Goal: Task Accomplishment & Management: Use online tool/utility

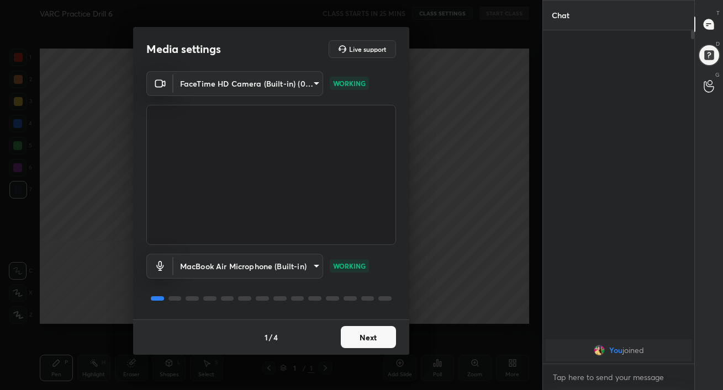
click at [375, 345] on button "Next" at bounding box center [368, 337] width 55 height 22
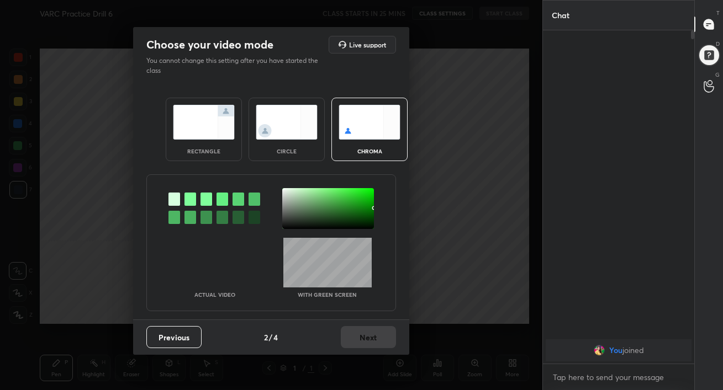
click at [208, 124] on img at bounding box center [204, 122] width 62 height 35
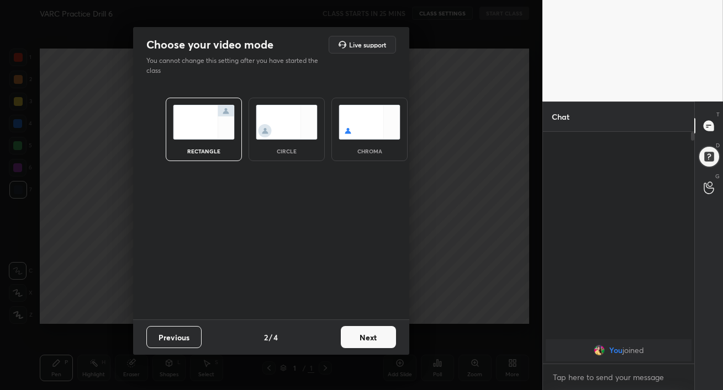
click at [374, 337] on button "Next" at bounding box center [368, 337] width 55 height 22
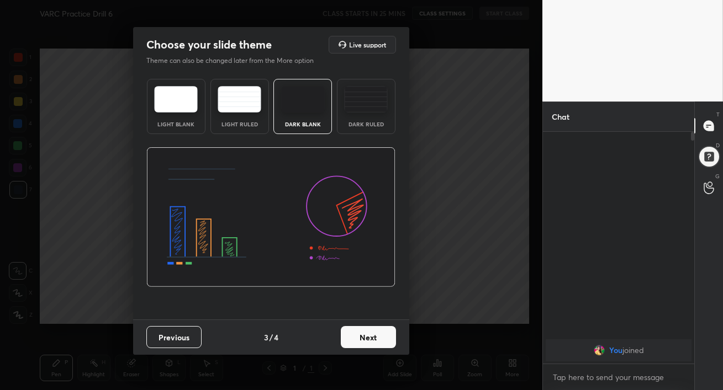
click at [353, 100] on img at bounding box center [366, 99] width 44 height 27
click at [370, 343] on button "Next" at bounding box center [368, 337] width 55 height 22
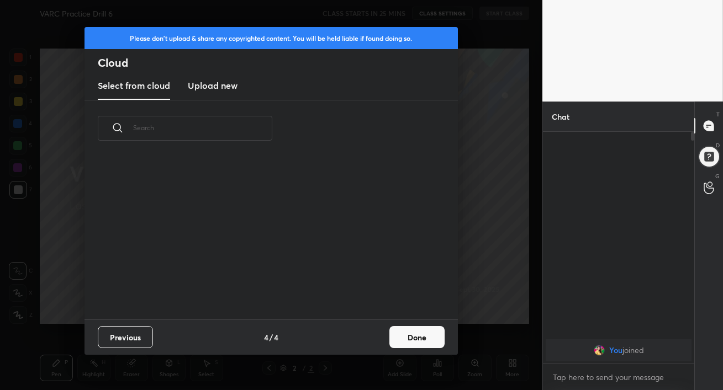
scroll to position [163, 354]
click at [227, 89] on h3 "Upload new" at bounding box center [213, 85] width 50 height 13
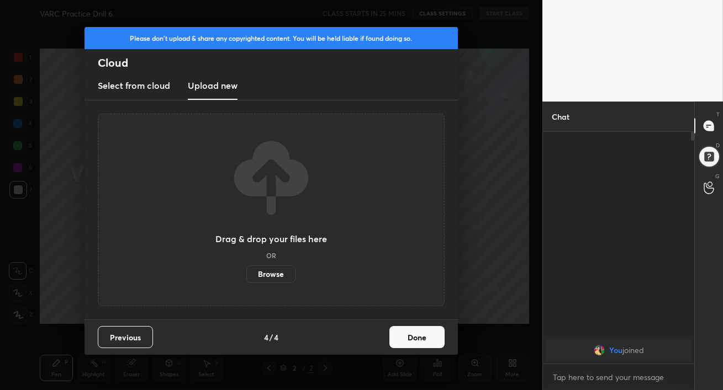
click at [274, 280] on label "Browse" at bounding box center [270, 275] width 49 height 18
click at [246, 280] on input "Browse" at bounding box center [246, 275] width 0 height 18
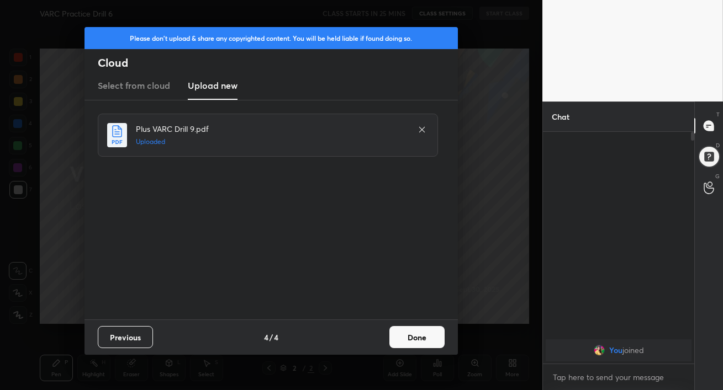
click at [426, 333] on button "Done" at bounding box center [416, 337] width 55 height 22
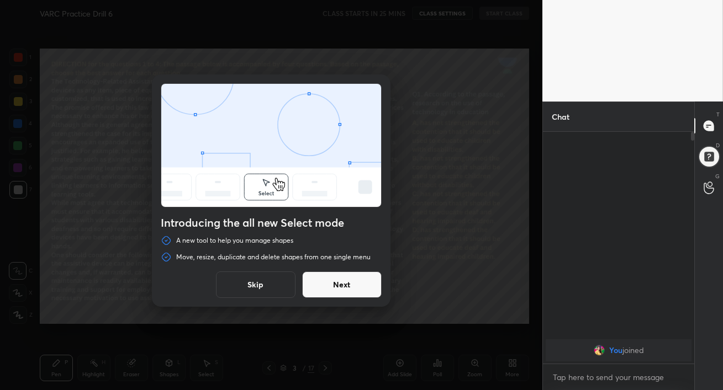
click at [364, 287] on button "Next" at bounding box center [342, 285] width 80 height 27
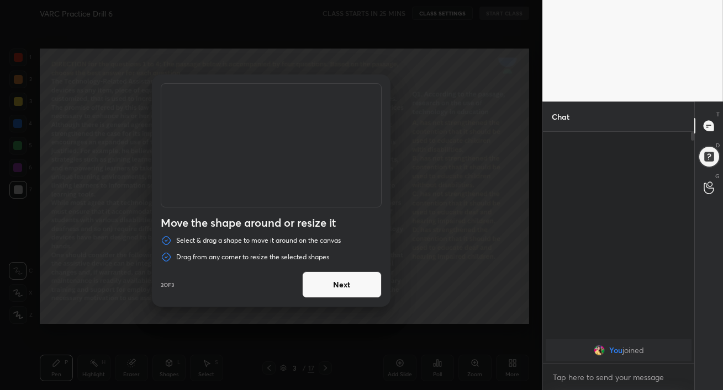
click at [364, 287] on button "Next" at bounding box center [342, 285] width 80 height 27
click at [364, 287] on button "Done" at bounding box center [342, 285] width 80 height 27
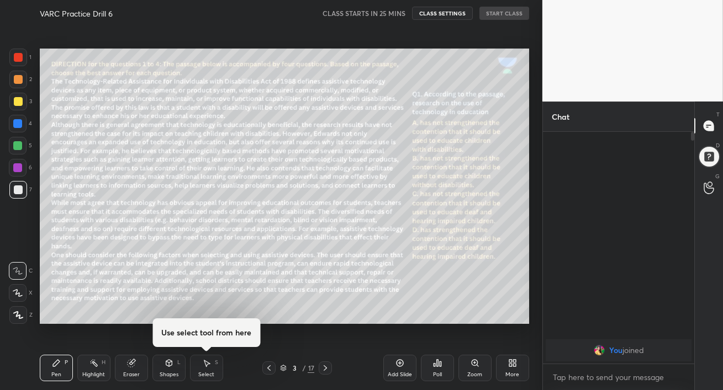
click at [326, 363] on div at bounding box center [325, 368] width 13 height 13
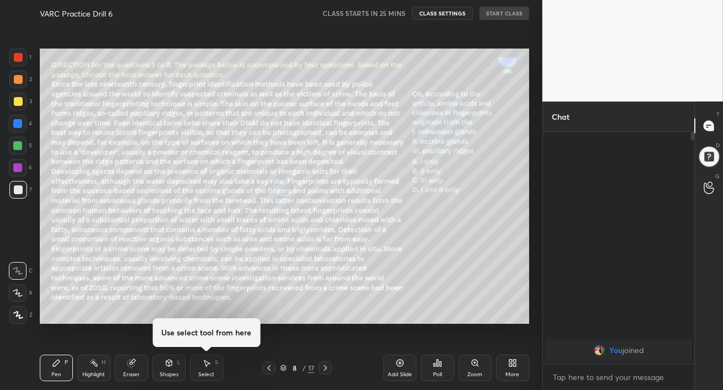
click at [326, 363] on div at bounding box center [325, 368] width 13 height 13
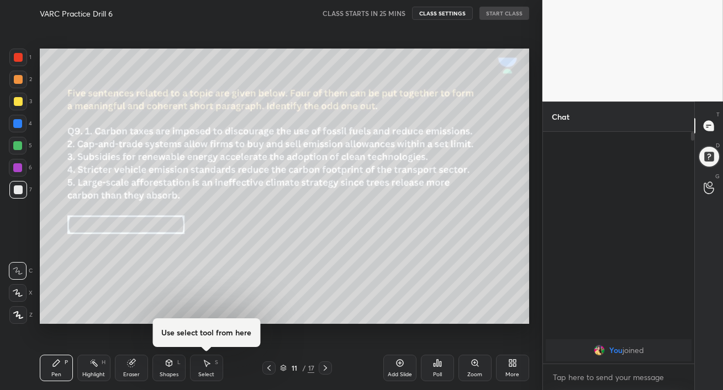
click at [327, 368] on icon at bounding box center [325, 368] width 9 height 9
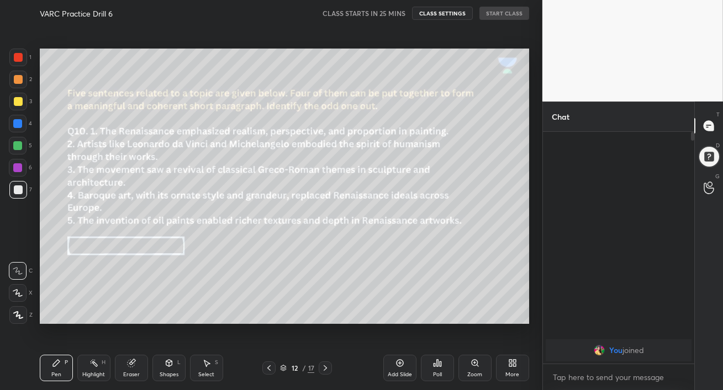
click at [327, 368] on icon at bounding box center [325, 368] width 9 height 9
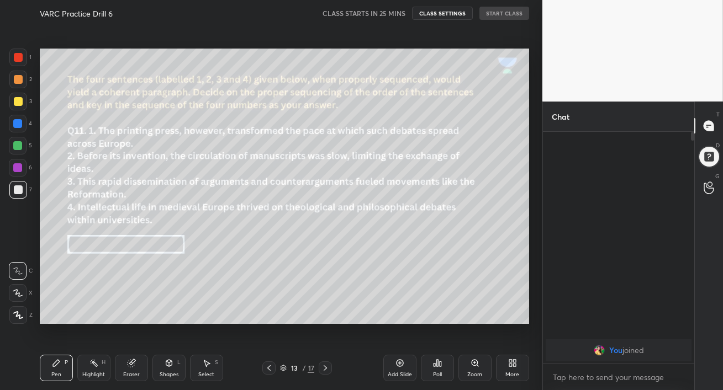
click at [327, 368] on icon at bounding box center [325, 368] width 9 height 9
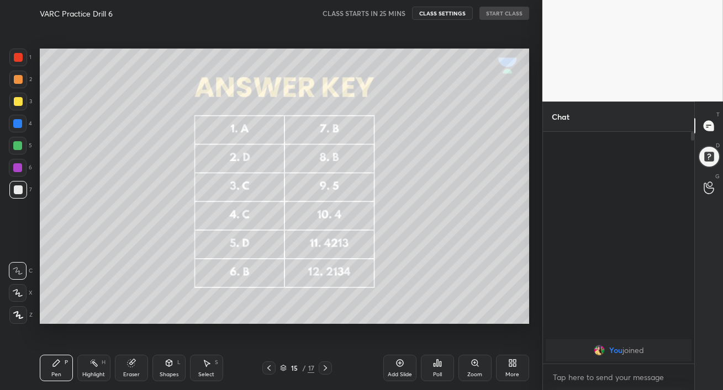
click at [269, 366] on icon at bounding box center [268, 368] width 9 height 9
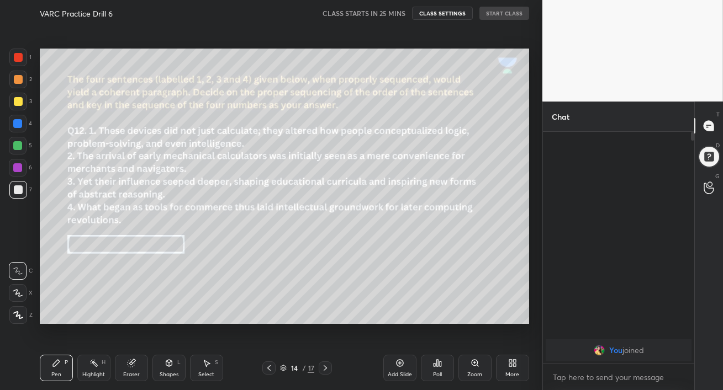
click at [324, 367] on icon at bounding box center [325, 368] width 9 height 9
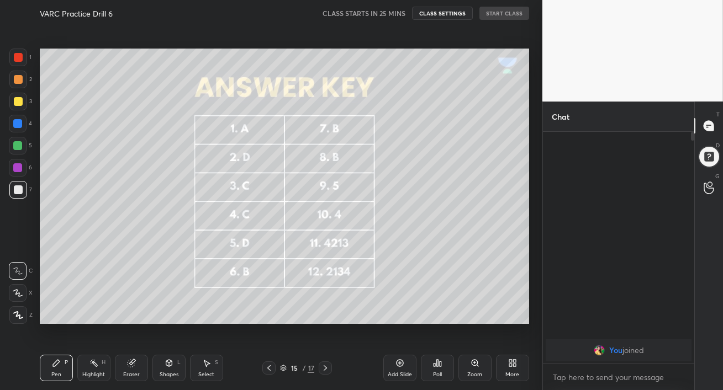
click at [271, 367] on icon at bounding box center [268, 368] width 9 height 9
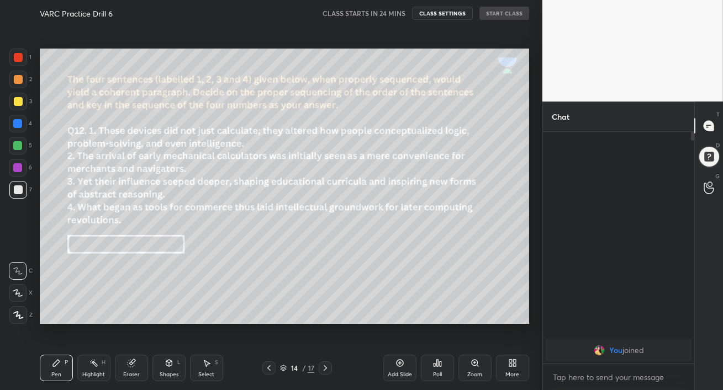
click at [513, 363] on icon at bounding box center [514, 361] width 3 height 3
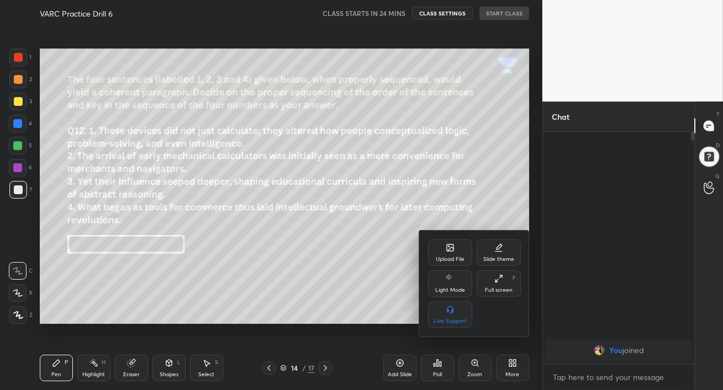
click at [451, 240] on div "Upload File" at bounding box center [450, 253] width 44 height 27
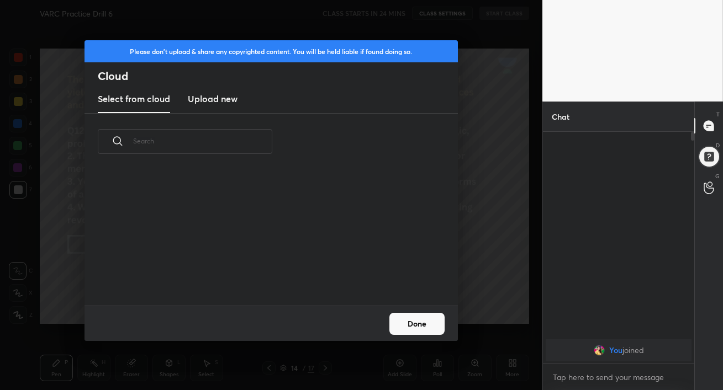
scroll to position [136, 354]
click at [221, 99] on h3 "Upload new" at bounding box center [213, 98] width 50 height 13
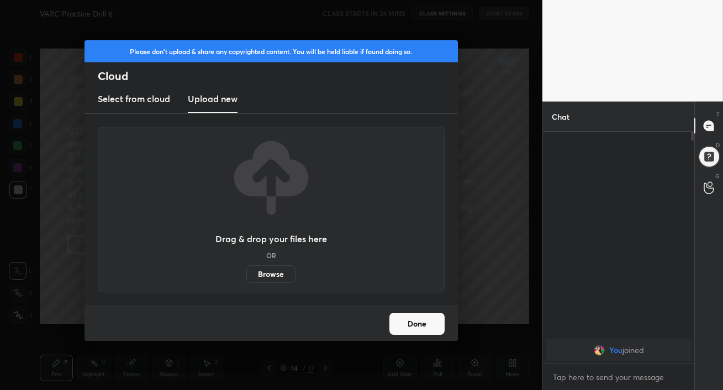
click at [271, 276] on label "Browse" at bounding box center [270, 275] width 49 height 18
click at [246, 276] on input "Browse" at bounding box center [246, 275] width 0 height 18
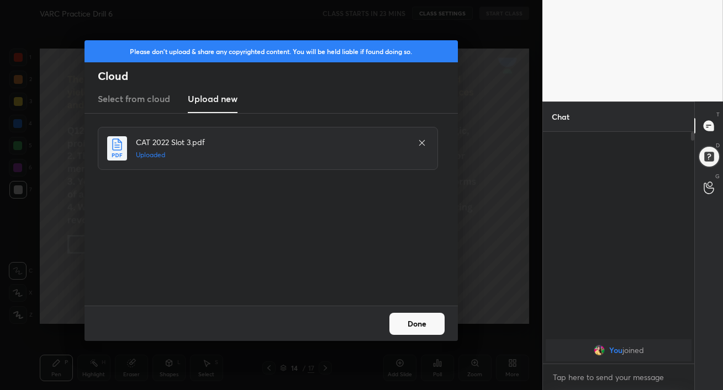
click at [416, 318] on button "Done" at bounding box center [416, 324] width 55 height 22
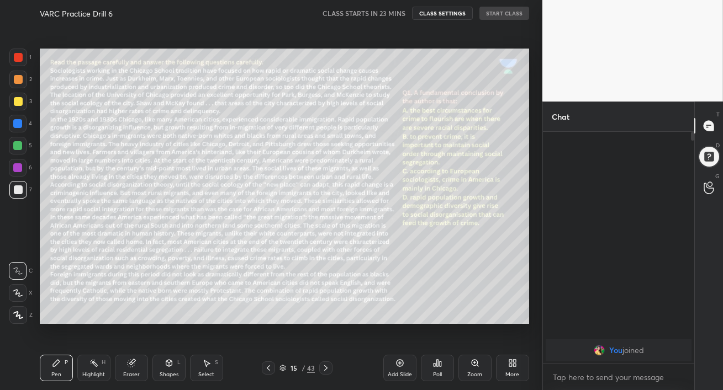
click at [326, 368] on icon at bounding box center [325, 368] width 9 height 9
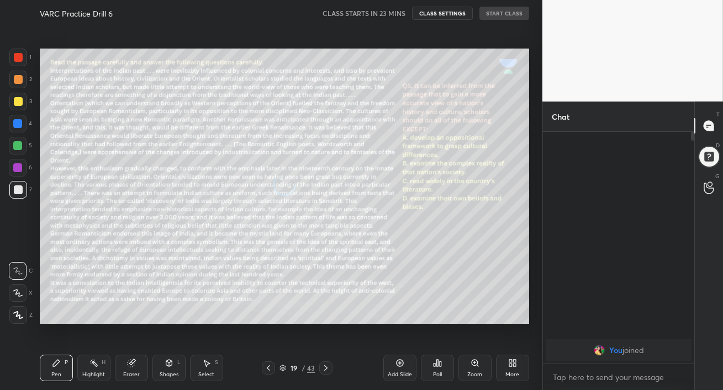
click at [326, 368] on icon at bounding box center [325, 368] width 9 height 9
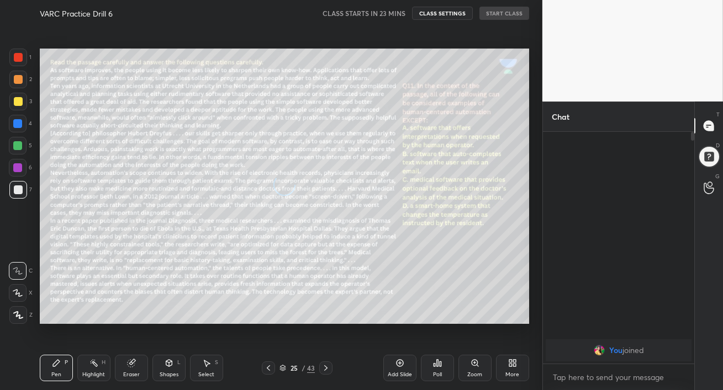
click at [326, 368] on icon at bounding box center [325, 368] width 9 height 9
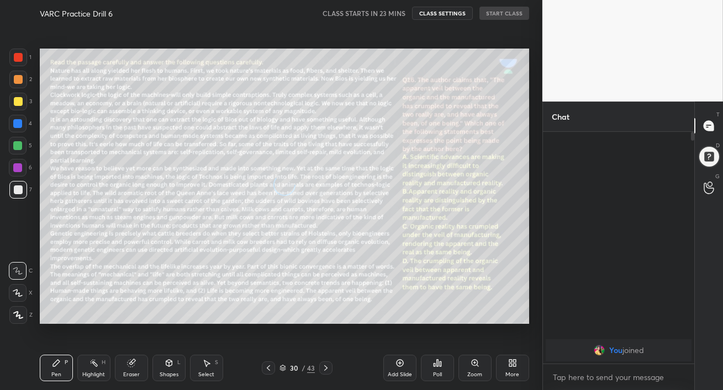
click at [326, 368] on icon at bounding box center [325, 368] width 9 height 9
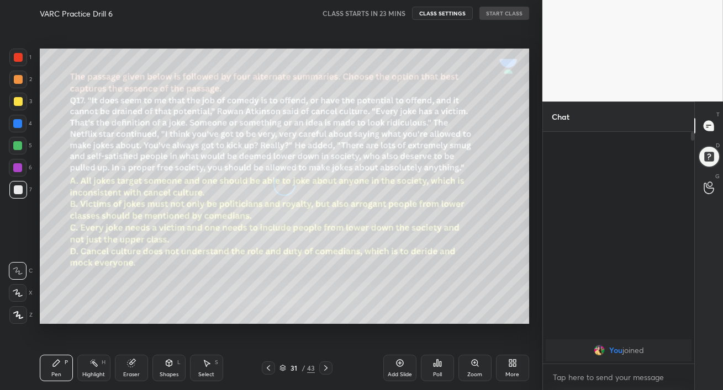
click at [326, 368] on icon at bounding box center [325, 368] width 9 height 9
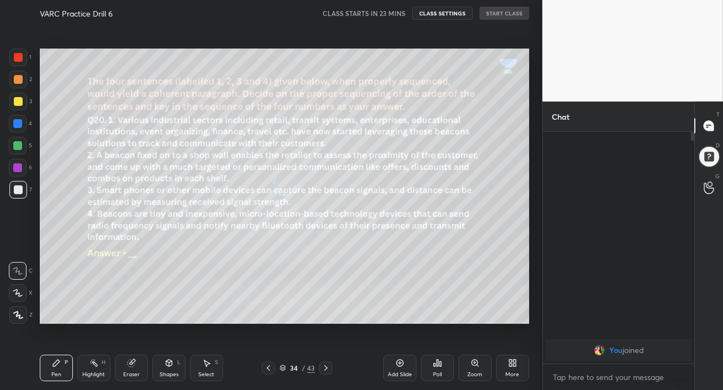
click at [326, 368] on icon at bounding box center [325, 368] width 9 height 9
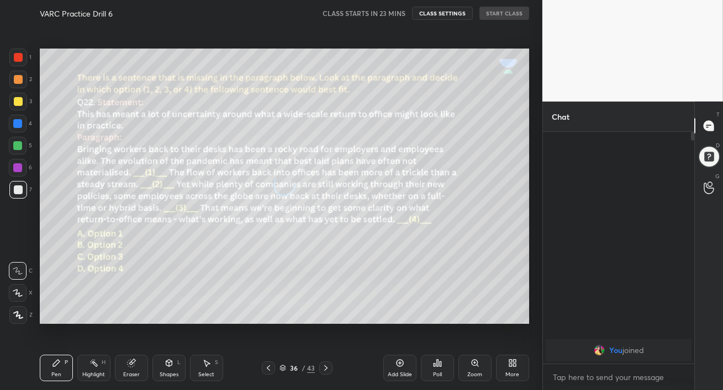
click at [326, 368] on icon at bounding box center [325, 368] width 9 height 9
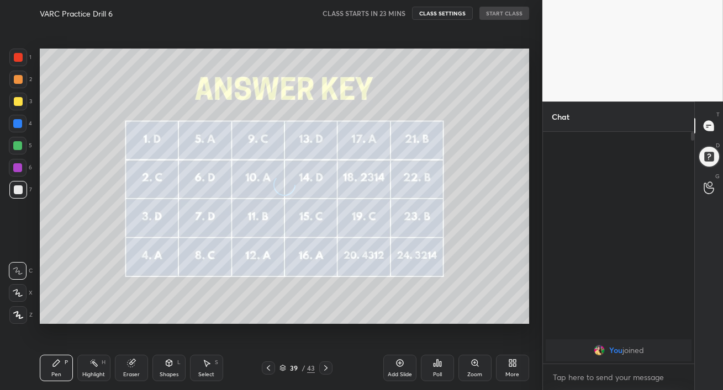
click at [326, 368] on icon at bounding box center [325, 368] width 9 height 9
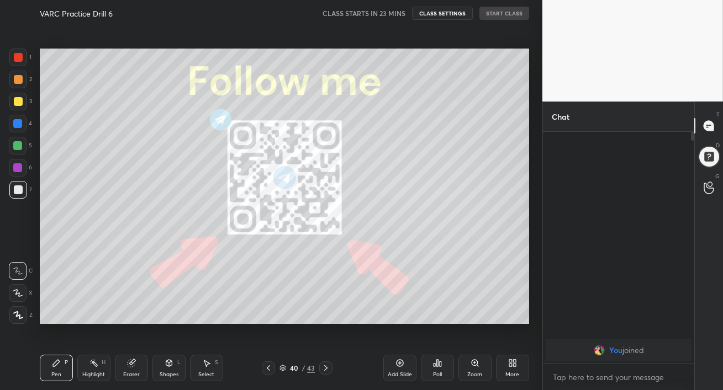
click at [269, 370] on icon at bounding box center [268, 368] width 9 height 9
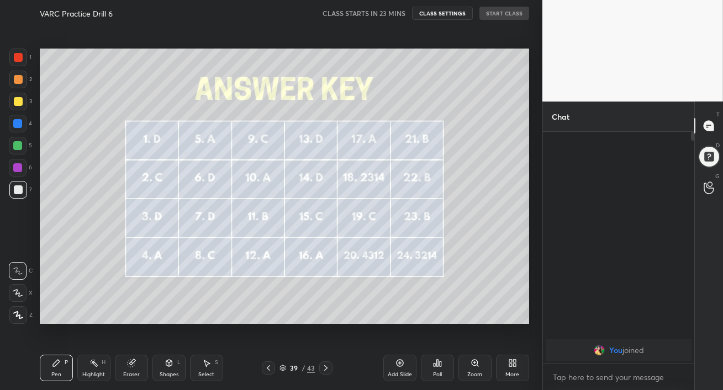
click at [269, 370] on icon at bounding box center [268, 368] width 9 height 9
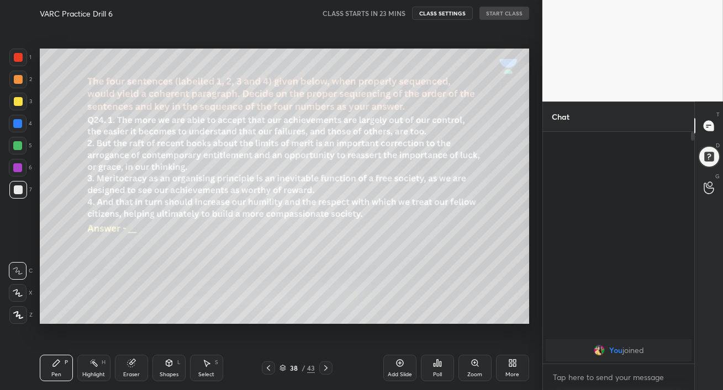
click at [325, 367] on icon at bounding box center [325, 368] width 9 height 9
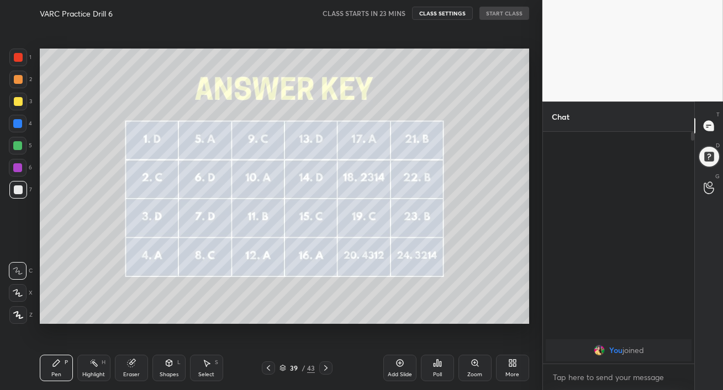
click at [271, 368] on icon at bounding box center [268, 368] width 9 height 9
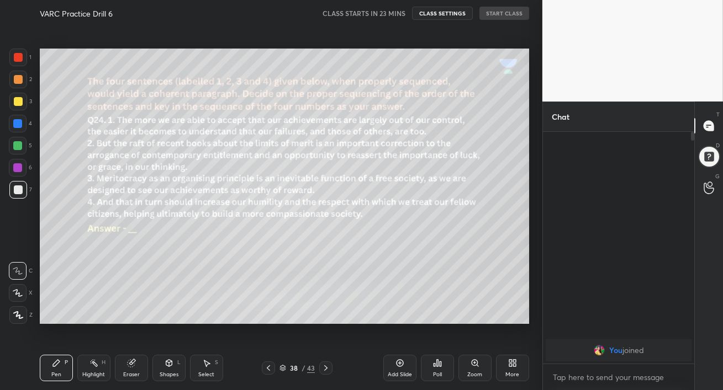
click at [271, 368] on icon at bounding box center [268, 368] width 9 height 9
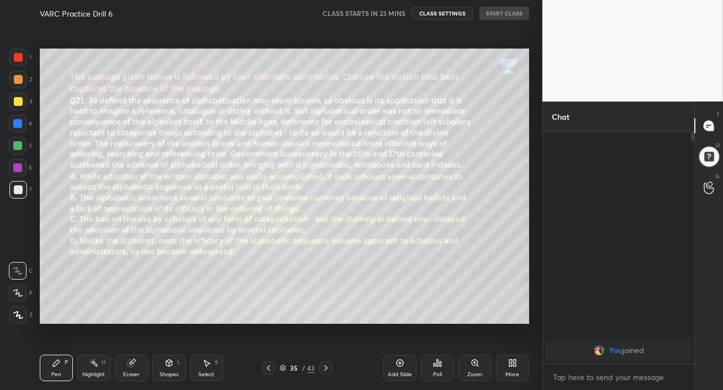
click at [271, 368] on icon at bounding box center [268, 368] width 9 height 9
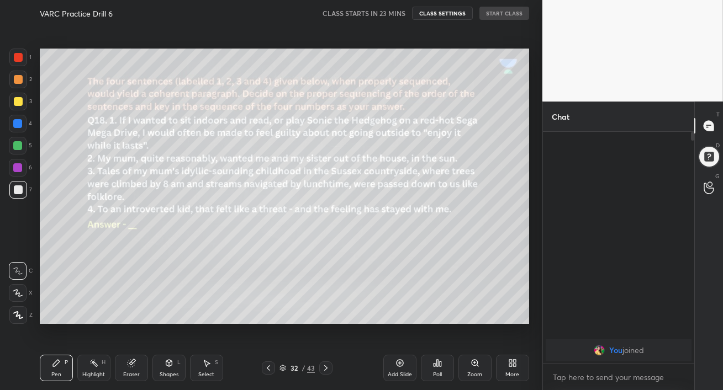
click at [271, 368] on icon at bounding box center [268, 368] width 9 height 9
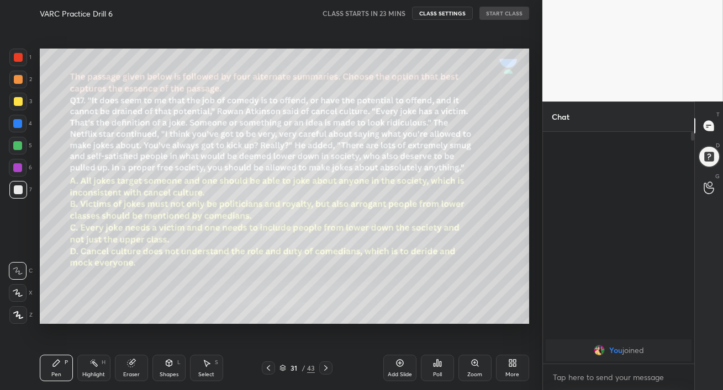
click at [271, 368] on icon at bounding box center [268, 368] width 9 height 9
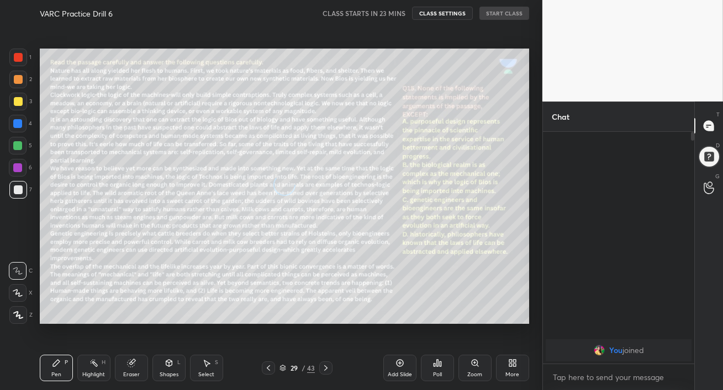
click at [271, 368] on icon at bounding box center [268, 368] width 9 height 9
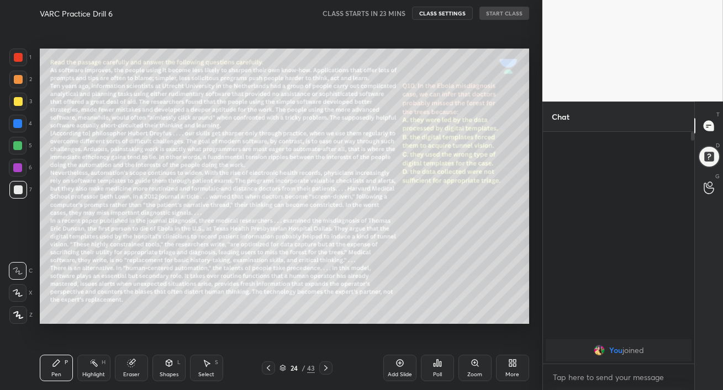
click at [271, 368] on icon at bounding box center [268, 368] width 9 height 9
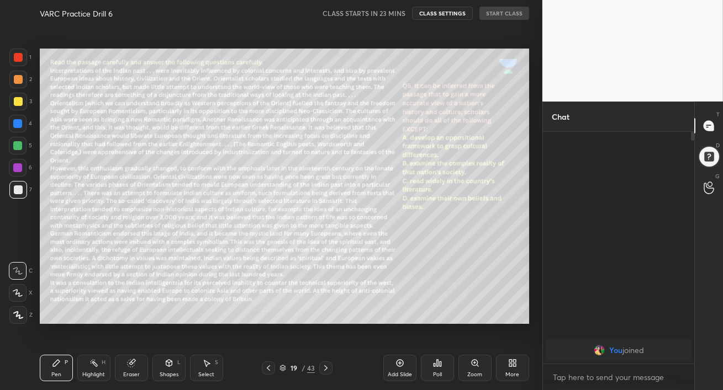
click at [271, 368] on icon at bounding box center [268, 368] width 9 height 9
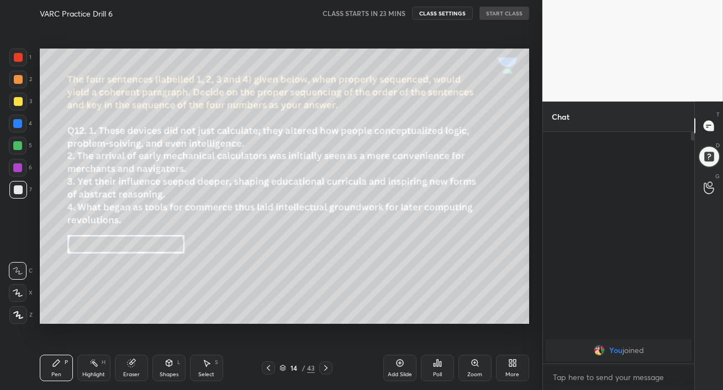
click at [271, 368] on icon at bounding box center [268, 368] width 9 height 9
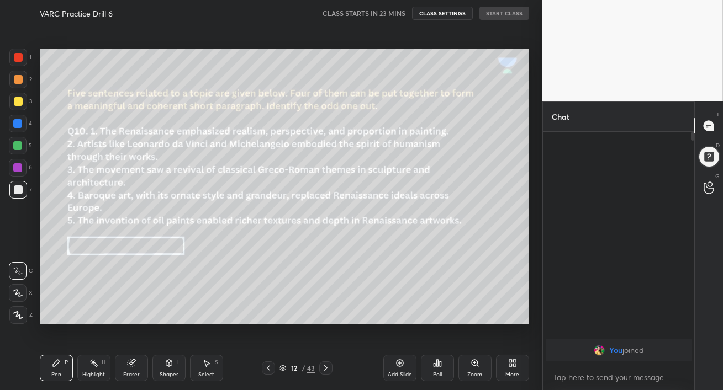
click at [271, 368] on icon at bounding box center [268, 368] width 9 height 9
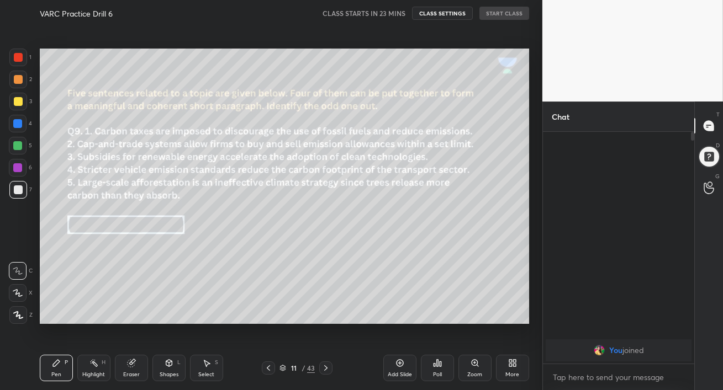
click at [271, 368] on icon at bounding box center [268, 368] width 9 height 9
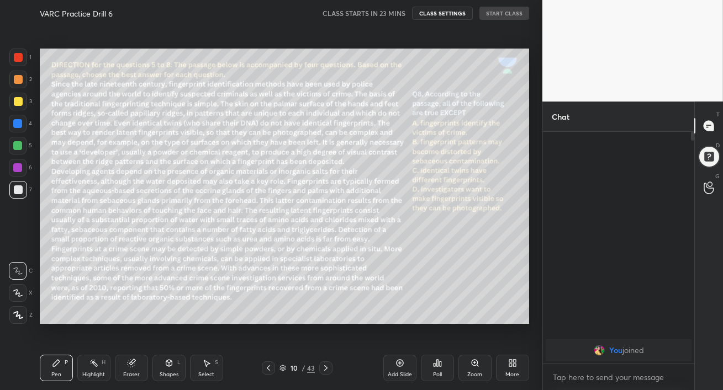
click at [327, 367] on icon at bounding box center [325, 368] width 9 height 9
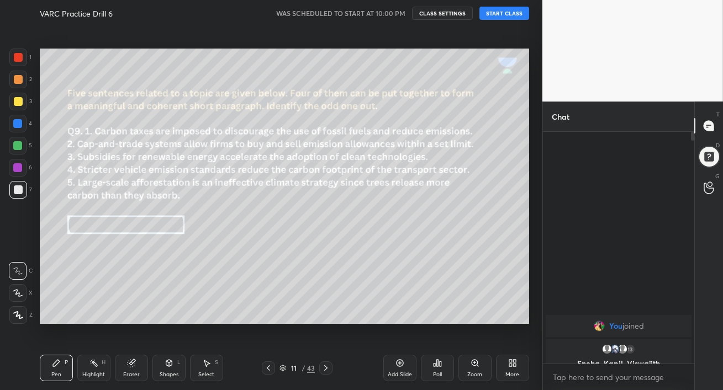
click at [499, 13] on button "START CLASS" at bounding box center [504, 13] width 50 height 13
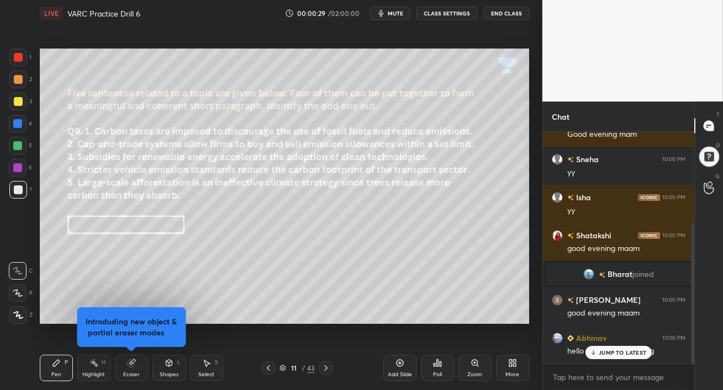
scroll to position [150, 0]
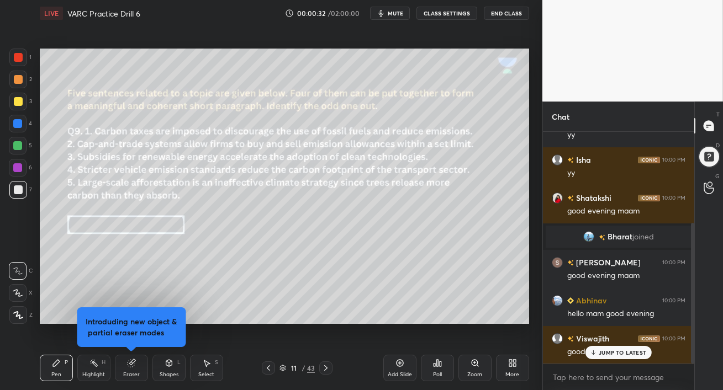
click at [605, 356] on p "JUMP TO LATEST" at bounding box center [621, 352] width 47 height 7
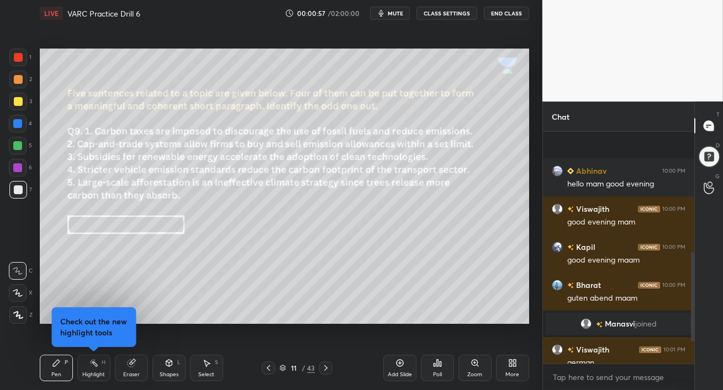
scroll to position [389, 0]
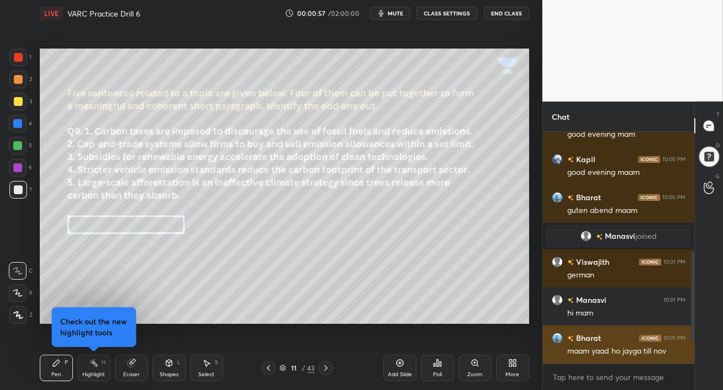
click at [606, 354] on div "maam yaad ho jayga till nov" at bounding box center [626, 351] width 118 height 11
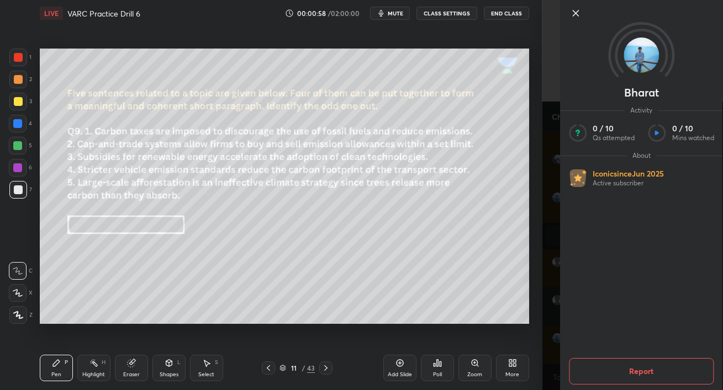
click at [506, 344] on div "Add Slide Poll Zoom More" at bounding box center [456, 368] width 146 height 62
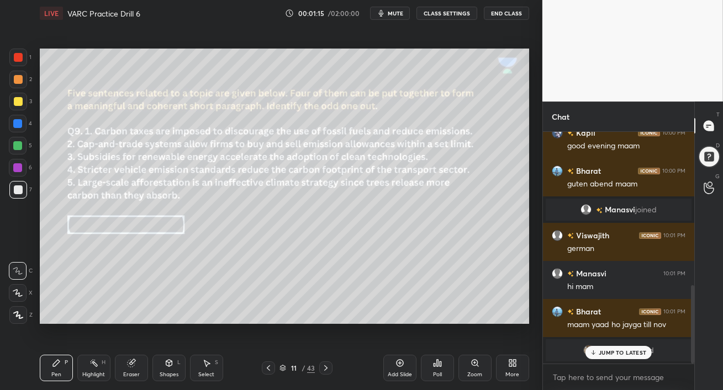
scroll to position [453, 0]
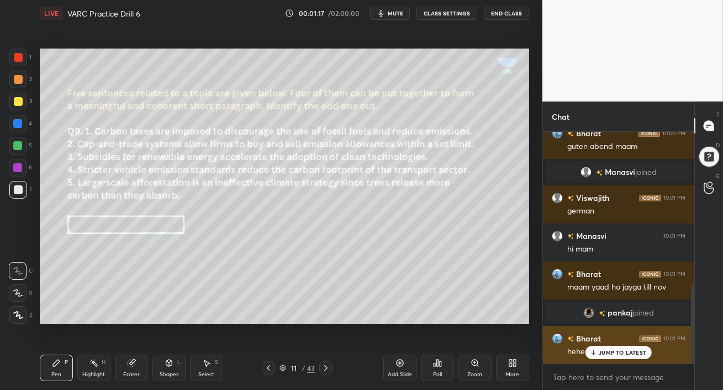
click at [595, 354] on icon at bounding box center [593, 352] width 7 height 7
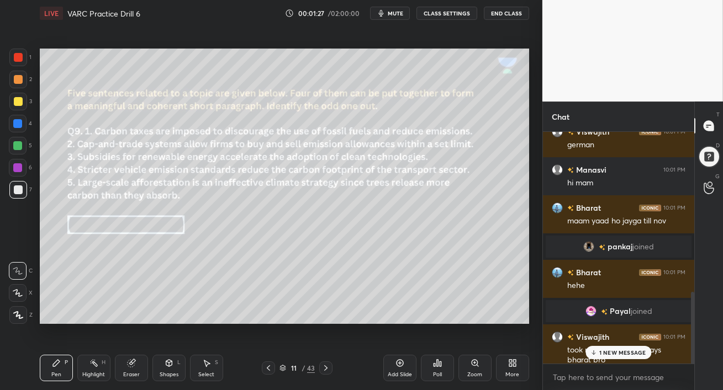
scroll to position [528, 0]
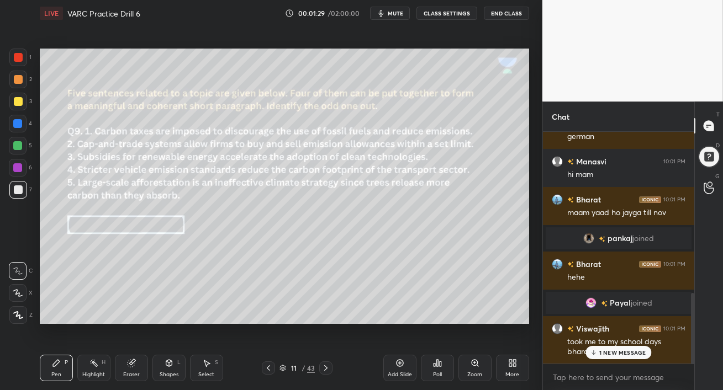
click at [608, 353] on p "1 NEW MESSAGE" at bounding box center [622, 352] width 47 height 7
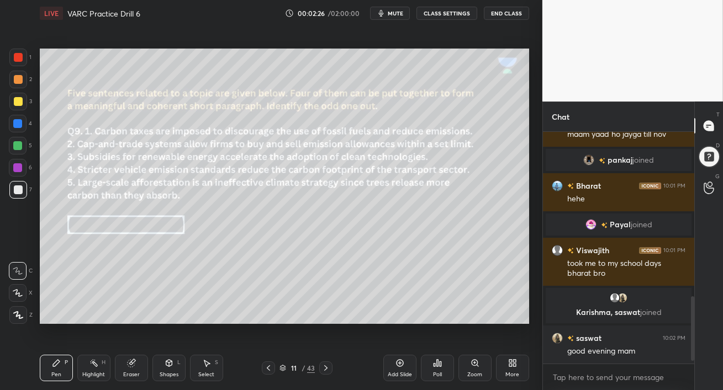
scroll to position [605, 0]
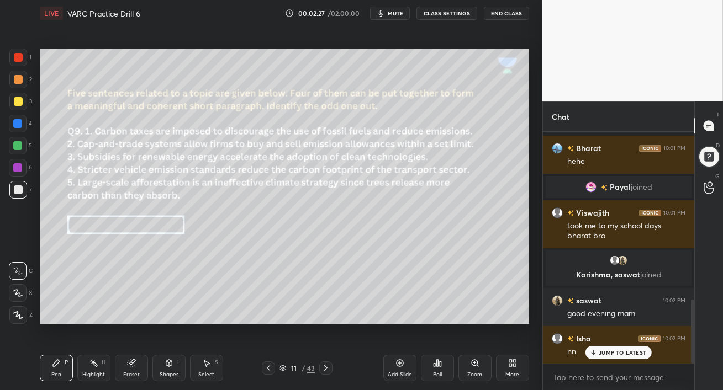
click at [599, 353] on p "JUMP TO LATEST" at bounding box center [621, 352] width 47 height 7
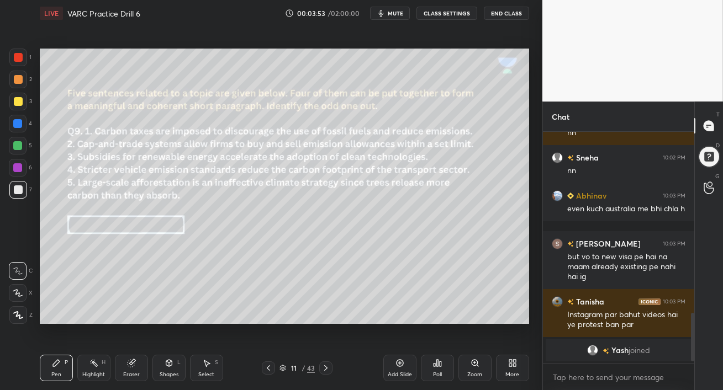
scroll to position [837, 0]
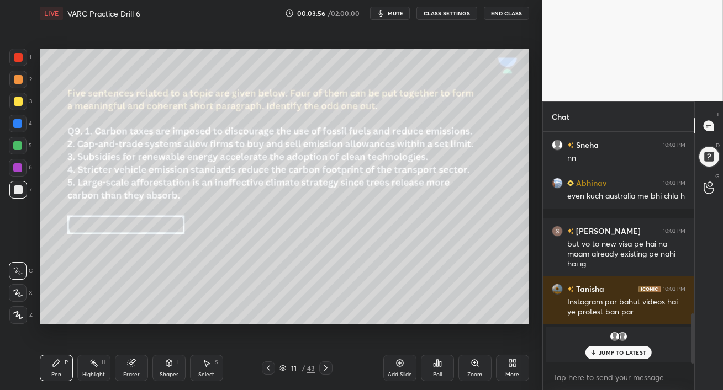
click at [606, 351] on p "JUMP TO LATEST" at bounding box center [621, 352] width 47 height 7
click at [0, 284] on div "1 2 3 4 5 6 7 C X Z C X Z E E Erase all H H" at bounding box center [17, 186] width 35 height 275
click at [18, 124] on div at bounding box center [17, 123] width 9 height 9
click at [17, 105] on div at bounding box center [18, 101] width 9 height 9
click at [18, 83] on div at bounding box center [18, 79] width 9 height 9
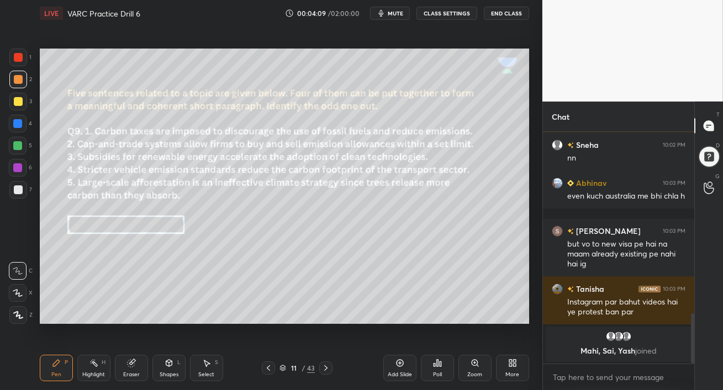
scroll to position [792, 0]
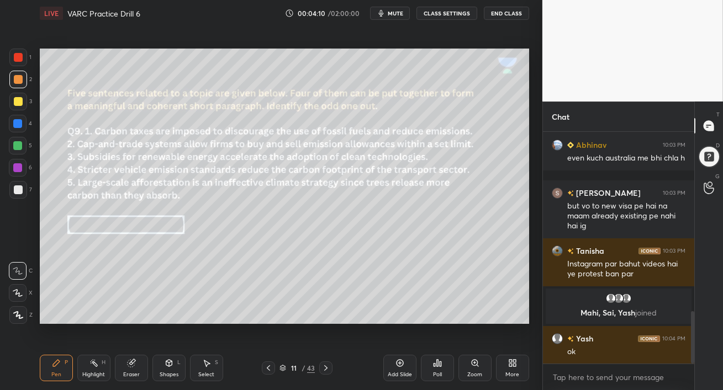
click at [20, 147] on div at bounding box center [17, 145] width 9 height 9
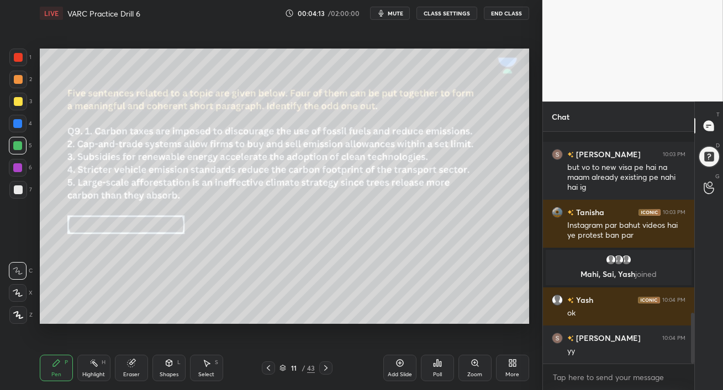
click at [17, 128] on div at bounding box center [18, 124] width 18 height 18
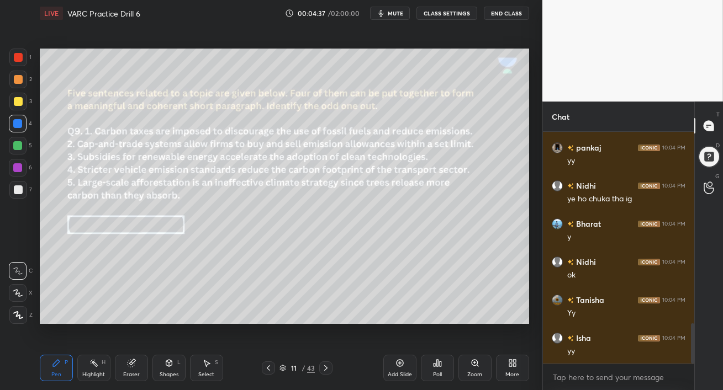
scroll to position [1135, 0]
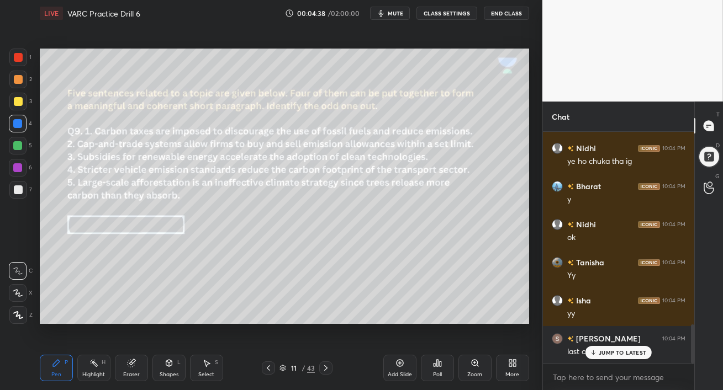
click at [17, 62] on div at bounding box center [18, 58] width 18 height 18
click at [529, 248] on div "Setting up your live class Poll for secs No correct answer Start poll" at bounding box center [284, 187] width 498 height 320
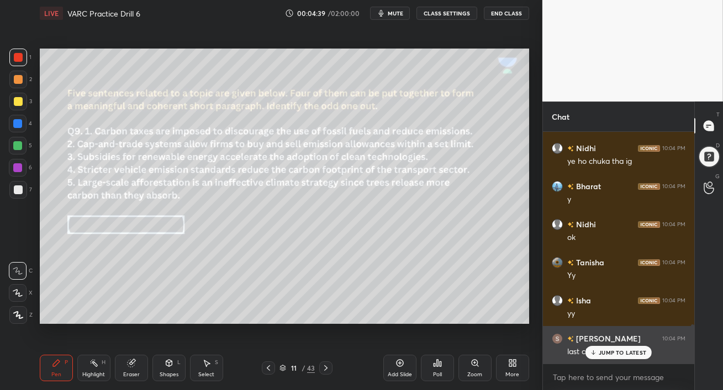
click at [617, 354] on p "JUMP TO LATEST" at bounding box center [621, 352] width 47 height 7
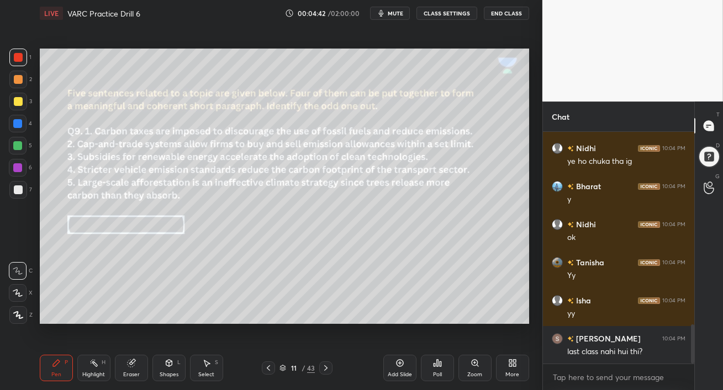
click at [140, 366] on div "Eraser" at bounding box center [131, 368] width 33 height 27
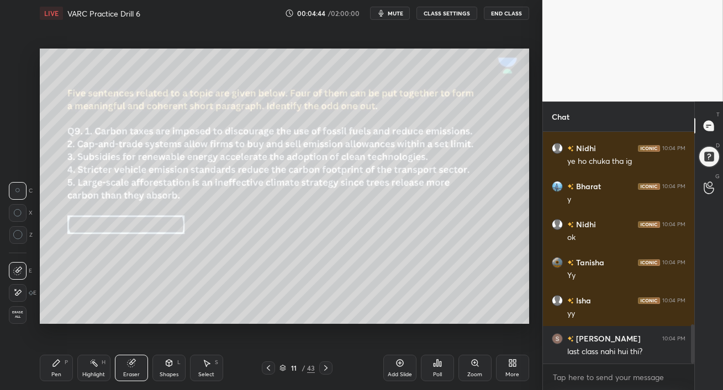
click at [60, 371] on div "Pen P" at bounding box center [56, 368] width 33 height 27
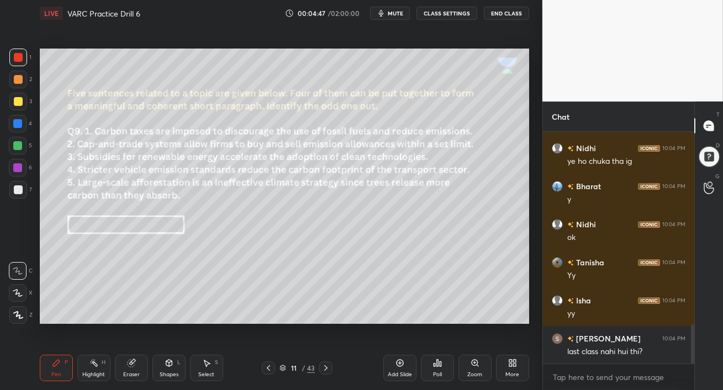
click at [14, 319] on div at bounding box center [18, 315] width 18 height 18
click at [20, 168] on div at bounding box center [17, 167] width 9 height 9
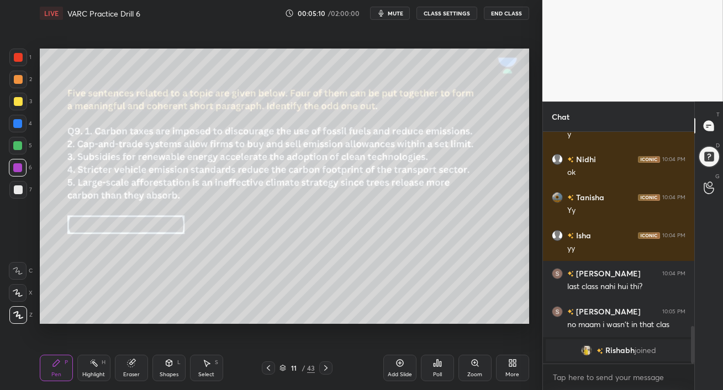
scroll to position [1200, 0]
click at [398, 12] on span "mute" at bounding box center [395, 13] width 15 height 8
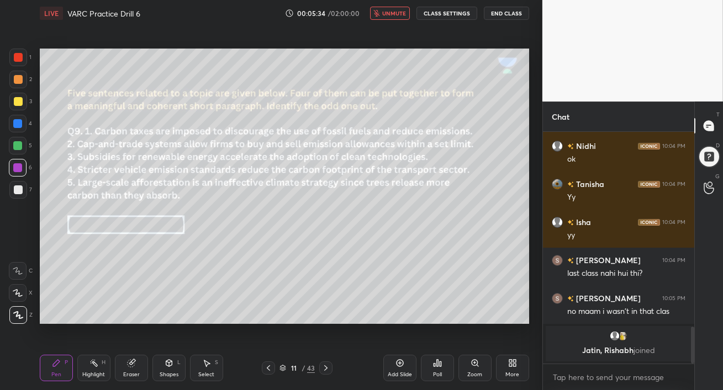
scroll to position [1159, 0]
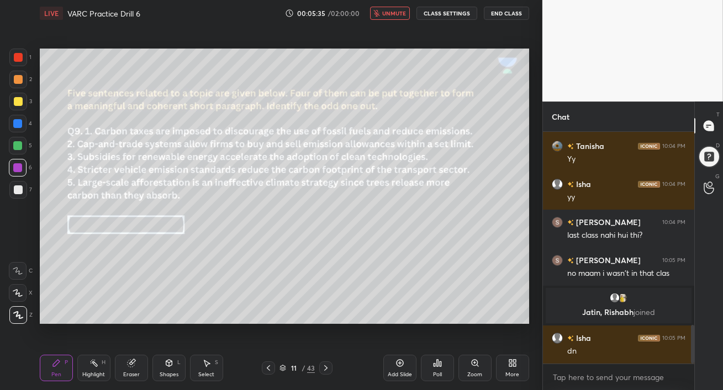
click at [401, 14] on span "unmute" at bounding box center [394, 13] width 24 height 8
click at [435, 376] on div "Poll" at bounding box center [437, 375] width 9 height 6
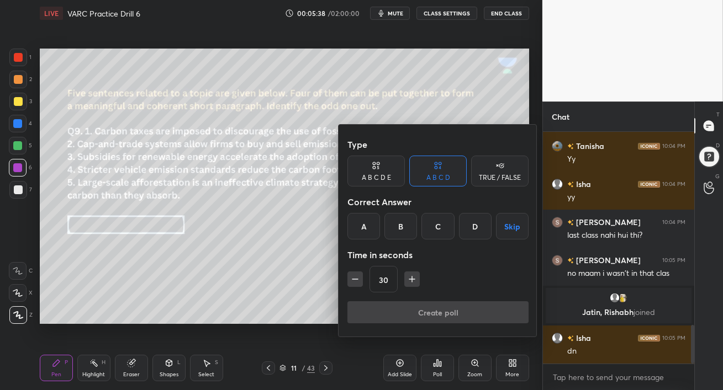
click at [380, 177] on div "A B C D E" at bounding box center [376, 177] width 29 height 7
click at [490, 229] on div "E" at bounding box center [484, 226] width 27 height 27
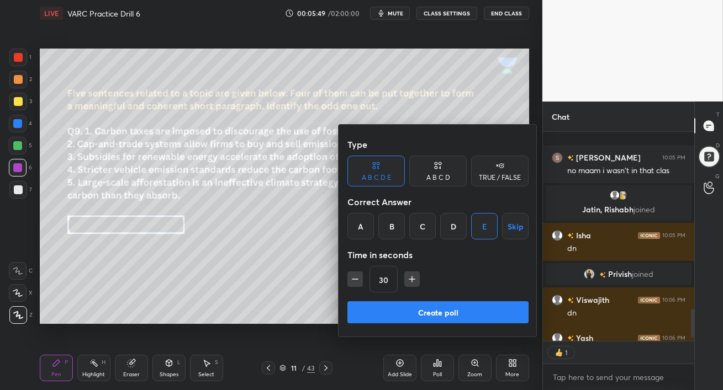
scroll to position [1333, 0]
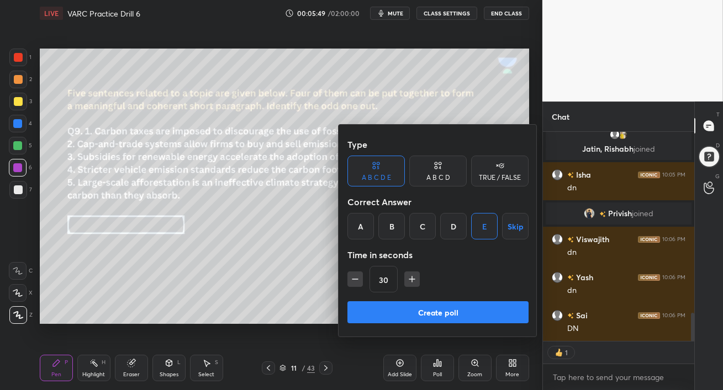
click at [484, 312] on button "Create poll" at bounding box center [437, 312] width 181 height 22
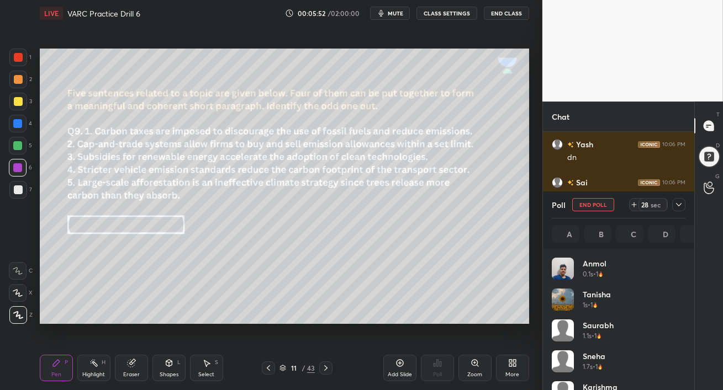
scroll to position [129, 130]
click at [17, 103] on div at bounding box center [18, 101] width 9 height 9
click at [16, 78] on div at bounding box center [18, 79] width 9 height 9
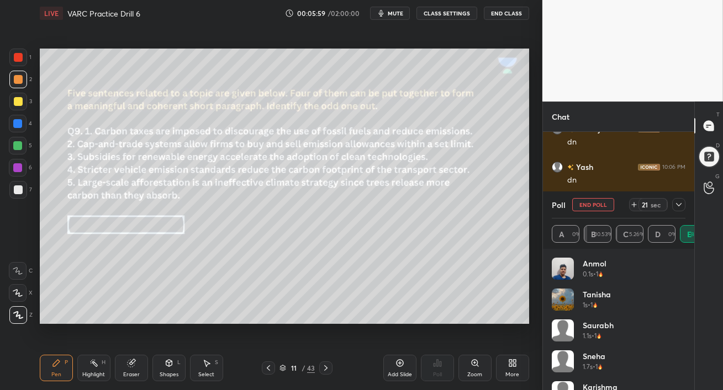
scroll to position [171, 148]
click at [676, 206] on icon at bounding box center [678, 204] width 9 height 9
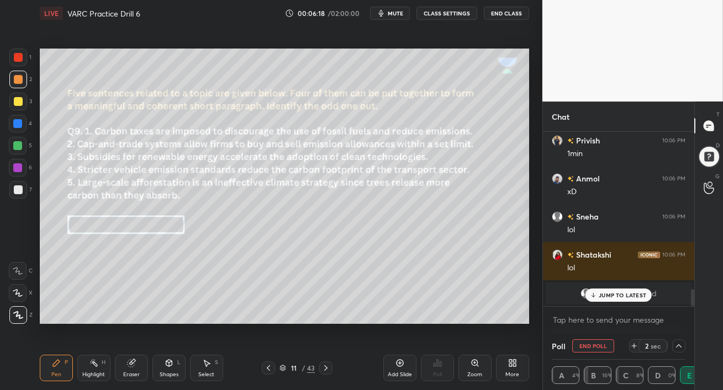
click at [617, 293] on p "JUMP TO LATEST" at bounding box center [621, 295] width 47 height 7
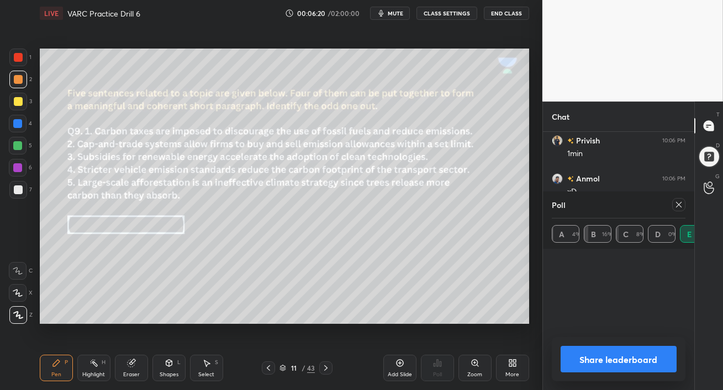
click at [599, 346] on div "Poll A 4% B 16% C 8% D 0% E 72% Share leaderboard" at bounding box center [618, 291] width 151 height 199
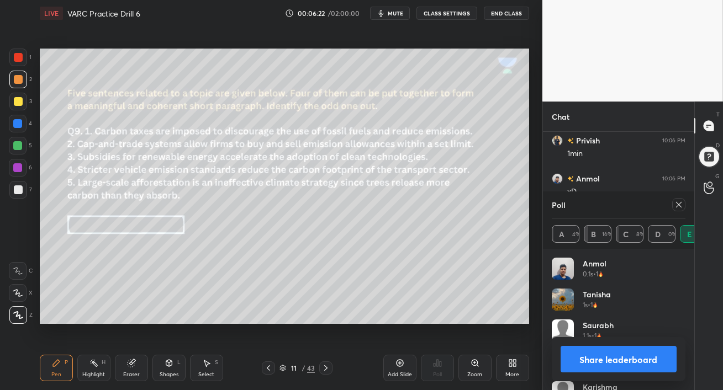
click at [678, 205] on icon at bounding box center [678, 204] width 9 height 9
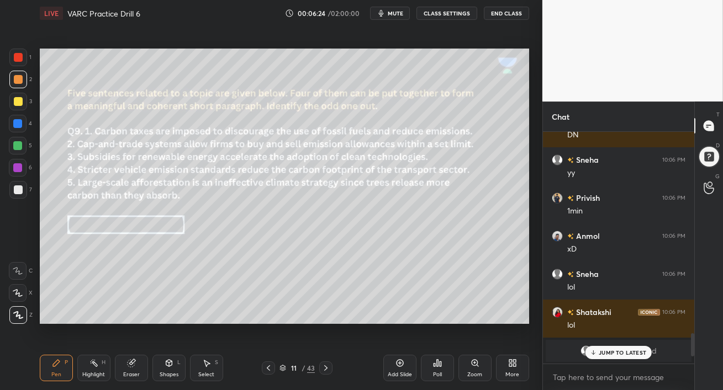
click at [605, 349] on p "JUMP TO LATEST" at bounding box center [621, 352] width 47 height 7
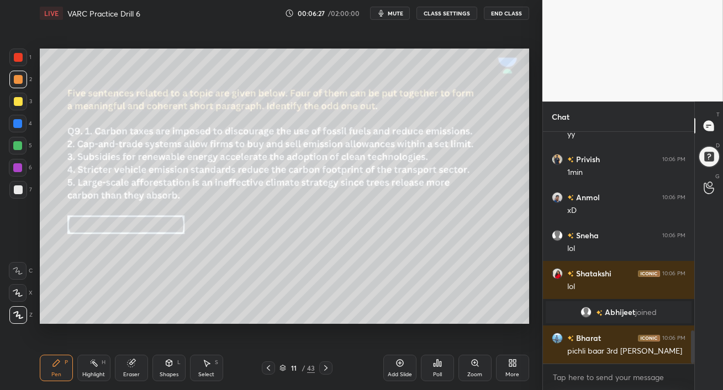
click at [17, 167] on div at bounding box center [17, 167] width 9 height 9
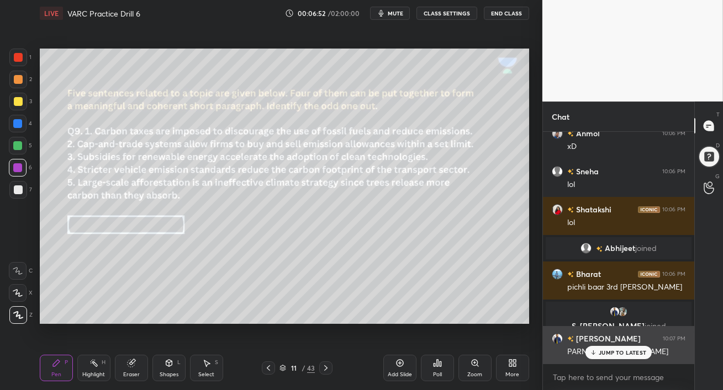
click at [604, 354] on p "JUMP TO LATEST" at bounding box center [621, 352] width 47 height 7
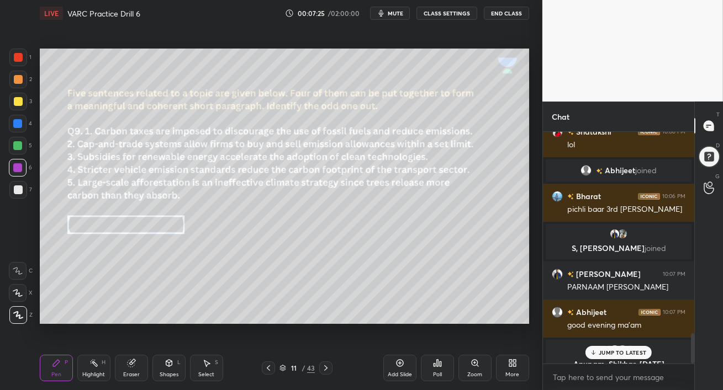
scroll to position [1552, 0]
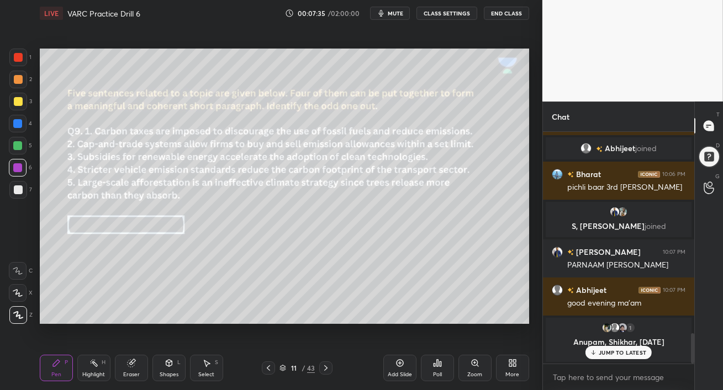
click at [607, 353] on p "JUMP TO LATEST" at bounding box center [621, 352] width 47 height 7
drag, startPoint x: 13, startPoint y: 150, endPoint x: 22, endPoint y: 155, distance: 9.7
click at [13, 150] on div at bounding box center [18, 146] width 18 height 18
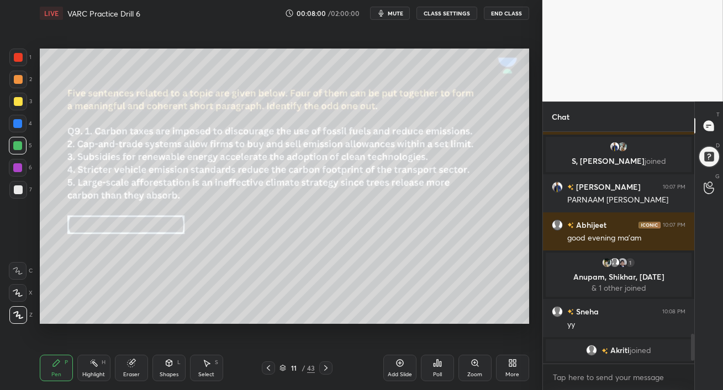
scroll to position [1575, 0]
click at [136, 368] on div "Eraser" at bounding box center [131, 368] width 33 height 27
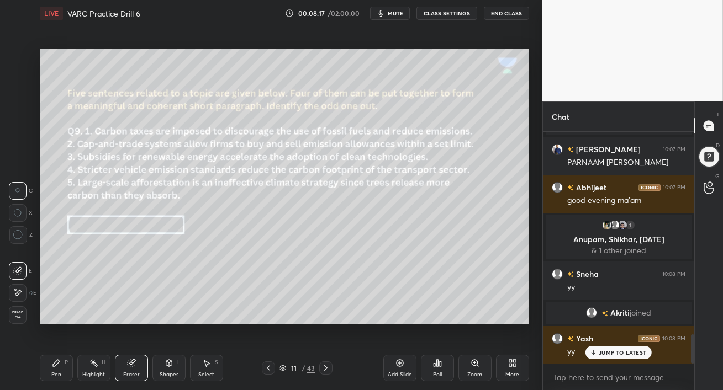
scroll to position [206, 148]
click at [623, 364] on div at bounding box center [618, 364] width 151 height 0
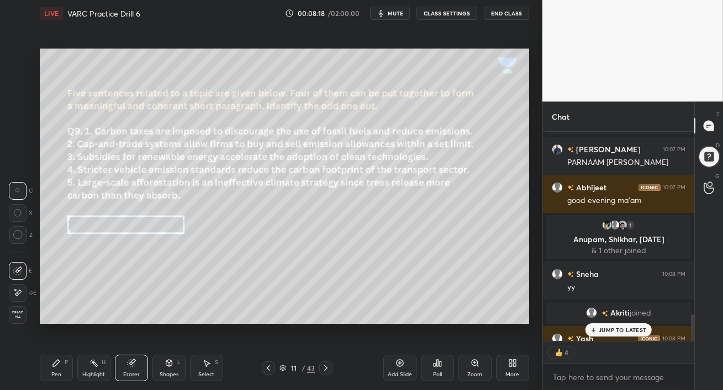
scroll to position [1640, 0]
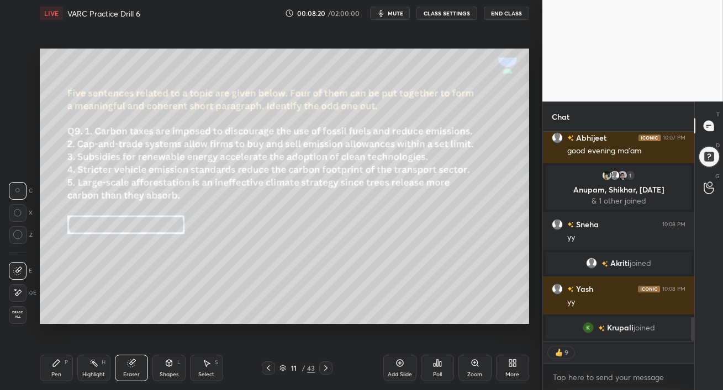
click at [54, 377] on div "Pen" at bounding box center [56, 375] width 10 height 6
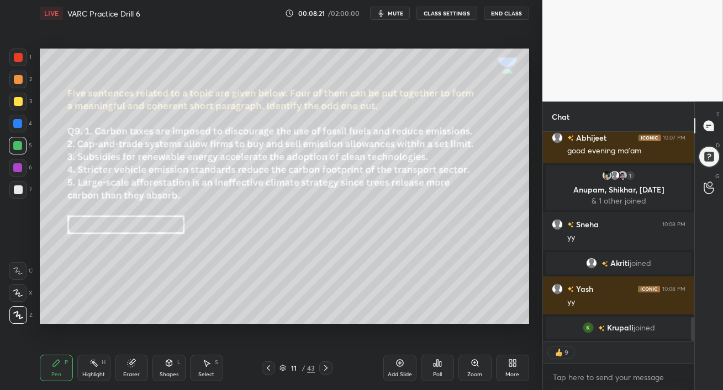
click at [14, 176] on div at bounding box center [18, 168] width 18 height 18
click at [327, 369] on icon at bounding box center [325, 368] width 9 height 9
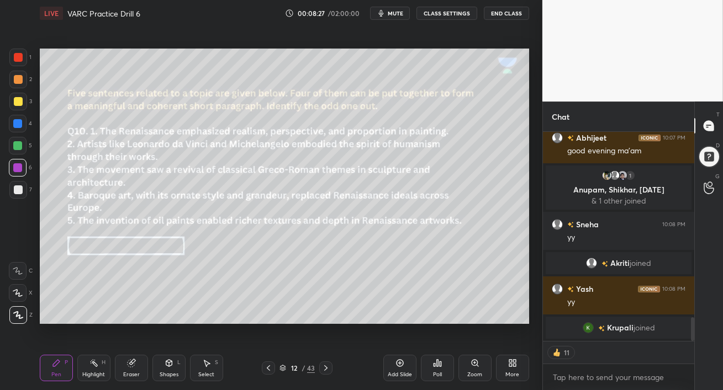
click at [16, 126] on div at bounding box center [17, 123] width 9 height 9
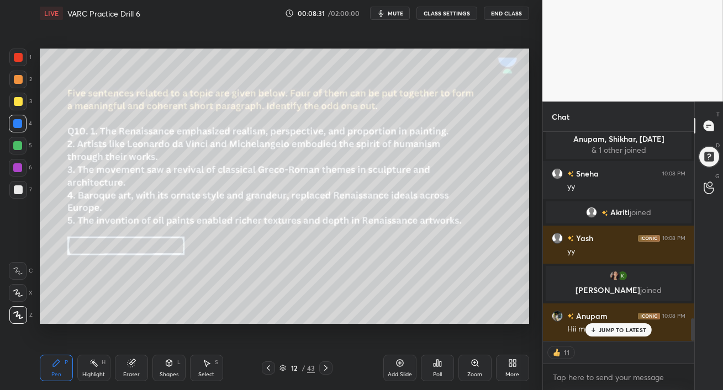
scroll to position [1709, 0]
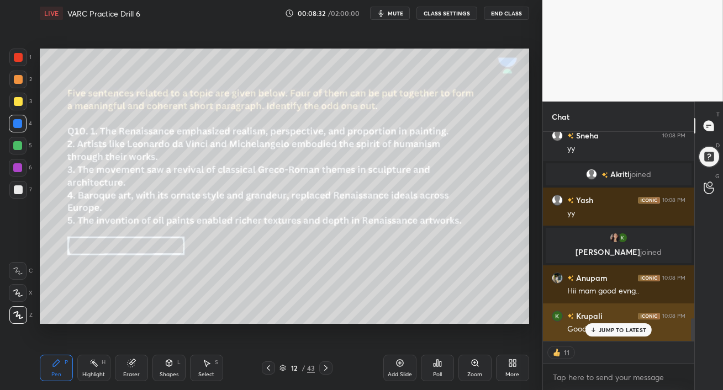
click at [598, 333] on div "JUMP TO LATEST" at bounding box center [618, 330] width 66 height 13
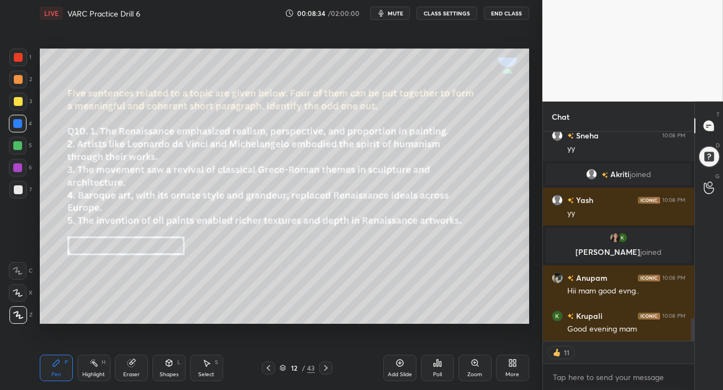
click at [395, 9] on button "mute" at bounding box center [390, 13] width 40 height 13
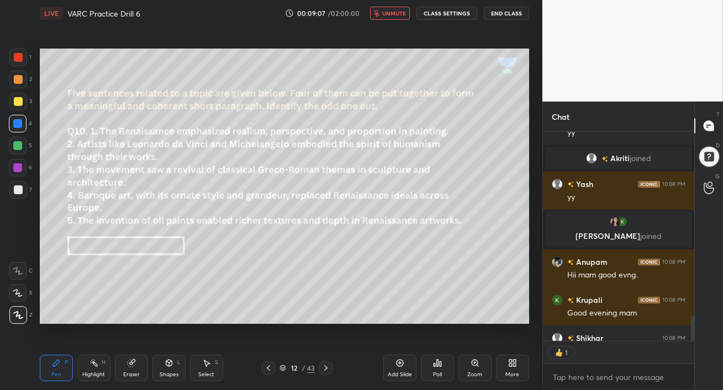
scroll to position [3, 3]
drag, startPoint x: 394, startPoint y: 9, endPoint x: 400, endPoint y: 35, distance: 27.2
click at [394, 9] on button "unmute" at bounding box center [390, 13] width 40 height 13
click at [444, 372] on div "Poll" at bounding box center [437, 368] width 33 height 27
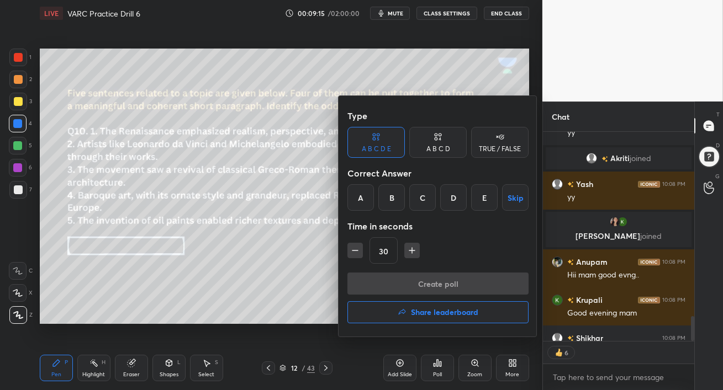
click at [484, 199] on div "E" at bounding box center [484, 197] width 27 height 27
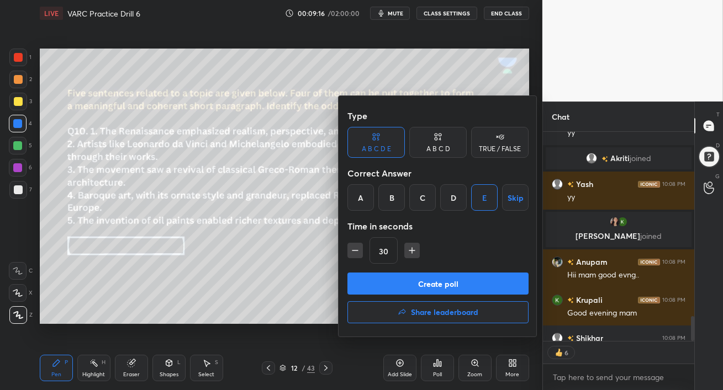
scroll to position [1786, 0]
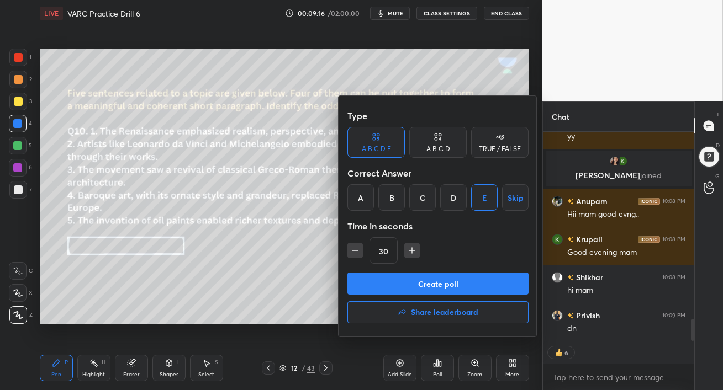
click at [452, 281] on button "Create poll" at bounding box center [437, 284] width 181 height 22
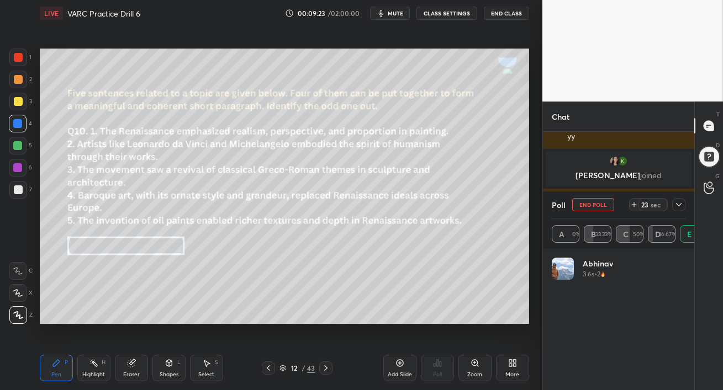
scroll to position [1820, 0]
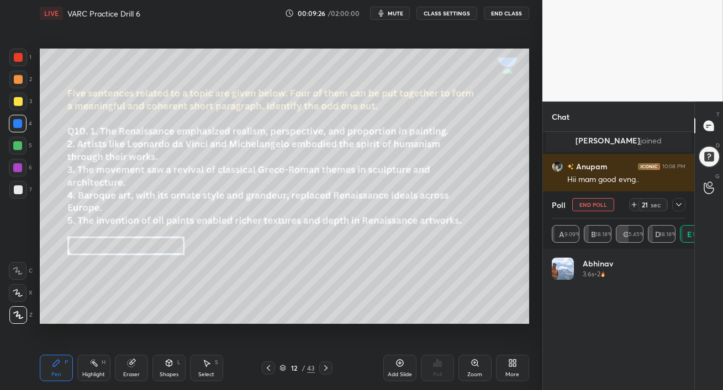
click at [676, 203] on icon at bounding box center [678, 204] width 9 height 9
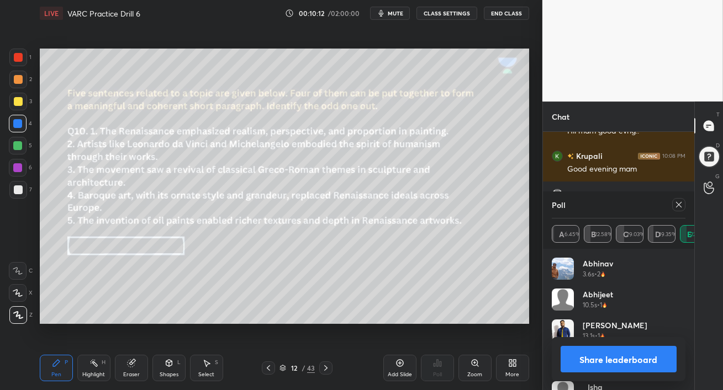
scroll to position [3, 3]
click at [681, 208] on icon at bounding box center [678, 204] width 9 height 9
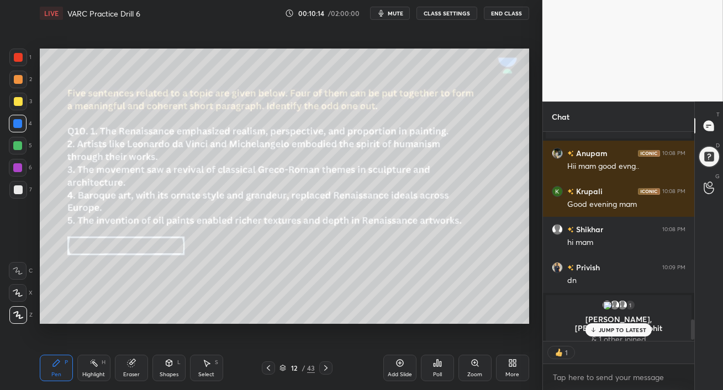
click at [612, 327] on p "JUMP TO LATEST" at bounding box center [621, 330] width 47 height 7
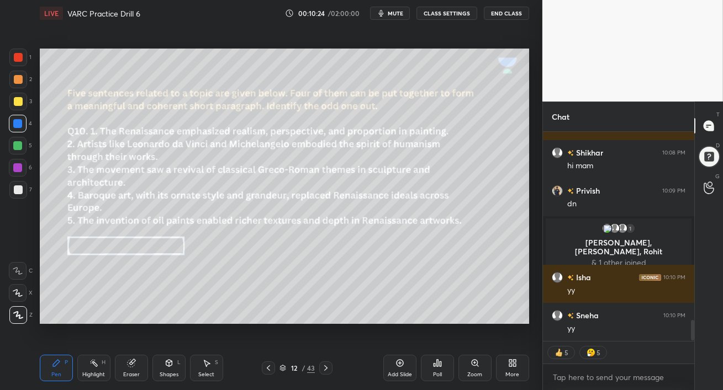
scroll to position [1896, 0]
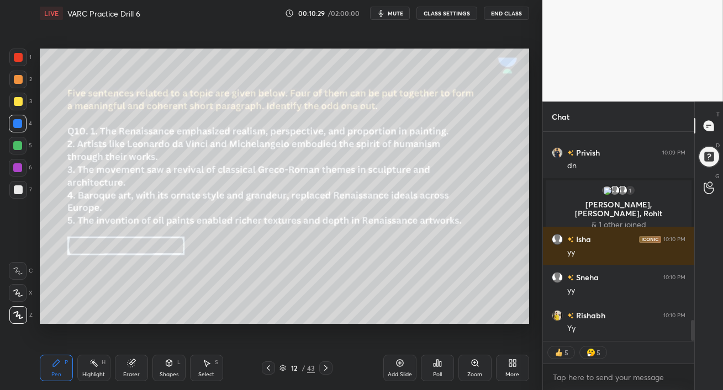
click at [329, 367] on icon at bounding box center [325, 368] width 9 height 9
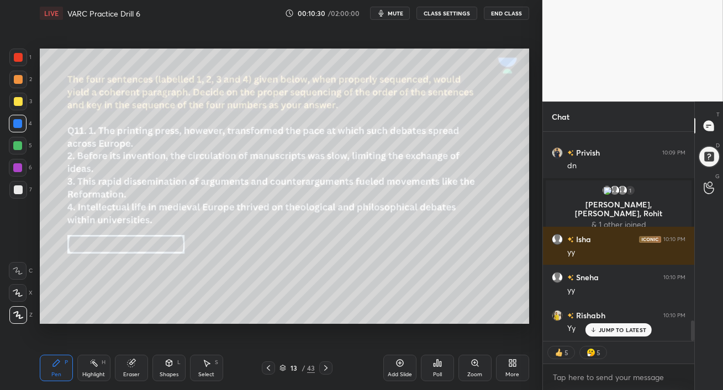
scroll to position [1922, 0]
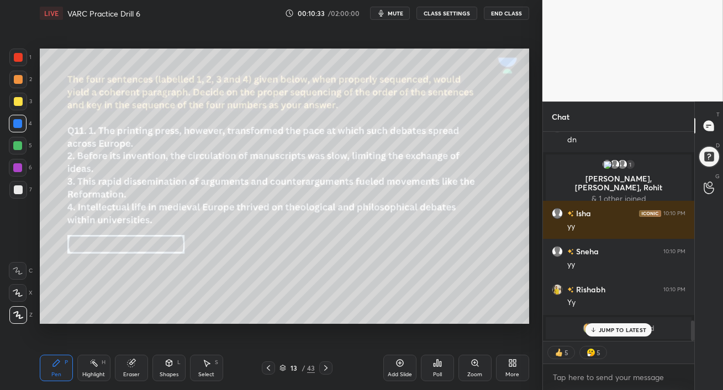
click at [610, 330] on p "JUMP TO LATEST" at bounding box center [621, 330] width 47 height 7
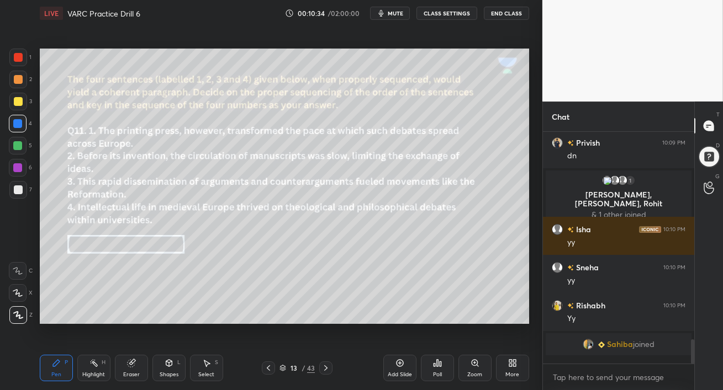
scroll to position [1899, 0]
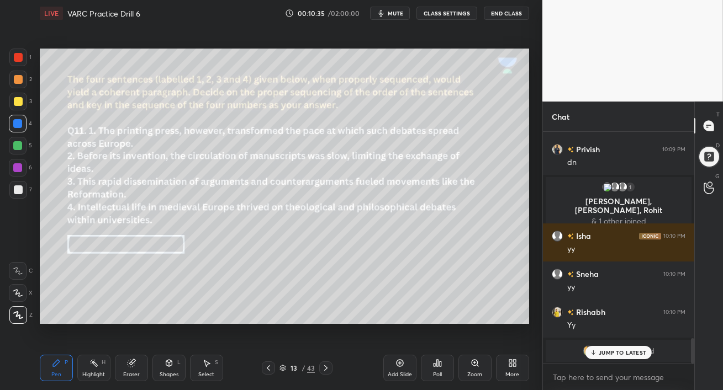
drag, startPoint x: 14, startPoint y: 167, endPoint x: 19, endPoint y: 166, distance: 5.6
click at [13, 167] on div at bounding box center [17, 167] width 9 height 9
click at [601, 352] on p "JUMP TO LATEST" at bounding box center [621, 352] width 47 height 7
click at [391, 12] on span "mute" at bounding box center [395, 13] width 15 height 8
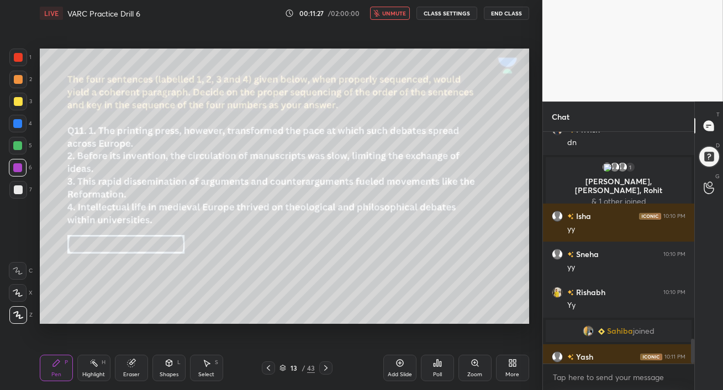
scroll to position [1918, 0]
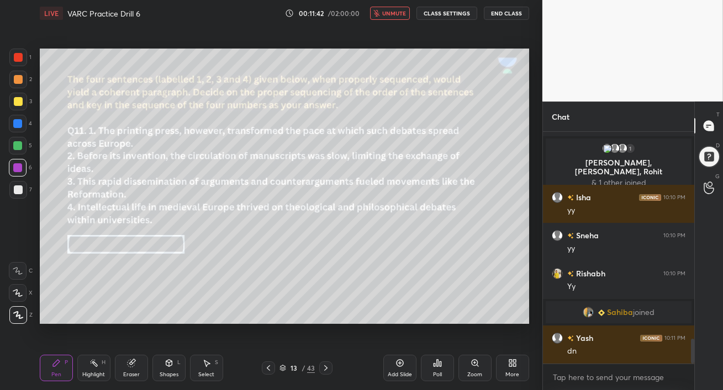
drag, startPoint x: 394, startPoint y: 14, endPoint x: 394, endPoint y: 20, distance: 6.1
click at [393, 14] on span "unmute" at bounding box center [394, 13] width 24 height 8
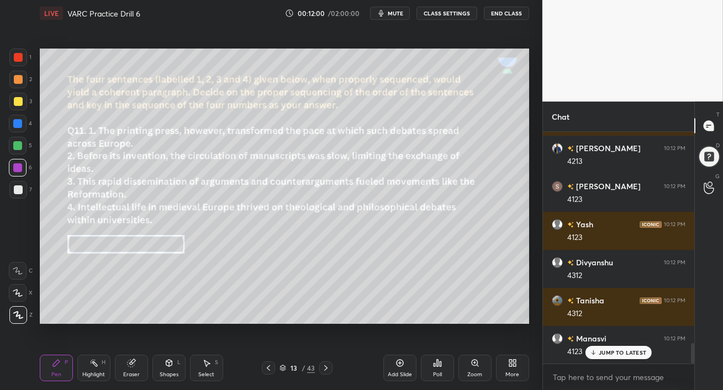
scroll to position [2413, 0]
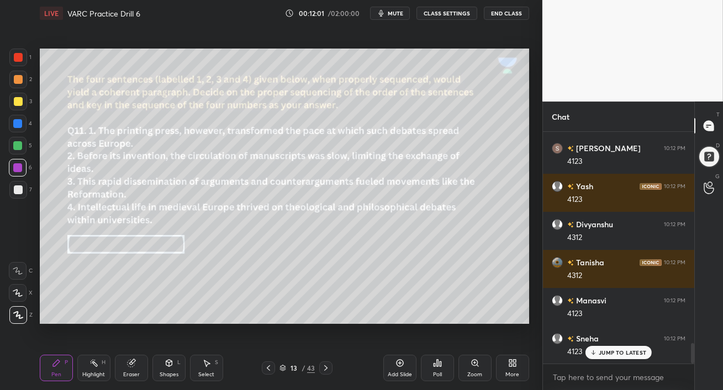
click at [610, 346] on div "JUMP TO LATEST" at bounding box center [618, 352] width 66 height 13
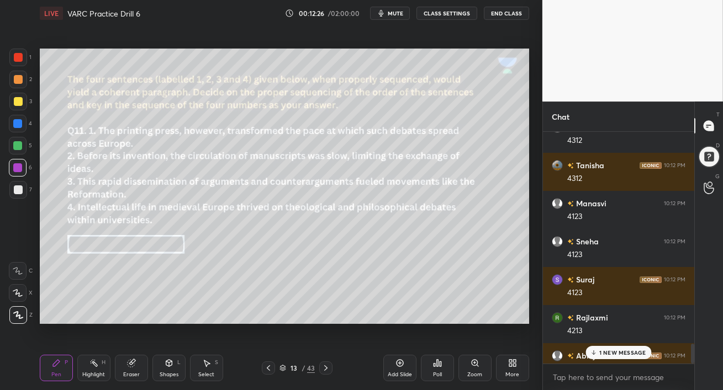
scroll to position [2528, 0]
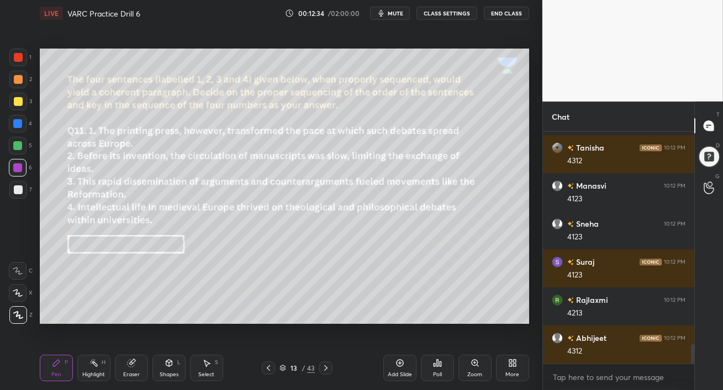
click at [18, 144] on div at bounding box center [17, 145] width 9 height 9
click at [444, 373] on div "Poll" at bounding box center [437, 368] width 33 height 27
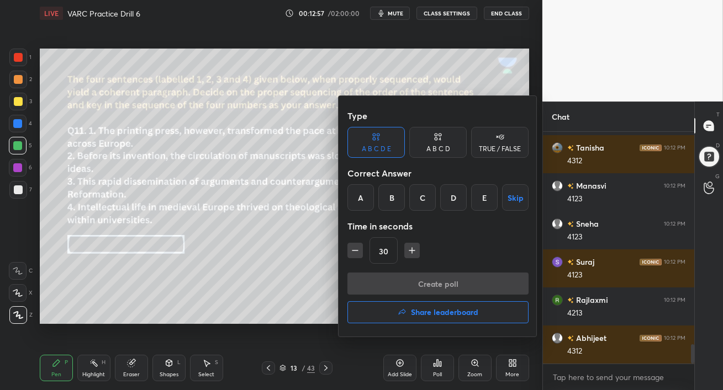
click at [437, 144] on div "A B C D" at bounding box center [437, 142] width 57 height 31
drag, startPoint x: 368, startPoint y: 196, endPoint x: 379, endPoint y: 206, distance: 15.3
click at [368, 196] on div "A" at bounding box center [363, 197] width 33 height 27
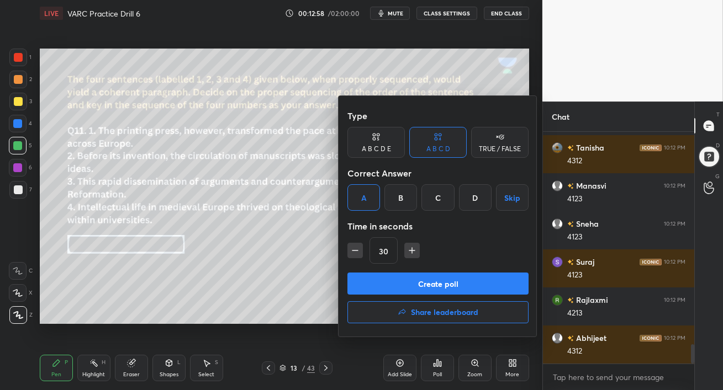
click at [437, 283] on button "Create poll" at bounding box center [437, 284] width 181 height 22
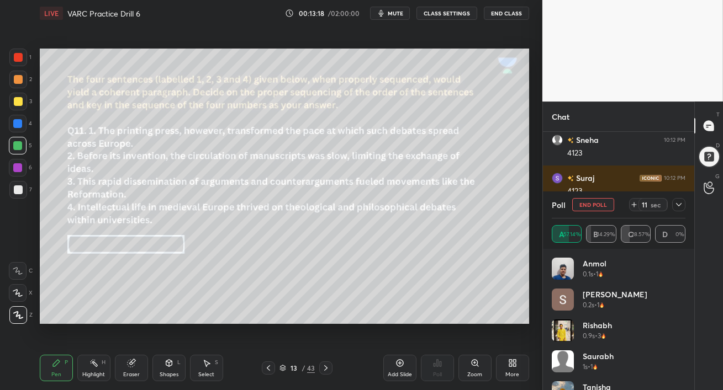
scroll to position [2625, 0]
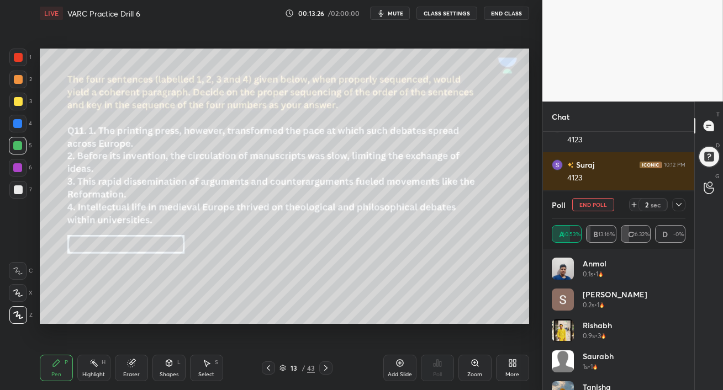
click at [677, 205] on icon at bounding box center [678, 204] width 9 height 9
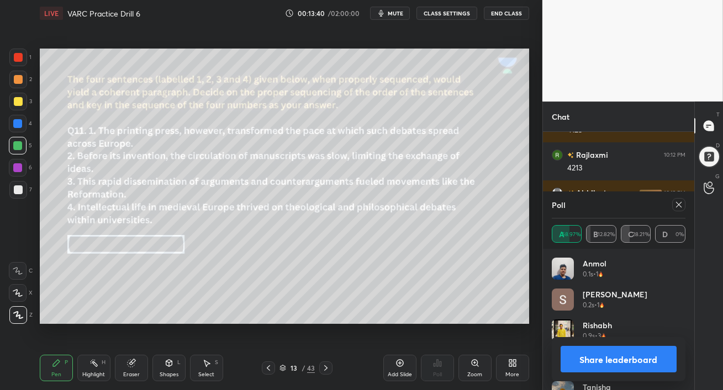
scroll to position [2482, 0]
click at [682, 204] on icon at bounding box center [678, 204] width 9 height 9
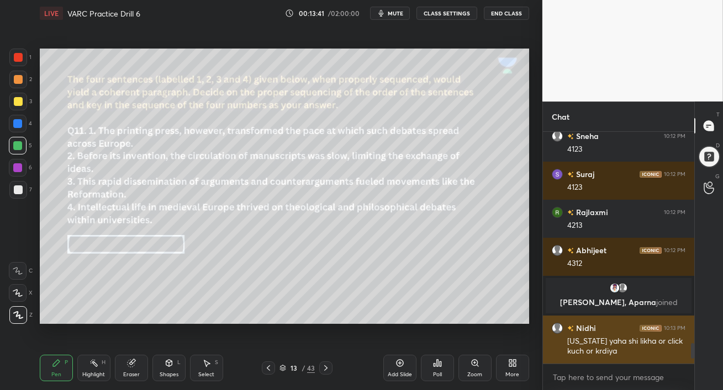
scroll to position [229, 148]
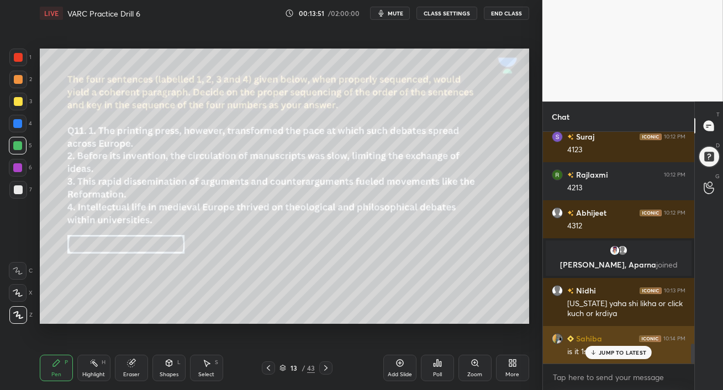
click at [600, 353] on p "JUMP TO LATEST" at bounding box center [621, 352] width 47 height 7
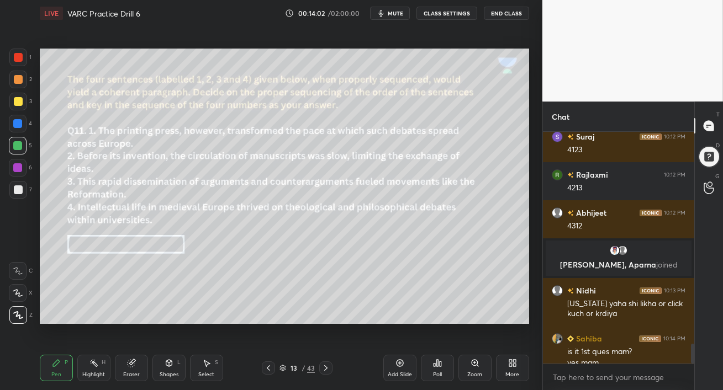
scroll to position [2474, 0]
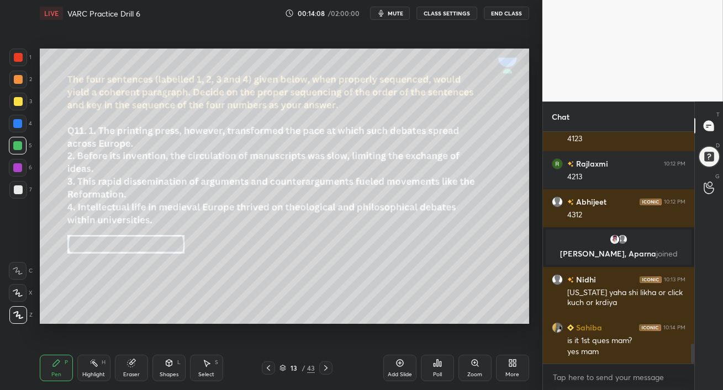
click at [328, 367] on icon at bounding box center [325, 368] width 9 height 9
click at [390, 14] on span "mute" at bounding box center [395, 13] width 15 height 8
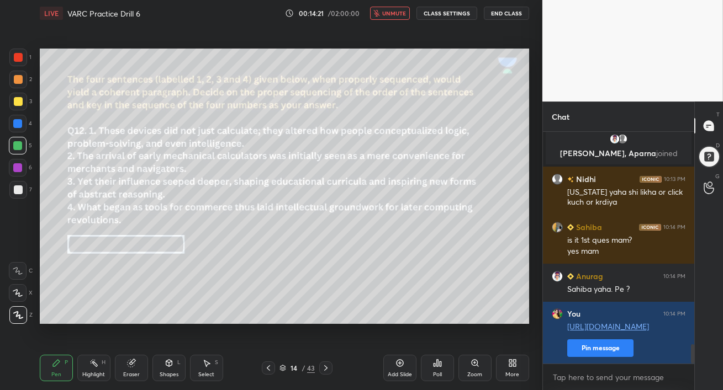
scroll to position [2612, 0]
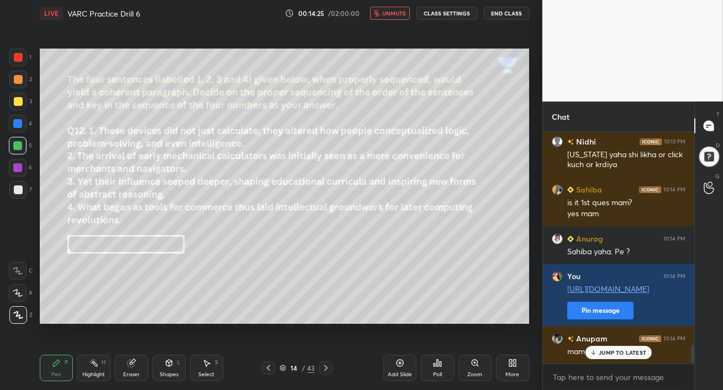
click at [388, 10] on span "unmute" at bounding box center [394, 13] width 24 height 8
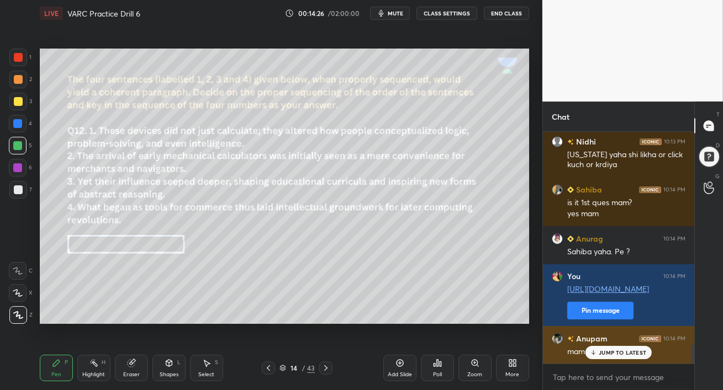
click at [607, 352] on p "JUMP TO LATEST" at bounding box center [621, 352] width 47 height 7
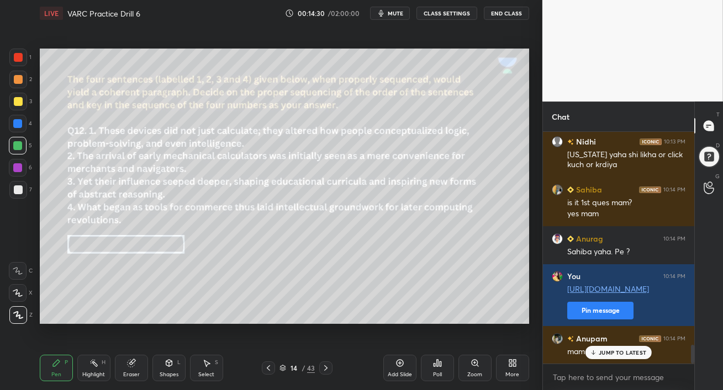
scroll to position [2650, 0]
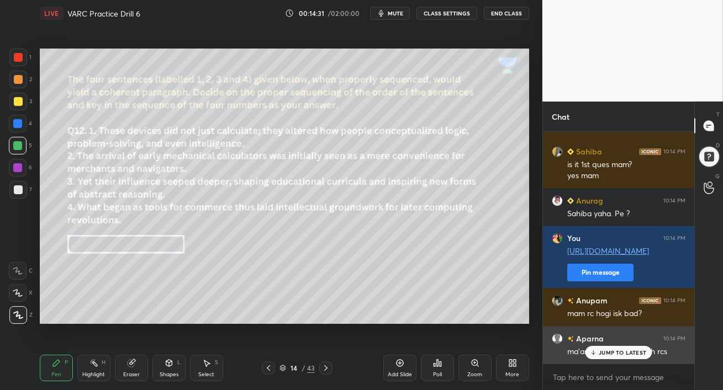
click at [603, 353] on p "JUMP TO LATEST" at bounding box center [621, 352] width 47 height 7
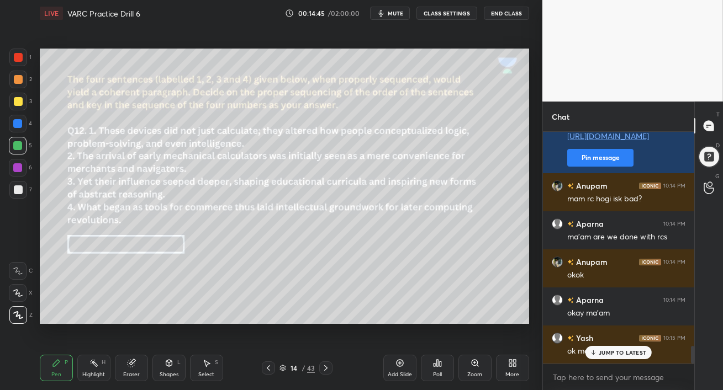
scroll to position [2802, 0]
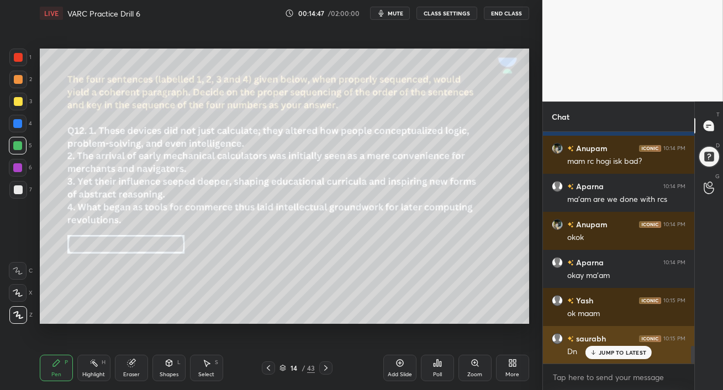
click at [602, 352] on p "JUMP TO LATEST" at bounding box center [621, 352] width 47 height 7
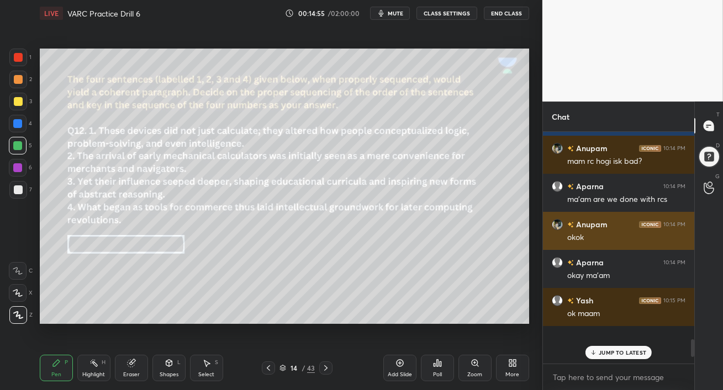
scroll to position [2714, 0]
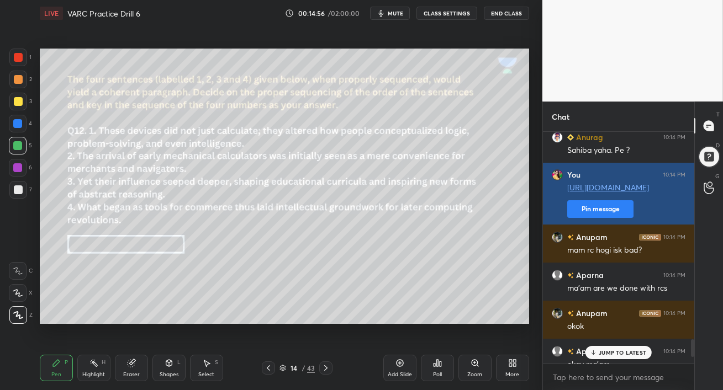
click at [594, 204] on button "Pin message" at bounding box center [600, 209] width 66 height 18
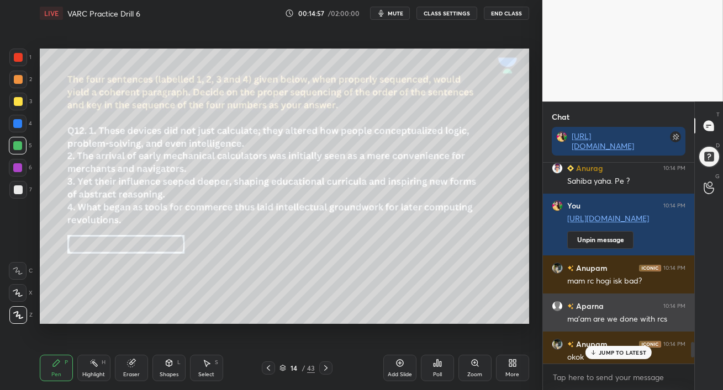
scroll to position [2833, 0]
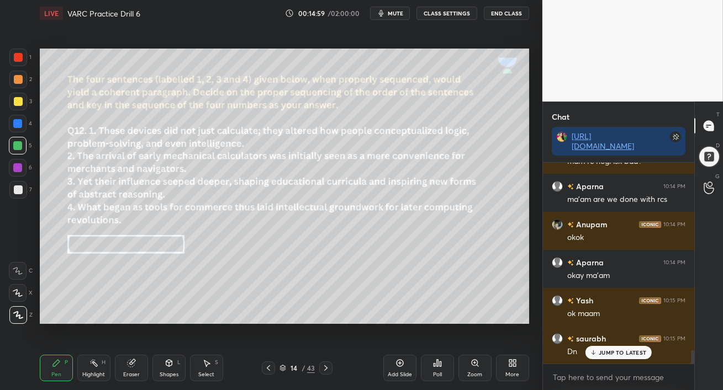
click at [391, 14] on span "mute" at bounding box center [395, 13] width 15 height 8
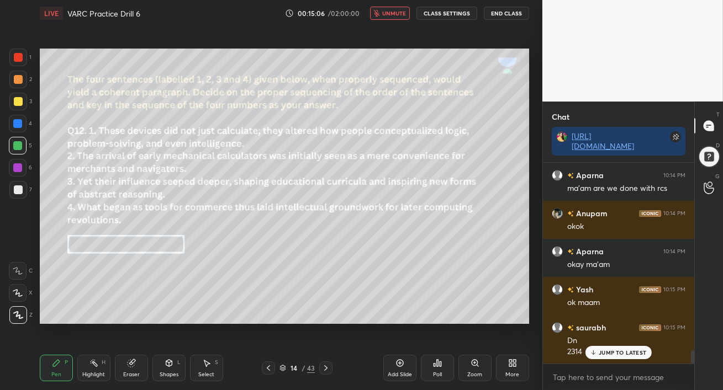
click at [392, 10] on span "unmute" at bounding box center [394, 13] width 24 height 8
click at [390, 15] on span "mute" at bounding box center [395, 13] width 15 height 8
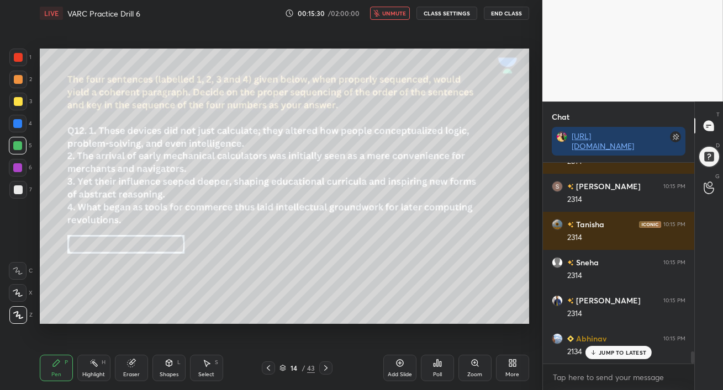
scroll to position [3073, 0]
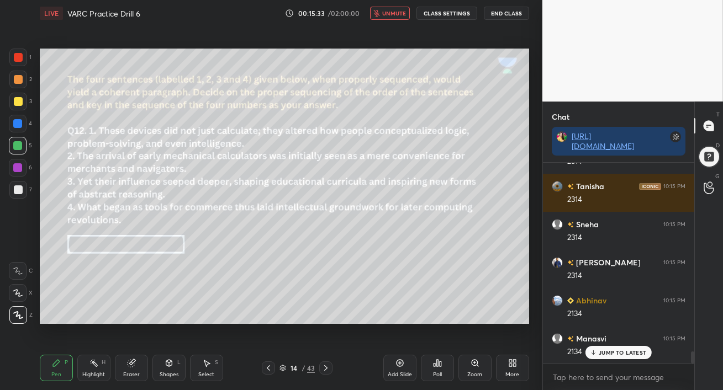
click at [387, 16] on span "unmute" at bounding box center [394, 13] width 24 height 8
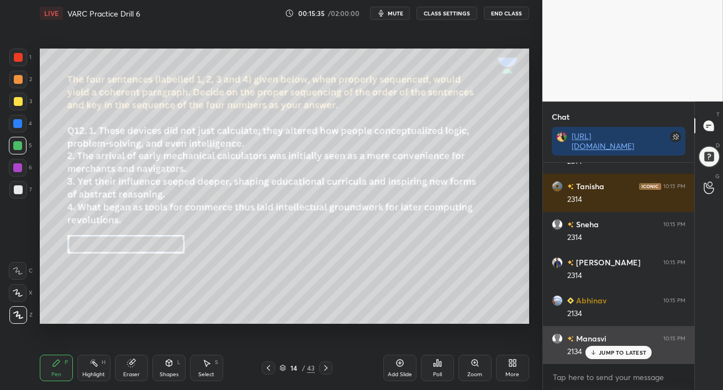
click at [599, 353] on p "JUMP TO LATEST" at bounding box center [621, 352] width 47 height 7
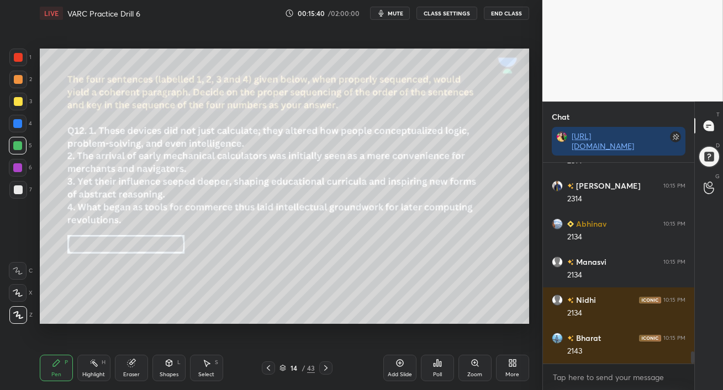
scroll to position [3188, 0]
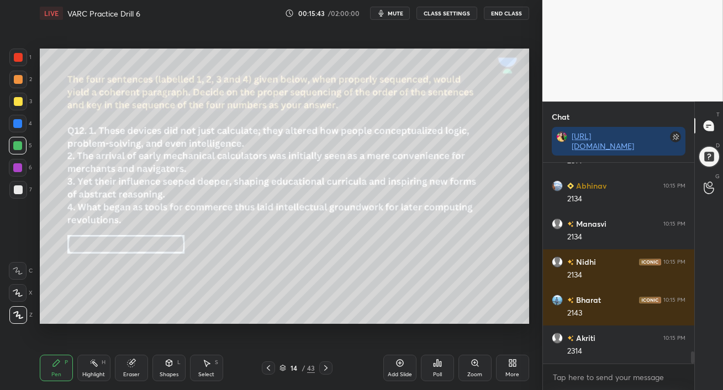
click at [16, 165] on div at bounding box center [17, 167] width 9 height 9
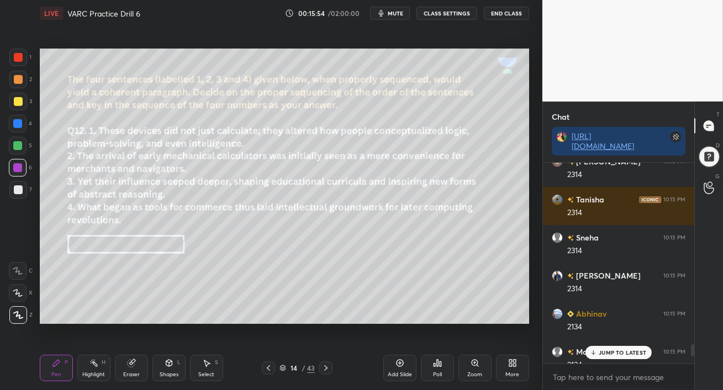
scroll to position [3065, 0]
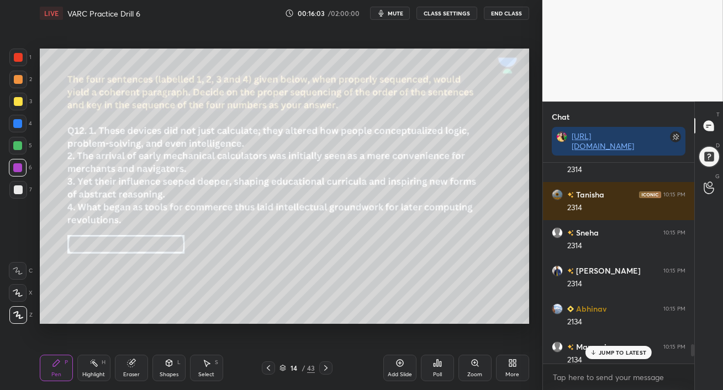
click at [601, 353] on p "JUMP TO LATEST" at bounding box center [621, 352] width 47 height 7
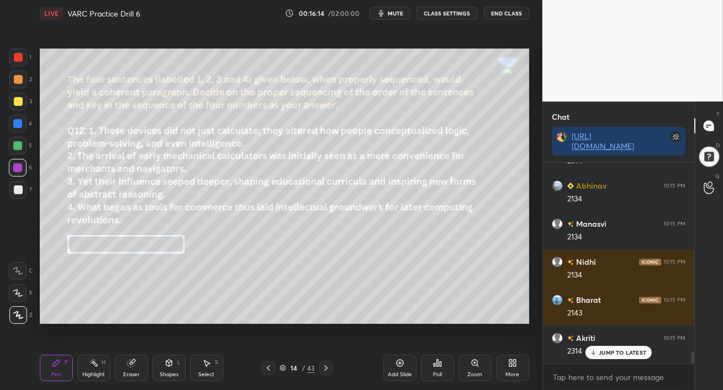
scroll to position [3214, 0]
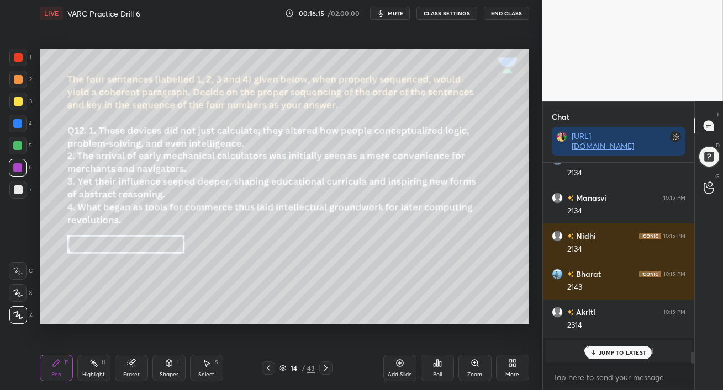
click at [616, 354] on p "JUMP TO LATEST" at bounding box center [621, 352] width 47 height 7
click at [603, 350] on p "JUMP TO LATEST" at bounding box center [621, 352] width 47 height 7
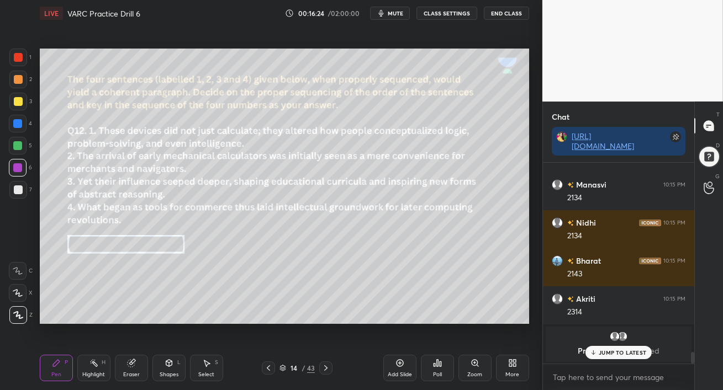
drag, startPoint x: 599, startPoint y: 351, endPoint x: 595, endPoint y: 357, distance: 7.2
click at [599, 351] on p "JUMP TO LATEST" at bounding box center [621, 352] width 47 height 7
click at [442, 369] on div "Poll" at bounding box center [437, 368] width 33 height 27
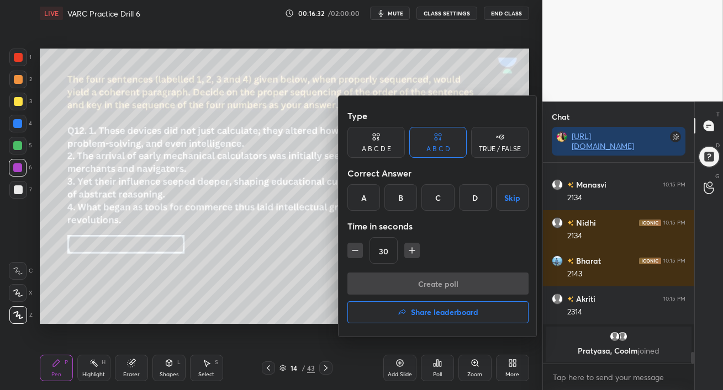
drag, startPoint x: 366, startPoint y: 200, endPoint x: 382, endPoint y: 219, distance: 24.3
click at [365, 199] on div "A" at bounding box center [363, 197] width 33 height 27
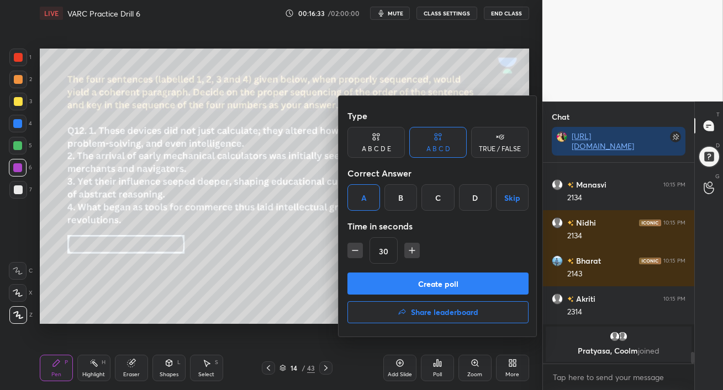
click at [412, 284] on button "Create poll" at bounding box center [437, 284] width 181 height 22
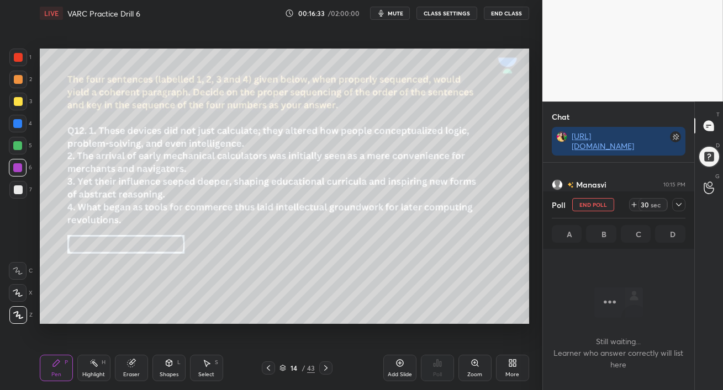
scroll to position [4, 3]
click at [385, 15] on icon "button" at bounding box center [381, 13] width 9 height 9
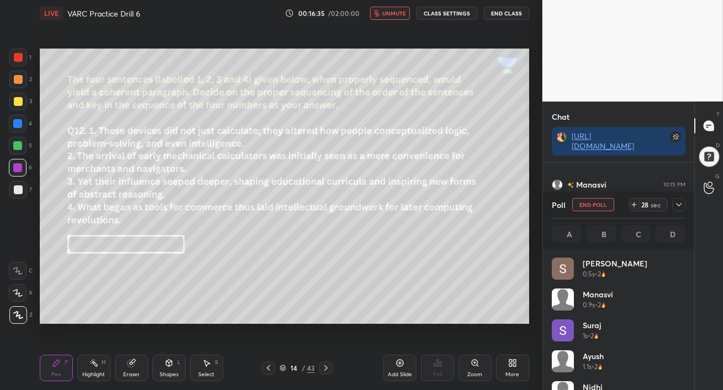
scroll to position [129, 130]
click at [388, 13] on span "unmute" at bounding box center [394, 13] width 24 height 8
click at [14, 78] on div at bounding box center [18, 79] width 9 height 9
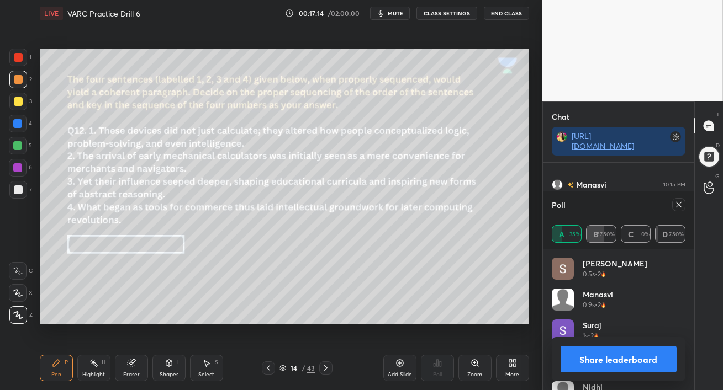
click at [676, 207] on icon at bounding box center [679, 205] width 6 height 6
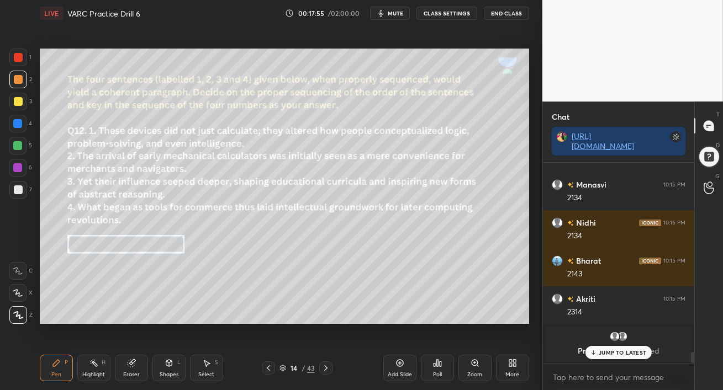
scroll to position [3227, 0]
click at [12, 174] on div at bounding box center [18, 168] width 18 height 18
click at [616, 353] on p "JUMP TO LATEST" at bounding box center [621, 352] width 47 height 7
click at [138, 368] on div "Eraser" at bounding box center [131, 368] width 33 height 27
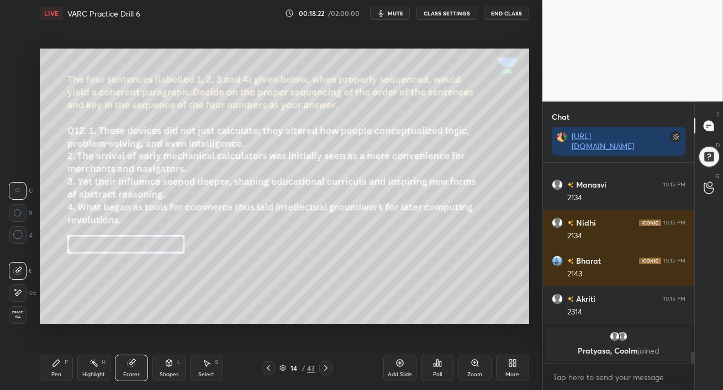
click at [54, 361] on icon at bounding box center [56, 363] width 9 height 9
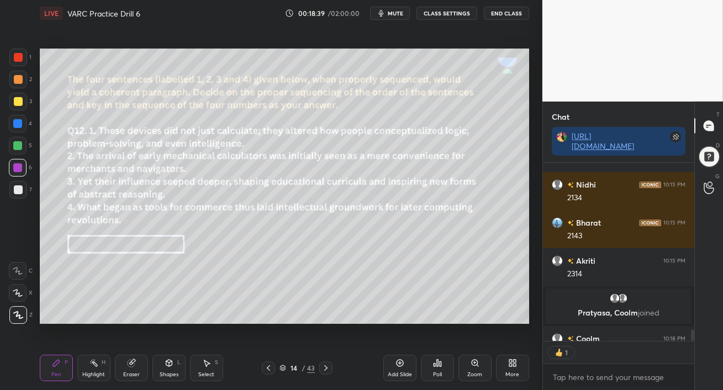
scroll to position [175, 148]
click at [396, 12] on span "mute" at bounding box center [395, 13] width 15 height 8
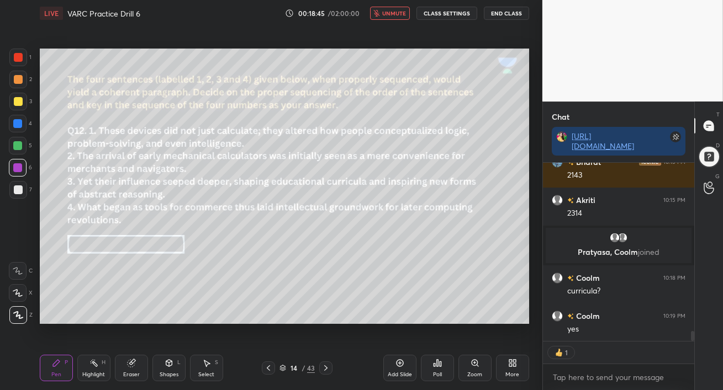
click at [395, 13] on span "unmute" at bounding box center [394, 13] width 24 height 8
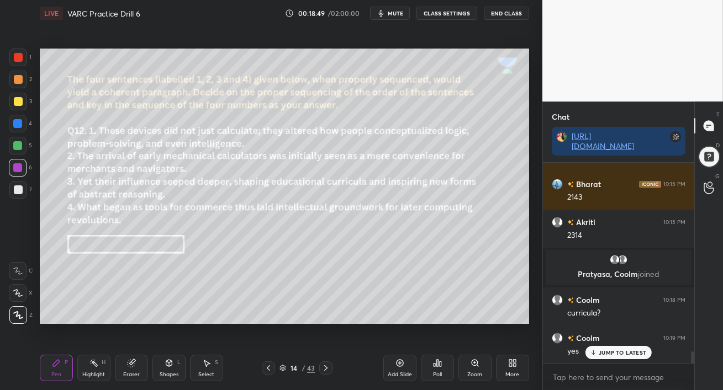
scroll to position [3037, 0]
click at [327, 368] on icon at bounding box center [325, 368] width 9 height 9
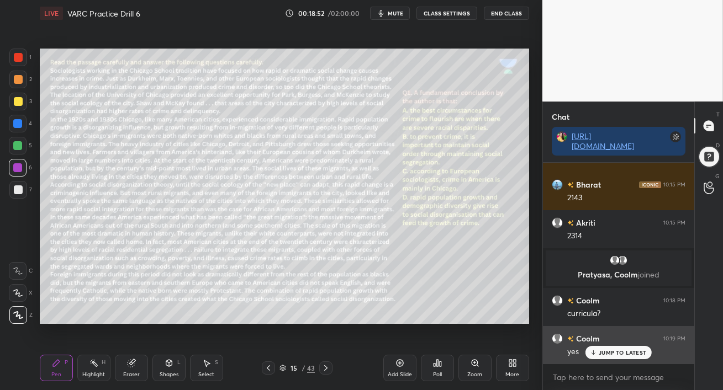
drag, startPoint x: 600, startPoint y: 353, endPoint x: 570, endPoint y: 353, distance: 30.4
click at [600, 353] on p "JUMP TO LATEST" at bounding box center [621, 352] width 47 height 7
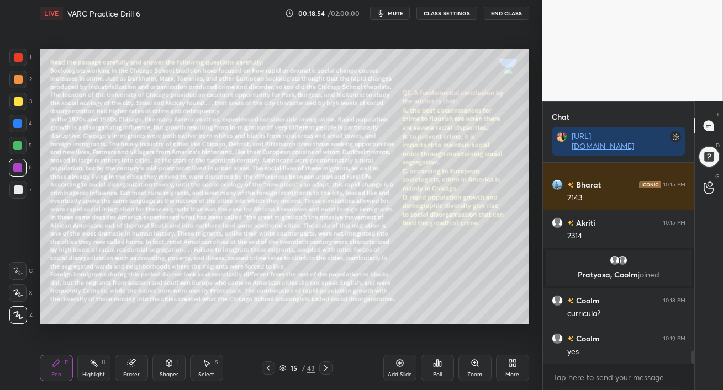
click at [324, 367] on icon at bounding box center [325, 368] width 9 height 9
click at [327, 369] on icon at bounding box center [325, 368] width 9 height 9
click at [327, 370] on icon at bounding box center [325, 368] width 9 height 9
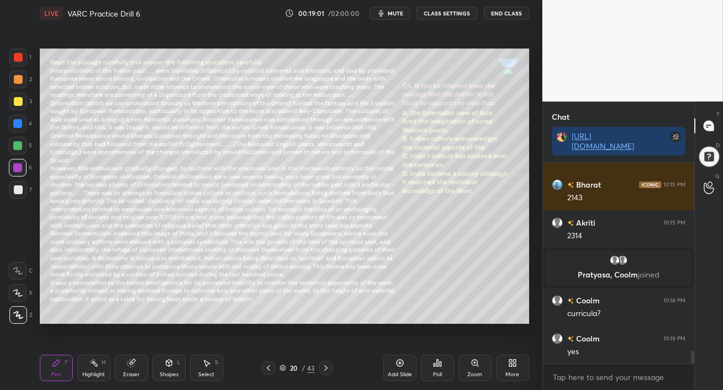
click at [327, 370] on icon at bounding box center [325, 368] width 9 height 9
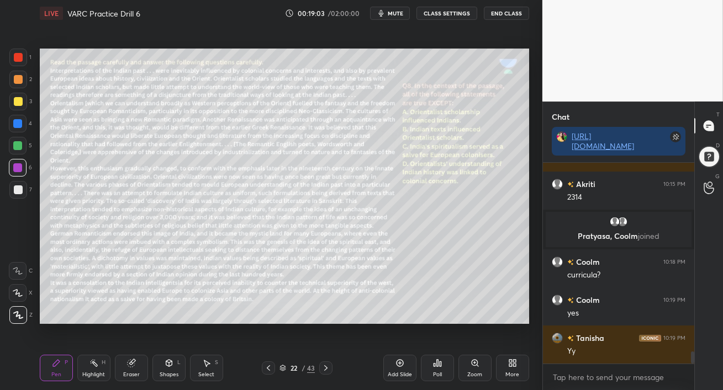
click at [327, 371] on icon at bounding box center [325, 368] width 9 height 9
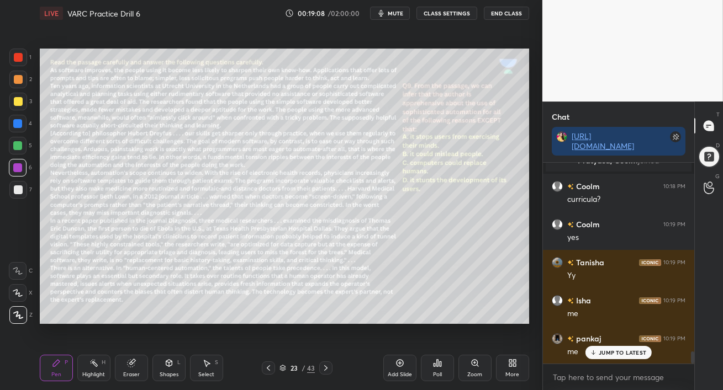
scroll to position [3, 3]
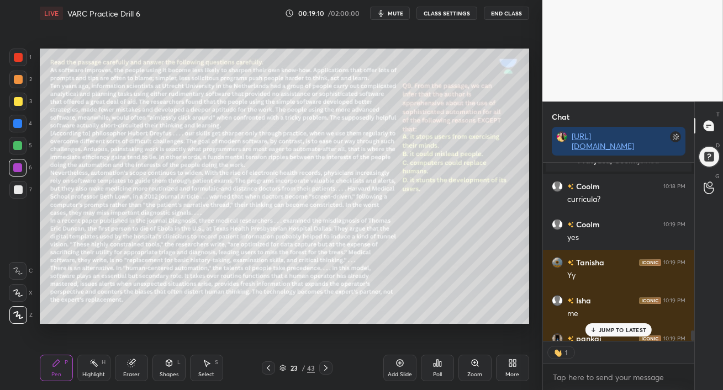
click at [615, 330] on p "JUMP TO LATEST" at bounding box center [621, 330] width 47 height 7
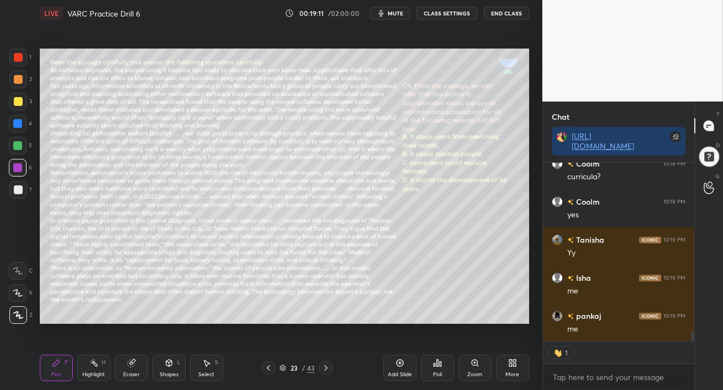
scroll to position [3212, 0]
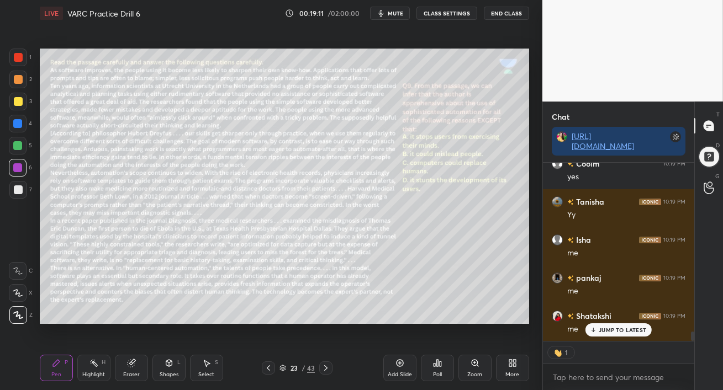
click at [12, 101] on div at bounding box center [18, 102] width 18 height 18
click at [15, 83] on div at bounding box center [18, 79] width 9 height 9
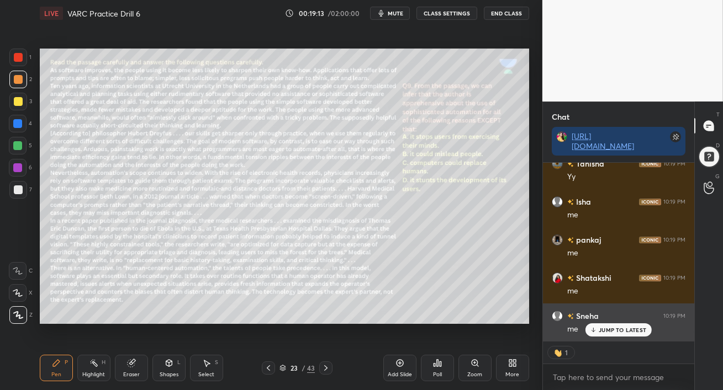
click at [597, 330] on div "JUMP TO LATEST" at bounding box center [618, 330] width 66 height 13
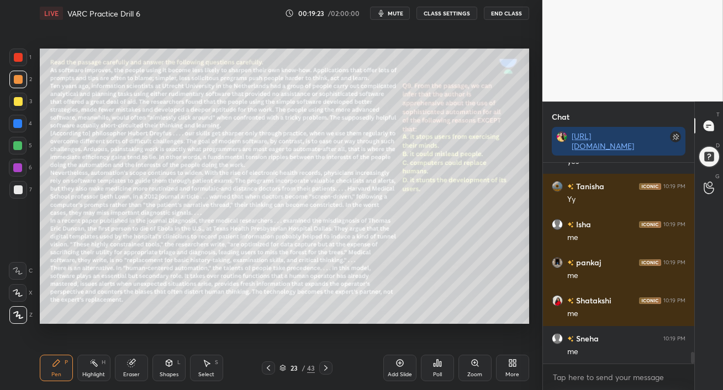
scroll to position [3254, 0]
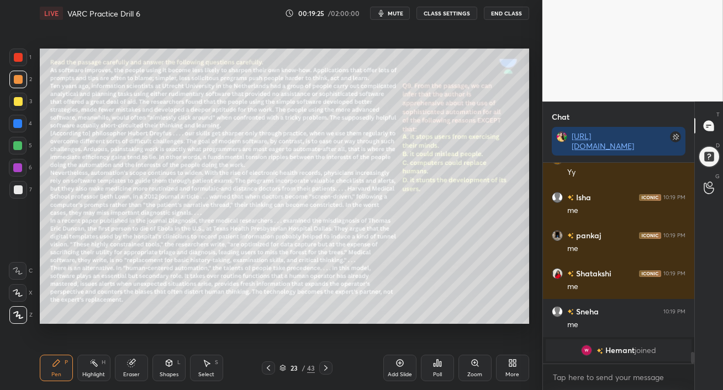
click at [17, 146] on div at bounding box center [17, 145] width 9 height 9
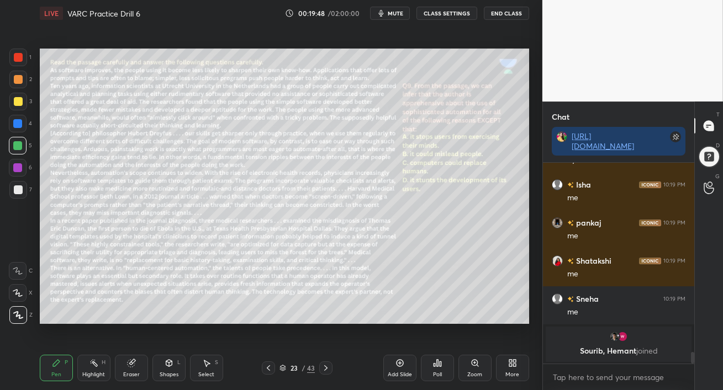
click at [20, 123] on div at bounding box center [17, 123] width 9 height 9
click at [18, 81] on div at bounding box center [18, 79] width 9 height 9
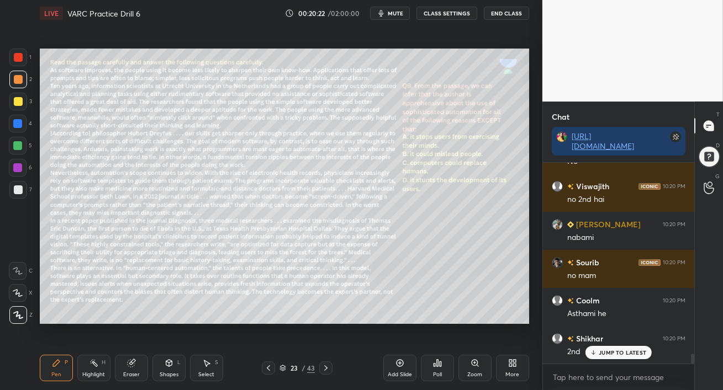
scroll to position [3835, 0]
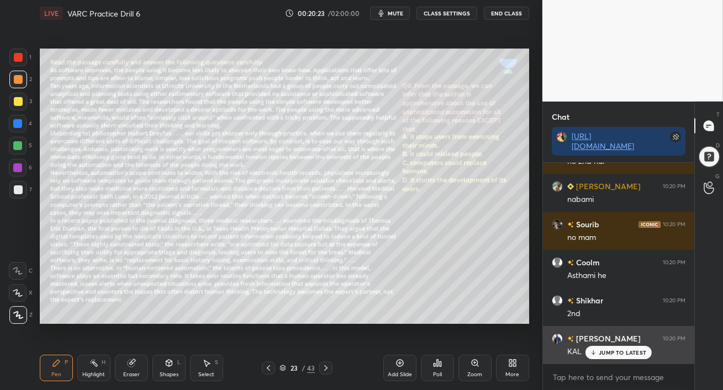
click at [617, 352] on p "JUMP TO LATEST" at bounding box center [621, 352] width 47 height 7
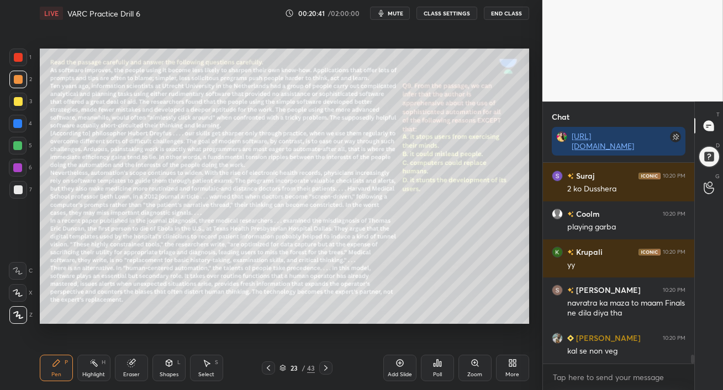
scroll to position [4302, 0]
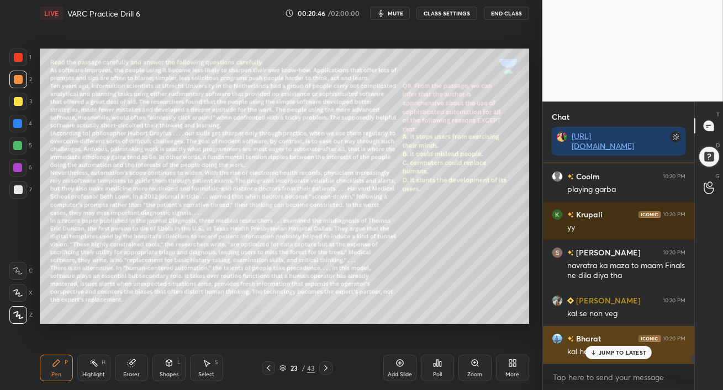
click at [604, 354] on p "JUMP TO LATEST" at bounding box center [621, 352] width 47 height 7
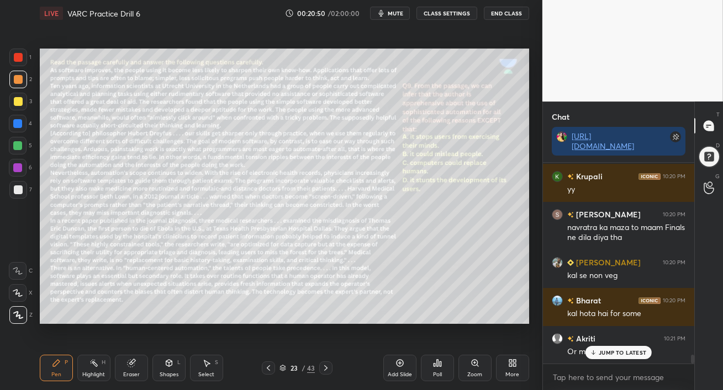
scroll to position [4378, 0]
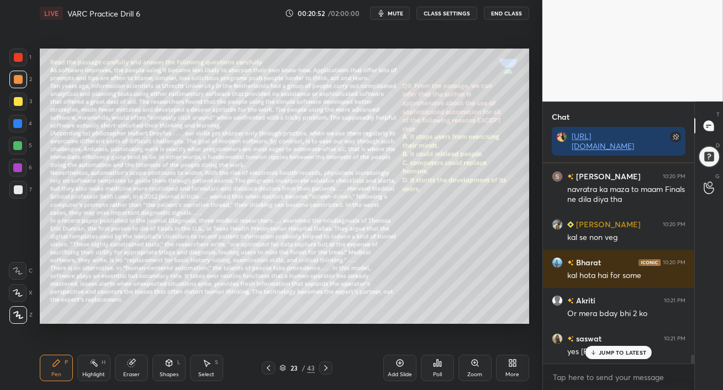
click at [612, 356] on p "JUMP TO LATEST" at bounding box center [621, 352] width 47 height 7
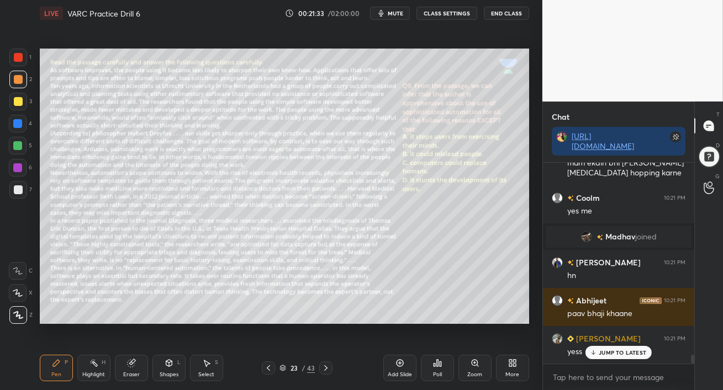
scroll to position [4389, 0]
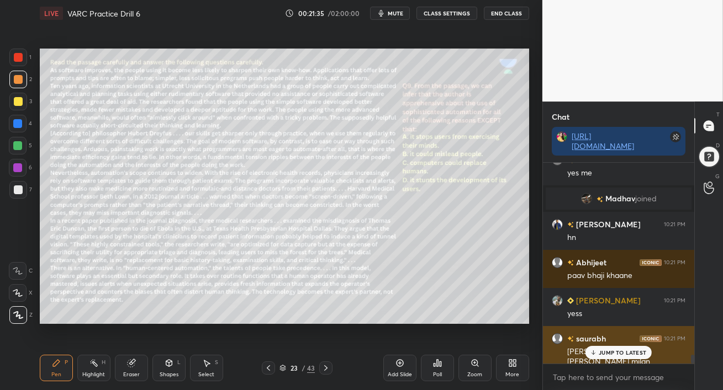
click at [606, 351] on p "JUMP TO LATEST" at bounding box center [621, 352] width 47 height 7
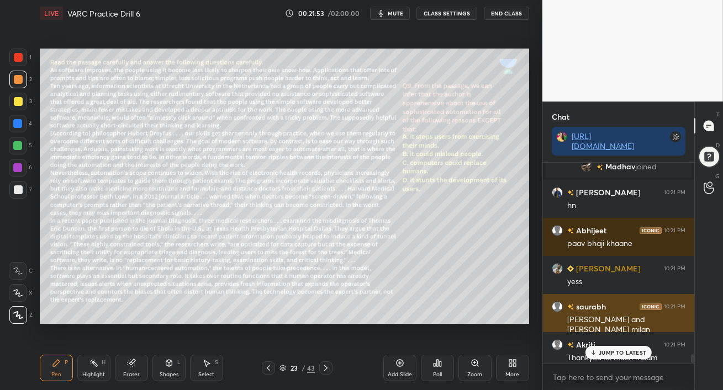
scroll to position [4466, 0]
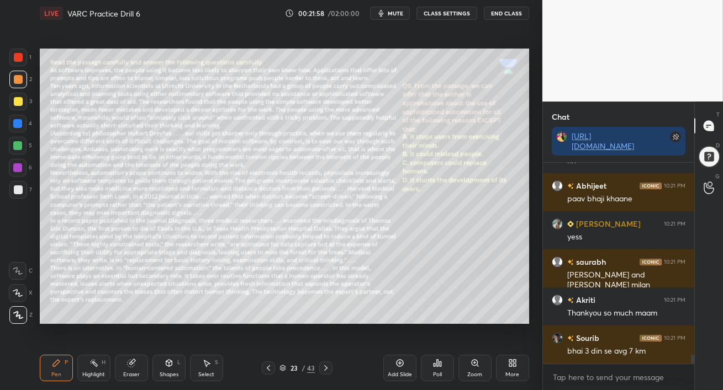
click at [137, 370] on div "Eraser" at bounding box center [131, 368] width 33 height 27
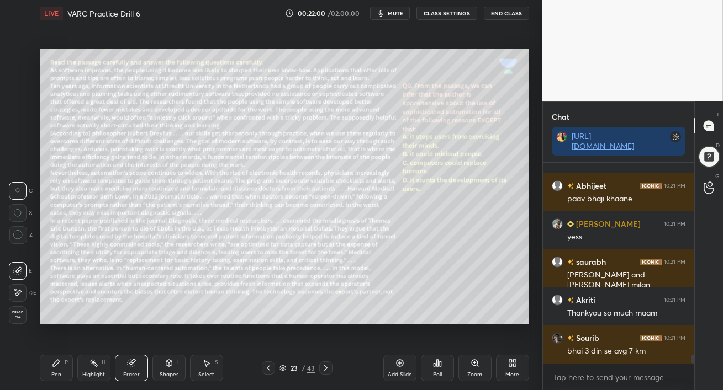
click at [14, 240] on div at bounding box center [18, 235] width 18 height 18
click at [58, 367] on icon at bounding box center [56, 363] width 9 height 9
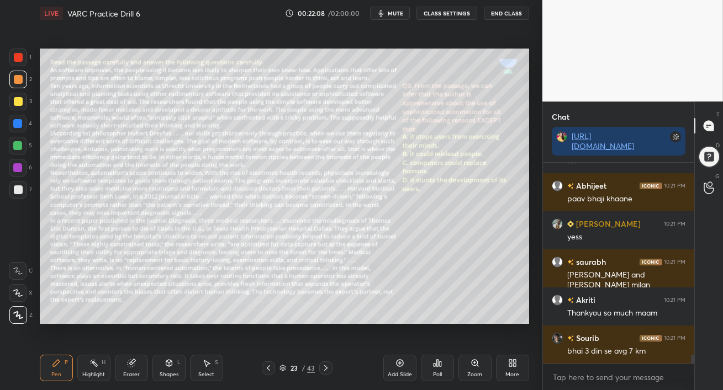
click at [19, 148] on div at bounding box center [17, 145] width 9 height 9
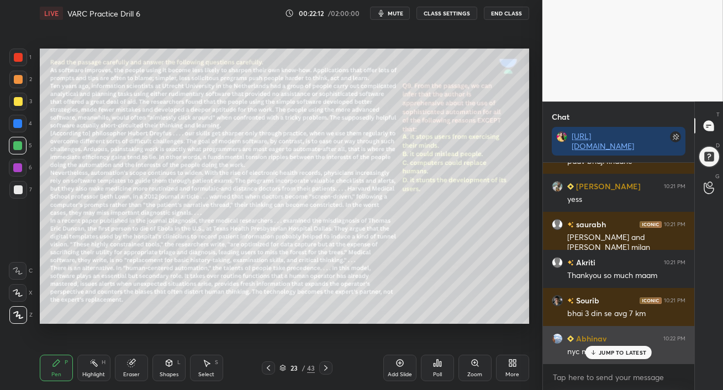
click at [592, 354] on icon at bounding box center [593, 352] width 7 height 7
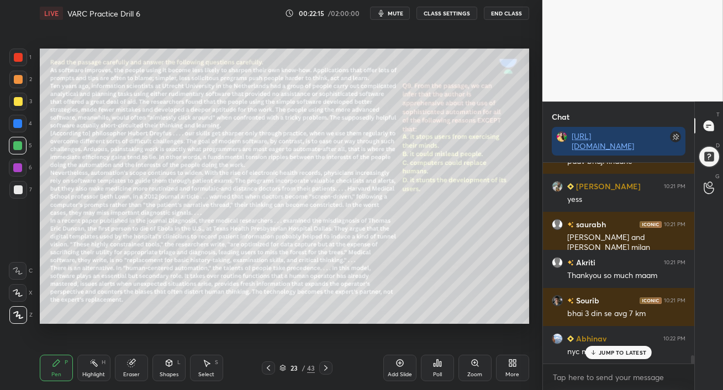
scroll to position [4571, 0]
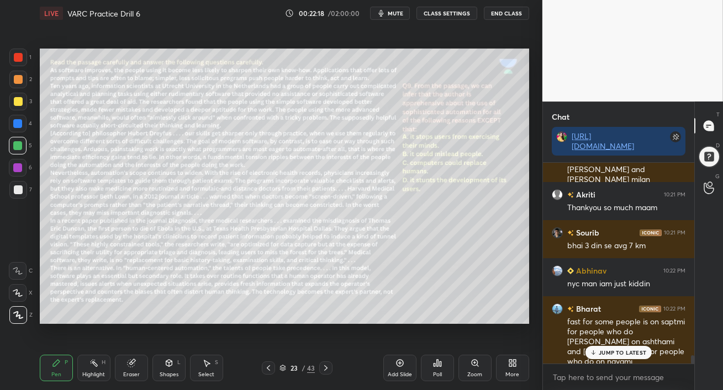
click at [602, 353] on p "JUMP TO LATEST" at bounding box center [621, 352] width 47 height 7
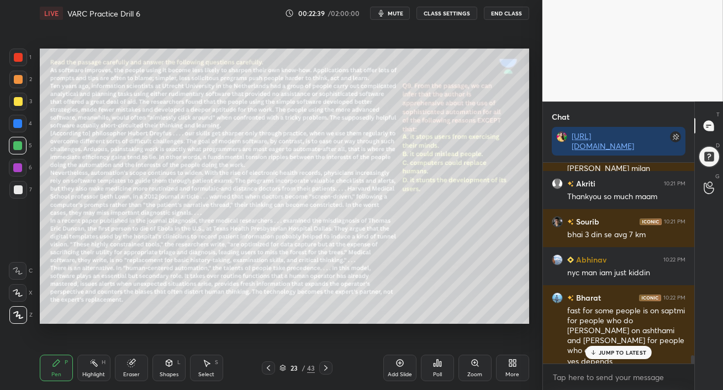
click at [619, 351] on p "JUMP TO LATEST" at bounding box center [621, 352] width 47 height 7
click at [13, 128] on div at bounding box center [18, 124] width 18 height 18
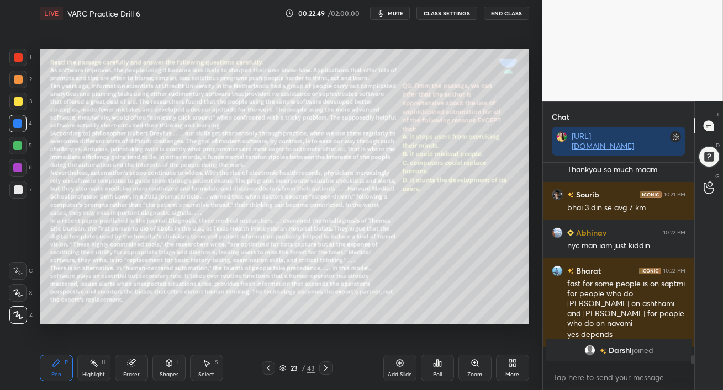
click at [390, 13] on span "mute" at bounding box center [395, 13] width 15 height 8
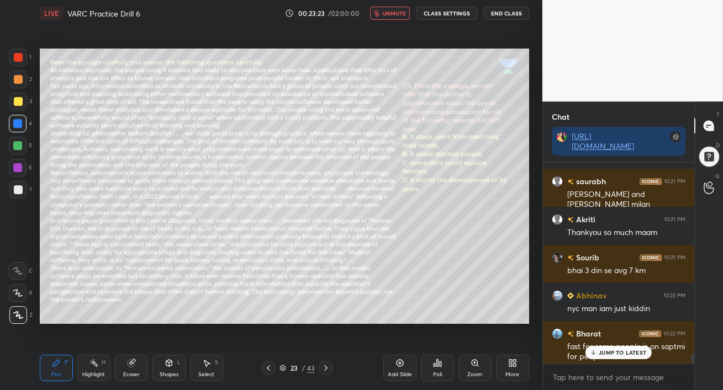
scroll to position [6099, 0]
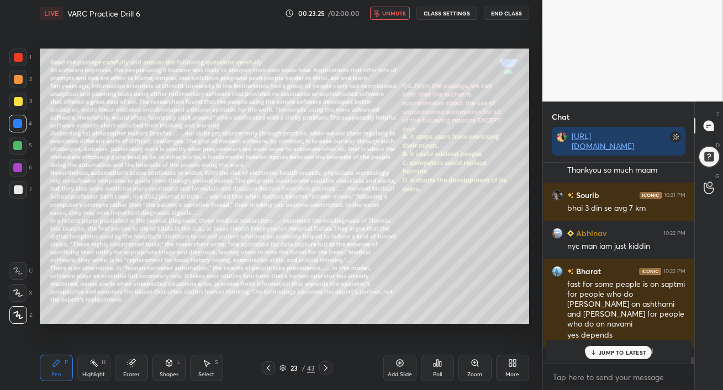
click at [615, 353] on p "JUMP TO LATEST" at bounding box center [621, 352] width 47 height 7
click at [17, 99] on div at bounding box center [18, 101] width 9 height 9
click at [395, 15] on span "unmute" at bounding box center [394, 13] width 24 height 8
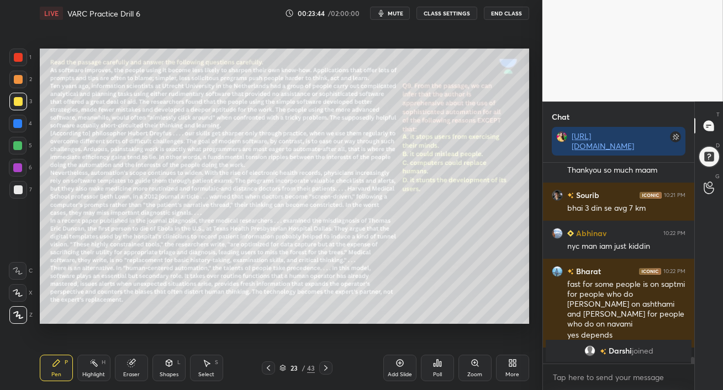
click at [395, 11] on span "mute" at bounding box center [395, 13] width 15 height 8
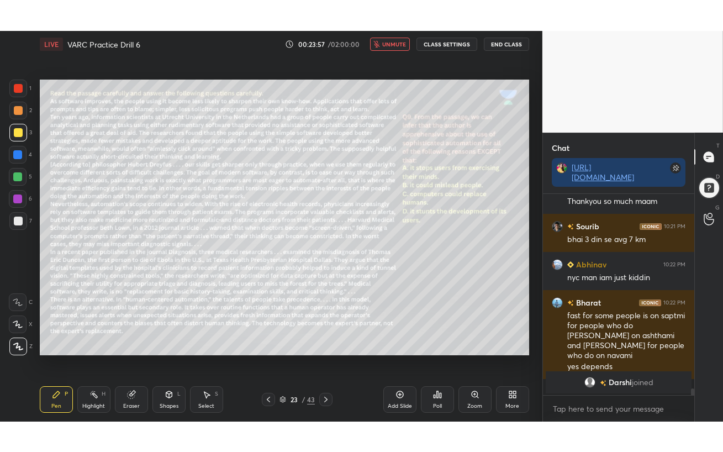
scroll to position [3, 3]
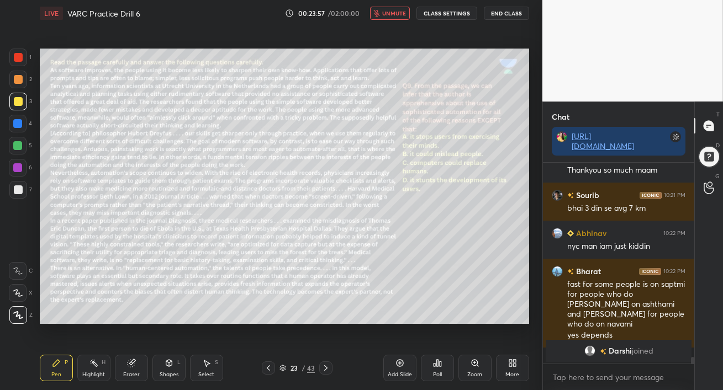
click at [514, 374] on div "More" at bounding box center [512, 375] width 14 height 6
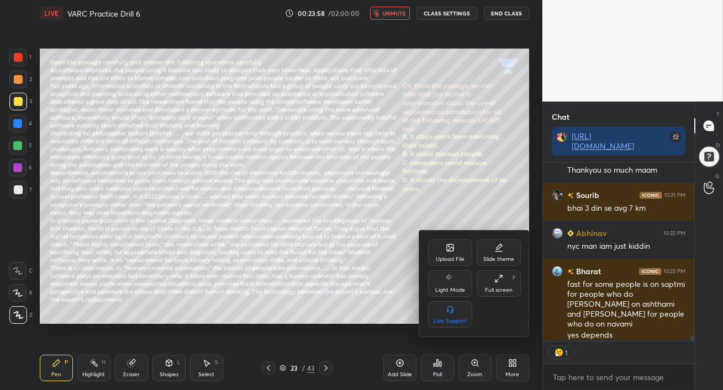
click at [500, 283] on icon at bounding box center [498, 278] width 9 height 9
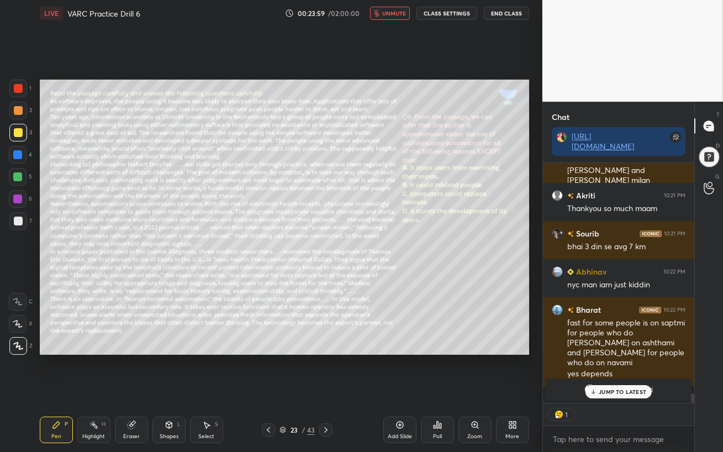
scroll to position [6060, 0]
click at [384, 12] on button "unmute" at bounding box center [390, 13] width 40 height 13
click at [612, 390] on p "JUMP TO LATEST" at bounding box center [621, 391] width 47 height 7
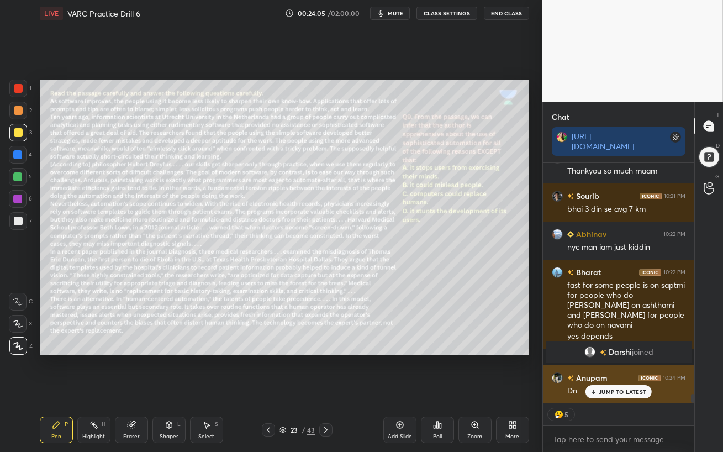
click at [606, 390] on p "JUMP TO LATEST" at bounding box center [621, 391] width 47 height 7
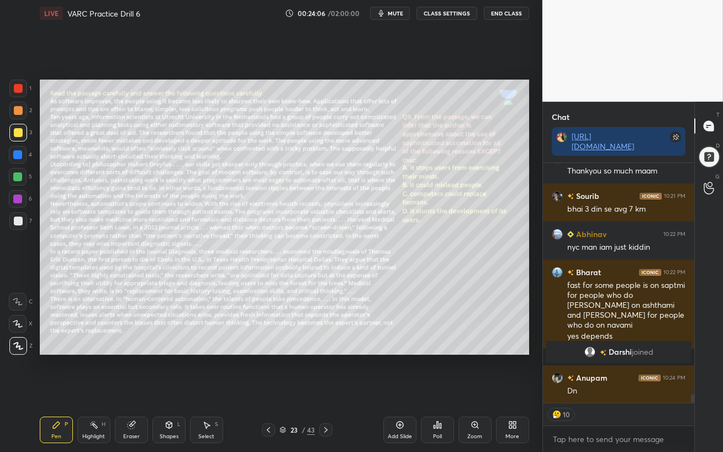
scroll to position [6137, 0]
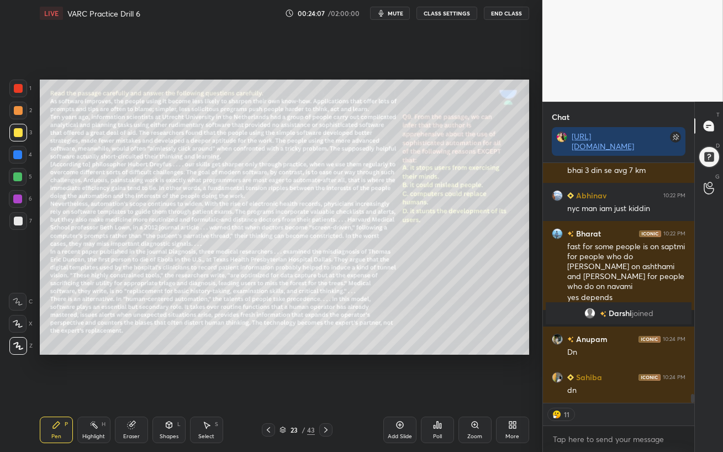
click at [16, 157] on div at bounding box center [17, 154] width 9 height 9
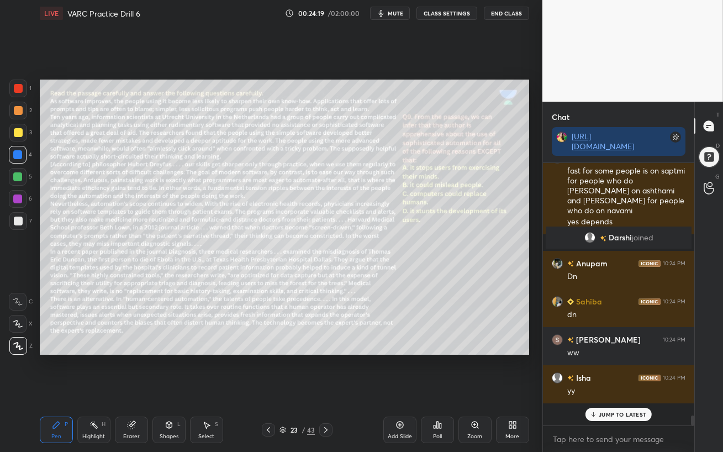
scroll to position [6190, 0]
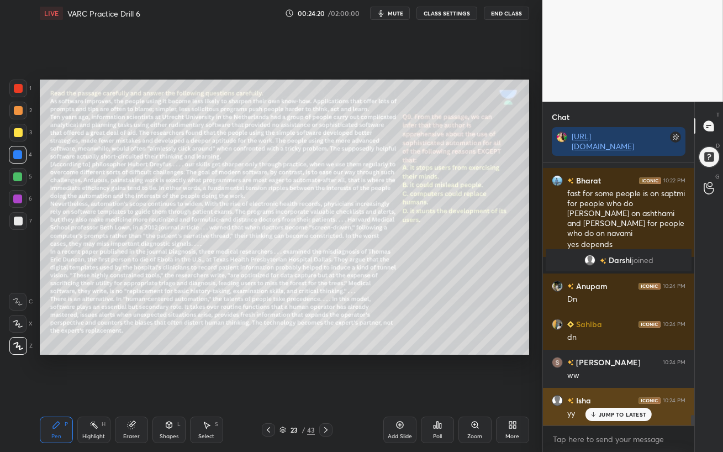
click at [599, 390] on div "JUMP TO LATEST" at bounding box center [618, 413] width 66 height 13
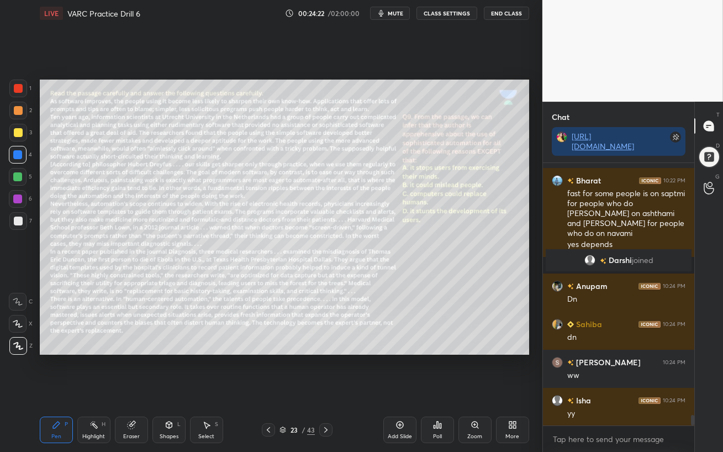
scroll to position [6228, 0]
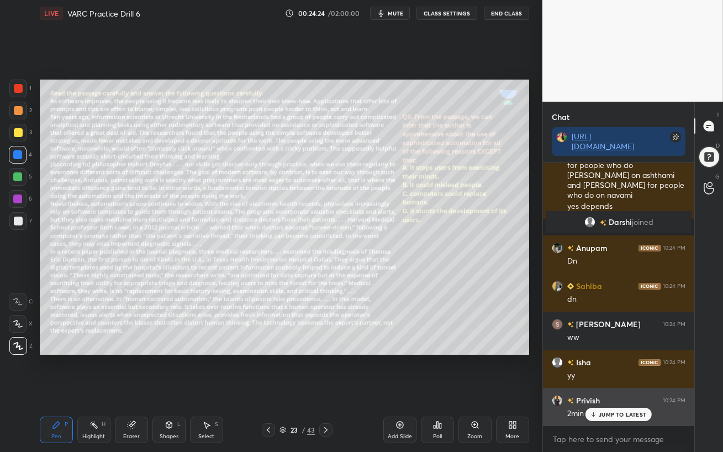
click at [593, 390] on icon at bounding box center [593, 414] width 7 height 7
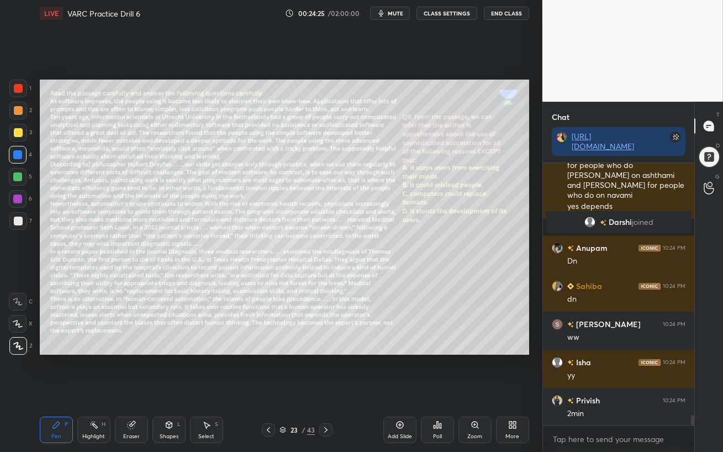
click at [13, 177] on div at bounding box center [17, 176] width 9 height 9
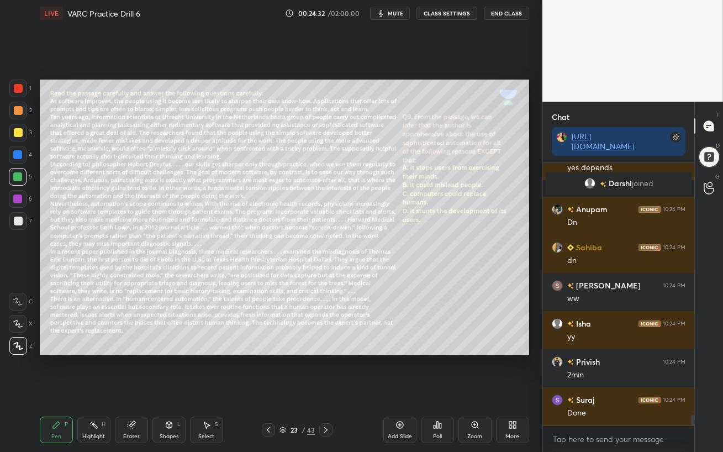
click at [390, 13] on span "mute" at bounding box center [395, 13] width 15 height 8
click at [390, 13] on span "unmute" at bounding box center [394, 13] width 24 height 8
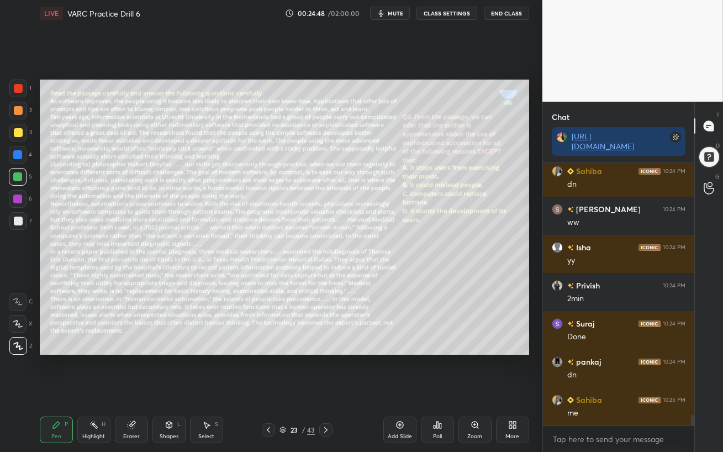
scroll to position [6380, 0]
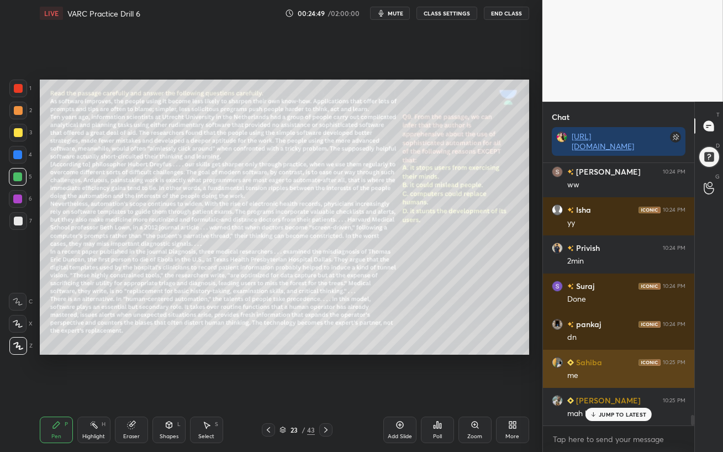
click at [590, 363] on h6 "Sahiba" at bounding box center [588, 362] width 28 height 12
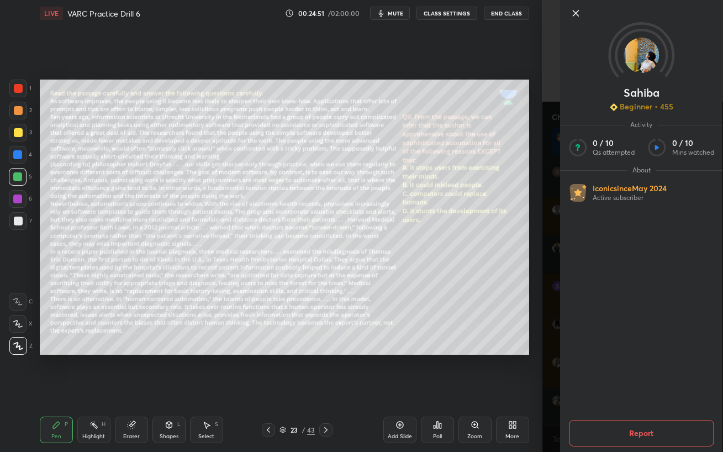
scroll to position [6418, 0]
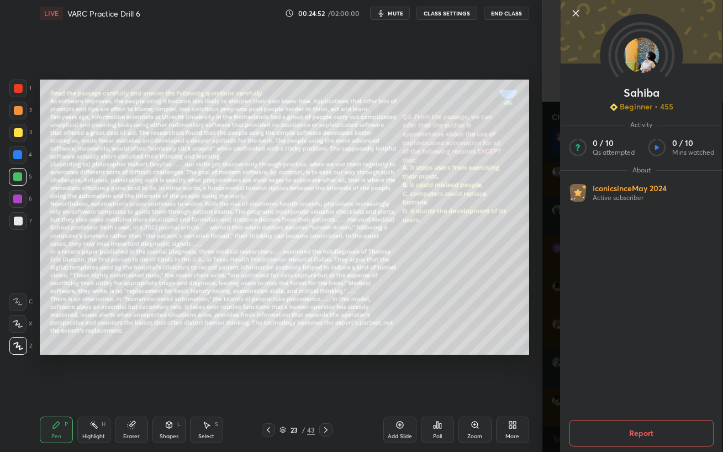
click at [578, 18] on icon at bounding box center [575, 13] width 13 height 13
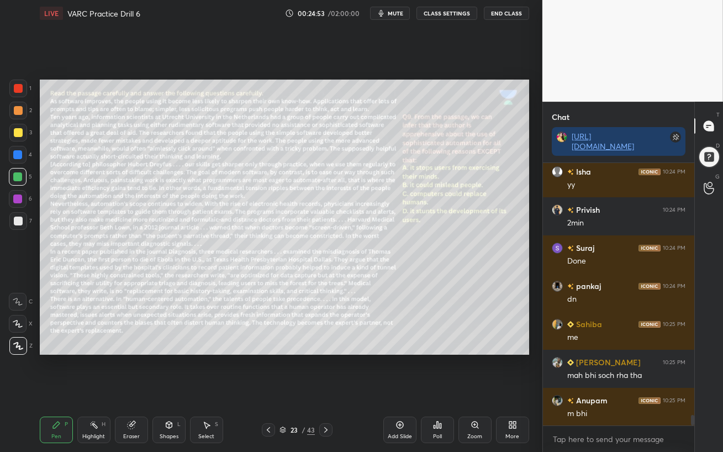
scroll to position [6457, 0]
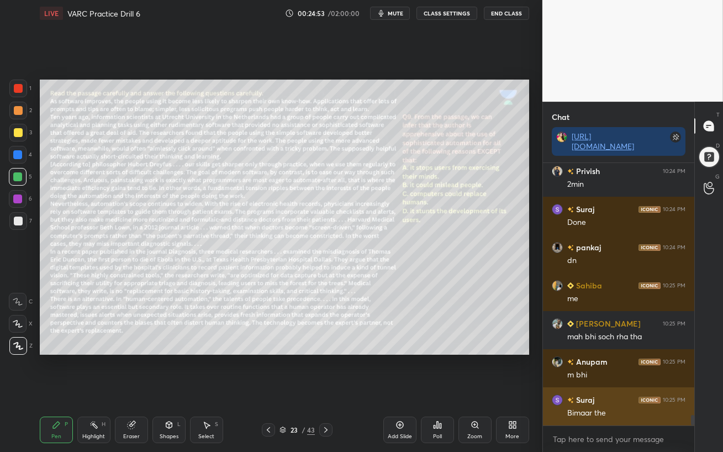
click at [600, 390] on div "Bimaar the" at bounding box center [626, 412] width 118 height 11
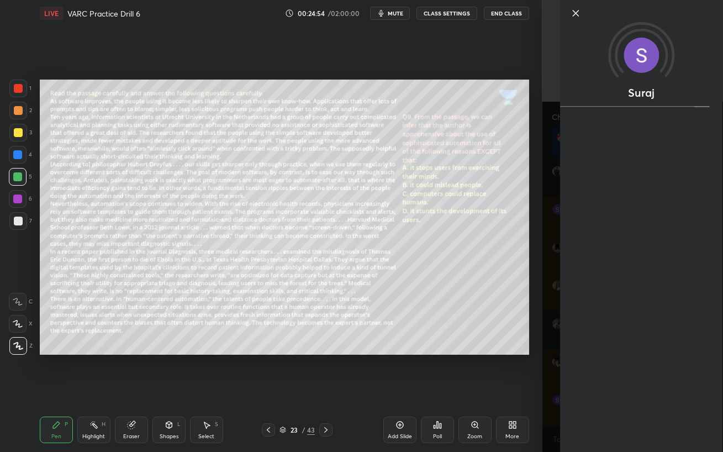
click at [521, 390] on div "Setting up your live class Poll for secs No correct answer Start poll" at bounding box center [284, 217] width 498 height 381
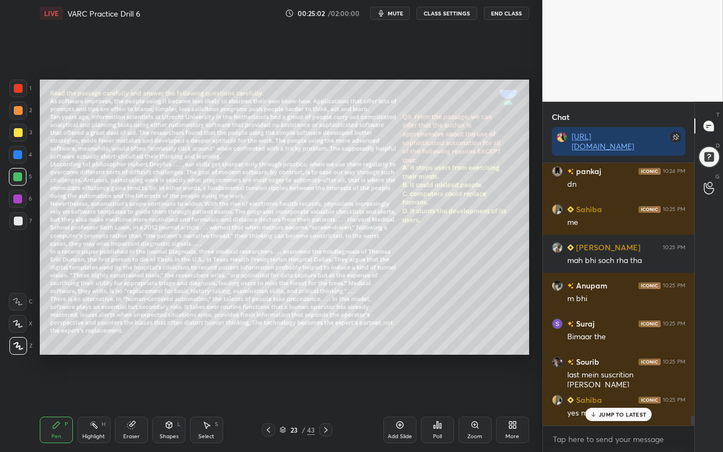
scroll to position [6571, 0]
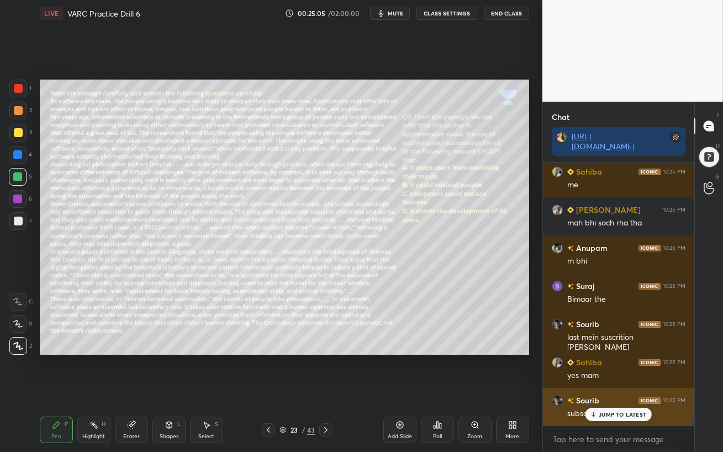
click at [592, 390] on icon at bounding box center [593, 414] width 7 height 7
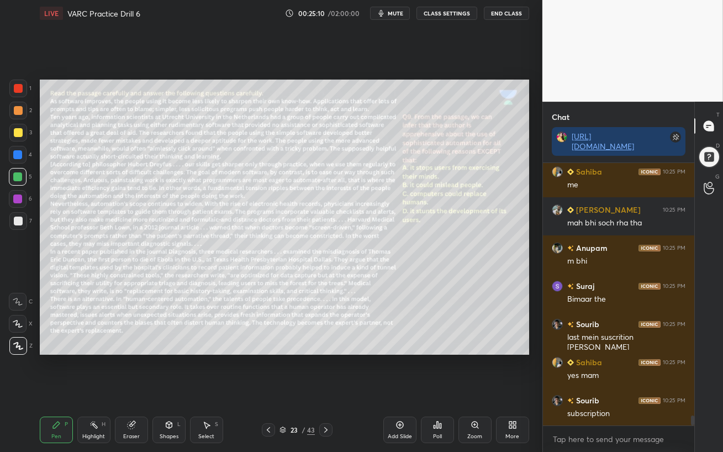
scroll to position [6582, 0]
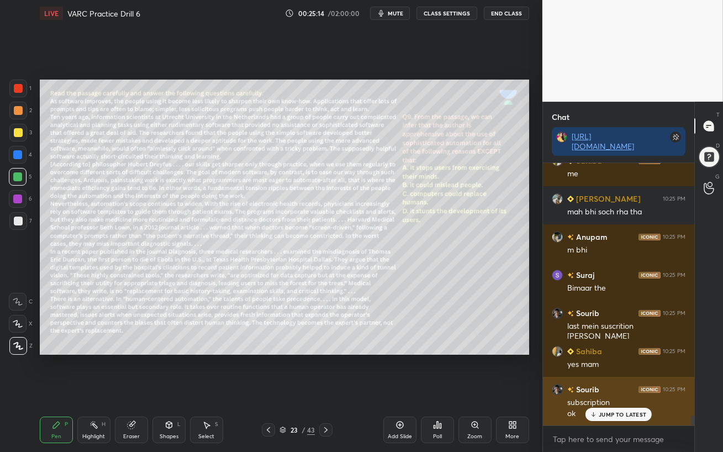
click at [634, 390] on p "JUMP TO LATEST" at bounding box center [621, 414] width 47 height 7
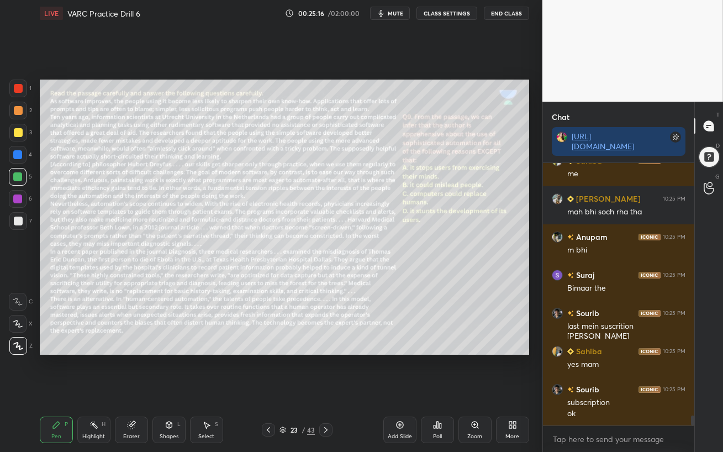
click at [14, 159] on div at bounding box center [18, 155] width 18 height 18
drag, startPoint x: 15, startPoint y: 132, endPoint x: 15, endPoint y: 120, distance: 11.6
click at [15, 132] on div at bounding box center [18, 132] width 9 height 9
click at [17, 113] on div at bounding box center [18, 110] width 9 height 9
click at [128, 390] on div "Eraser" at bounding box center [131, 436] width 17 height 6
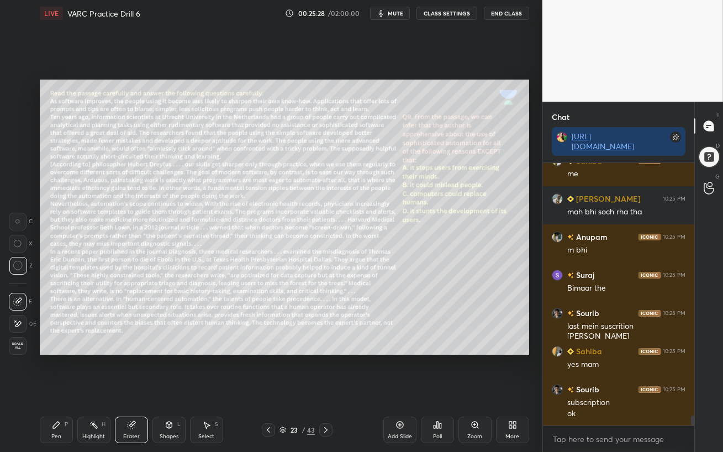
scroll to position [6620, 0]
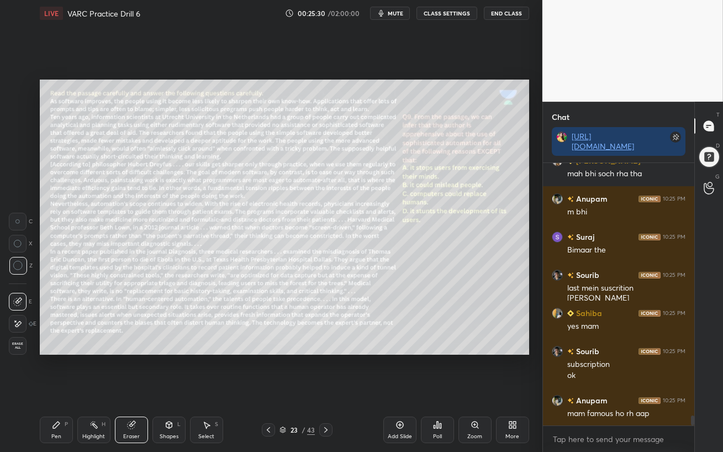
click at [54, 390] on div "Pen P" at bounding box center [56, 429] width 33 height 27
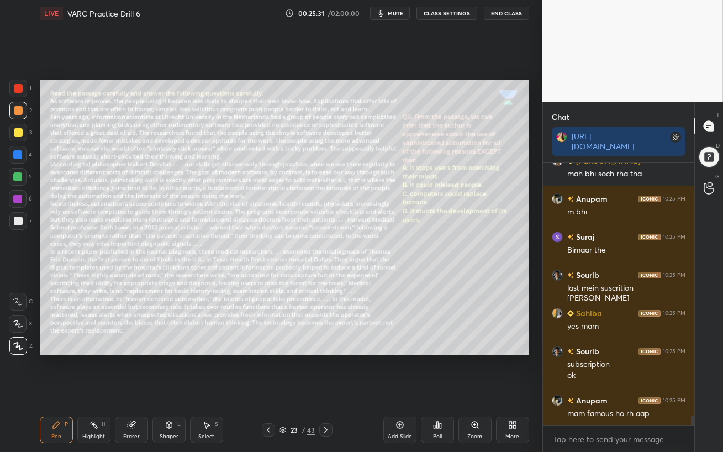
scroll to position [6658, 0]
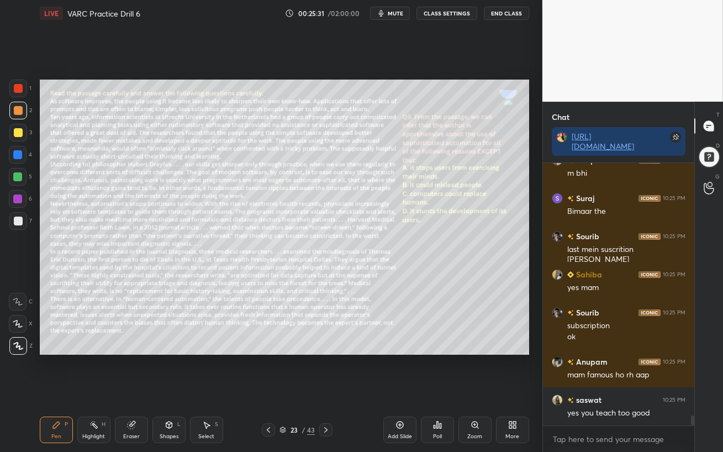
click at [19, 184] on div at bounding box center [18, 177] width 18 height 18
click at [18, 135] on div at bounding box center [18, 132] width 9 height 9
click at [17, 115] on div at bounding box center [18, 111] width 18 height 18
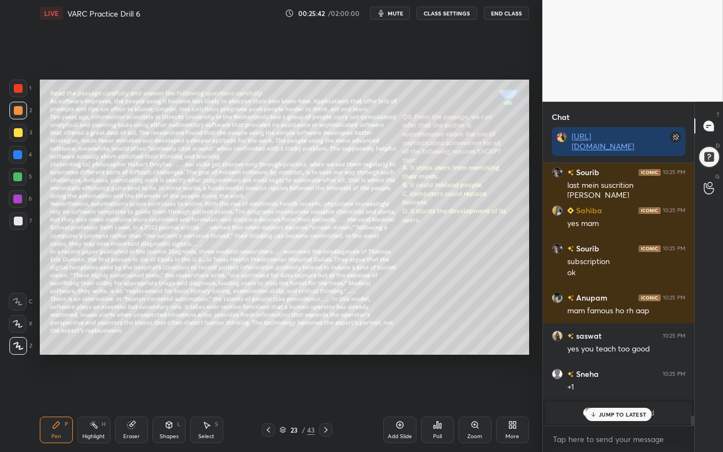
click at [139, 390] on div "Eraser" at bounding box center [131, 429] width 33 height 27
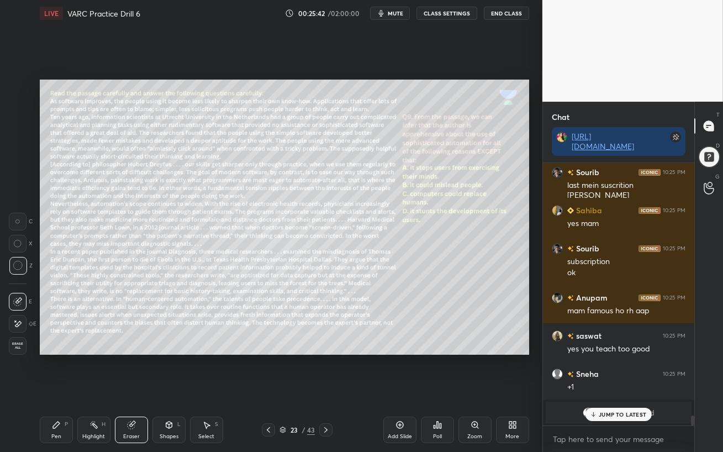
scroll to position [4950, 0]
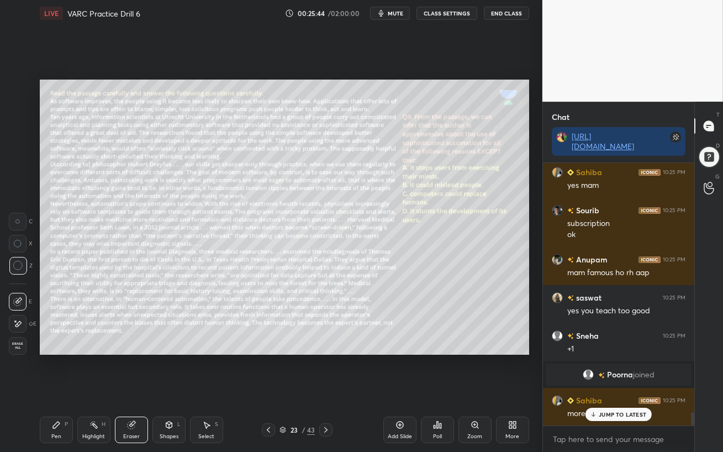
click at [602, 390] on p "JUMP TO LATEST" at bounding box center [621, 414] width 47 height 7
click at [60, 390] on div "Pen" at bounding box center [56, 436] width 10 height 6
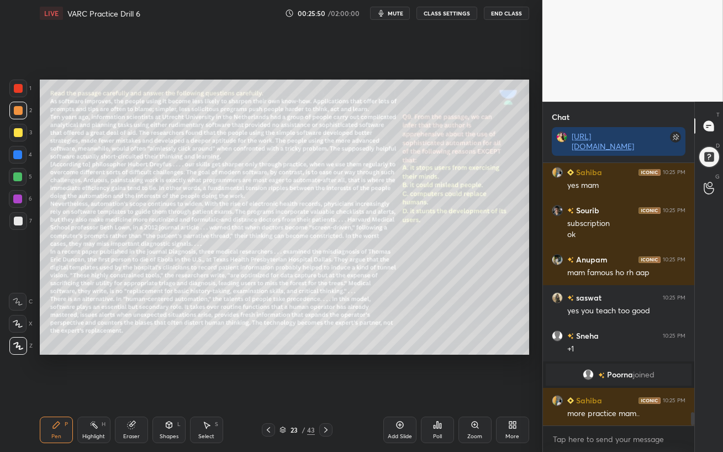
click at [17, 153] on div at bounding box center [17, 154] width 9 height 9
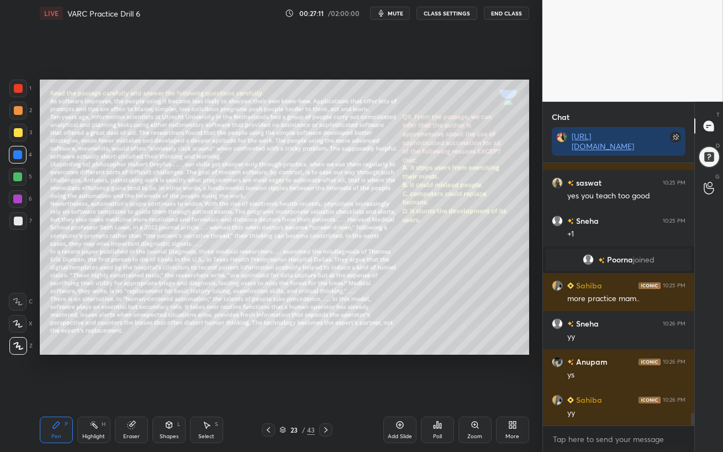
scroll to position [5112, 0]
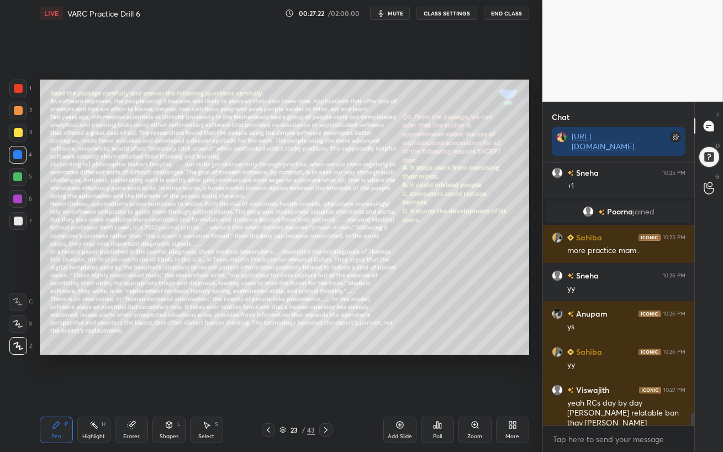
click at [136, 390] on div "Eraser" at bounding box center [131, 429] width 33 height 27
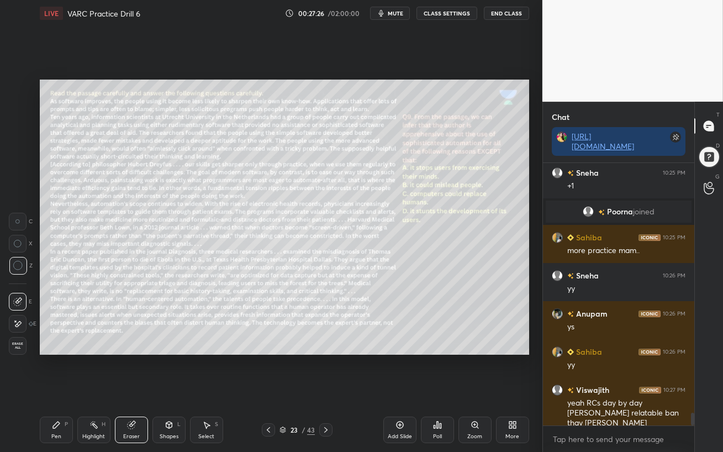
click at [55, 390] on icon at bounding box center [56, 424] width 7 height 7
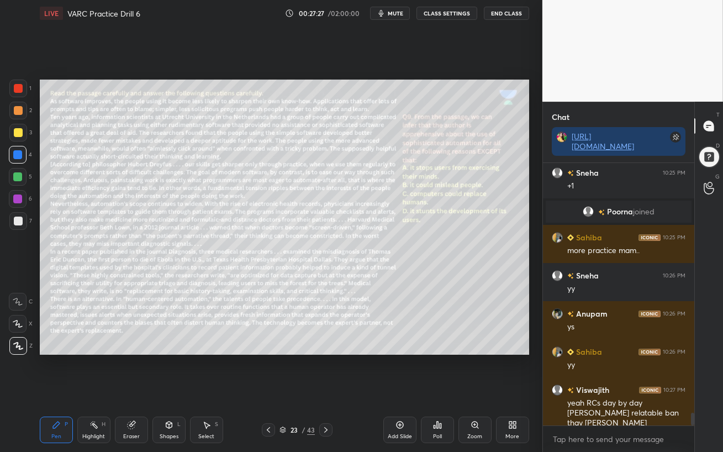
drag, startPoint x: 18, startPoint y: 173, endPoint x: 31, endPoint y: 180, distance: 14.8
click at [18, 173] on div at bounding box center [17, 176] width 9 height 9
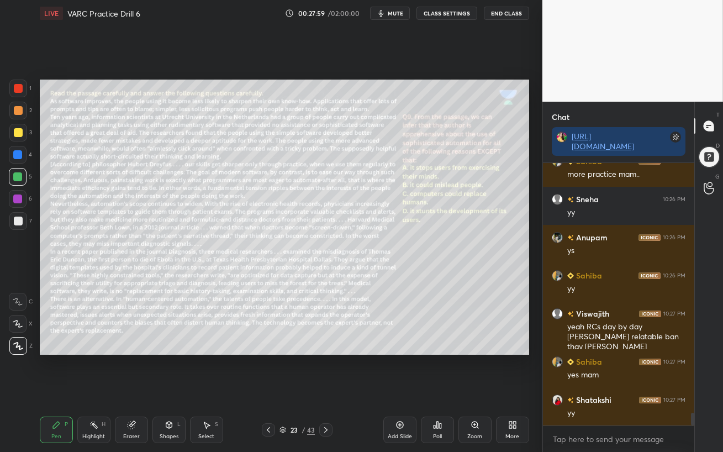
scroll to position [5226, 0]
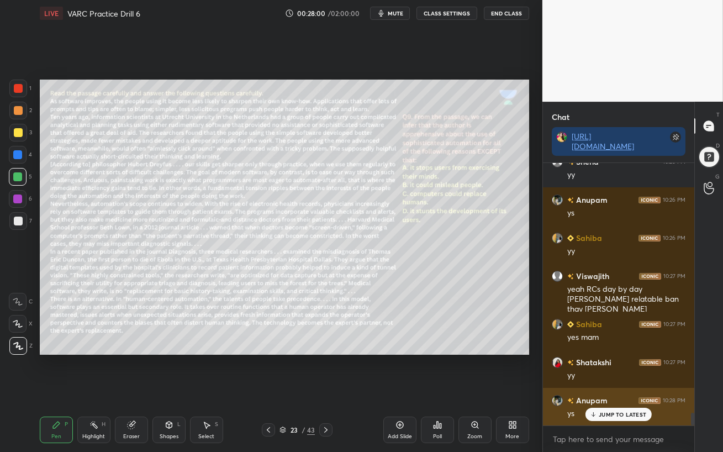
click at [599, 390] on p "JUMP TO LATEST" at bounding box center [621, 414] width 47 height 7
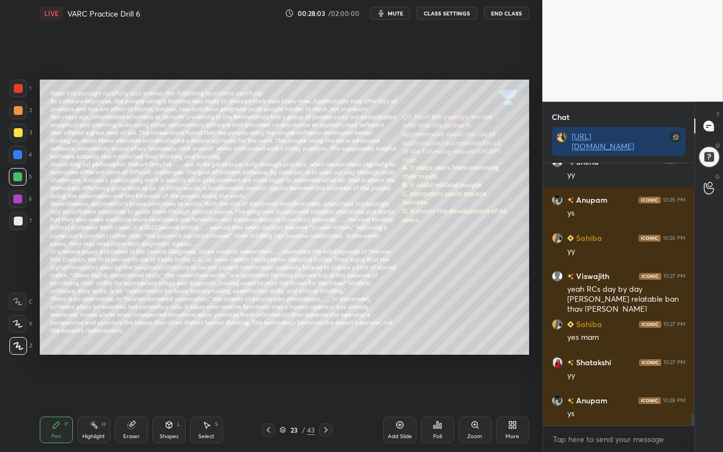
scroll to position [5275, 0]
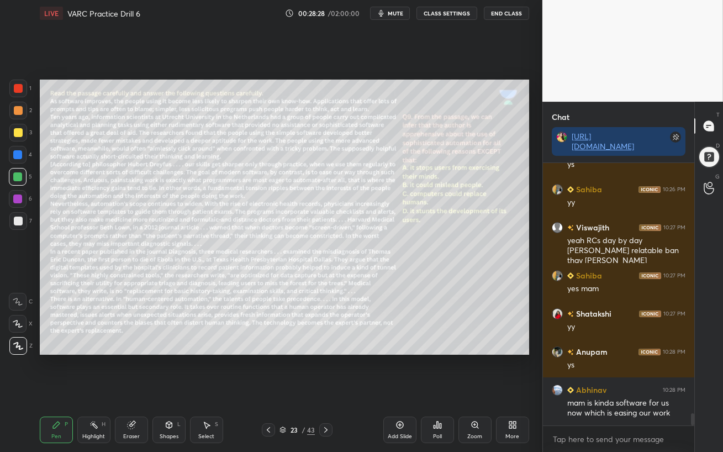
click at [17, 158] on div at bounding box center [17, 154] width 9 height 9
click at [15, 198] on div at bounding box center [17, 198] width 9 height 9
click at [19, 136] on div at bounding box center [18, 132] width 9 height 9
click at [20, 196] on div at bounding box center [17, 198] width 9 height 9
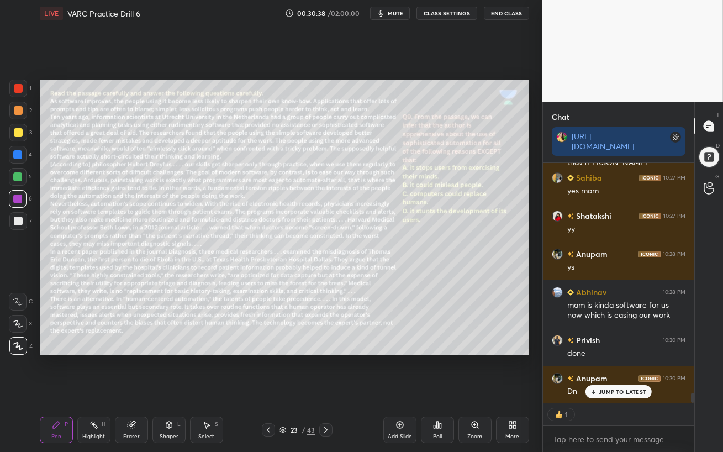
scroll to position [5411, 0]
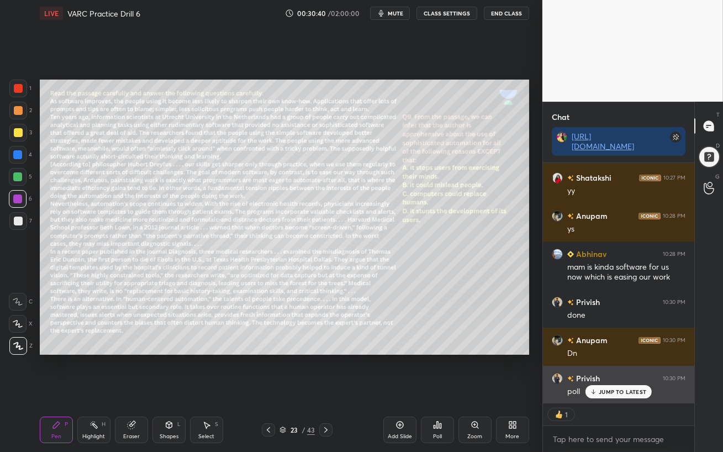
click at [600, 390] on p "JUMP TO LATEST" at bounding box center [621, 391] width 47 height 7
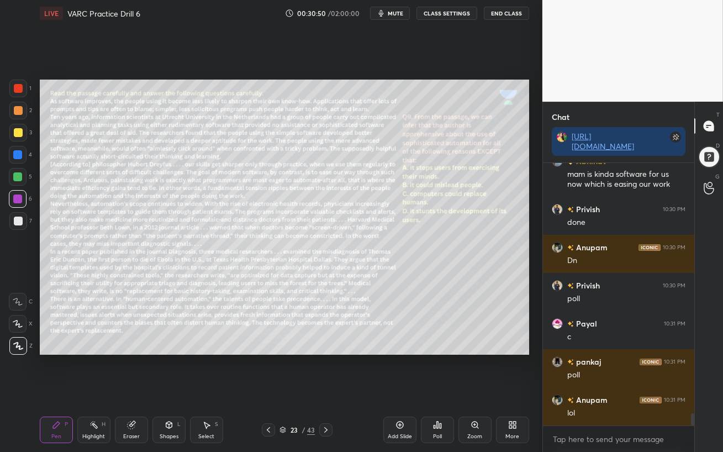
scroll to position [5541, 0]
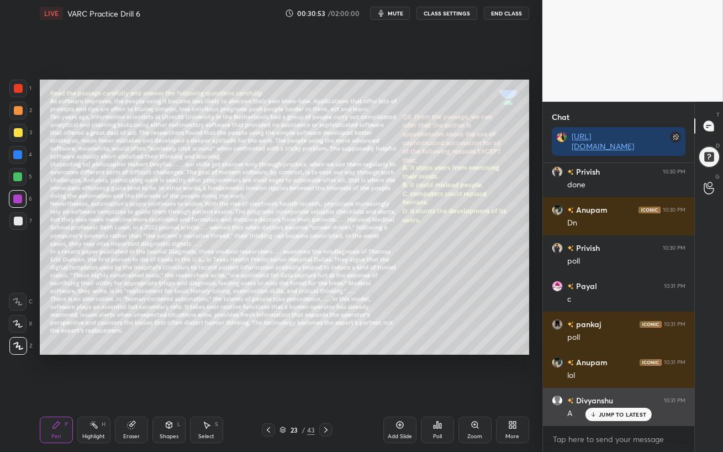
drag, startPoint x: 600, startPoint y: 414, endPoint x: 553, endPoint y: 416, distance: 47.0
click at [599, 390] on p "JUMP TO LATEST" at bounding box center [621, 414] width 47 height 7
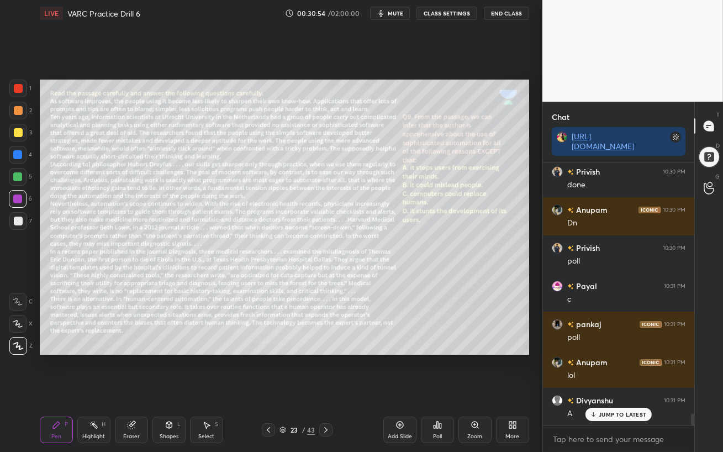
scroll to position [5579, 0]
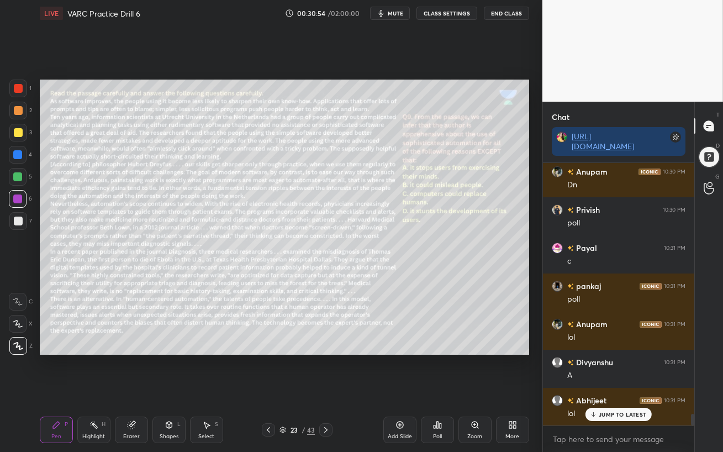
click at [438, 390] on div "Poll" at bounding box center [437, 429] width 33 height 27
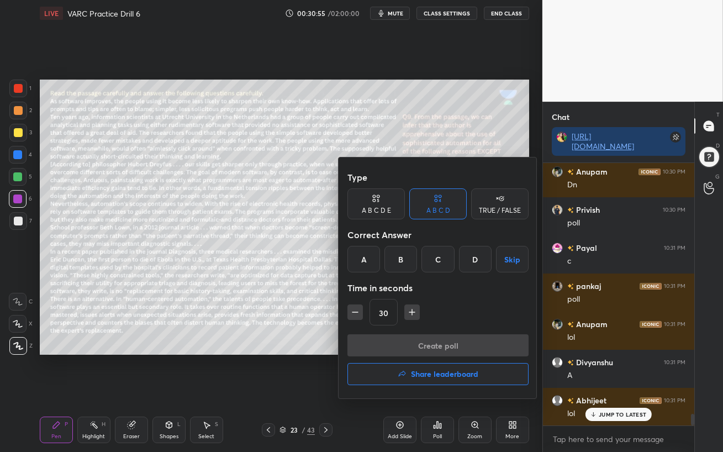
click at [440, 257] on div "C" at bounding box center [437, 259] width 33 height 27
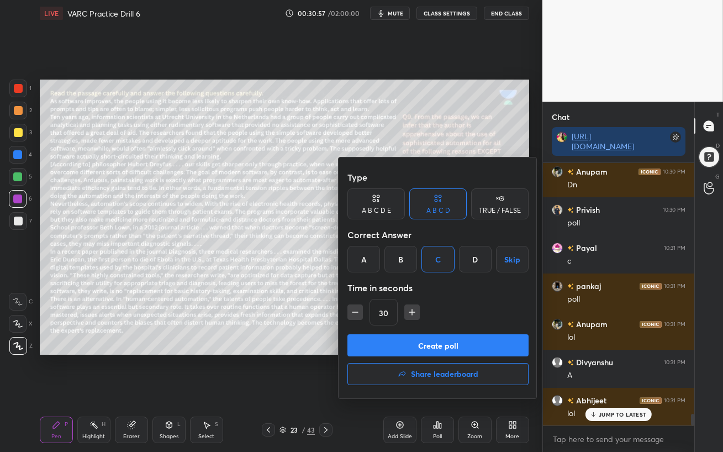
click at [443, 345] on button "Create poll" at bounding box center [437, 345] width 181 height 22
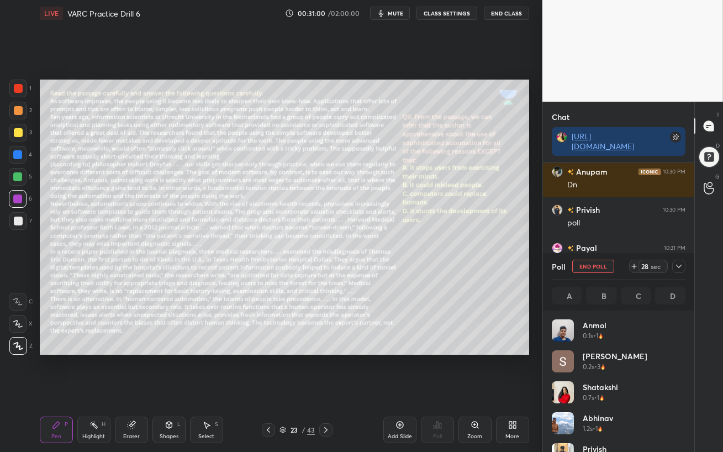
scroll to position [129, 130]
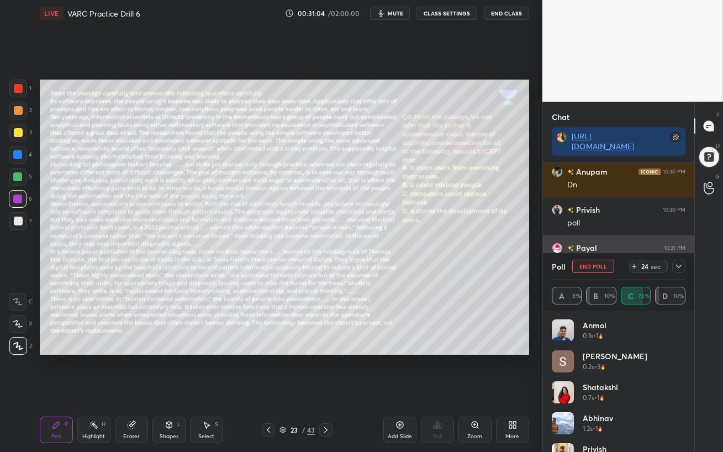
click at [677, 267] on icon at bounding box center [678, 266] width 9 height 9
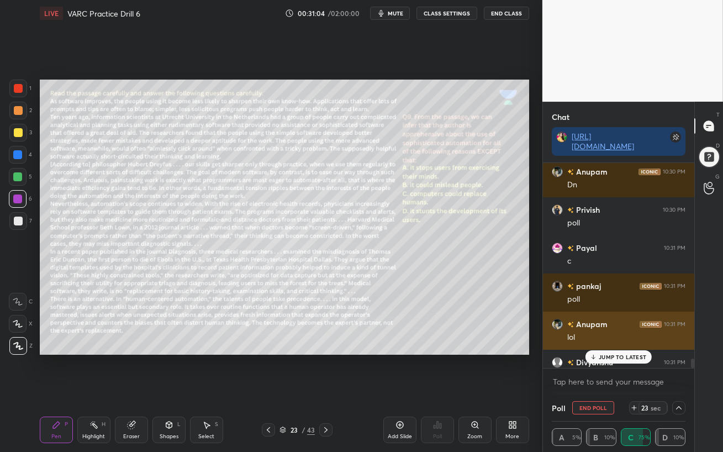
scroll to position [0, 3]
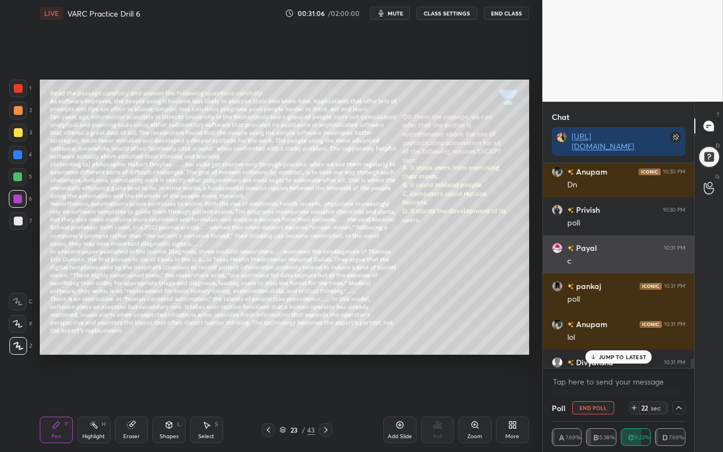
click at [582, 250] on h6 "Payal" at bounding box center [585, 248] width 23 height 12
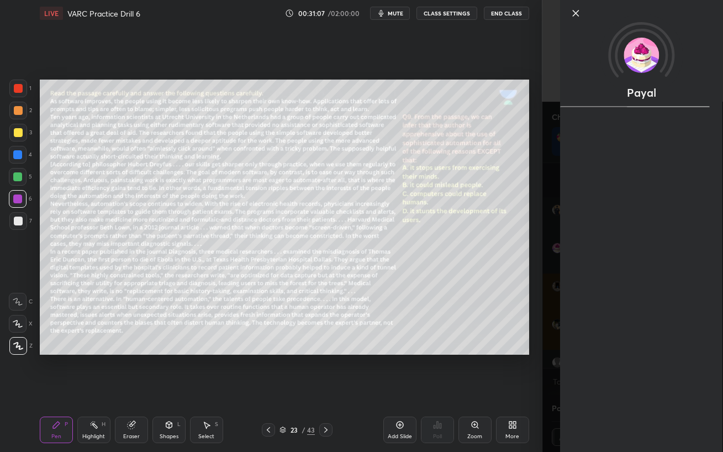
scroll to position [5675, 0]
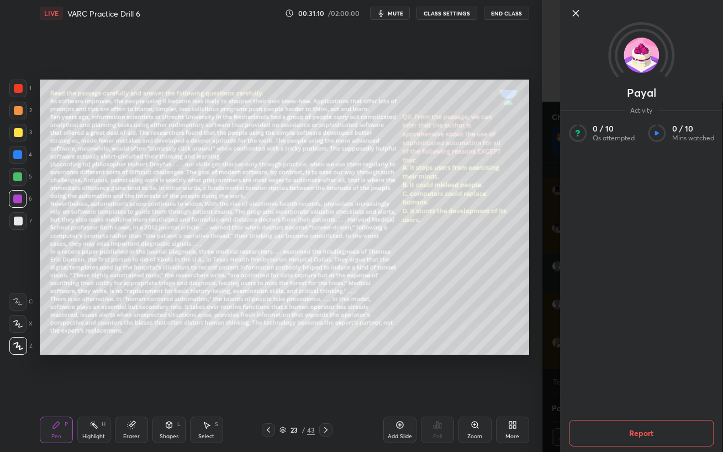
click at [576, 15] on icon at bounding box center [575, 13] width 13 height 13
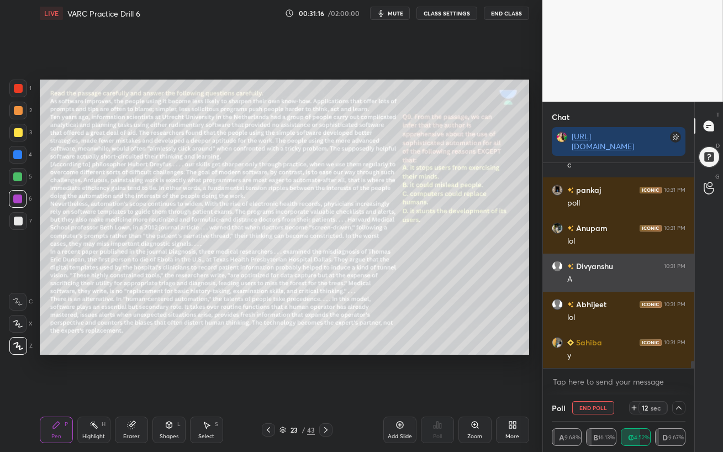
click at [595, 268] on h6 "Divyanshu" at bounding box center [593, 266] width 39 height 12
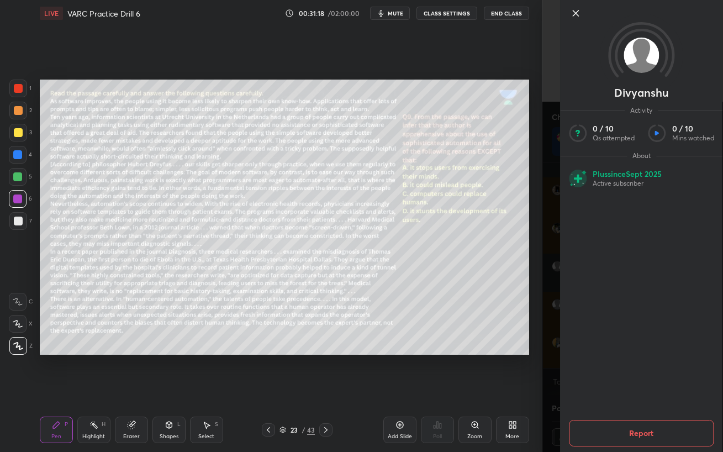
click at [575, 13] on icon at bounding box center [576, 13] width 6 height 6
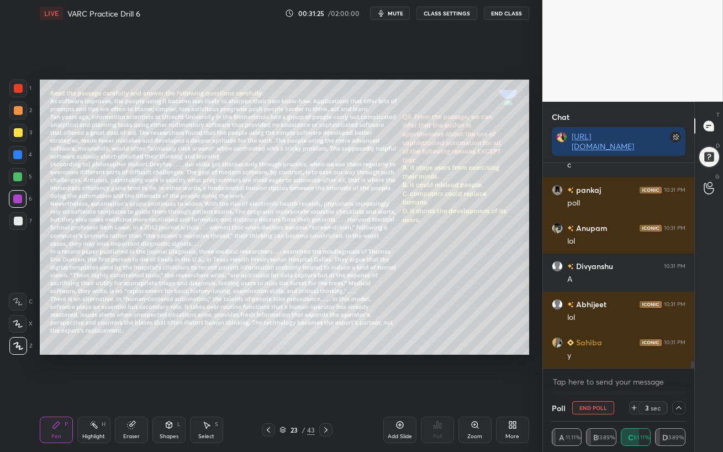
click at [594, 390] on button "End Poll" at bounding box center [593, 407] width 42 height 13
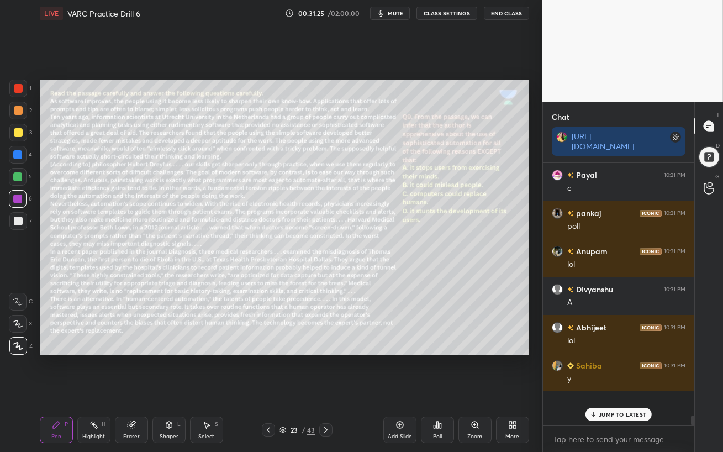
scroll to position [4, 3]
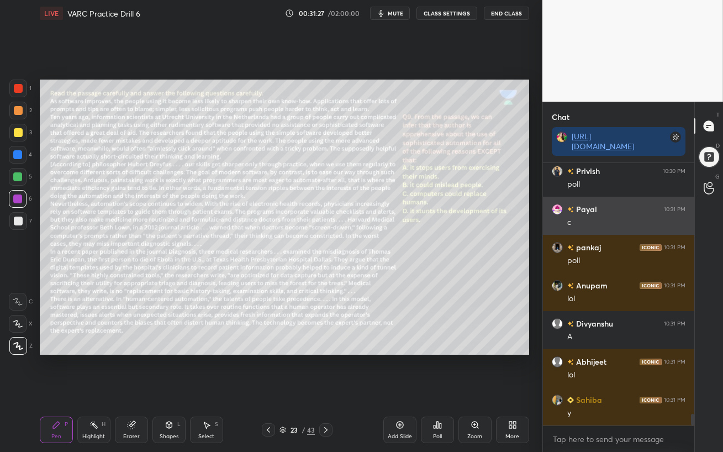
click at [584, 210] on h6 "Payal" at bounding box center [585, 209] width 23 height 12
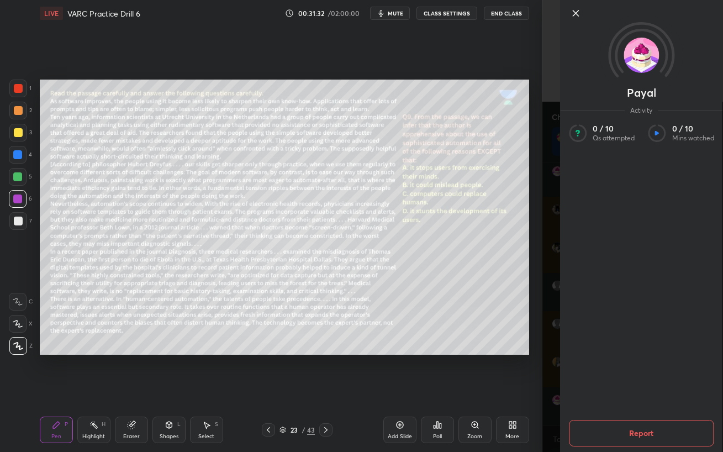
click at [577, 12] on icon at bounding box center [575, 13] width 13 height 13
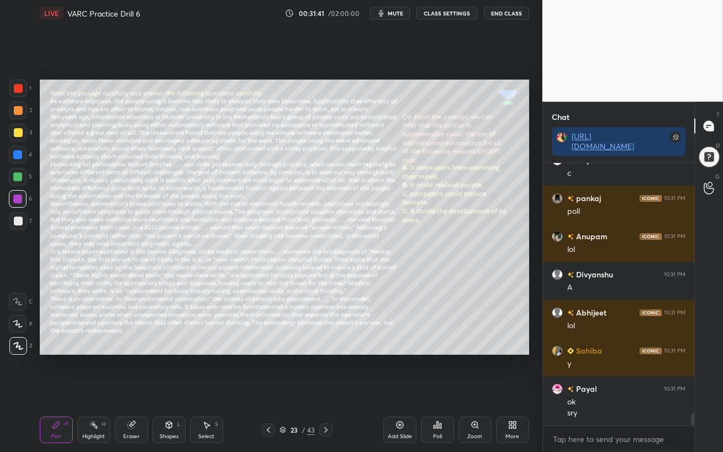
click at [13, 179] on div at bounding box center [18, 177] width 18 height 18
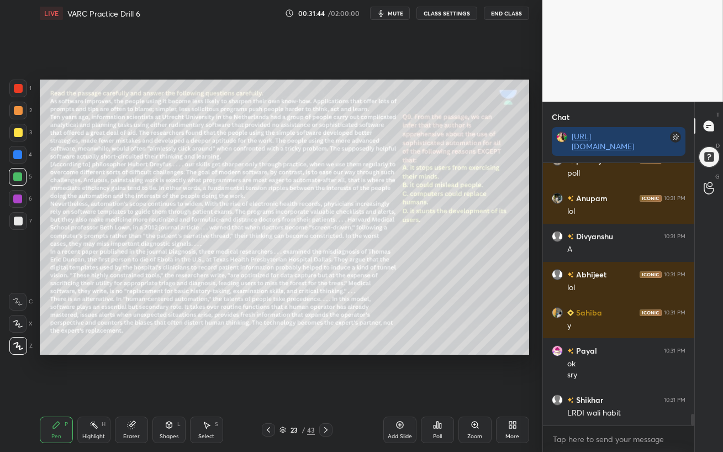
click at [325, 390] on icon at bounding box center [325, 429] width 9 height 9
click at [19, 112] on div at bounding box center [18, 110] width 9 height 9
click at [15, 131] on div at bounding box center [18, 132] width 9 height 9
click at [391, 15] on span "mute" at bounding box center [395, 13] width 15 height 8
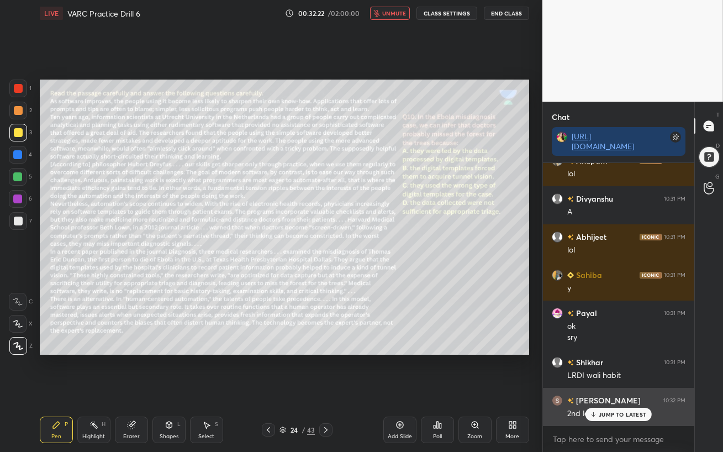
click at [592, 390] on icon at bounding box center [593, 414] width 7 height 7
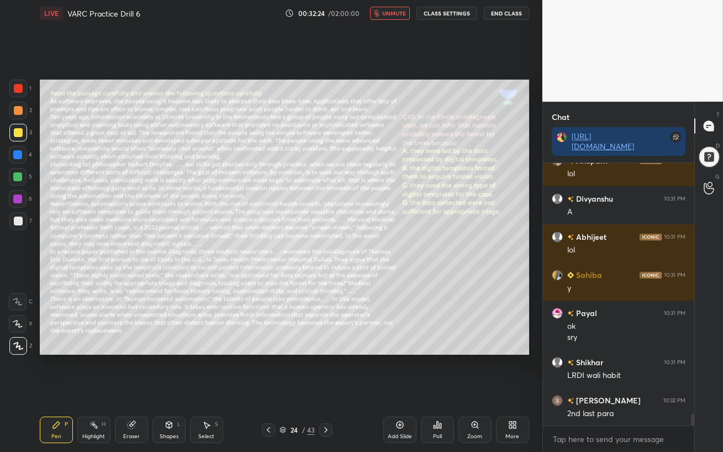
click at [390, 15] on span "unmute" at bounding box center [394, 13] width 24 height 8
click at [389, 15] on span "mute" at bounding box center [395, 13] width 15 height 8
click at [13, 177] on div at bounding box center [18, 177] width 18 height 18
click at [15, 301] on icon at bounding box center [18, 302] width 10 height 8
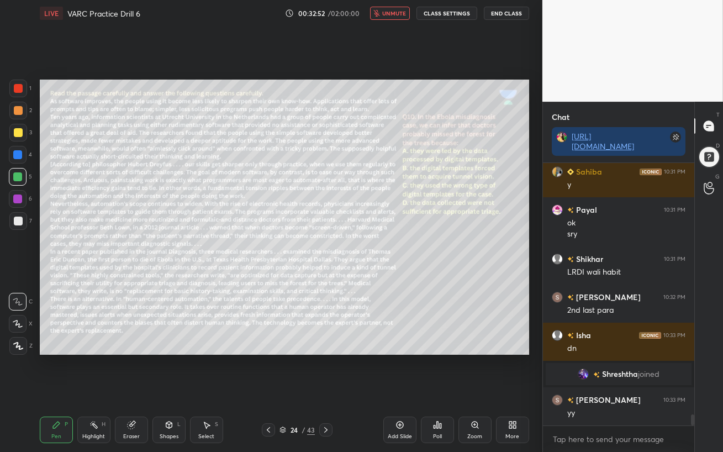
scroll to position [5883, 0]
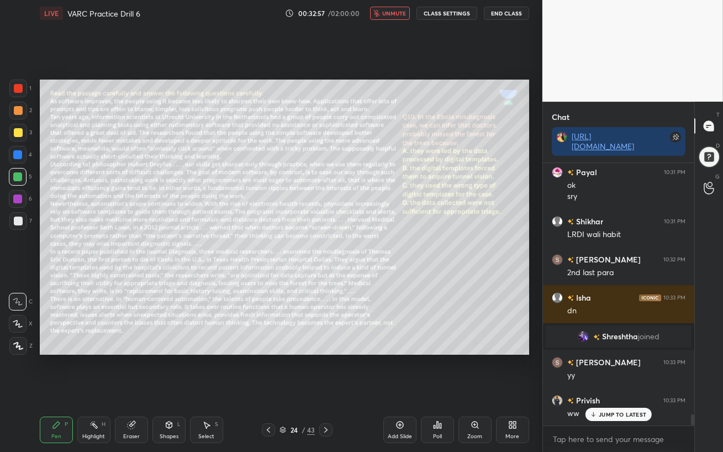
click at [395, 12] on span "unmute" at bounding box center [394, 13] width 24 height 8
click at [395, 14] on span "mute" at bounding box center [395, 13] width 15 height 8
click at [396, 14] on span "unmute" at bounding box center [394, 13] width 24 height 8
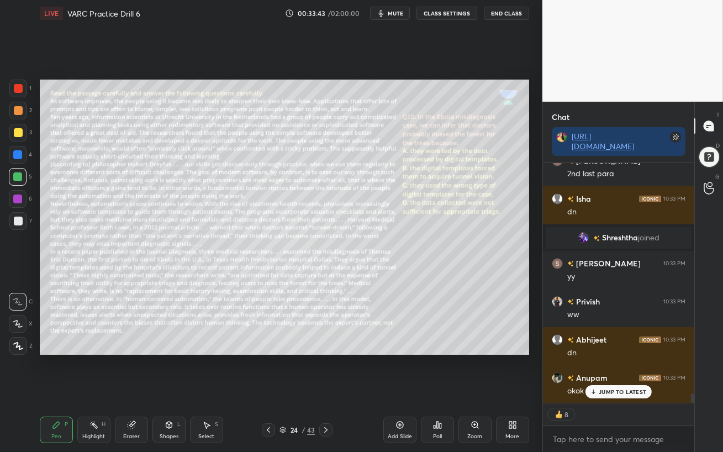
scroll to position [5960, 0]
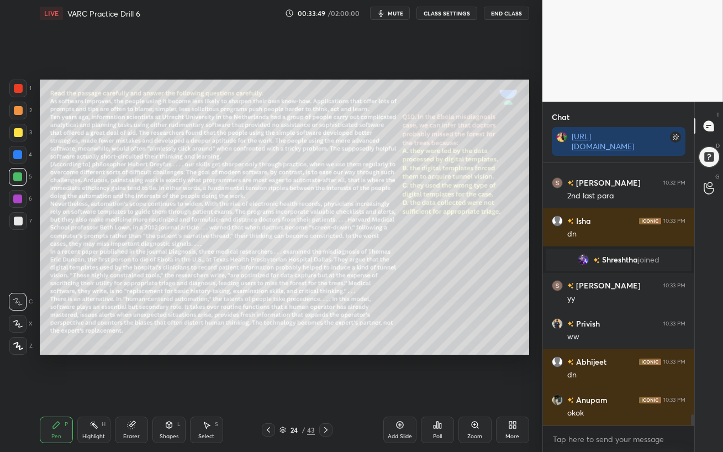
click at [14, 109] on div at bounding box center [18, 110] width 9 height 9
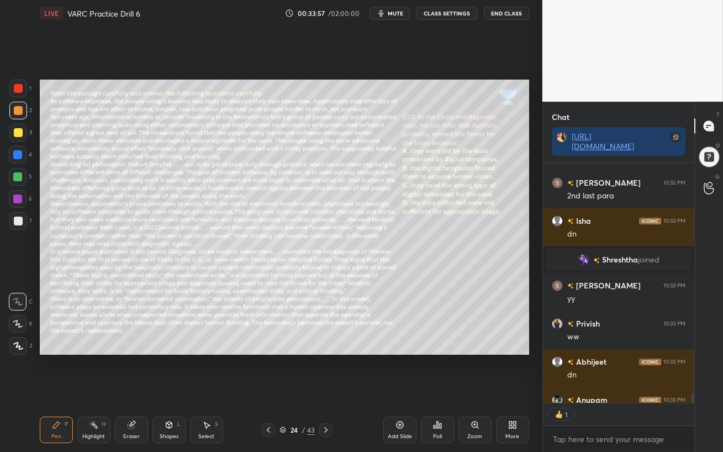
scroll to position [3, 3]
click at [432, 390] on div "Poll" at bounding box center [437, 429] width 33 height 27
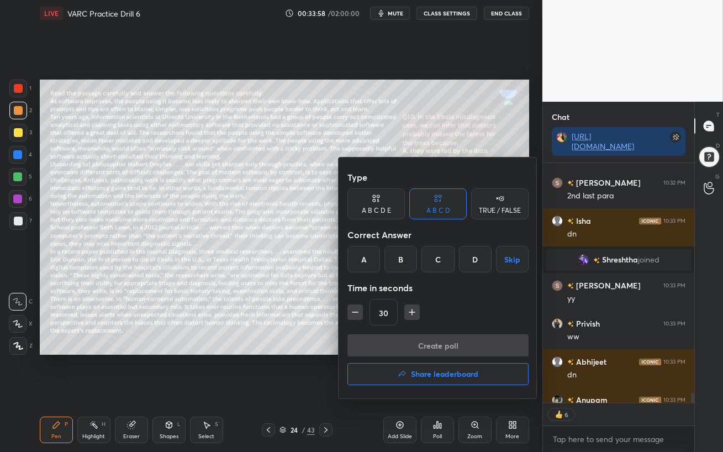
click at [370, 261] on div "A" at bounding box center [363, 259] width 33 height 27
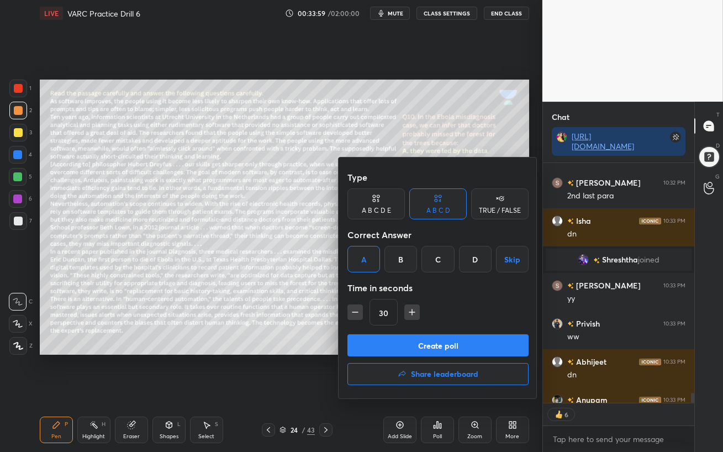
click at [413, 344] on button "Create poll" at bounding box center [437, 345] width 181 height 22
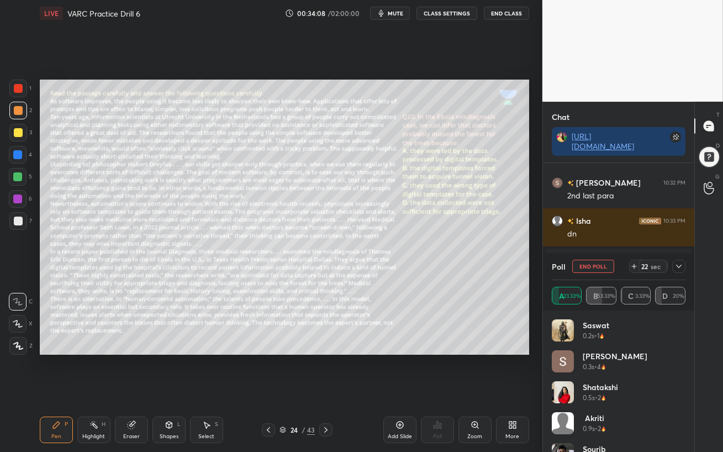
scroll to position [6017, 0]
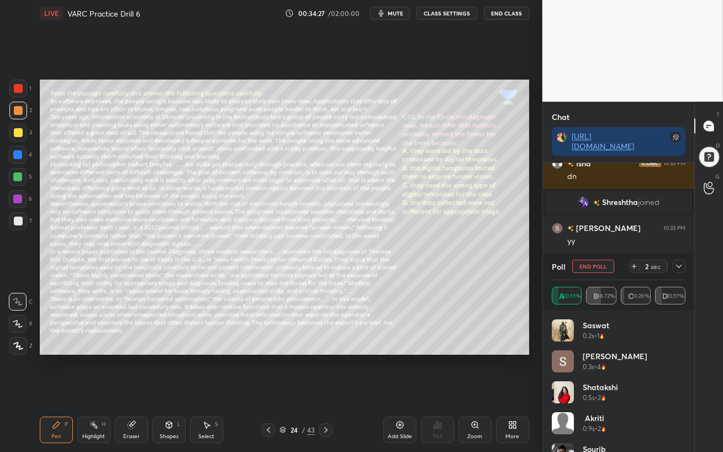
click at [680, 266] on icon at bounding box center [679, 265] width 6 height 3
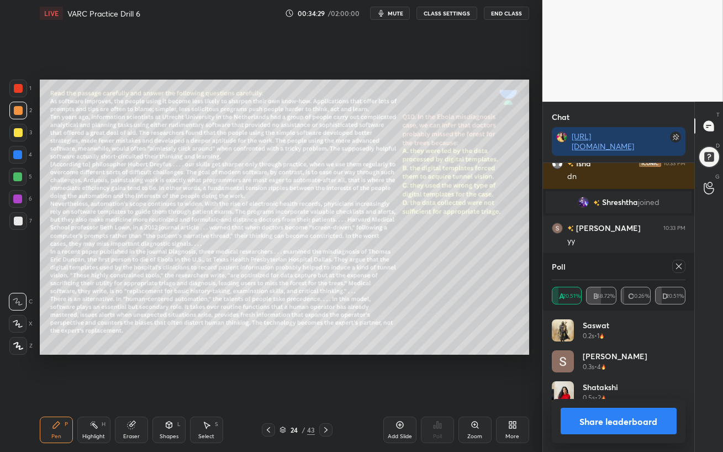
scroll to position [129, 130]
click at [681, 266] on icon at bounding box center [678, 266] width 9 height 9
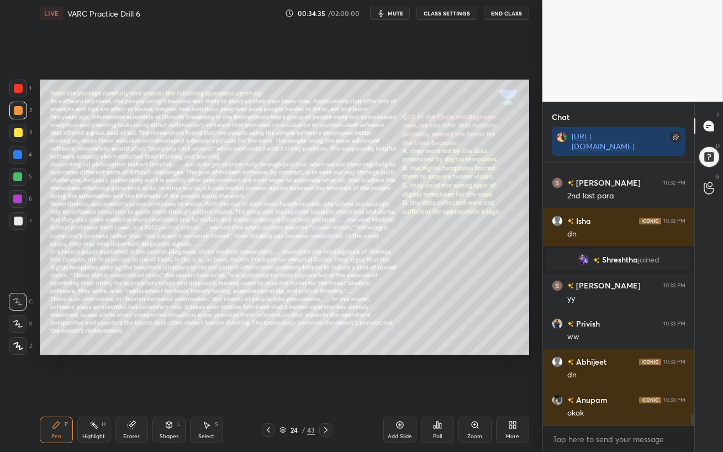
click at [18, 160] on div at bounding box center [18, 155] width 18 height 18
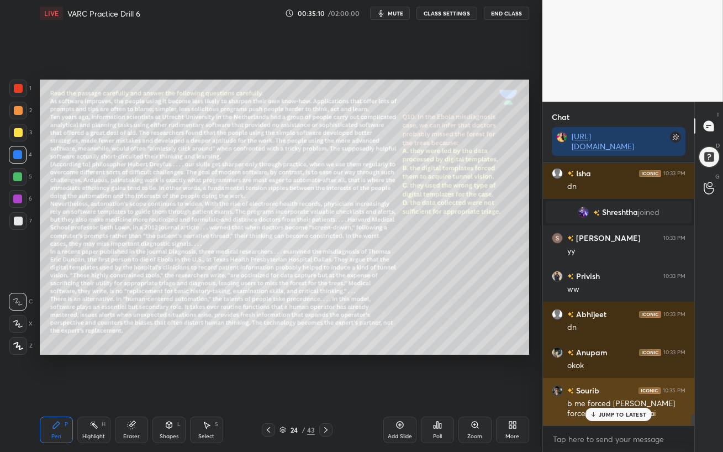
click at [606, 390] on p "JUMP TO LATEST" at bounding box center [621, 414] width 47 height 7
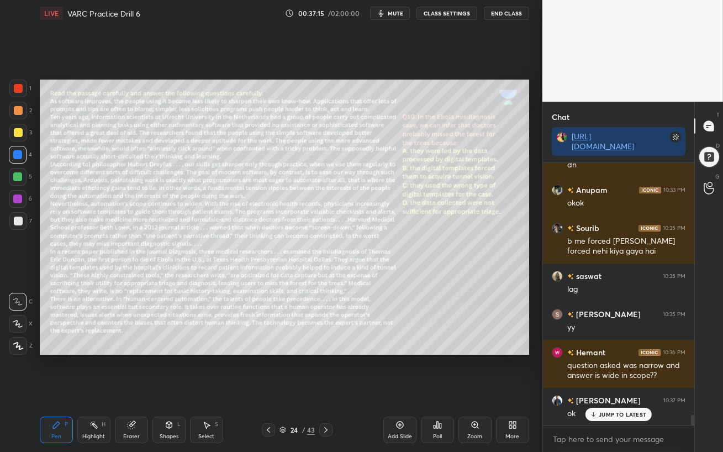
scroll to position [6170, 0]
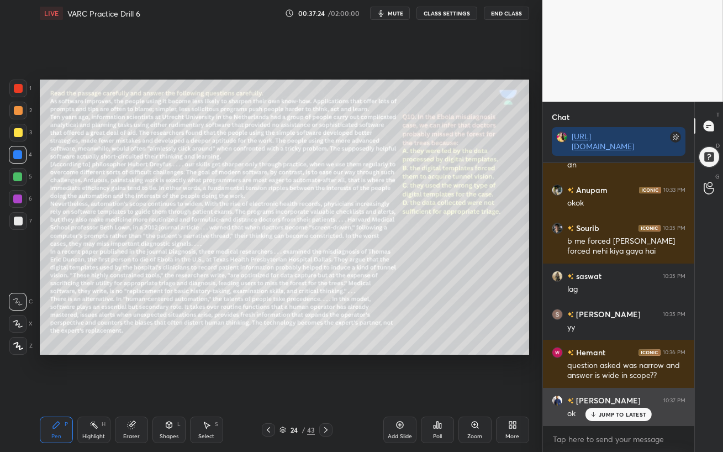
click at [604, 390] on p "JUMP TO LATEST" at bounding box center [621, 414] width 47 height 7
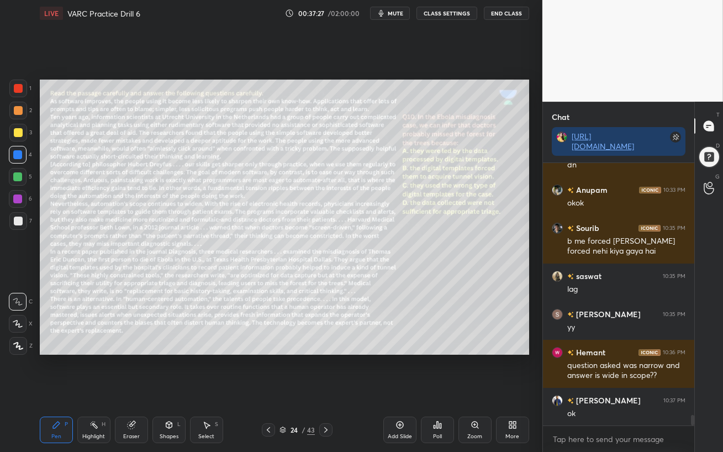
click at [118, 390] on div "Eraser" at bounding box center [131, 429] width 33 height 27
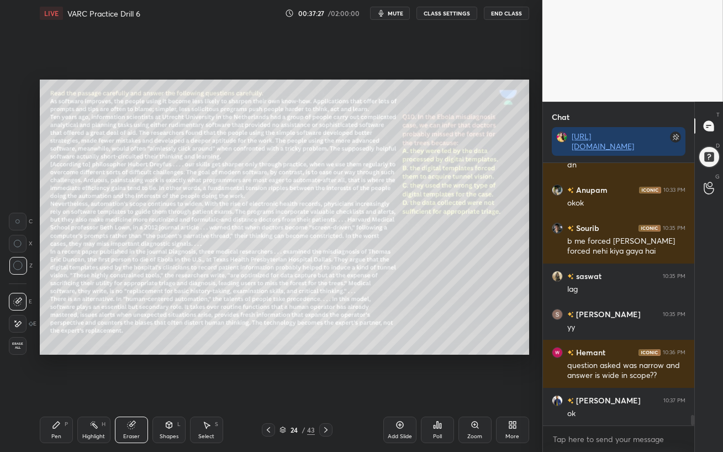
scroll to position [6208, 0]
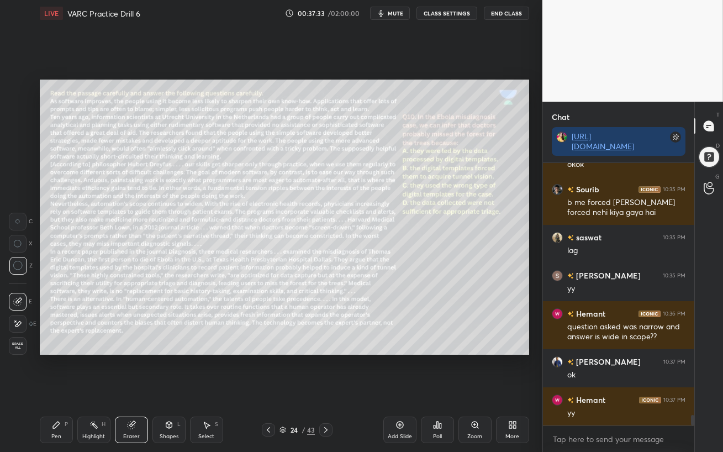
click at [328, 390] on icon at bounding box center [325, 429] width 9 height 9
click at [50, 390] on div "Pen P" at bounding box center [56, 429] width 33 height 27
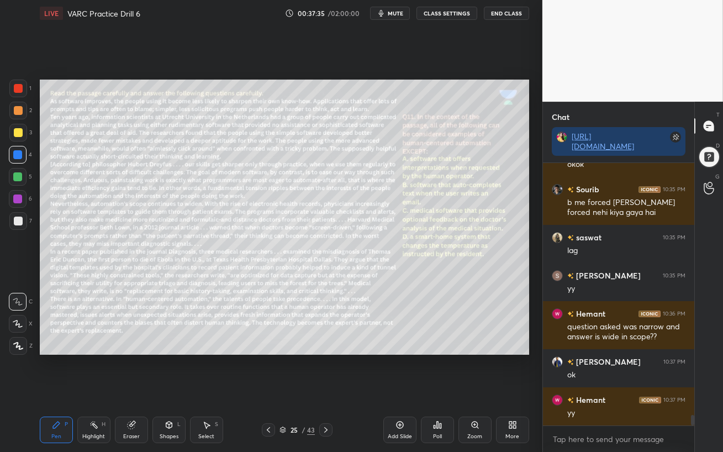
click at [16, 173] on div at bounding box center [17, 176] width 9 height 9
click at [393, 14] on span "mute" at bounding box center [395, 13] width 15 height 8
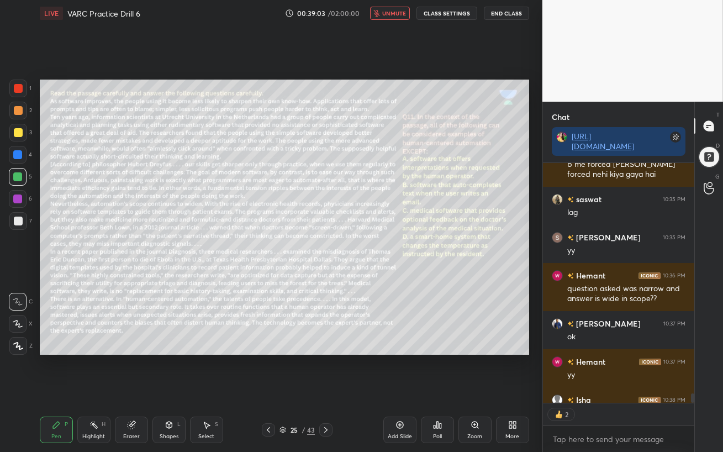
scroll to position [236, 148]
click at [395, 16] on span "unmute" at bounding box center [394, 13] width 24 height 8
click at [438, 390] on div "Poll" at bounding box center [437, 436] width 9 height 6
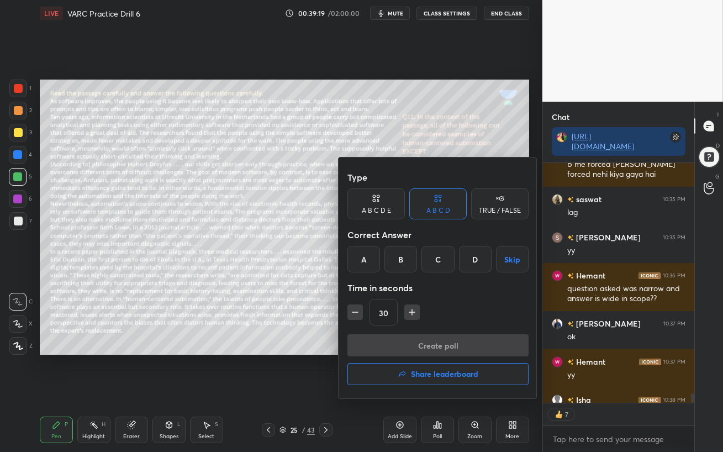
click at [401, 255] on div "B" at bounding box center [400, 259] width 33 height 27
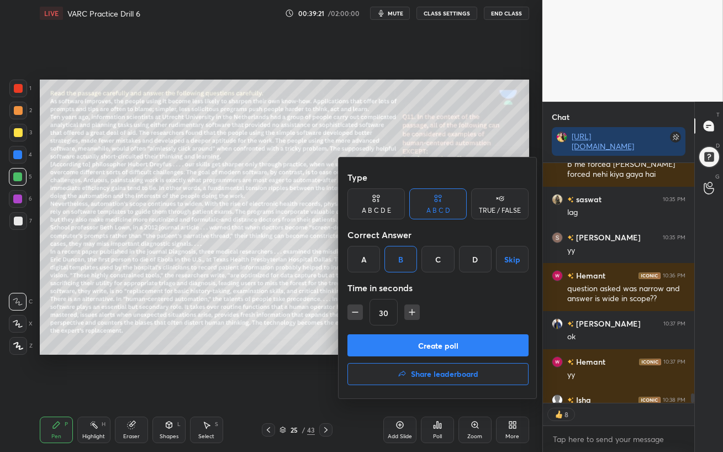
click at [440, 347] on button "Create poll" at bounding box center [437, 345] width 181 height 22
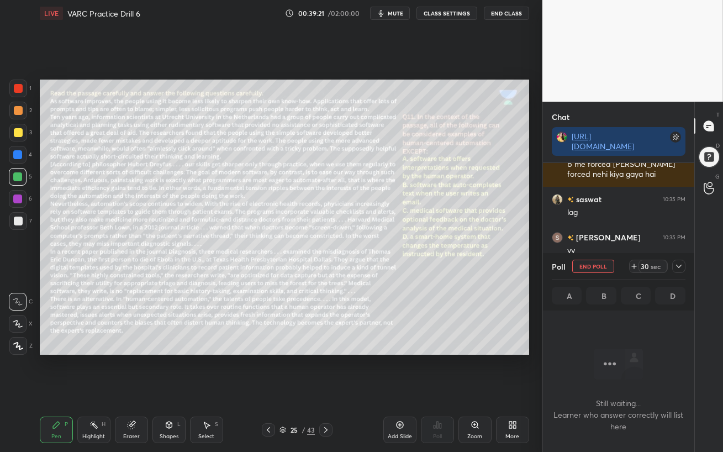
scroll to position [3, 3]
drag, startPoint x: 393, startPoint y: 10, endPoint x: 393, endPoint y: 385, distance: 374.9
click at [393, 10] on span "mute" at bounding box center [395, 13] width 15 height 8
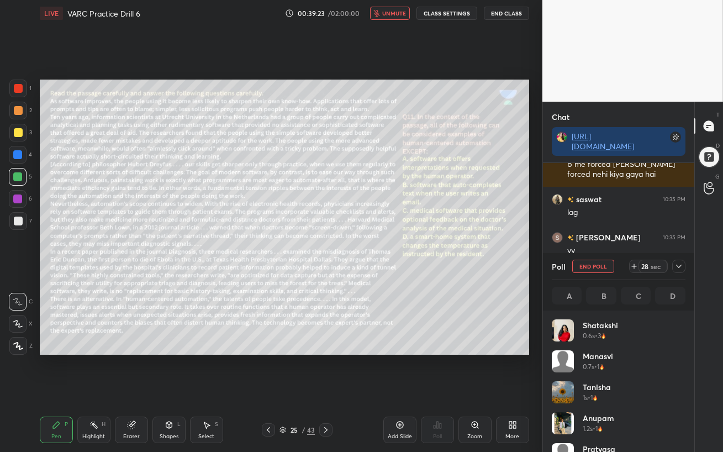
scroll to position [129, 130]
click at [393, 12] on span "unmute" at bounding box center [394, 13] width 24 height 8
click at [19, 112] on div at bounding box center [18, 110] width 9 height 9
click at [19, 153] on div at bounding box center [17, 154] width 9 height 9
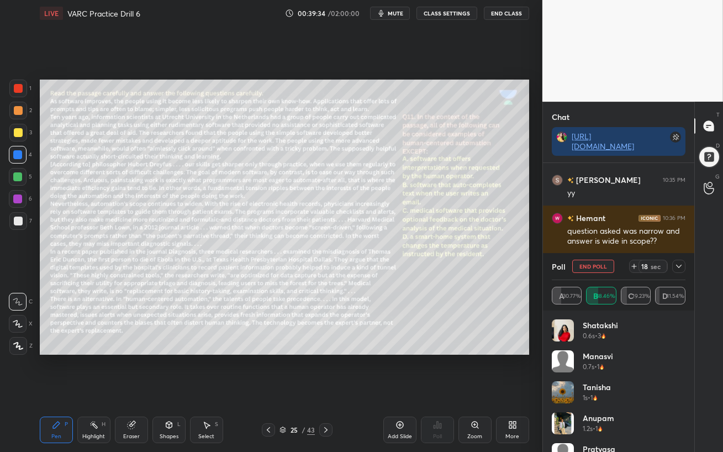
click at [17, 198] on div at bounding box center [17, 198] width 9 height 9
click at [132, 390] on div "Eraser" at bounding box center [131, 429] width 33 height 27
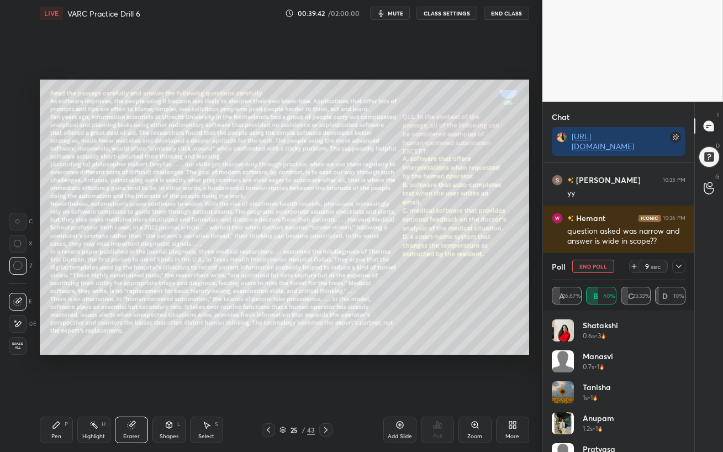
click at [60, 390] on div "Pen P" at bounding box center [56, 429] width 33 height 27
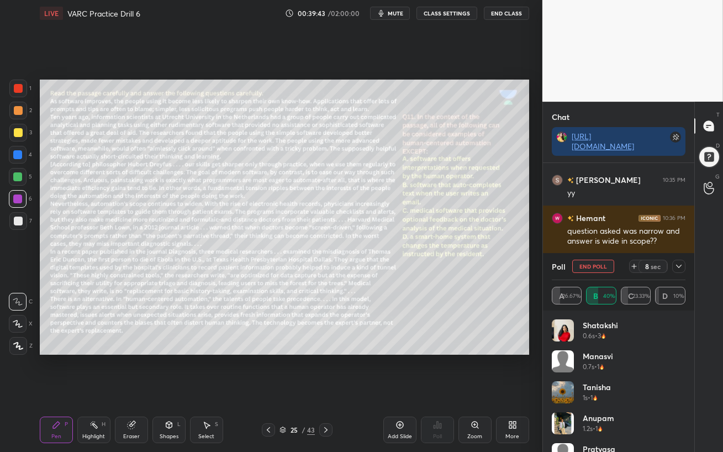
click at [17, 180] on div at bounding box center [17, 176] width 9 height 9
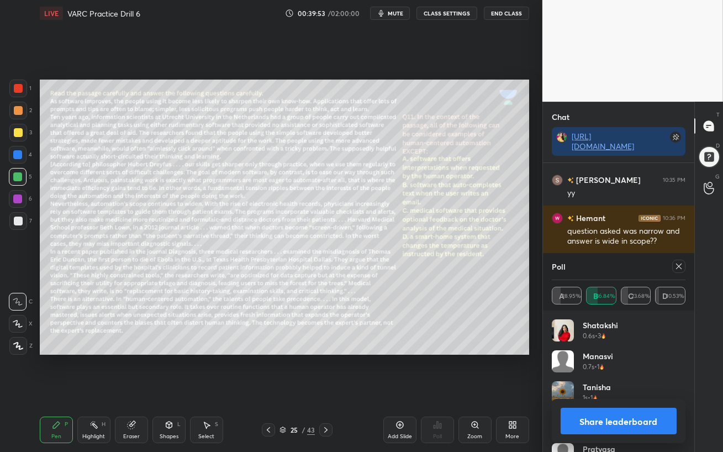
click at [679, 267] on icon at bounding box center [678, 266] width 9 height 9
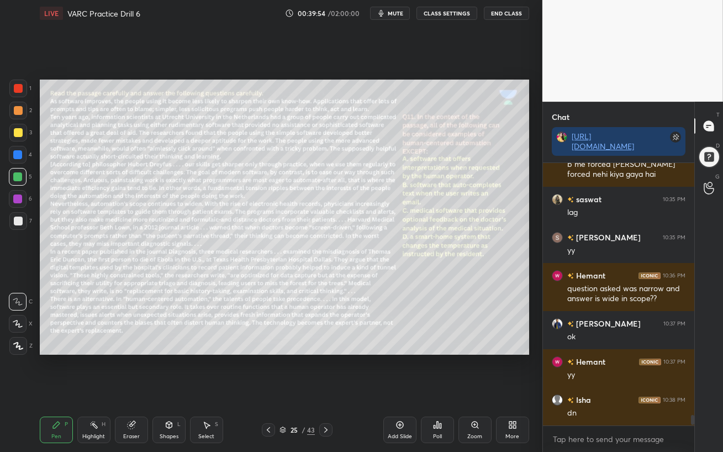
scroll to position [259, 148]
drag, startPoint x: 20, startPoint y: 200, endPoint x: 19, endPoint y: 208, distance: 7.7
click at [20, 200] on div at bounding box center [17, 198] width 9 height 9
click at [13, 326] on icon at bounding box center [18, 324] width 10 height 8
click at [18, 343] on icon at bounding box center [18, 346] width 10 height 8
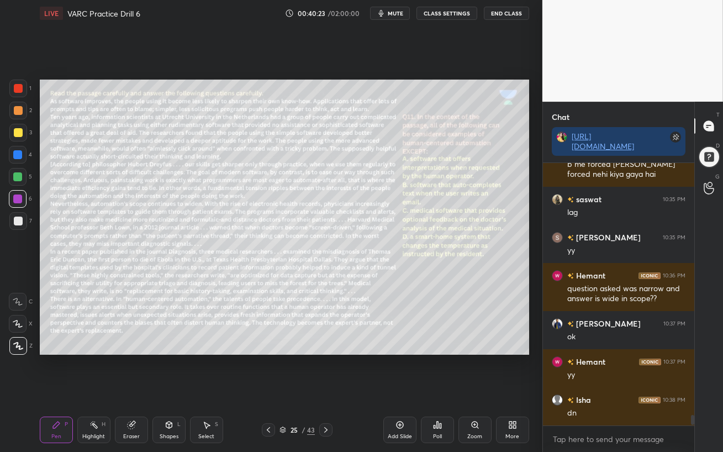
click at [17, 181] on div at bounding box center [17, 176] width 9 height 9
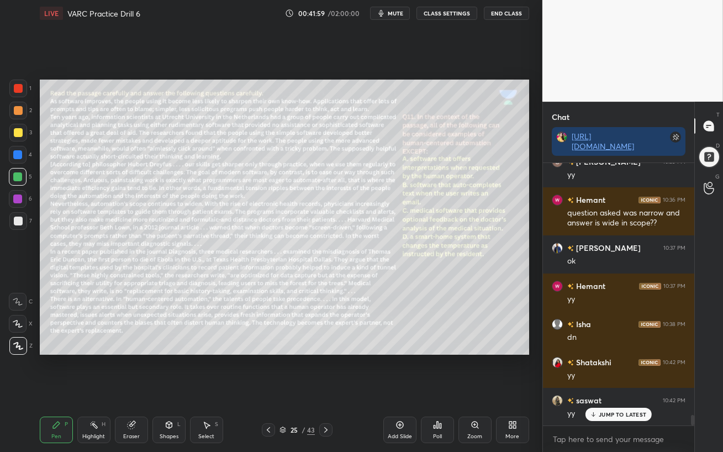
scroll to position [6360, 0]
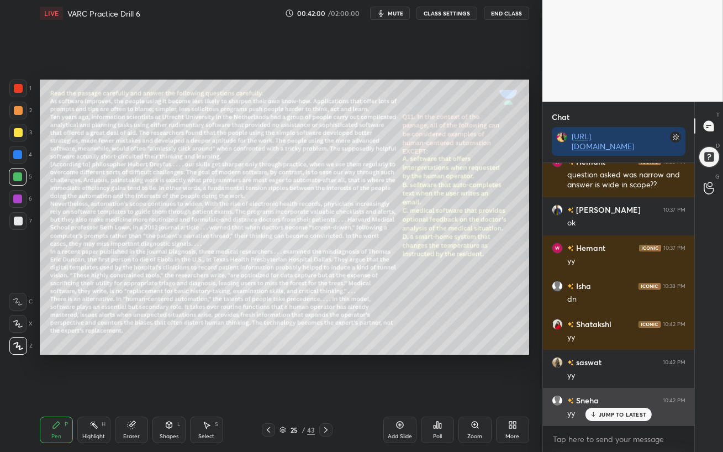
click at [610, 390] on p "JUMP TO LATEST" at bounding box center [621, 414] width 47 height 7
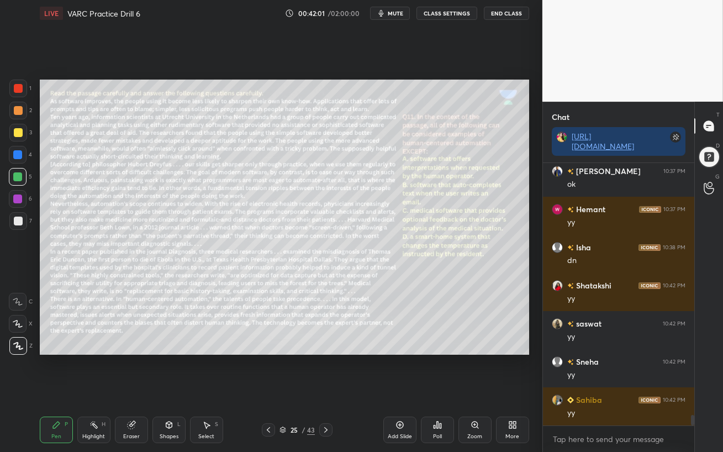
scroll to position [6437, 0]
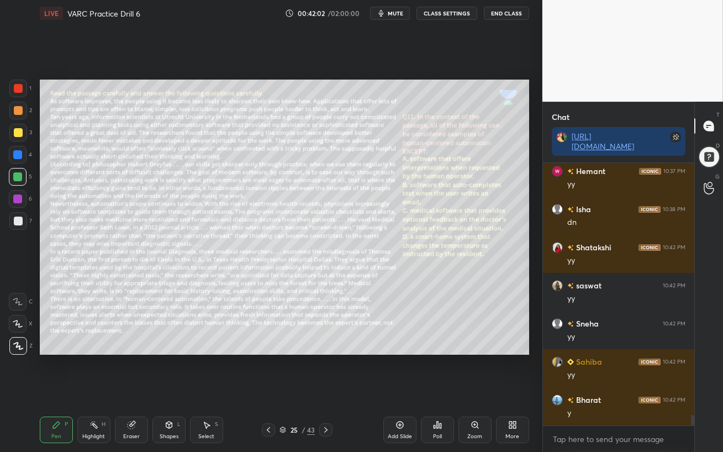
click at [325, 390] on icon at bounding box center [325, 429] width 9 height 9
click at [12, 157] on div at bounding box center [18, 155] width 18 height 18
click at [394, 13] on span "mute" at bounding box center [395, 13] width 15 height 8
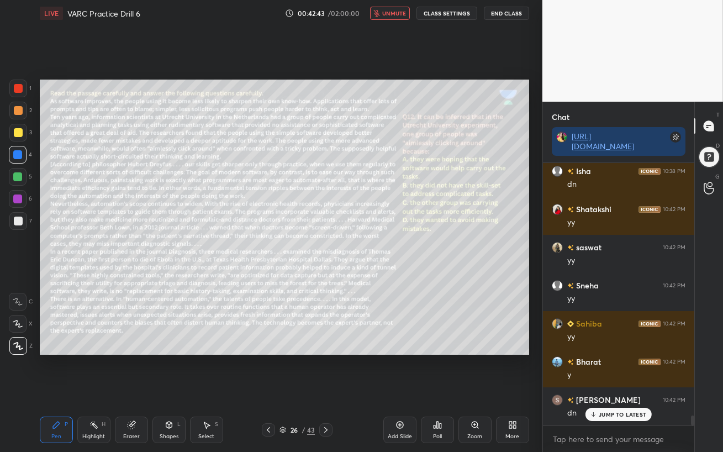
scroll to position [6513, 0]
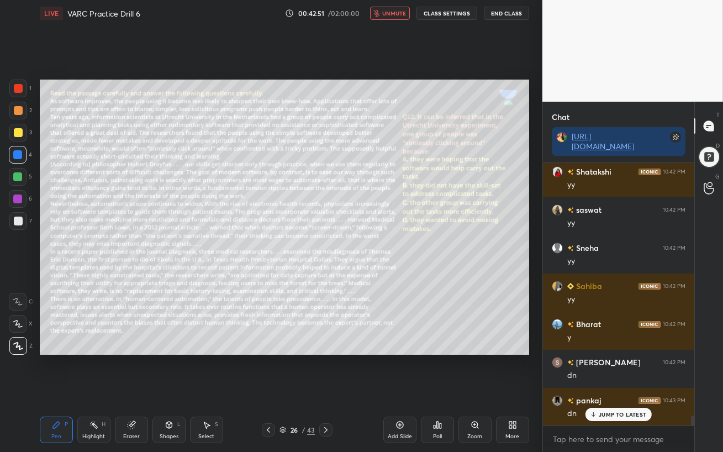
click at [395, 13] on span "unmute" at bounding box center [394, 13] width 24 height 8
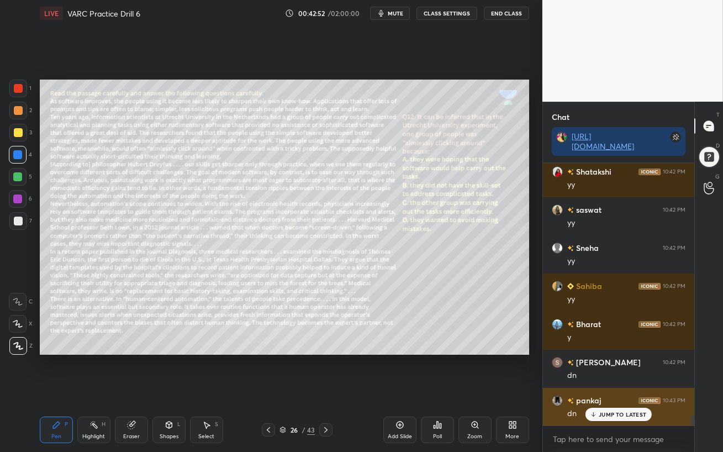
drag, startPoint x: 600, startPoint y: 416, endPoint x: 598, endPoint y: 425, distance: 9.0
click at [600, 390] on p "JUMP TO LATEST" at bounding box center [621, 414] width 47 height 7
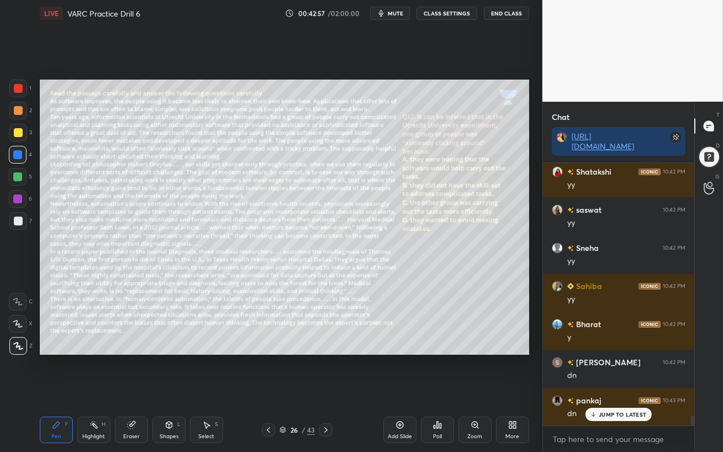
scroll to position [6551, 0]
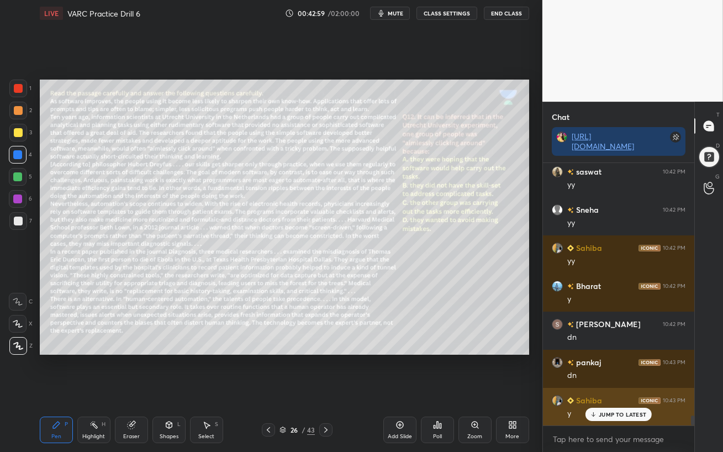
click at [610, 390] on p "JUMP TO LATEST" at bounding box center [621, 414] width 47 height 7
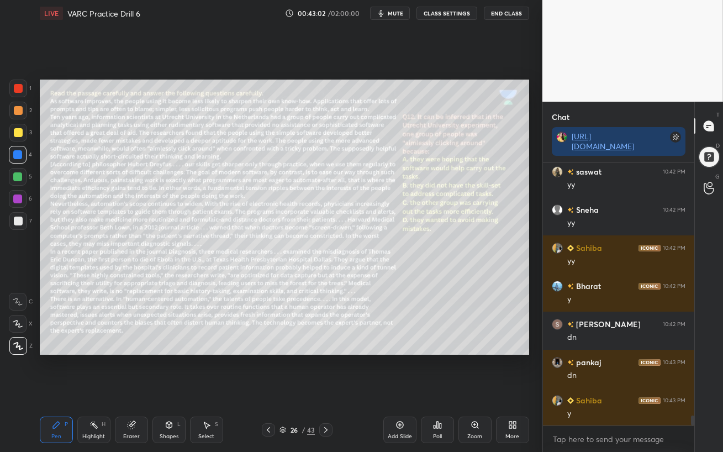
click at [439, 390] on div "Poll" at bounding box center [437, 429] width 33 height 27
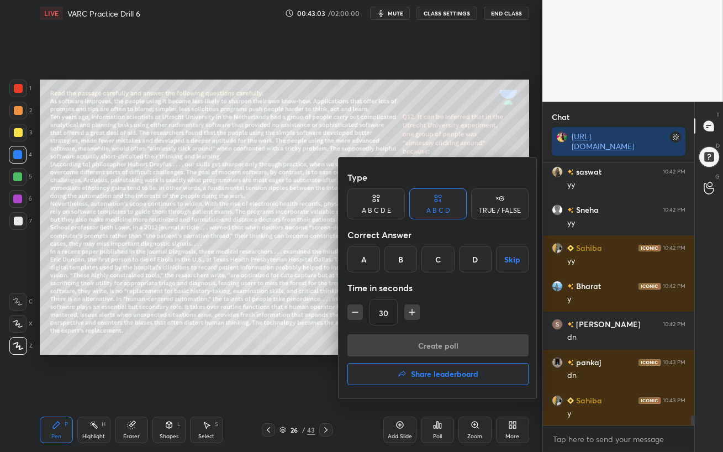
click at [357, 252] on div "A" at bounding box center [363, 259] width 33 height 27
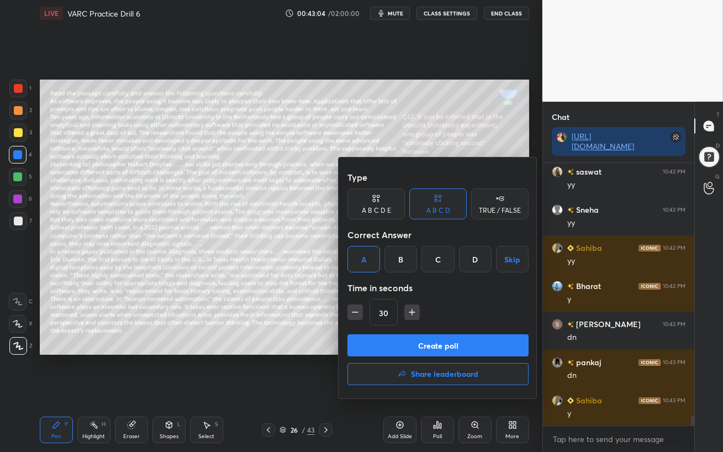
click at [423, 346] on button "Create poll" at bounding box center [437, 345] width 181 height 22
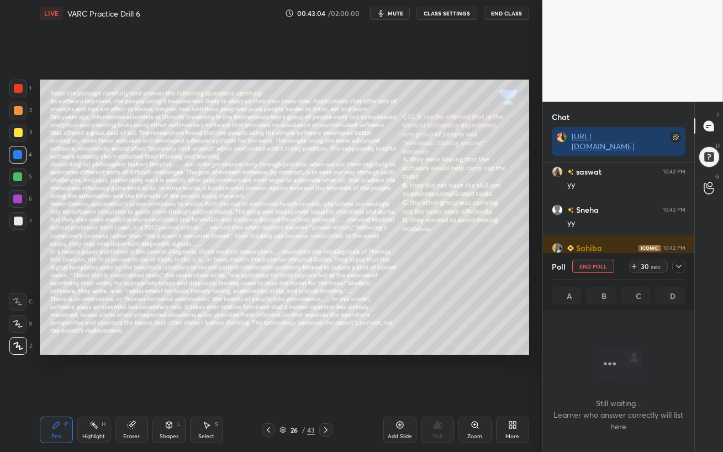
scroll to position [4, 3]
click at [394, 13] on span "mute" at bounding box center [395, 13] width 15 height 8
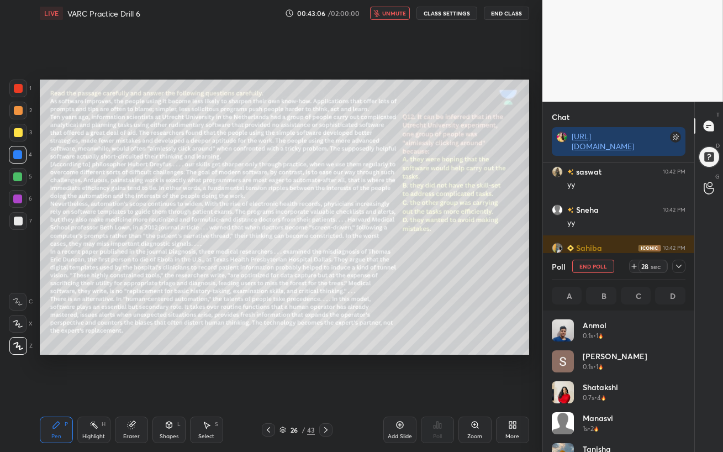
scroll to position [129, 130]
click at [395, 14] on span "unmute" at bounding box center [394, 13] width 24 height 8
click at [135, 390] on div "Eraser" at bounding box center [131, 429] width 33 height 27
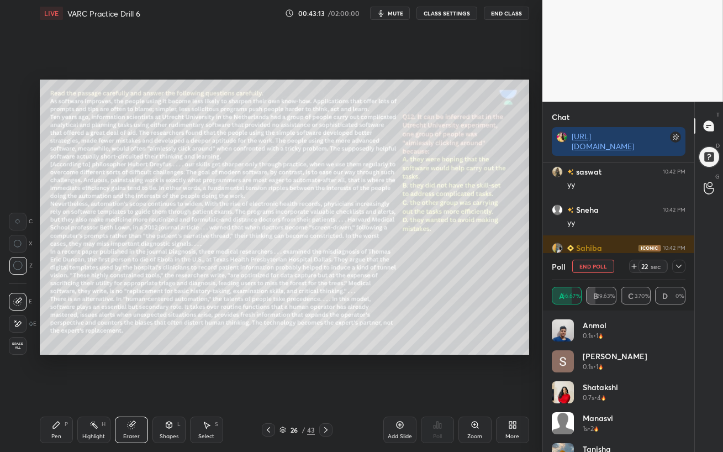
click at [56, 390] on div "Pen" at bounding box center [56, 436] width 10 height 6
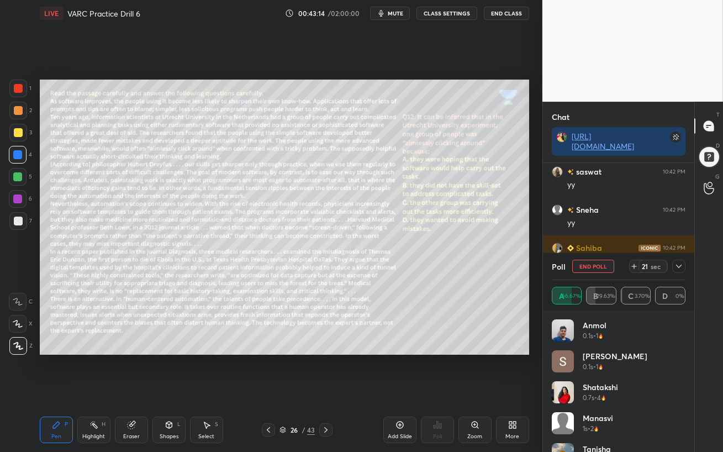
click at [17, 200] on div at bounding box center [17, 198] width 9 height 9
click at [679, 267] on icon at bounding box center [679, 265] width 6 height 3
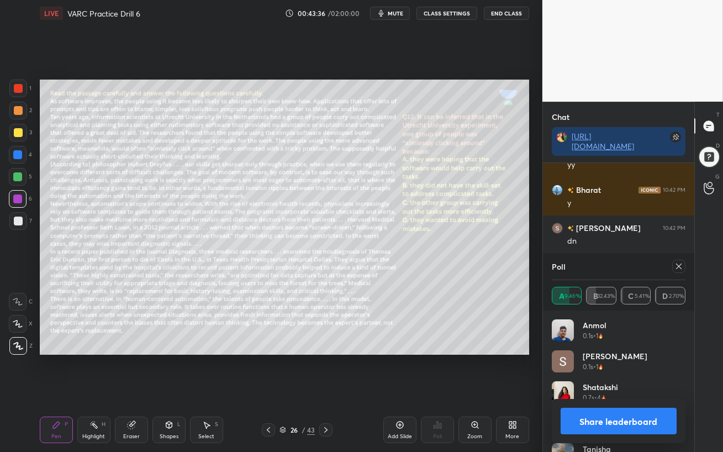
scroll to position [3, 3]
click at [678, 265] on icon at bounding box center [678, 266] width 9 height 9
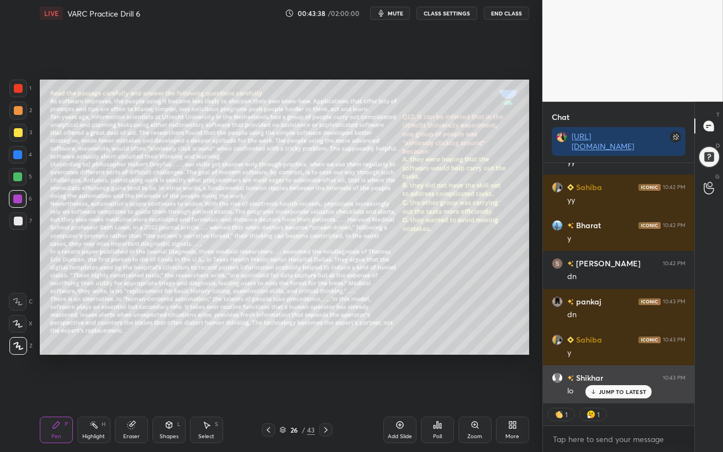
click at [595, 390] on icon at bounding box center [593, 391] width 7 height 7
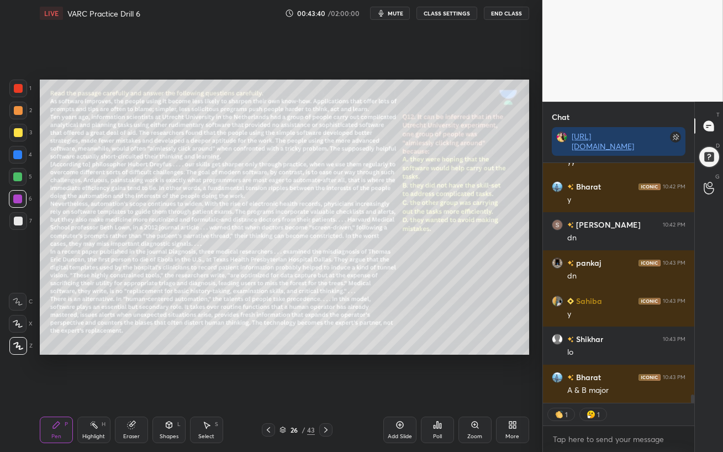
click at [18, 179] on div at bounding box center [17, 176] width 9 height 9
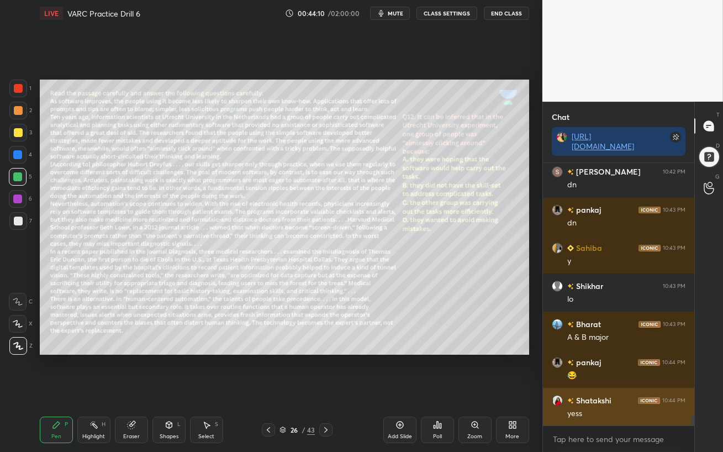
click at [603, 390] on div "Bharat 10:42 PM y [PERSON_NAME] 10:42 PM dn pankaj 10:43 PM dn Sahiba 10:43 PM …" at bounding box center [618, 294] width 151 height 262
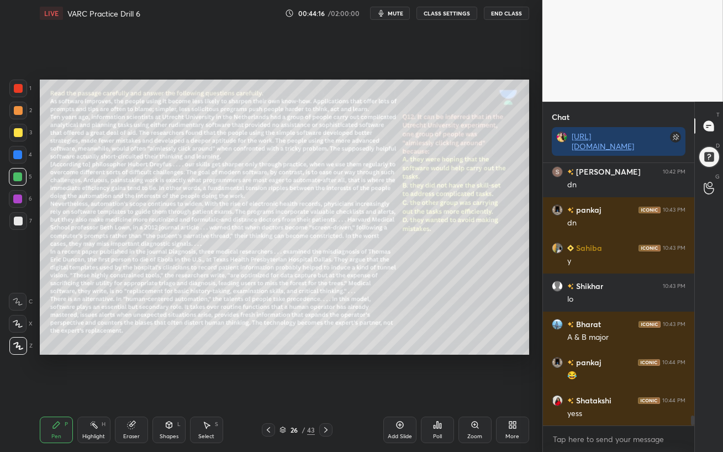
click at [268, 390] on icon at bounding box center [268, 429] width 9 height 9
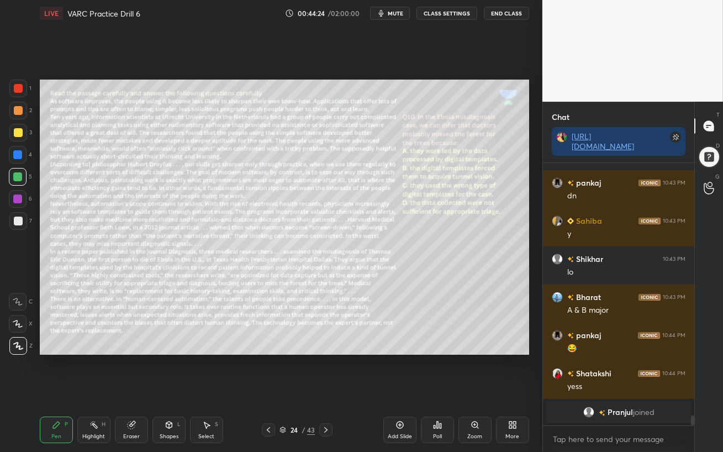
click at [325, 390] on icon at bounding box center [325, 429] width 9 height 9
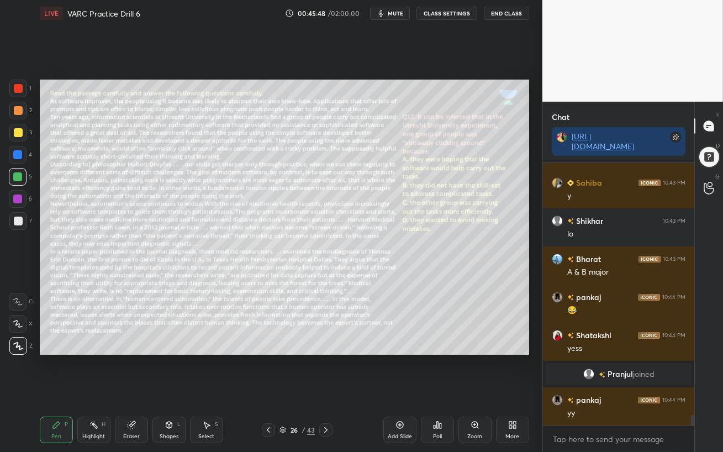
click at [11, 109] on div at bounding box center [18, 111] width 18 height 18
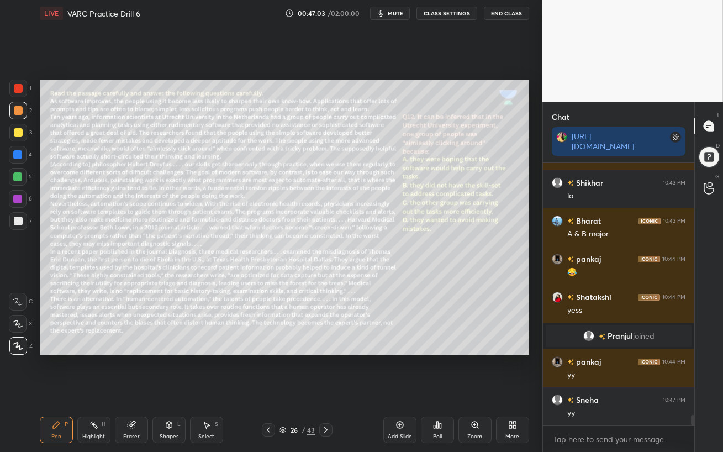
click at [136, 390] on div "Eraser" at bounding box center [131, 429] width 33 height 27
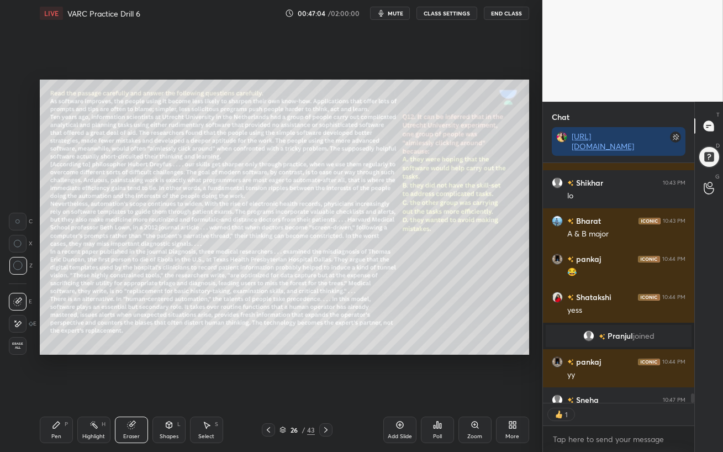
scroll to position [4, 3]
click at [425, 358] on div "Setting up your live class Poll for secs No correct answer Start poll" at bounding box center [284, 217] width 498 height 381
drag, startPoint x: 270, startPoint y: 431, endPoint x: 293, endPoint y: 447, distance: 27.4
click at [273, 390] on div "Pen P Highlight H Eraser Shapes L Select S 26 / 43 Add Slide Poll Zoom More" at bounding box center [284, 429] width 489 height 44
click at [324, 390] on icon at bounding box center [325, 429] width 9 height 9
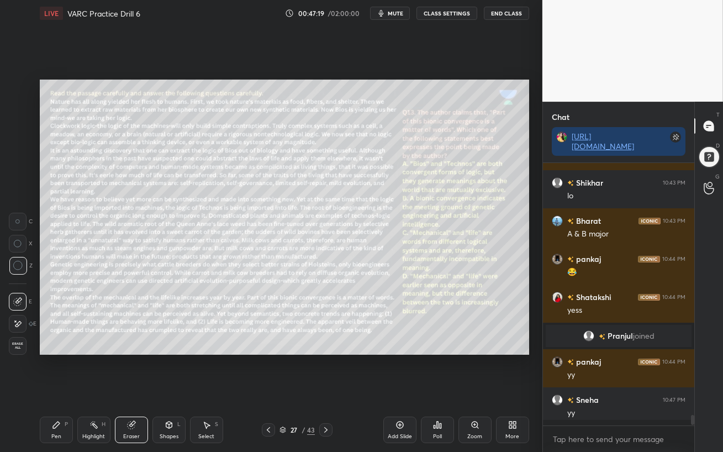
scroll to position [6326, 0]
click at [67, 390] on div "Pen P" at bounding box center [56, 429] width 33 height 27
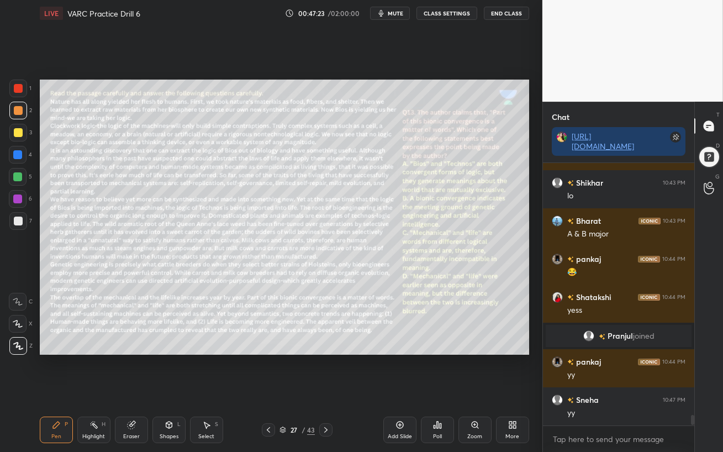
click at [14, 190] on div at bounding box center [18, 199] width 18 height 18
click at [17, 156] on div at bounding box center [17, 154] width 9 height 9
click at [16, 157] on div at bounding box center [17, 154] width 9 height 9
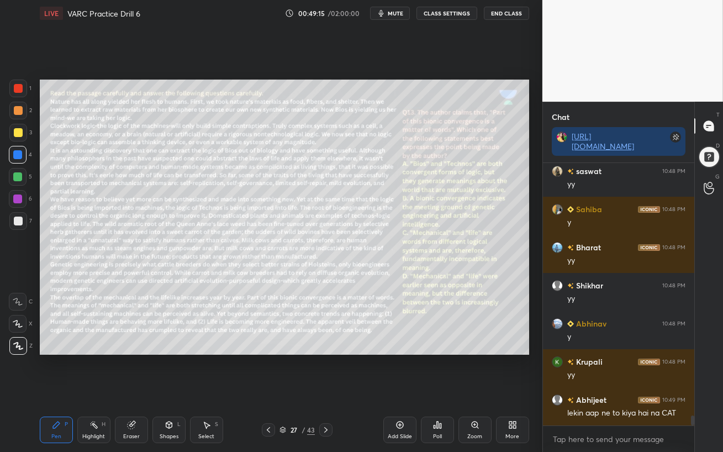
scroll to position [6678, 0]
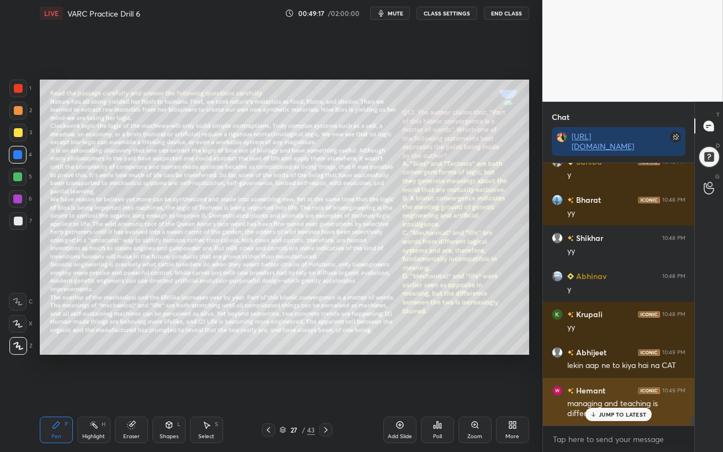
click at [638, 390] on div "JUMP TO LATEST" at bounding box center [618, 413] width 66 height 13
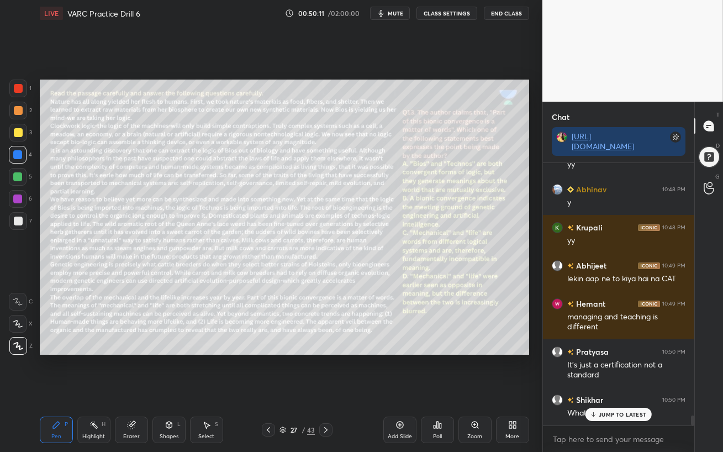
scroll to position [6802, 0]
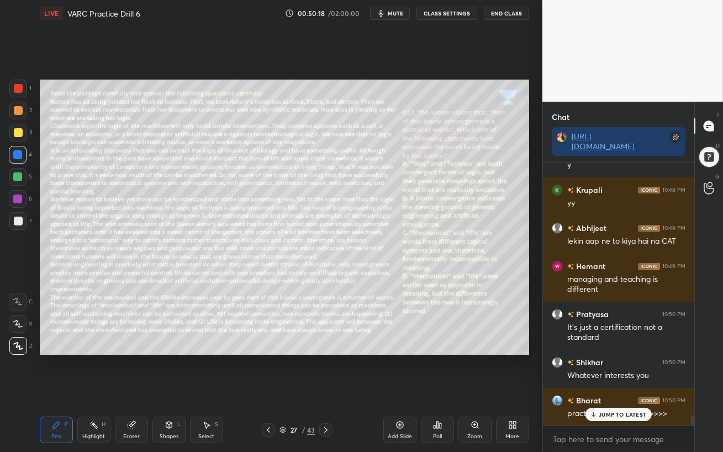
click at [593, 390] on icon at bounding box center [593, 414] width 7 height 7
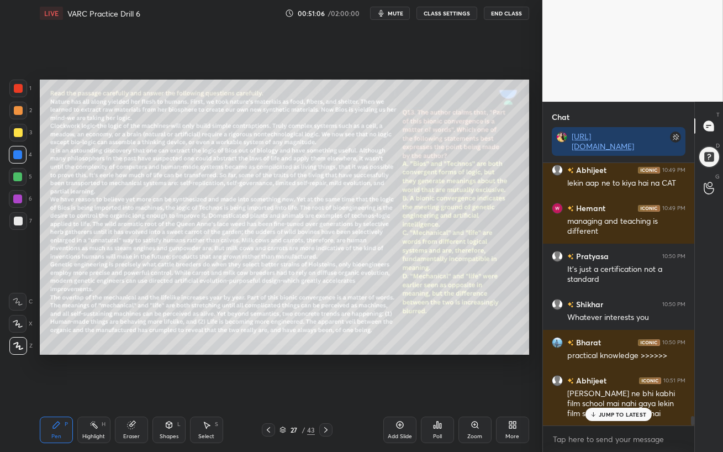
scroll to position [6899, 0]
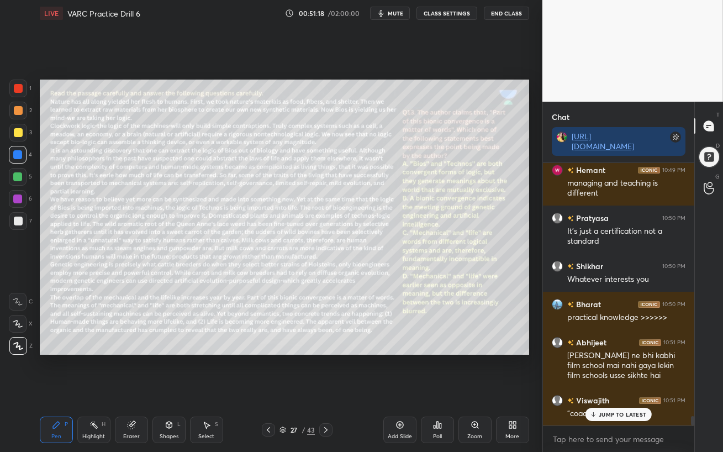
click at [613, 390] on div "pankaj 10:44 PM yy Sneha 10:47 PM yy pankaj 10:48 PM yy [PERSON_NAME] 10:48 PM …" at bounding box center [618, 294] width 151 height 262
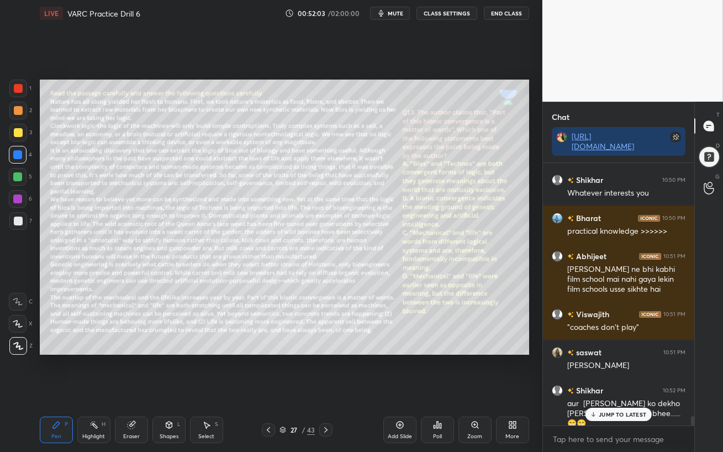
scroll to position [7023, 0]
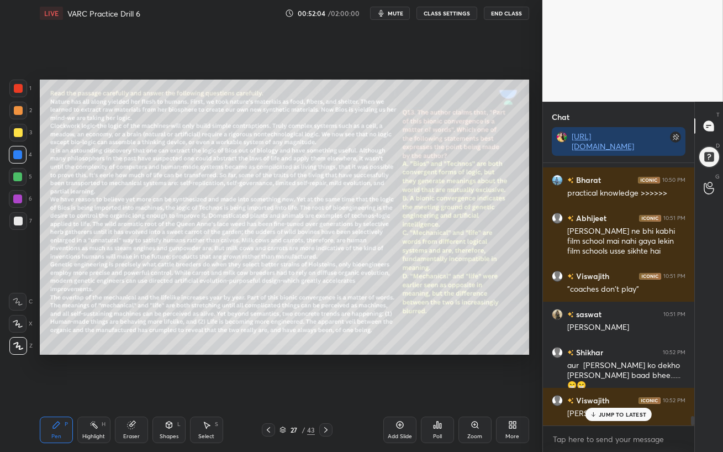
click at [607, 390] on div "JUMP TO LATEST" at bounding box center [618, 413] width 66 height 13
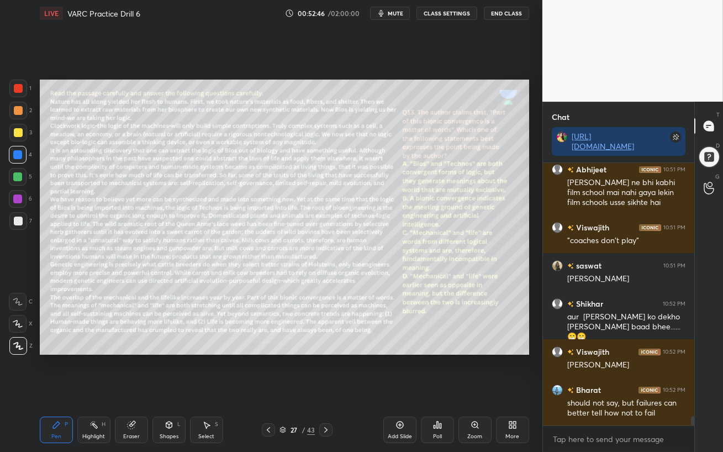
click at [15, 112] on div at bounding box center [18, 110] width 9 height 9
click at [13, 176] on div at bounding box center [17, 176] width 9 height 9
click at [396, 13] on span "mute" at bounding box center [395, 13] width 15 height 8
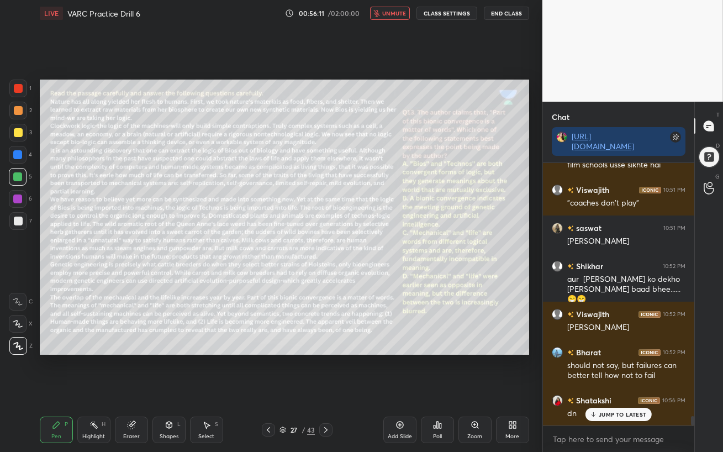
click at [393, 14] on span "unmute" at bounding box center [394, 13] width 24 height 8
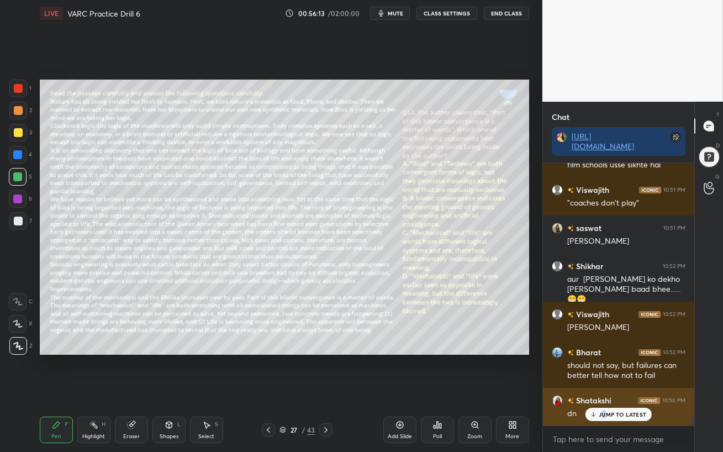
click at [603, 390] on p "JUMP TO LATEST" at bounding box center [621, 414] width 47 height 7
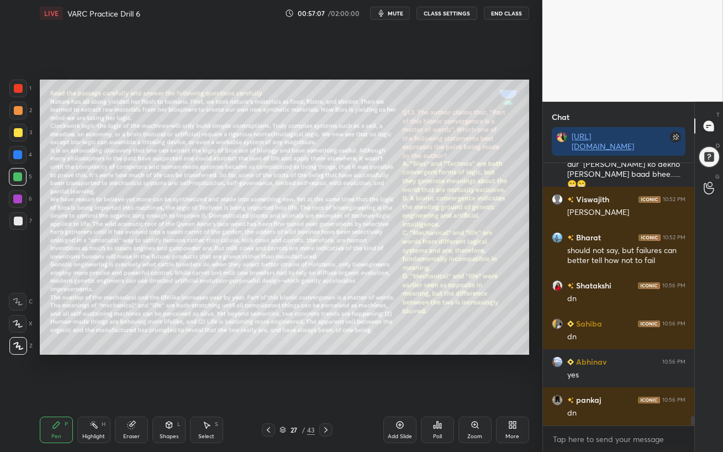
scroll to position [7262, 0]
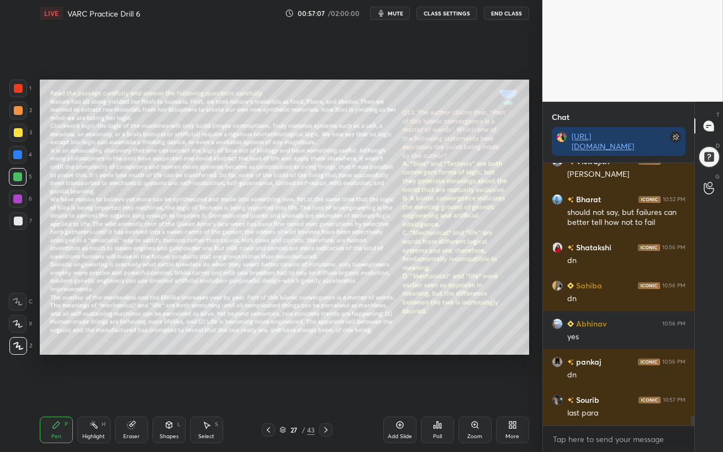
click at [18, 299] on icon at bounding box center [18, 302] width 10 height 8
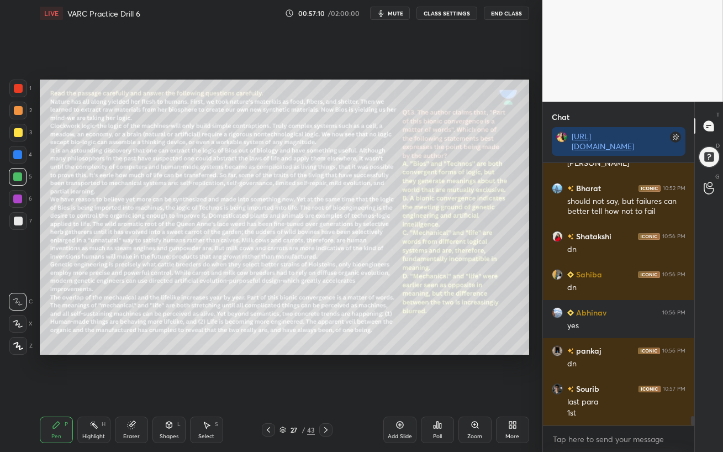
scroll to position [7310, 0]
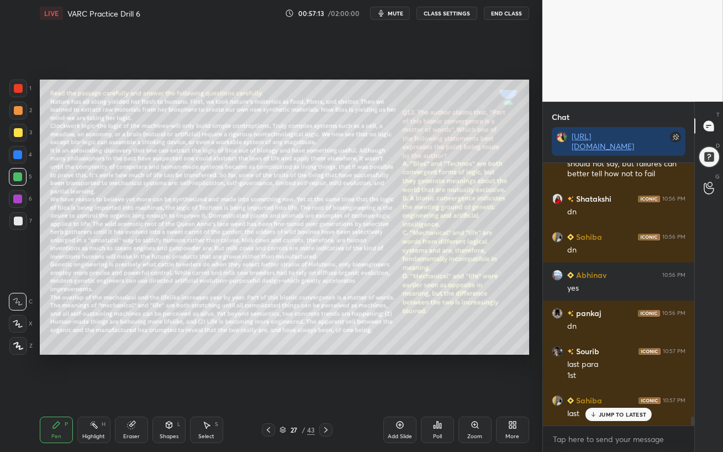
click at [599, 390] on p "JUMP TO LATEST" at bounding box center [621, 414] width 47 height 7
click at [399, 13] on span "mute" at bounding box center [395, 13] width 15 height 8
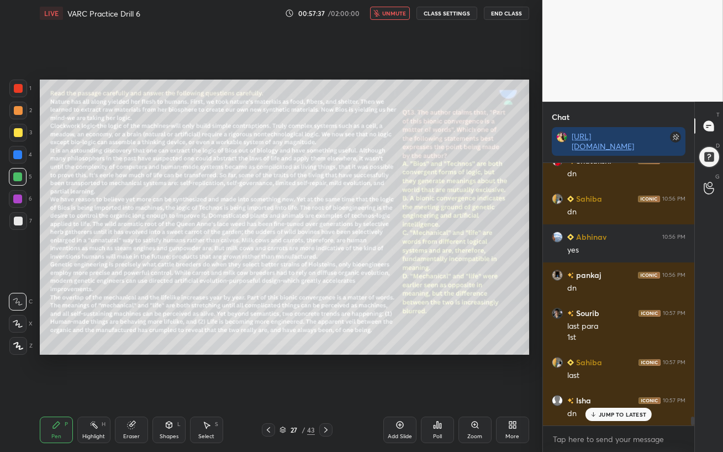
scroll to position [7387, 0]
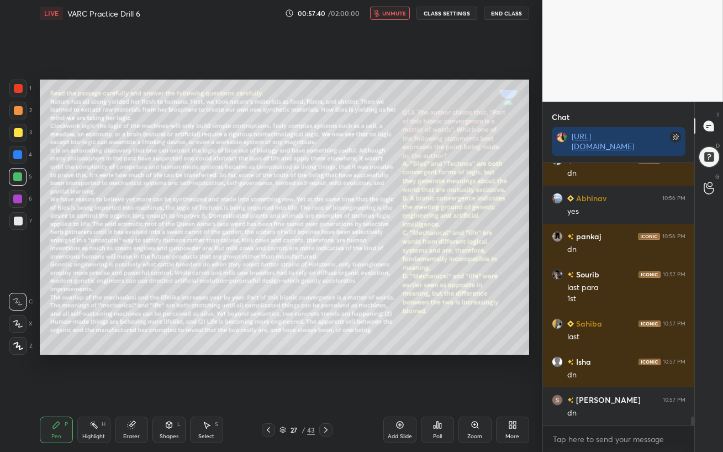
click at [399, 13] on span "unmute" at bounding box center [394, 13] width 24 height 8
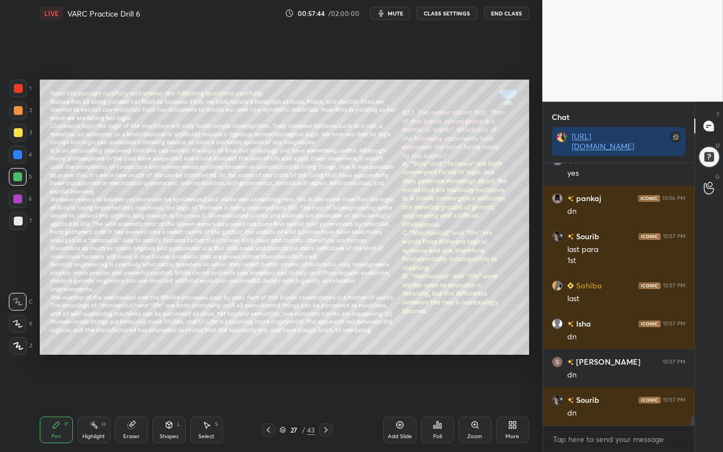
scroll to position [7463, 0]
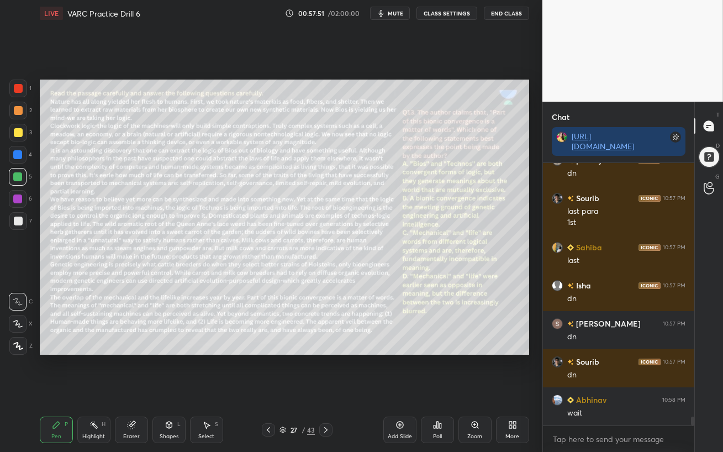
click at [394, 10] on span "mute" at bounding box center [395, 13] width 15 height 8
click at [127, 390] on div "Eraser" at bounding box center [131, 429] width 33 height 27
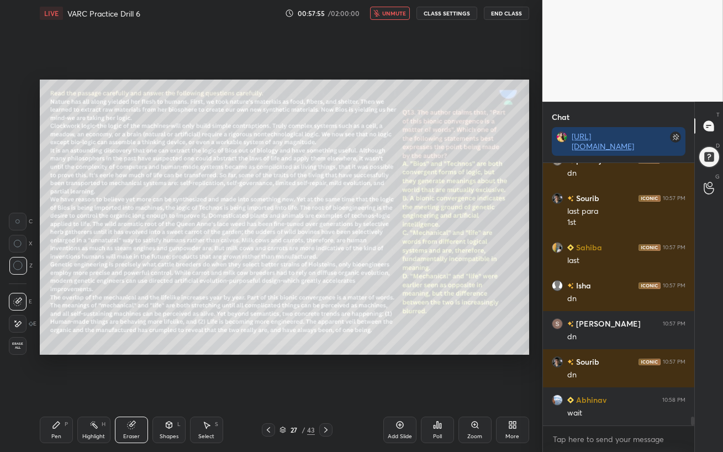
click at [57, 390] on div "Pen P" at bounding box center [56, 429] width 33 height 27
click at [390, 13] on span "unmute" at bounding box center [394, 13] width 24 height 8
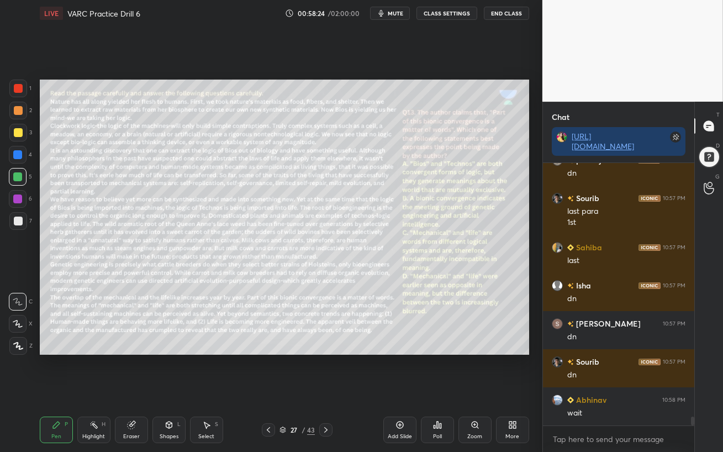
click at [437, 390] on div "Poll" at bounding box center [437, 436] width 9 height 6
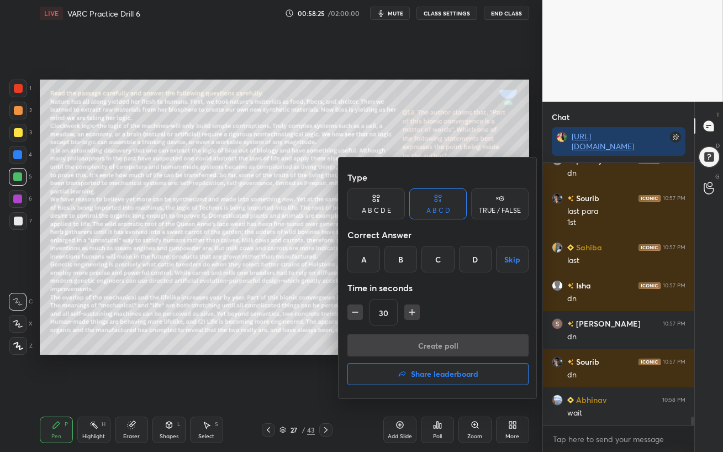
click at [474, 267] on div "D" at bounding box center [475, 259] width 33 height 27
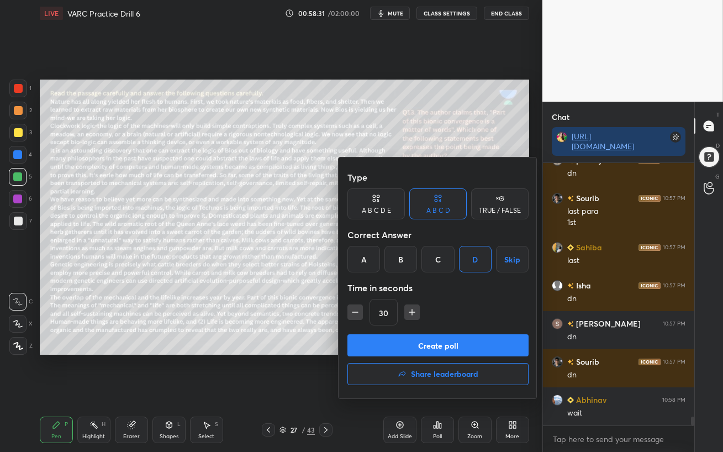
click at [484, 345] on button "Create poll" at bounding box center [437, 345] width 181 height 22
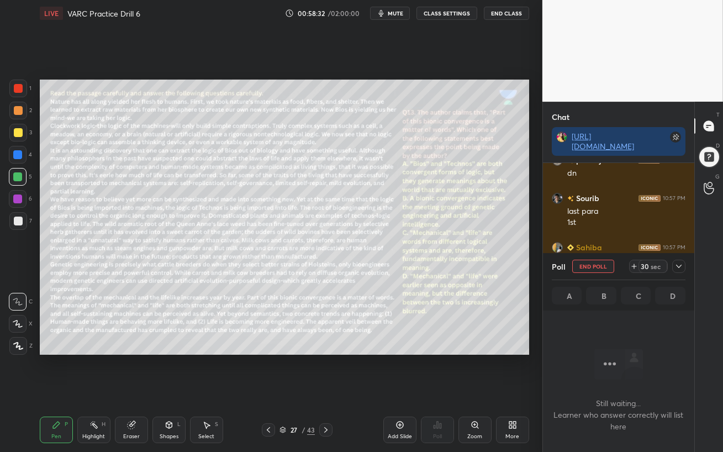
scroll to position [4, 3]
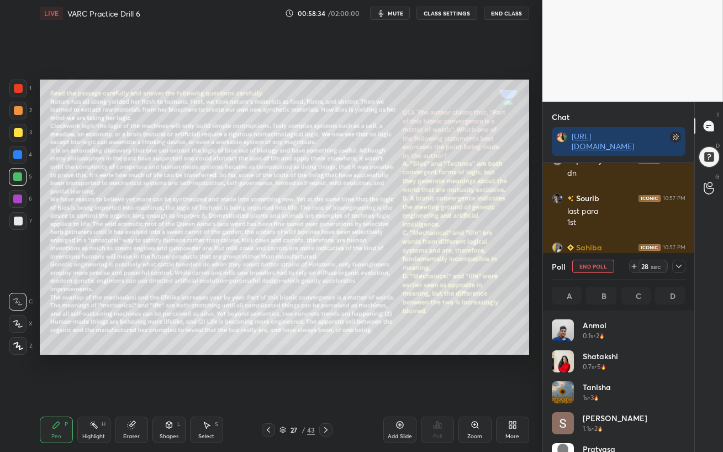
click at [390, 13] on span "mute" at bounding box center [395, 13] width 15 height 8
click at [392, 15] on span "unmute" at bounding box center [394, 13] width 24 height 8
click at [17, 110] on div at bounding box center [18, 110] width 9 height 9
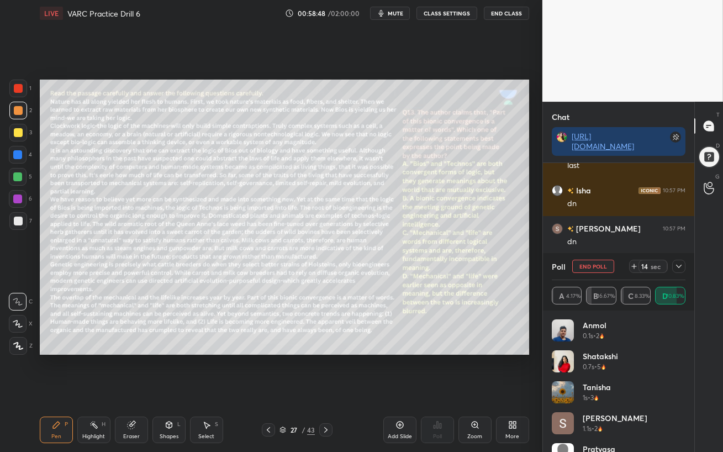
click at [679, 266] on icon at bounding box center [678, 266] width 9 height 9
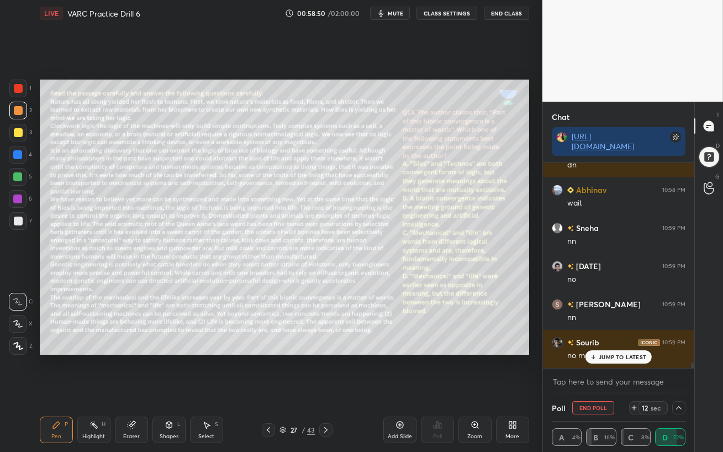
scroll to position [7711, 0]
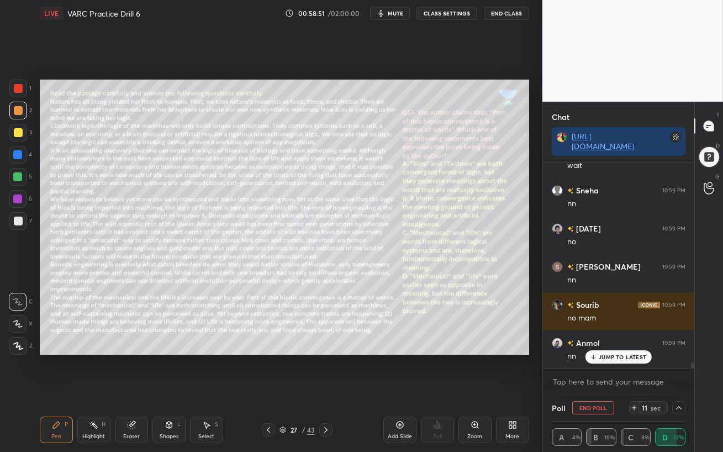
click at [608, 356] on p "JUMP TO LATEST" at bounding box center [621, 356] width 47 height 7
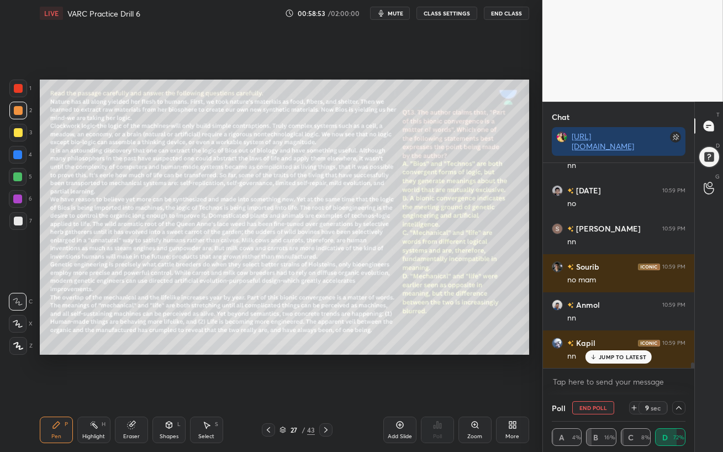
scroll to position [7826, 0]
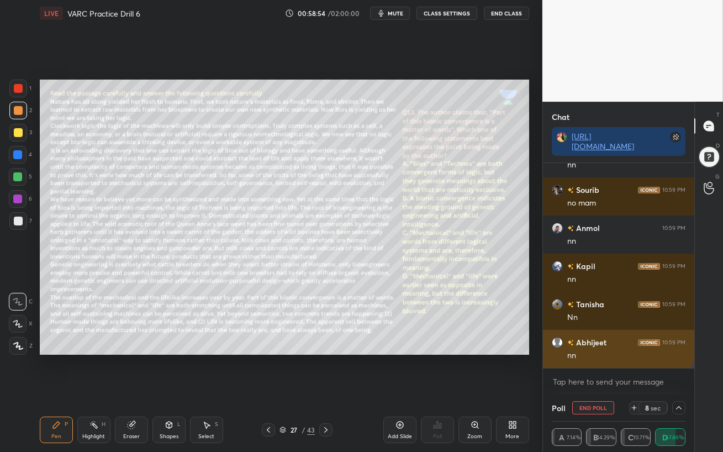
click at [610, 361] on div "Abhijeet 10:59 PM nn" at bounding box center [618, 349] width 151 height 38
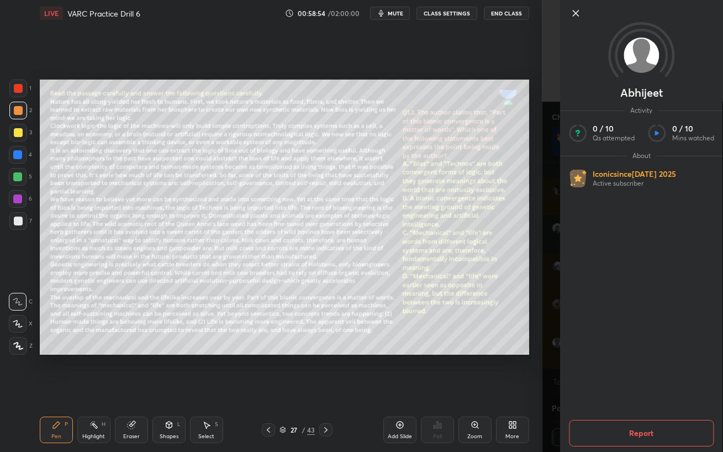
click at [492, 390] on div "Setting up your live class Poll for secs No correct answer Start poll" at bounding box center [284, 217] width 498 height 381
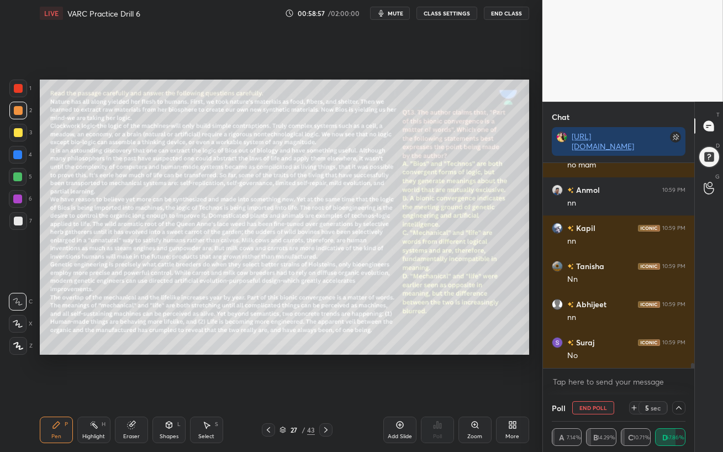
scroll to position [7901, 0]
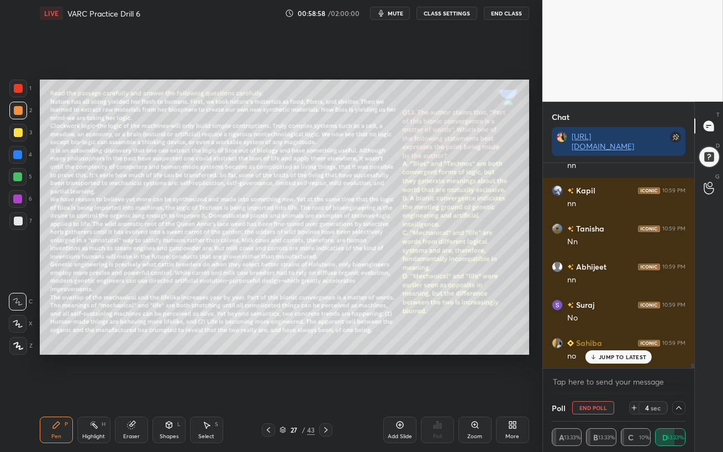
click at [606, 360] on div "JUMP TO LATEST" at bounding box center [618, 356] width 66 height 13
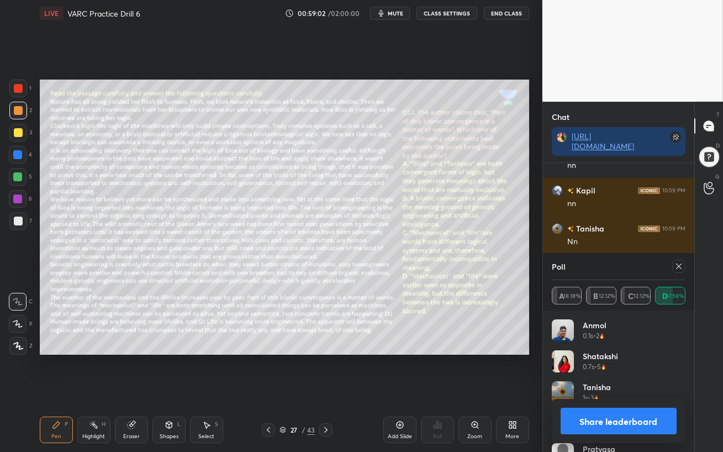
scroll to position [3, 3]
click at [677, 267] on icon at bounding box center [678, 266] width 9 height 9
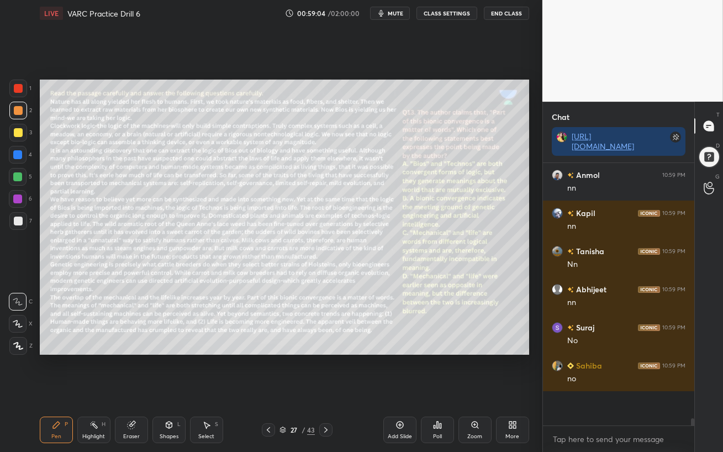
scroll to position [250, 148]
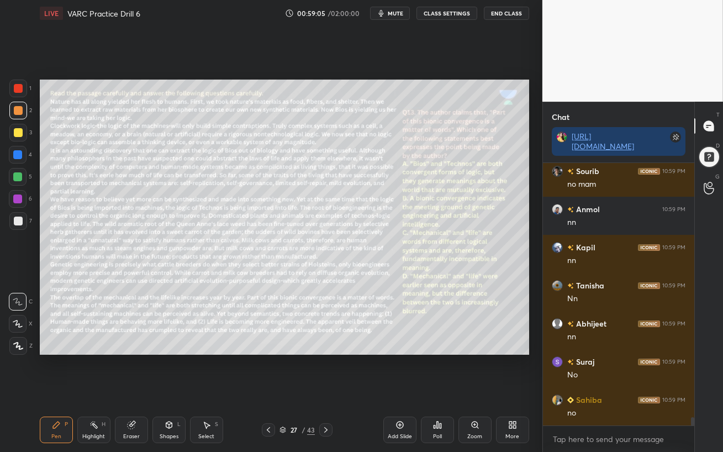
click at [11, 199] on div at bounding box center [18, 199] width 18 height 18
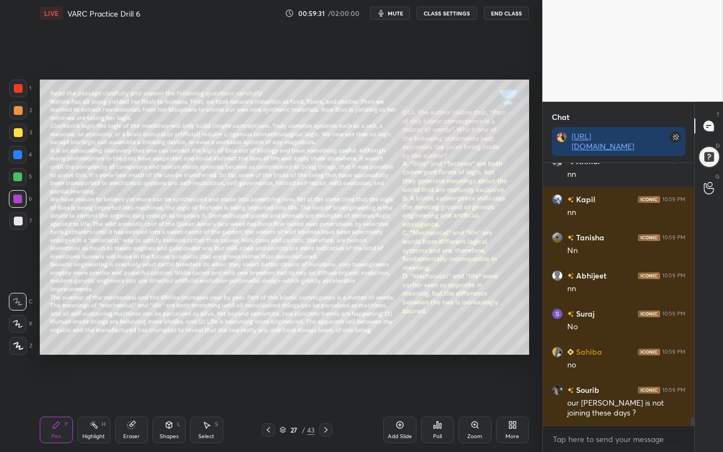
click at [18, 155] on div at bounding box center [17, 154] width 9 height 9
click at [17, 174] on div at bounding box center [17, 176] width 9 height 9
click at [18, 179] on div at bounding box center [17, 176] width 9 height 9
click at [17, 157] on div at bounding box center [17, 154] width 9 height 9
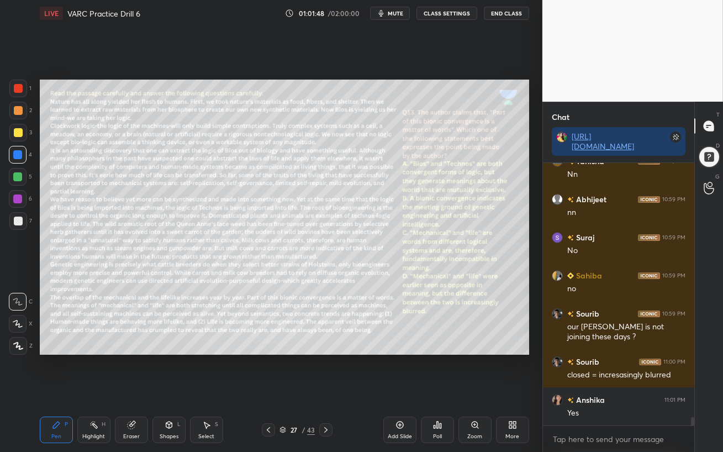
scroll to position [8006, 0]
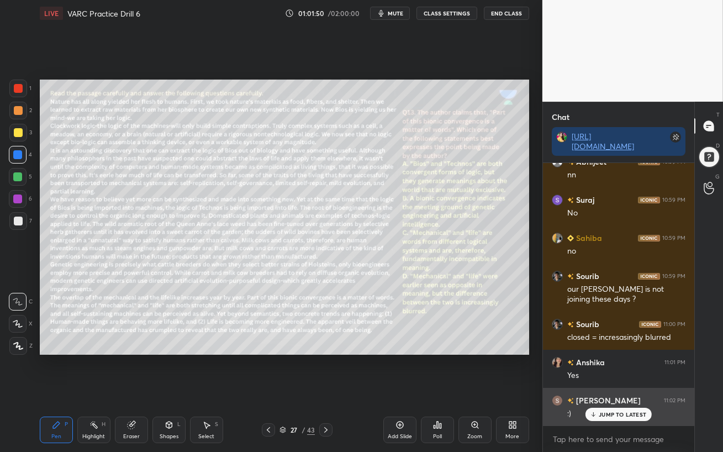
click at [629, 390] on p "JUMP TO LATEST" at bounding box center [621, 414] width 47 height 7
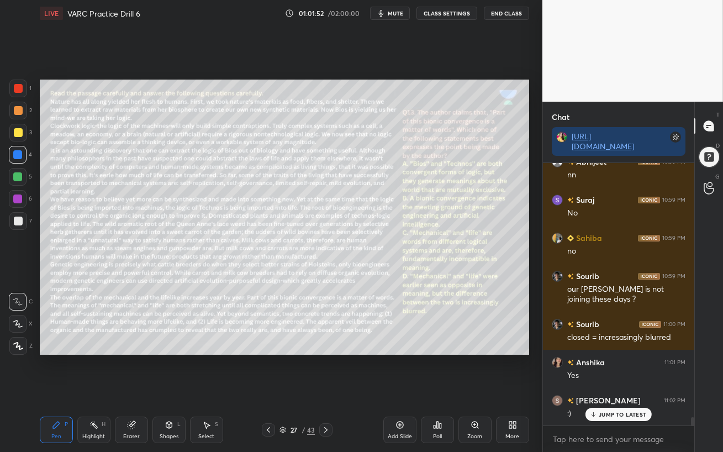
scroll to position [8044, 0]
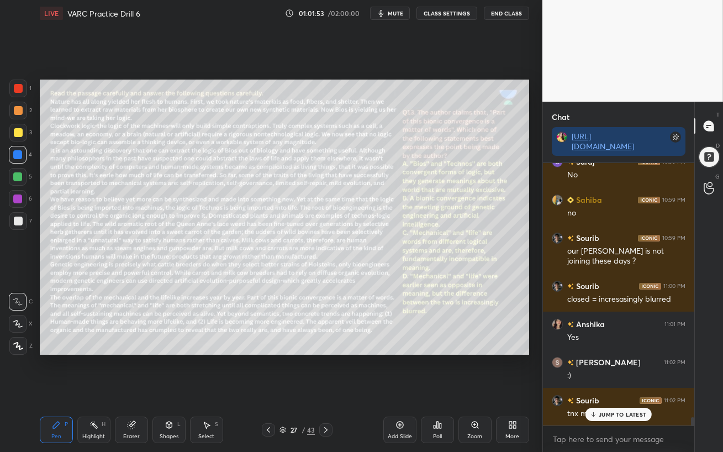
click at [22, 346] on icon at bounding box center [18, 346] width 10 height 8
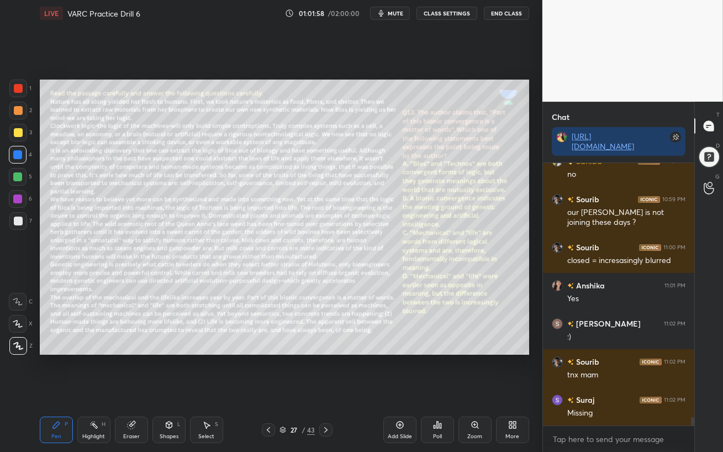
click at [327, 390] on icon at bounding box center [325, 429] width 9 height 9
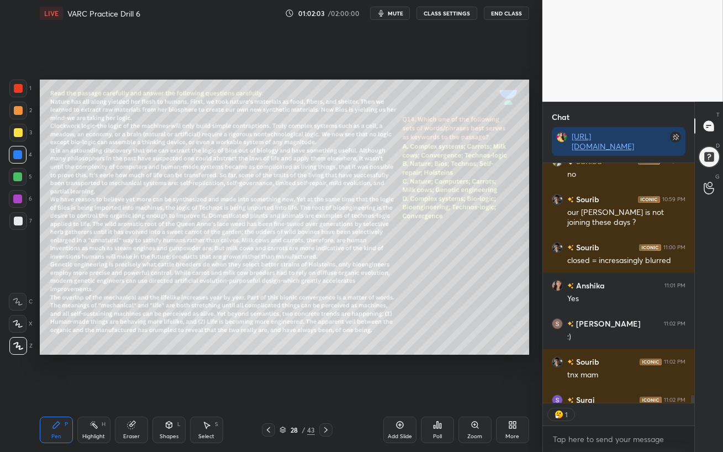
scroll to position [236, 148]
click at [17, 197] on div at bounding box center [17, 198] width 9 height 9
click at [393, 15] on span "mute" at bounding box center [395, 13] width 15 height 8
click at [394, 14] on span "unmute" at bounding box center [394, 13] width 24 height 8
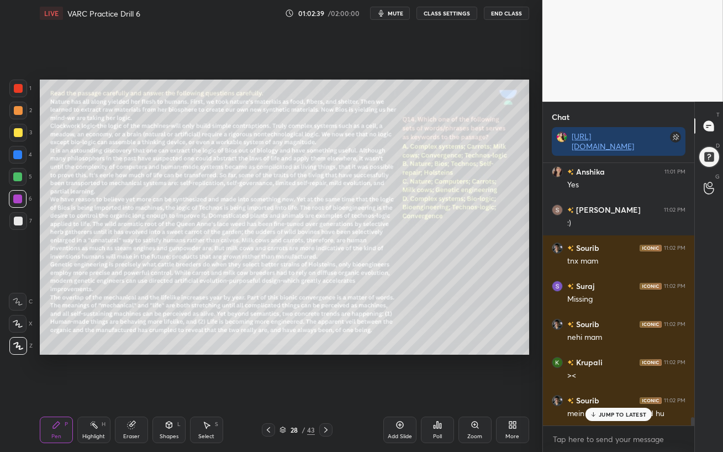
scroll to position [8235, 0]
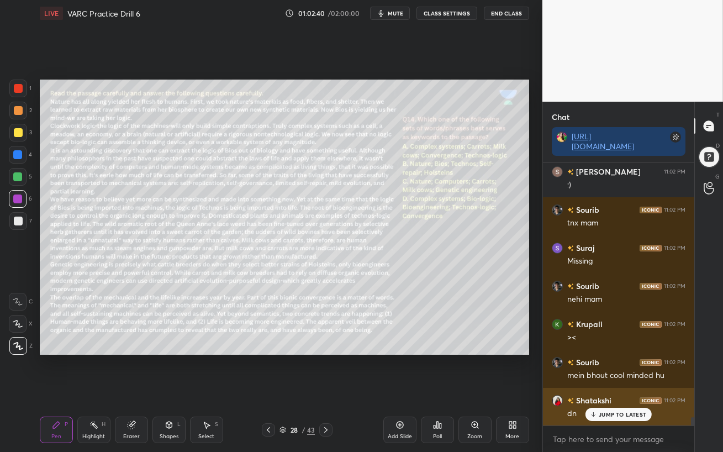
click at [607, 390] on p "JUMP TO LATEST" at bounding box center [621, 414] width 47 height 7
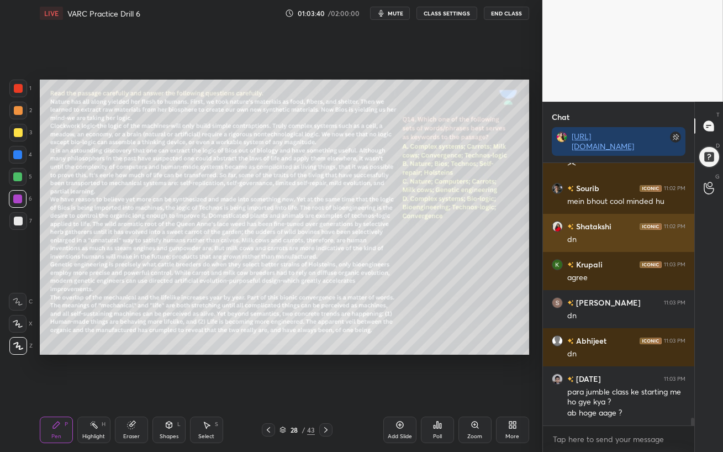
scroll to position [8447, 0]
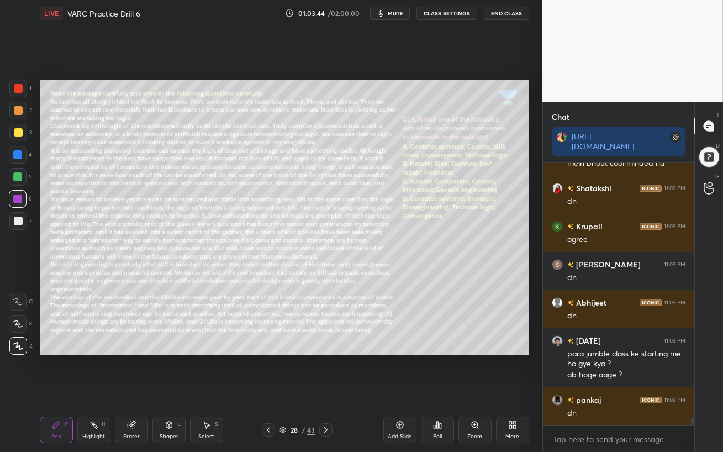
click at [439, 390] on icon at bounding box center [437, 424] width 9 height 9
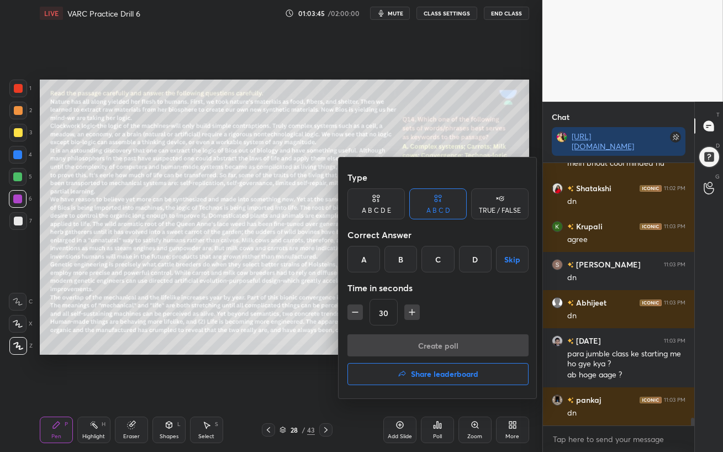
drag, startPoint x: 476, startPoint y: 264, endPoint x: 468, endPoint y: 293, distance: 29.5
click at [476, 264] on div "D" at bounding box center [475, 259] width 33 height 27
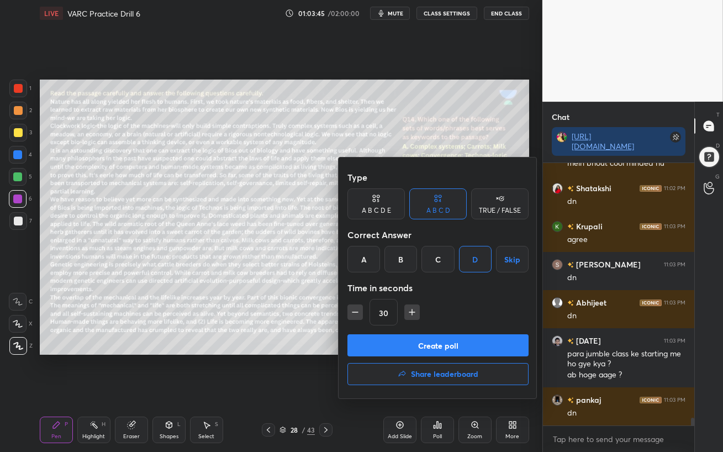
click at [454, 340] on button "Create poll" at bounding box center [437, 345] width 181 height 22
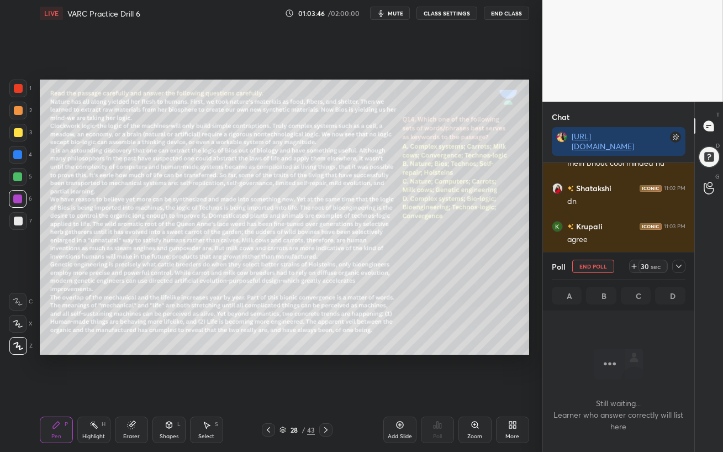
scroll to position [3, 3]
click at [394, 15] on span "mute" at bounding box center [395, 13] width 15 height 8
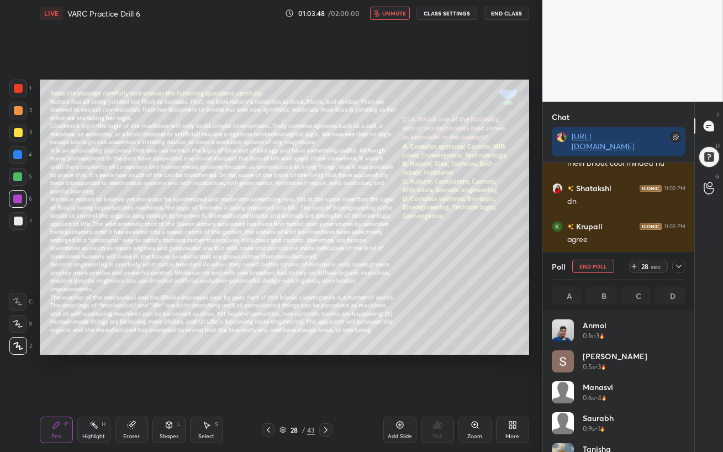
scroll to position [129, 130]
click at [395, 14] on span "unmute" at bounding box center [394, 13] width 24 height 8
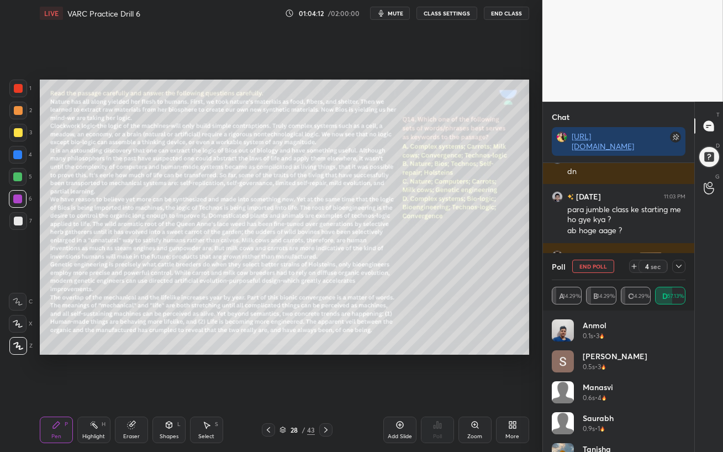
scroll to position [8629, 0]
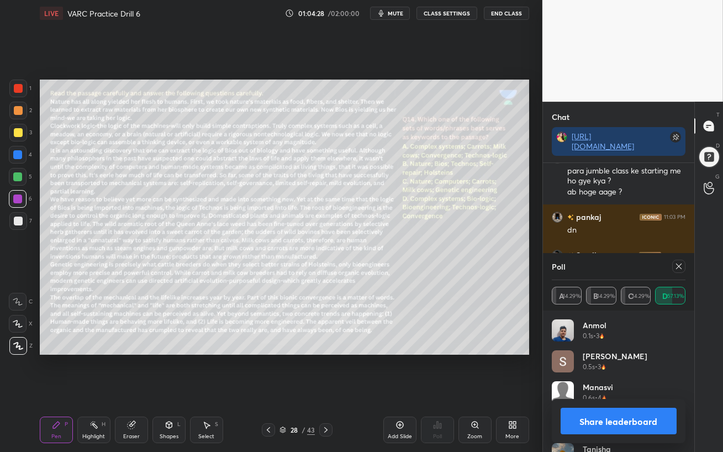
click at [680, 266] on icon at bounding box center [678, 266] width 9 height 9
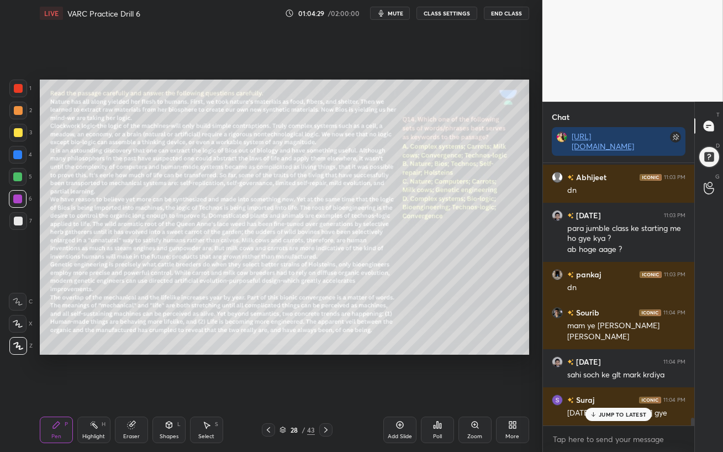
scroll to position [8571, 0]
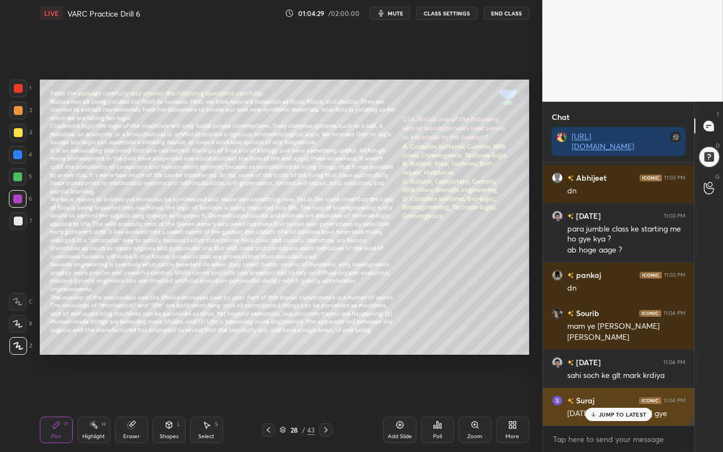
click at [598, 390] on div "JUMP TO LATEST" at bounding box center [618, 413] width 66 height 13
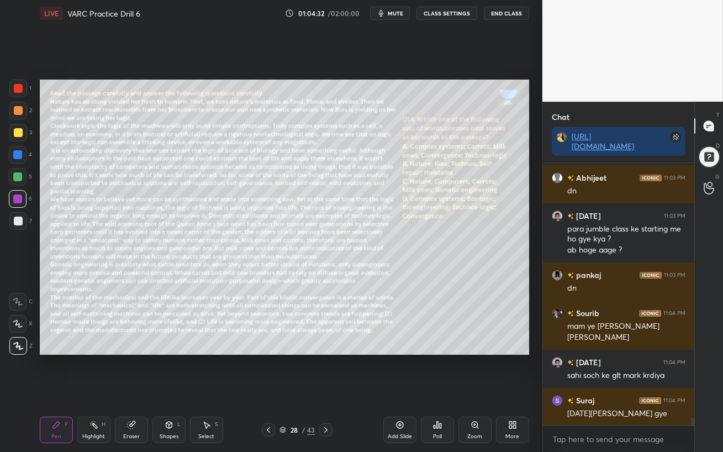
click at [13, 171] on div at bounding box center [18, 177] width 18 height 18
click at [10, 202] on div at bounding box center [18, 199] width 18 height 18
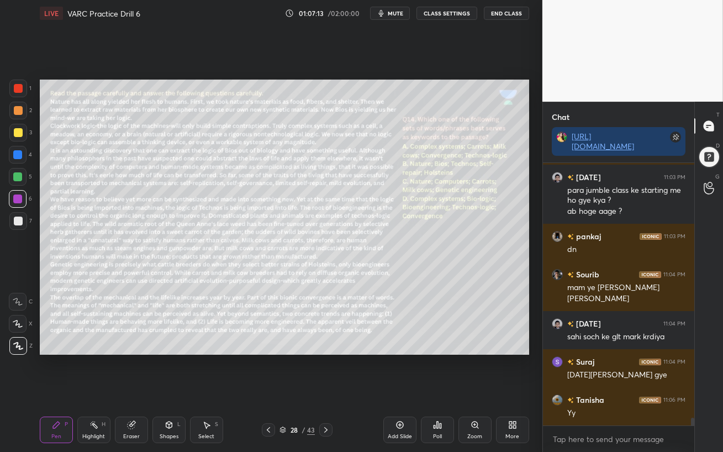
click at [113, 390] on div "Pen P Highlight H Eraser Shapes L Select S" at bounding box center [126, 429] width 172 height 27
click at [136, 390] on div "Eraser" at bounding box center [131, 436] width 17 height 6
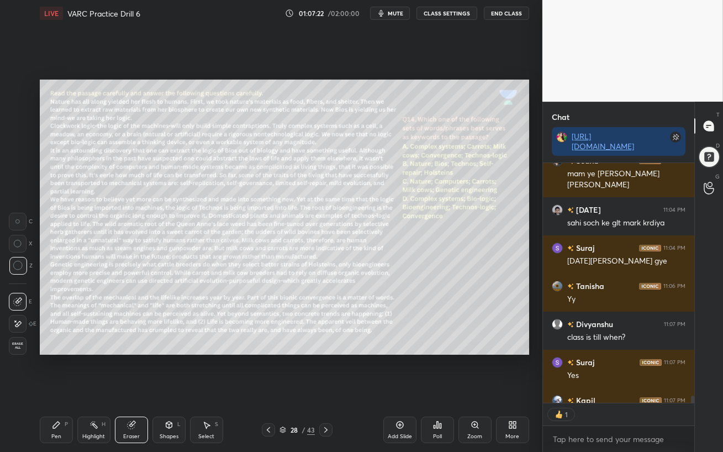
scroll to position [3, 3]
click at [51, 390] on div "Pen P" at bounding box center [56, 429] width 33 height 27
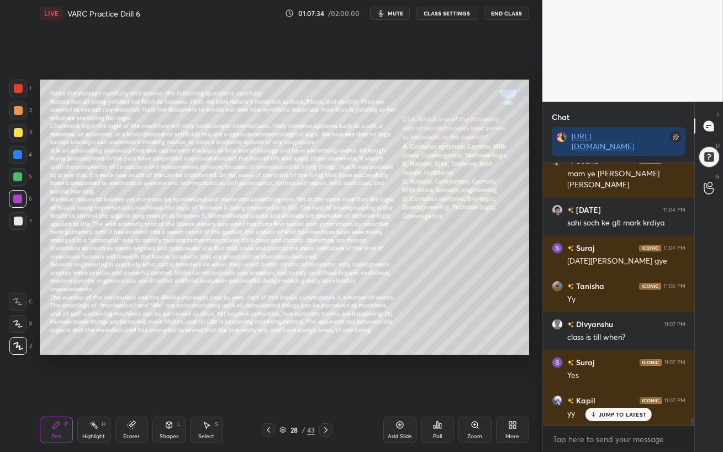
scroll to position [8724, 0]
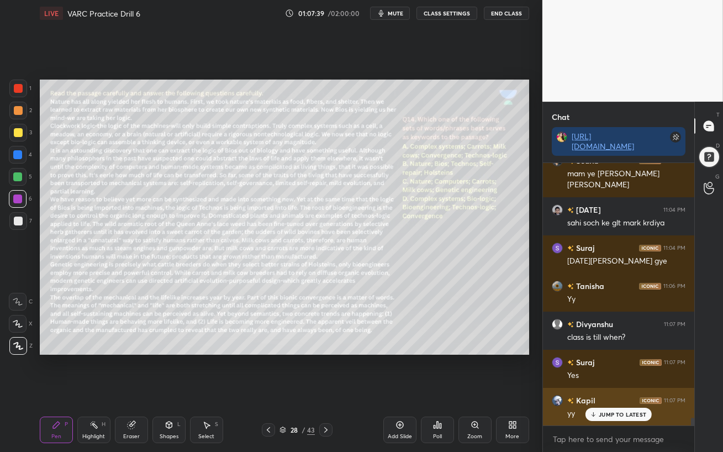
click at [604, 390] on p "JUMP TO LATEST" at bounding box center [621, 414] width 47 height 7
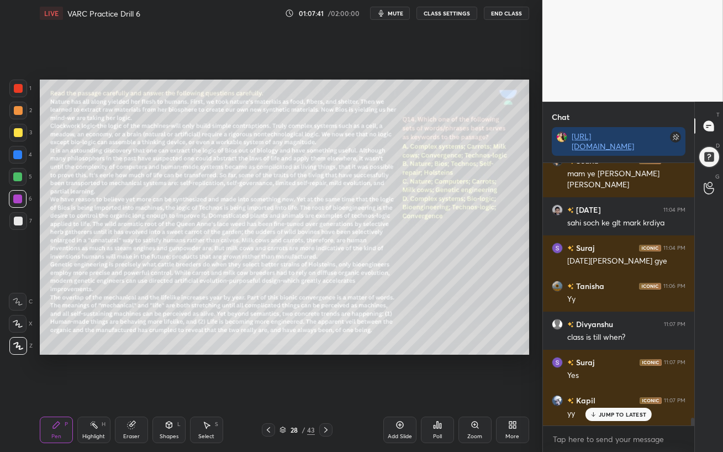
scroll to position [8762, 0]
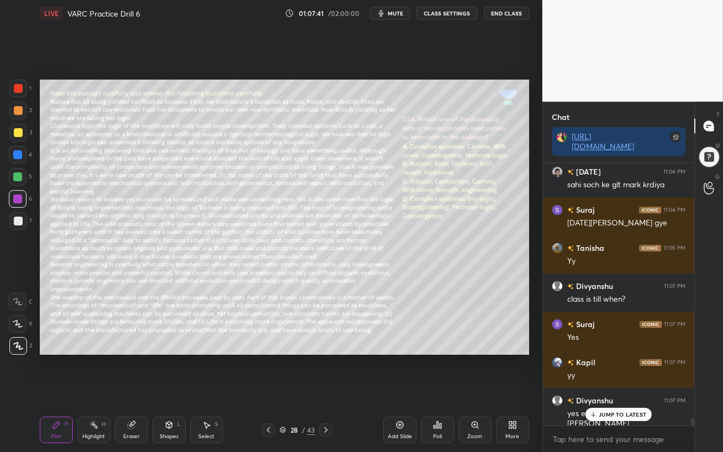
click at [13, 173] on div at bounding box center [18, 177] width 18 height 18
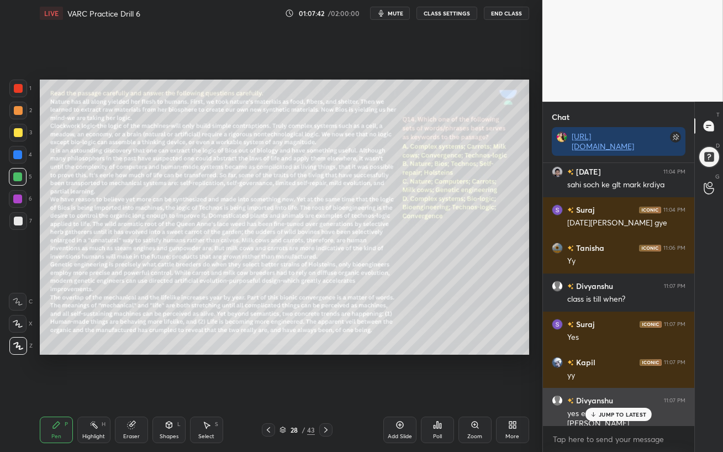
click at [610, 390] on div "JUMP TO LATEST" at bounding box center [618, 413] width 66 height 13
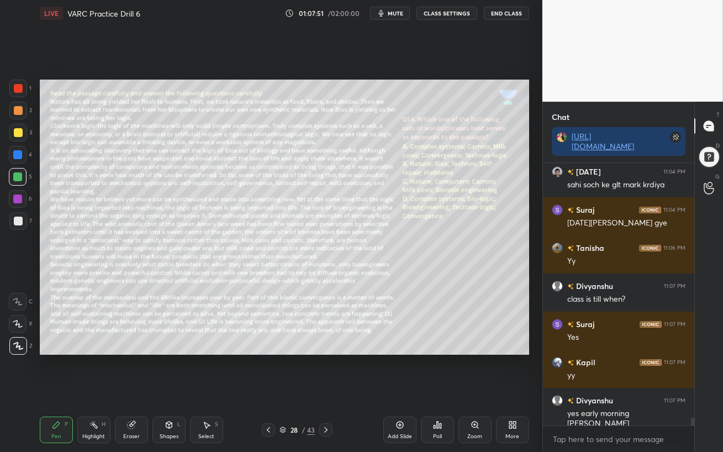
scroll to position [8801, 0]
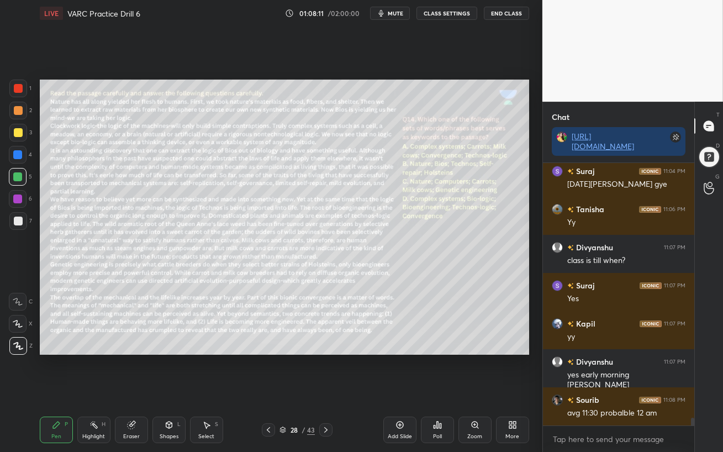
click at [326, 390] on icon at bounding box center [325, 429] width 9 height 9
click at [14, 152] on div at bounding box center [17, 154] width 9 height 9
click at [393, 13] on span "mute" at bounding box center [395, 13] width 15 height 8
drag, startPoint x: 374, startPoint y: 12, endPoint x: 368, endPoint y: 3, distance: 10.3
click at [373, 11] on button "unmute" at bounding box center [390, 13] width 40 height 13
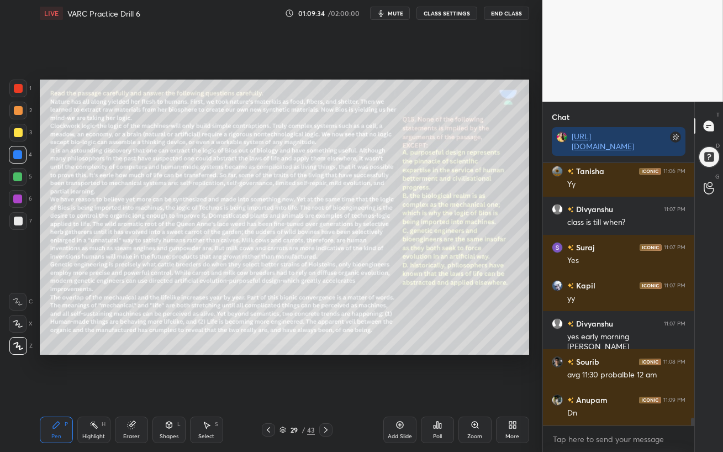
scroll to position [8877, 0]
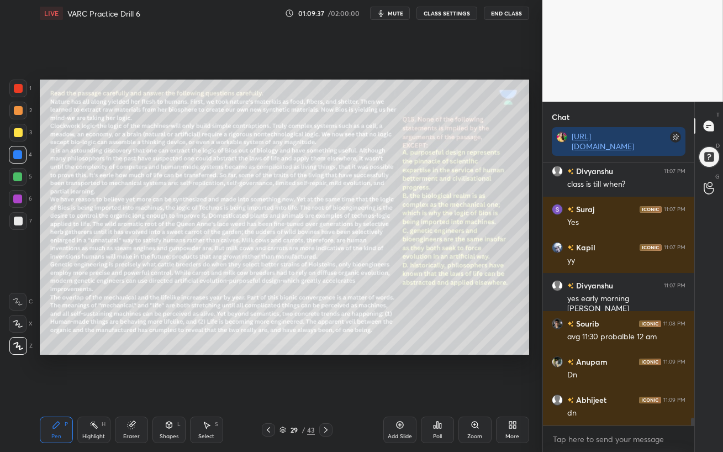
click at [437, 390] on div "Poll" at bounding box center [437, 429] width 33 height 27
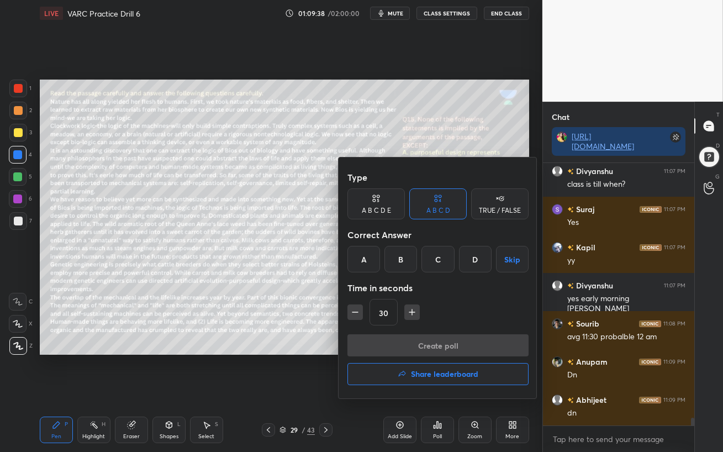
drag, startPoint x: 443, startPoint y: 257, endPoint x: 441, endPoint y: 266, distance: 9.0
click at [442, 257] on div "C" at bounding box center [437, 259] width 33 height 27
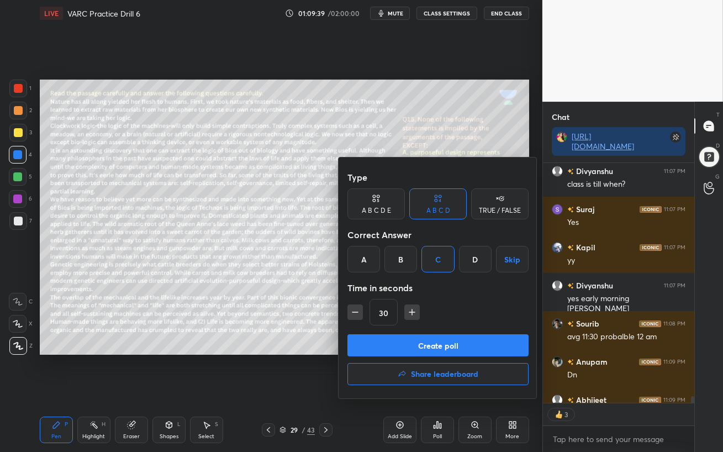
scroll to position [8937, 0]
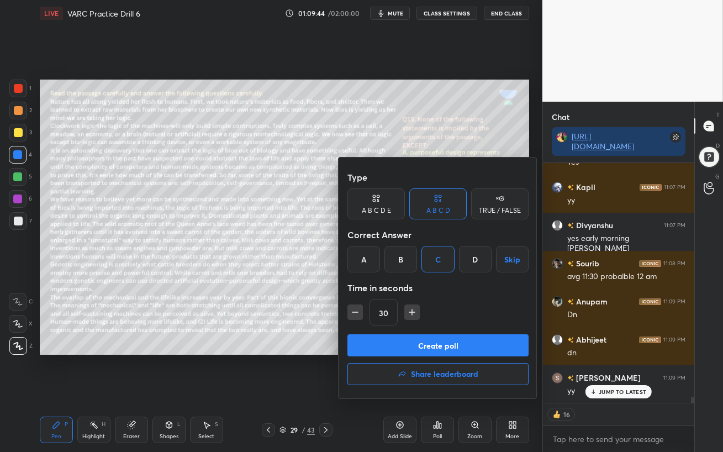
click at [460, 346] on button "Create poll" at bounding box center [437, 345] width 181 height 22
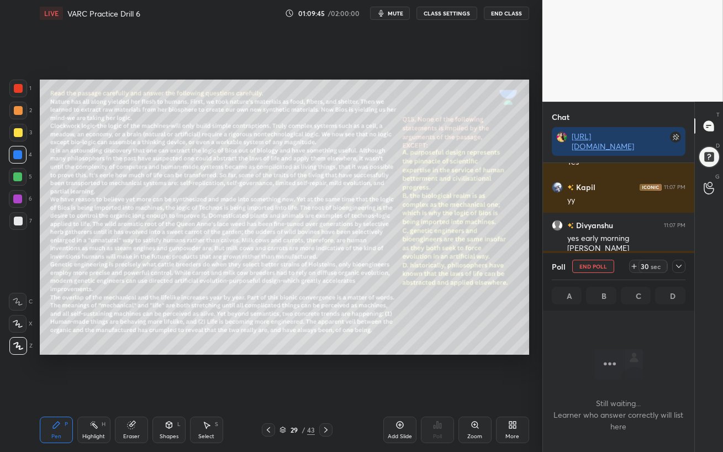
scroll to position [3, 3]
click at [392, 15] on span "mute" at bounding box center [395, 13] width 15 height 8
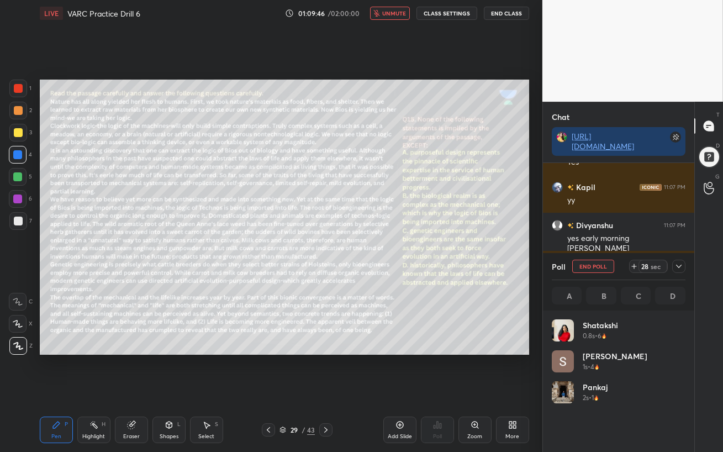
scroll to position [129, 130]
click at [398, 14] on span "unmute" at bounding box center [394, 13] width 24 height 8
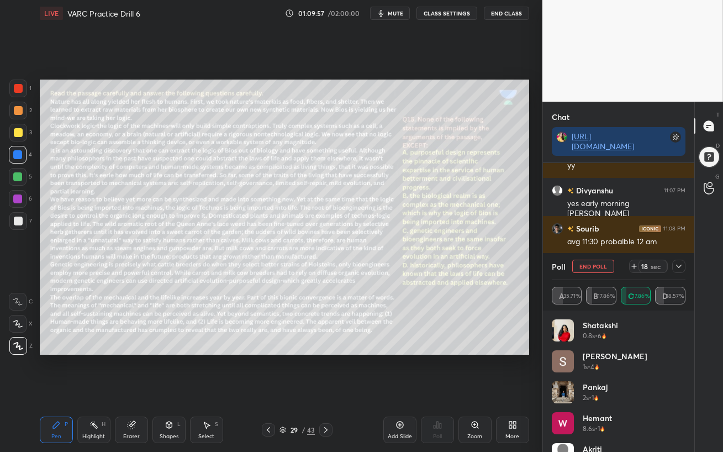
scroll to position [9010, 0]
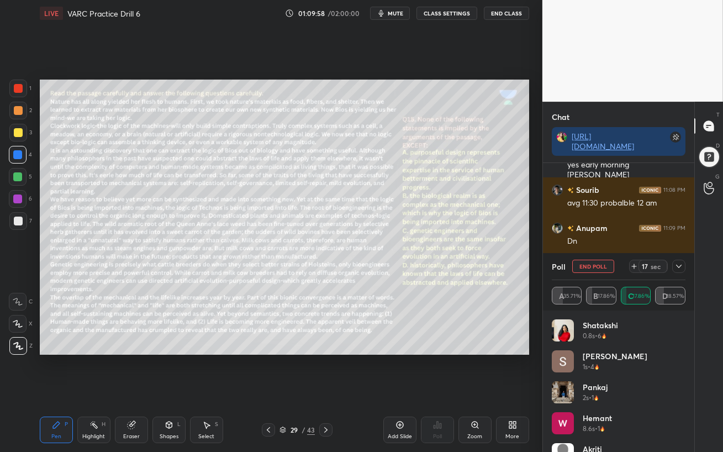
click at [680, 266] on icon at bounding box center [678, 266] width 9 height 9
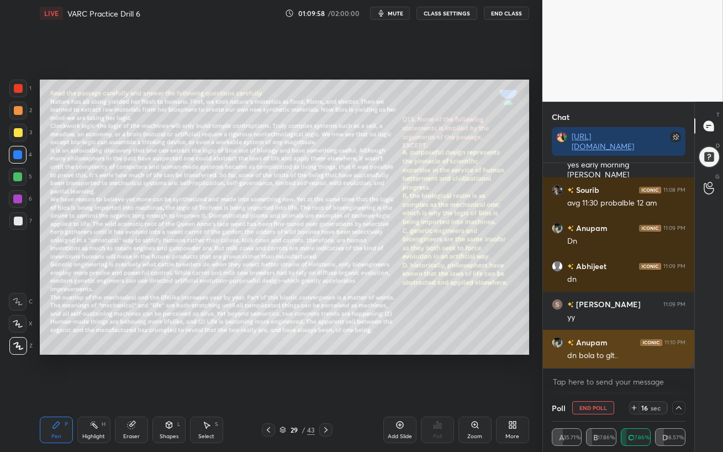
scroll to position [0, 3]
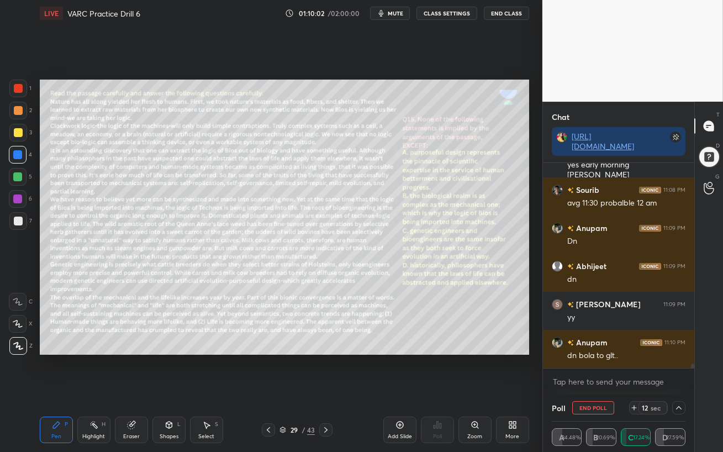
click at [679, 390] on icon at bounding box center [678, 407] width 9 height 9
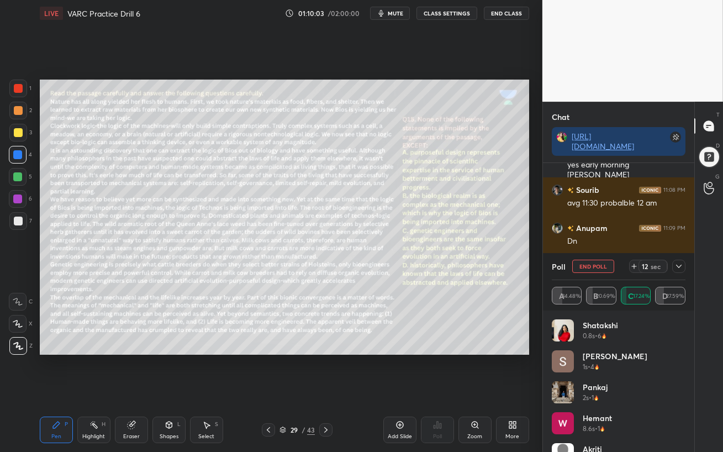
scroll to position [129, 130]
click at [679, 267] on icon at bounding box center [678, 266] width 9 height 9
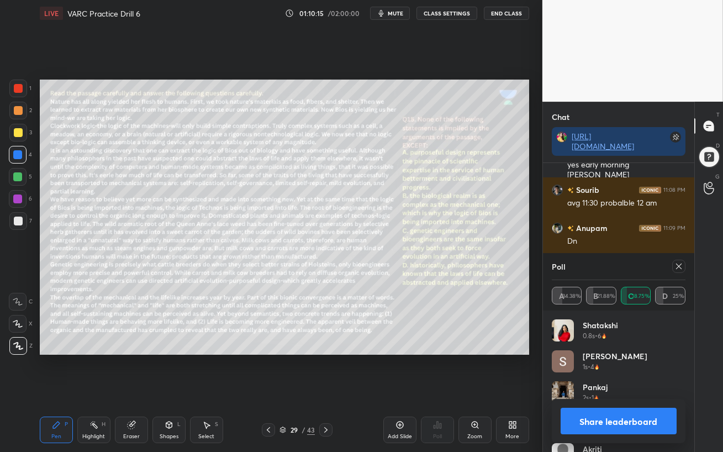
click at [677, 266] on icon at bounding box center [679, 266] width 6 height 6
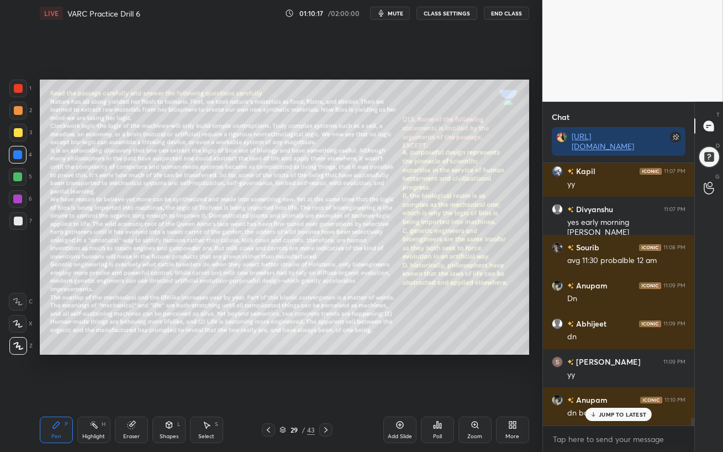
click at [604, 390] on div "[PERSON_NAME] 11:03 PM dn [PERSON_NAME] 11:03 PM dn [DATE] 11:03 PM para jumble…" at bounding box center [618, 294] width 151 height 262
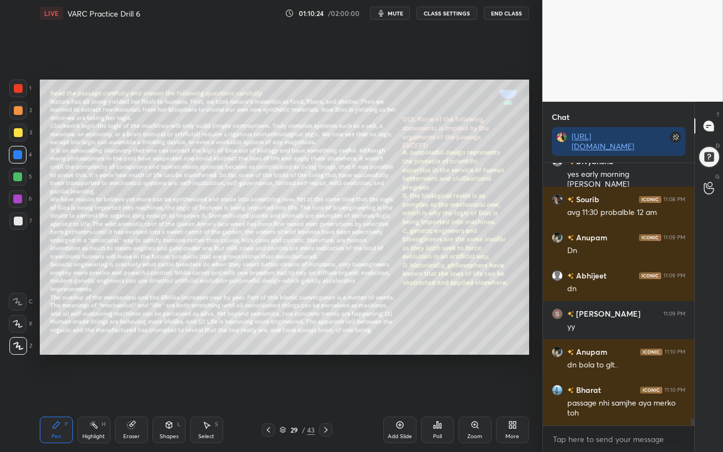
click at [16, 177] on div at bounding box center [17, 176] width 9 height 9
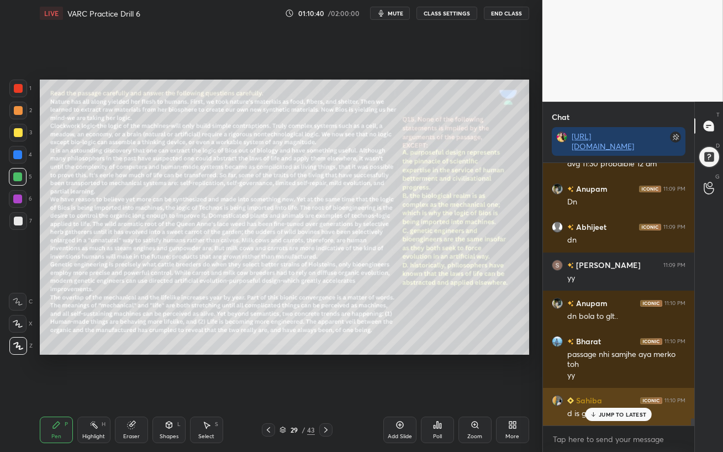
click at [608, 390] on p "JUMP TO LATEST" at bounding box center [621, 414] width 47 height 7
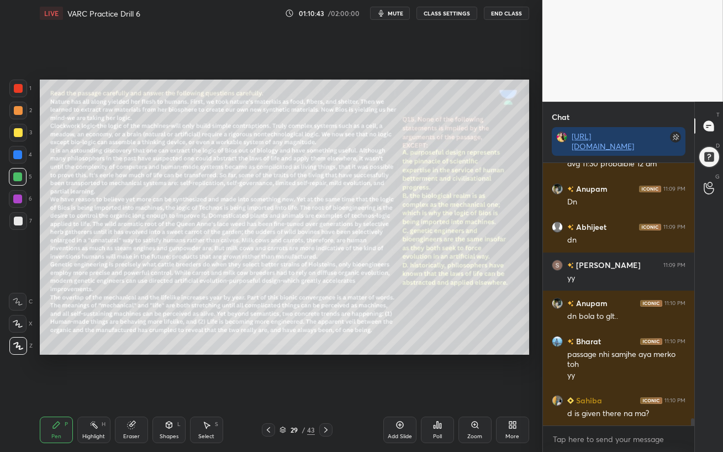
click at [17, 199] on div at bounding box center [17, 198] width 9 height 9
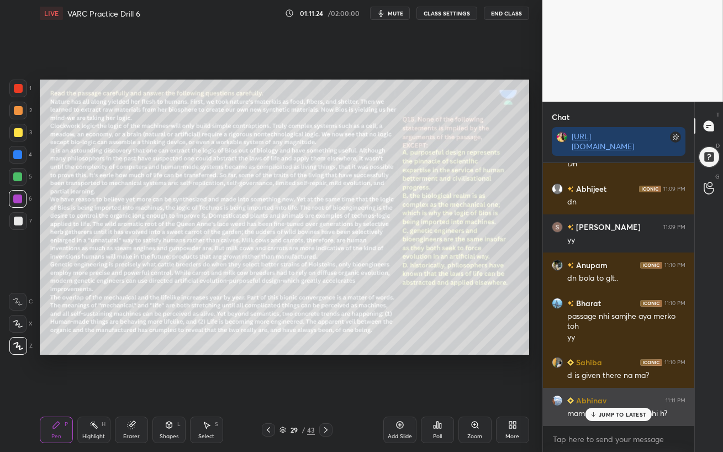
click at [630, 390] on p "JUMP TO LATEST" at bounding box center [621, 414] width 47 height 7
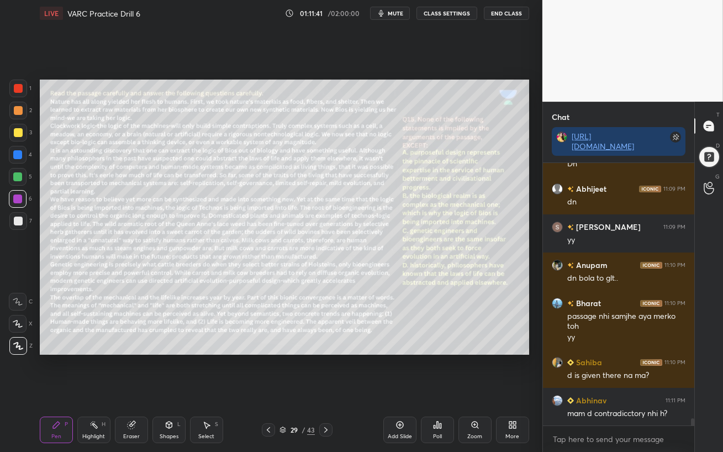
scroll to position [9126, 0]
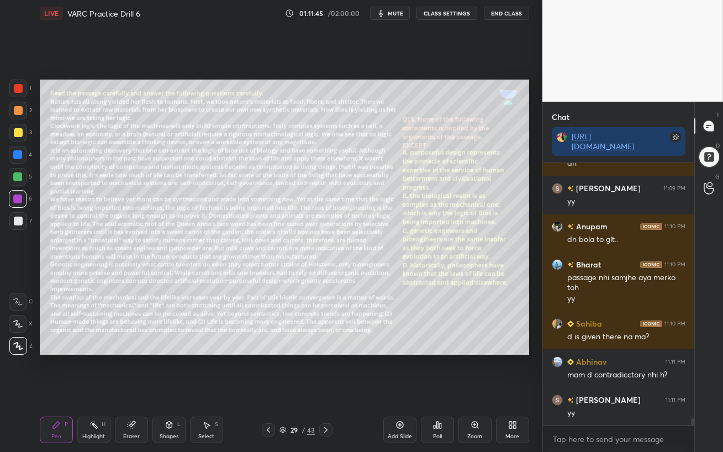
click at [15, 178] on div at bounding box center [17, 176] width 9 height 9
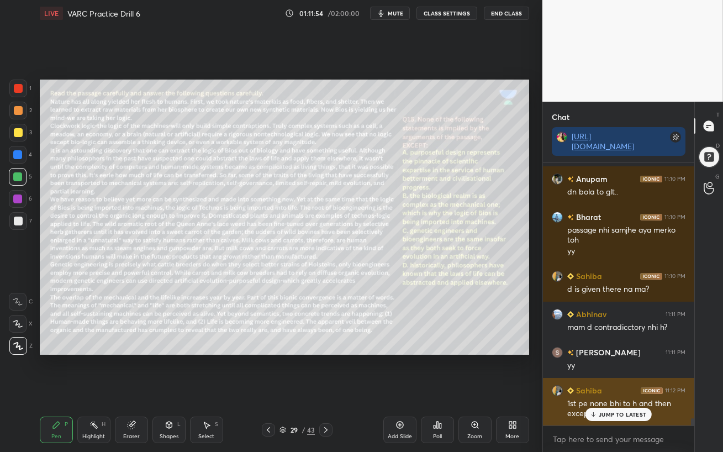
click at [627, 390] on p "JUMP TO LATEST" at bounding box center [621, 414] width 47 height 7
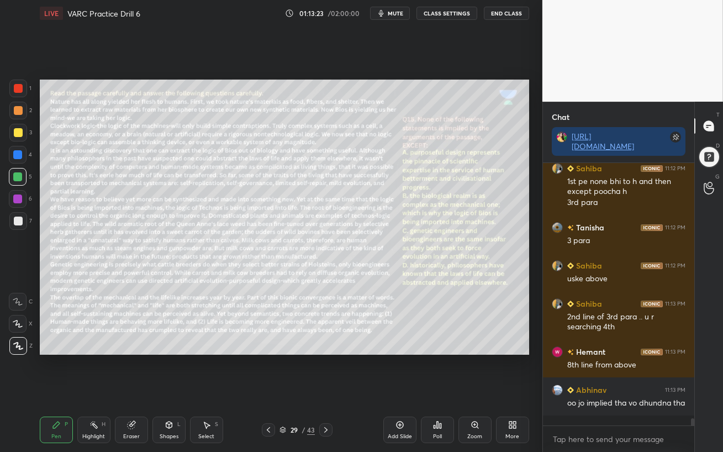
scroll to position [9433, 0]
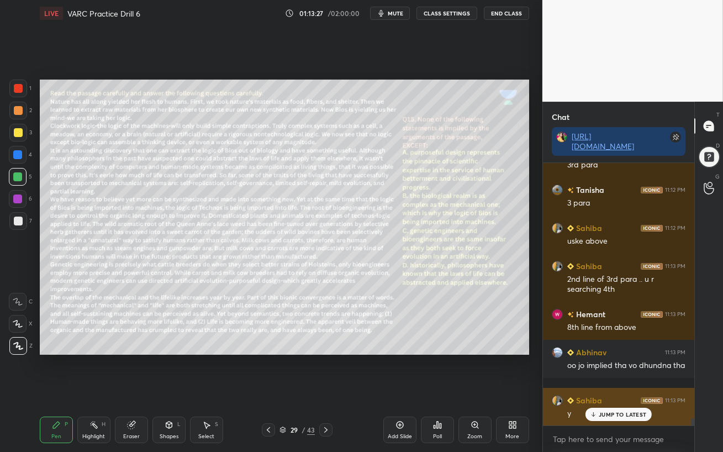
click at [620, 390] on p "JUMP TO LATEST" at bounding box center [621, 414] width 47 height 7
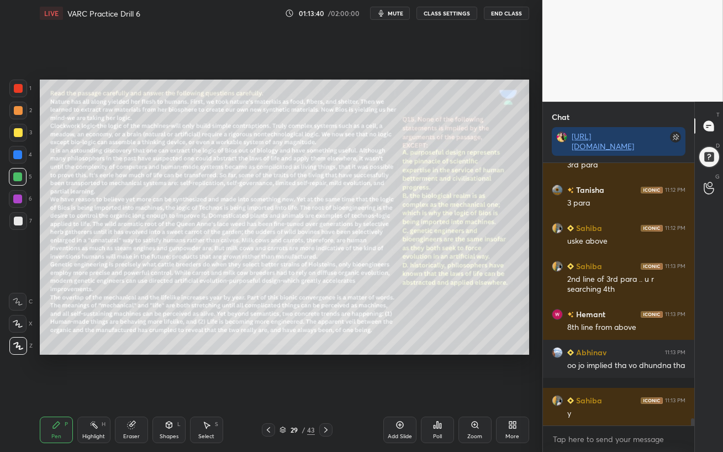
scroll to position [9471, 0]
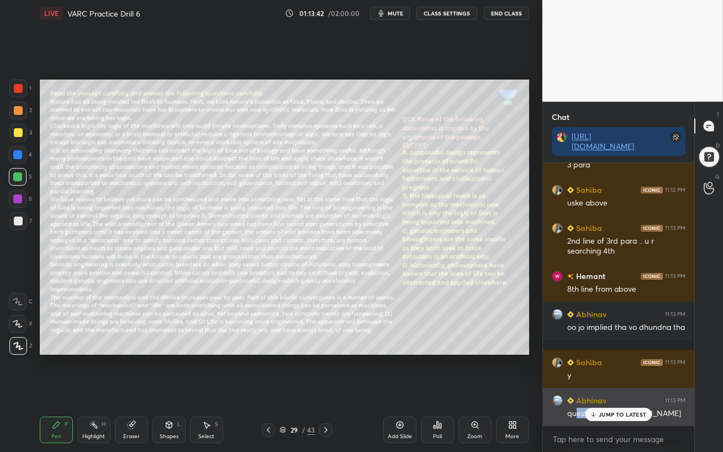
click at [586, 390] on div "[PERSON_NAME] 11:13 PM question hi glt [PERSON_NAME]" at bounding box center [618, 407] width 151 height 38
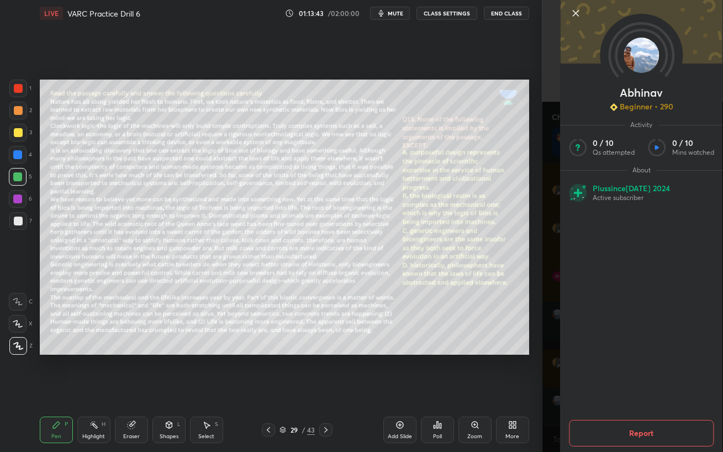
click at [503, 390] on div "Add Slide Poll Zoom More" at bounding box center [456, 430] width 146 height 62
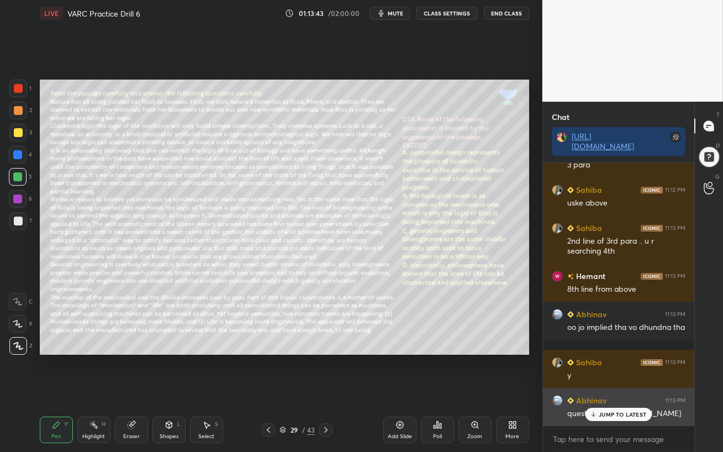
click at [609, 390] on p "JUMP TO LATEST" at bounding box center [621, 414] width 47 height 7
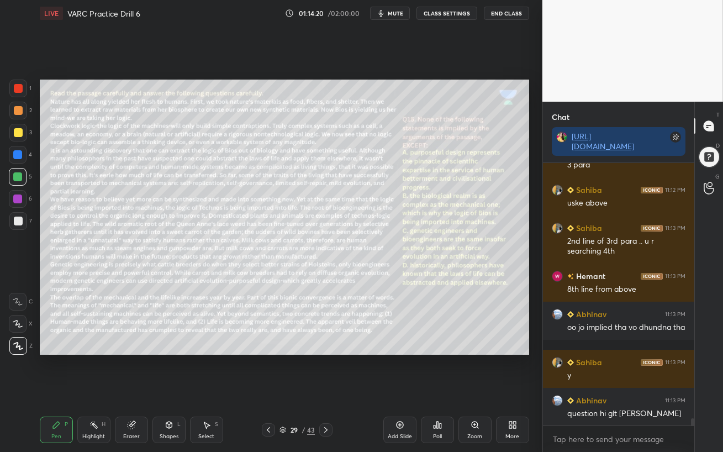
click at [135, 390] on div "Eraser" at bounding box center [131, 436] width 17 height 6
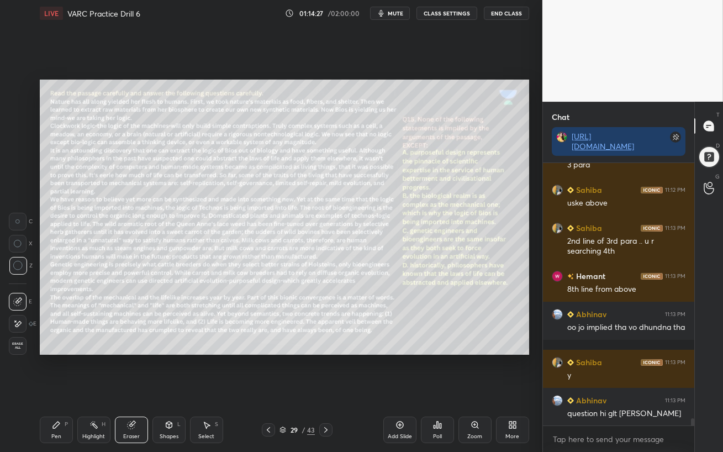
click at [58, 390] on div "Pen" at bounding box center [56, 436] width 10 height 6
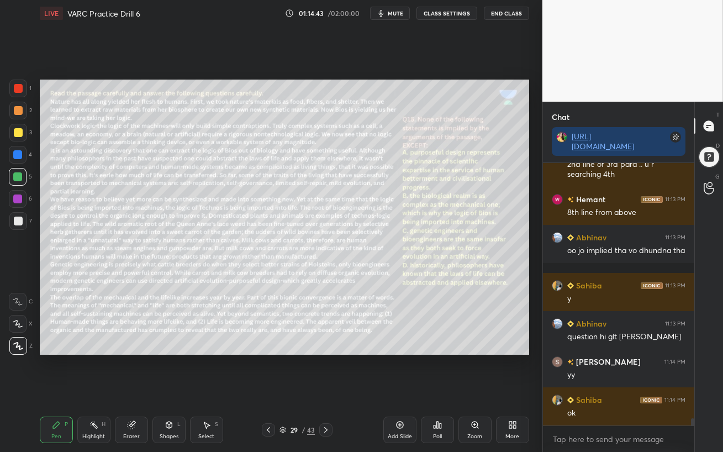
scroll to position [9586, 0]
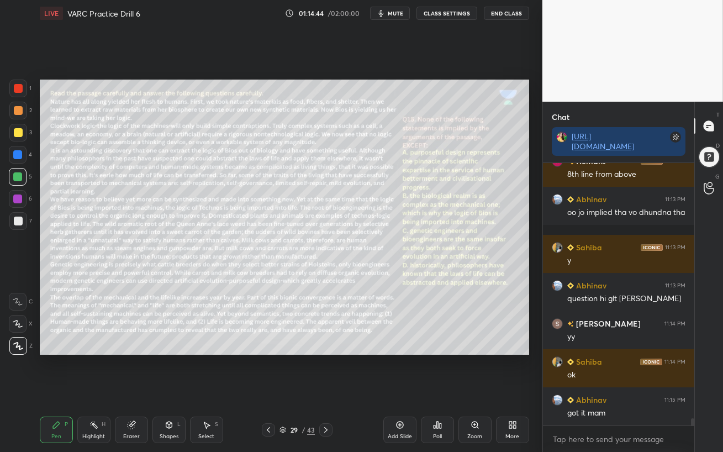
click at [327, 390] on icon at bounding box center [325, 429] width 9 height 9
click at [18, 157] on div at bounding box center [17, 154] width 9 height 9
click at [391, 13] on span "mute" at bounding box center [395, 13] width 15 height 8
click at [394, 12] on span "unmute" at bounding box center [394, 13] width 24 height 8
click at [18, 109] on div at bounding box center [18, 110] width 9 height 9
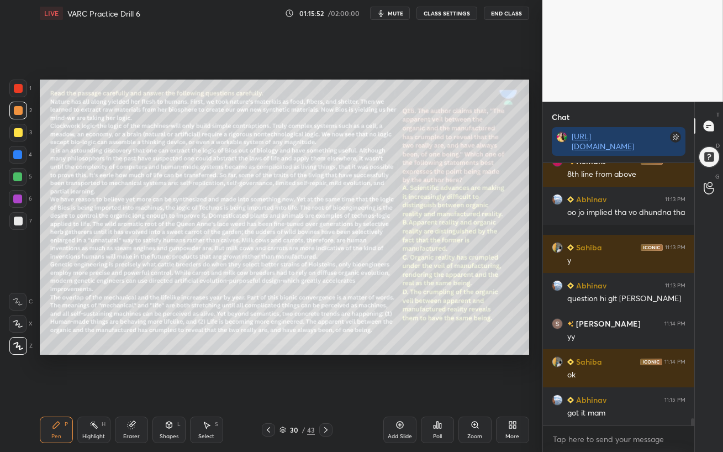
scroll to position [259, 148]
click at [398, 14] on span "mute" at bounding box center [395, 13] width 15 height 8
click at [392, 14] on span "unmute" at bounding box center [394, 13] width 24 height 8
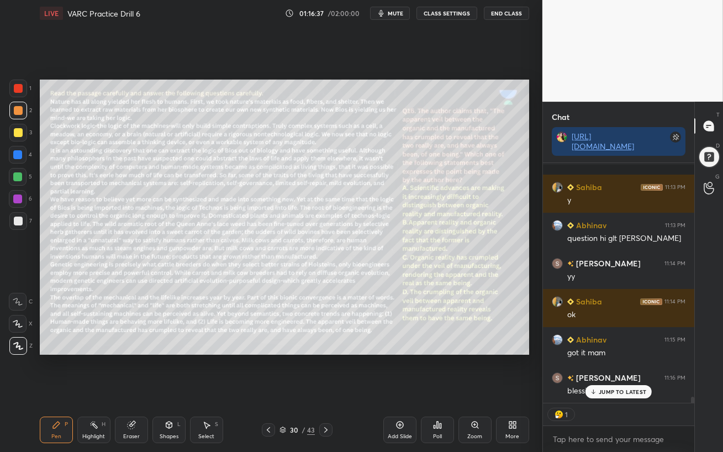
click at [439, 390] on div "Poll" at bounding box center [437, 436] width 9 height 6
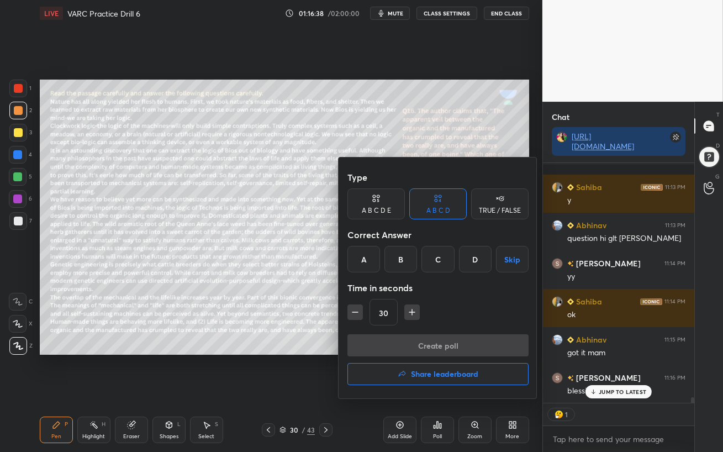
scroll to position [9684, 0]
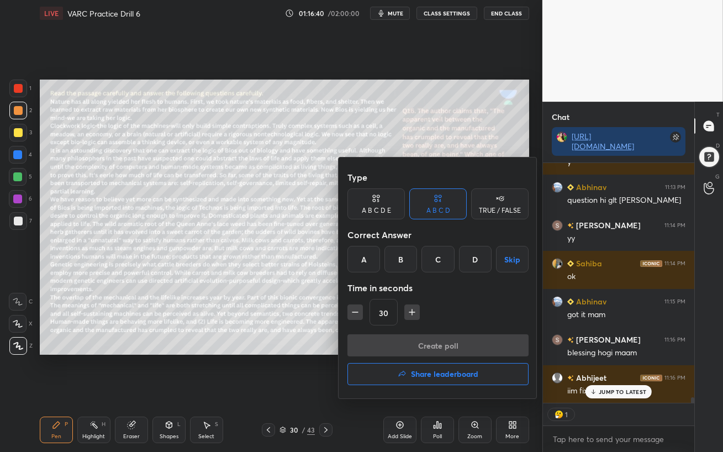
click at [364, 259] on div "A" at bounding box center [363, 259] width 33 height 27
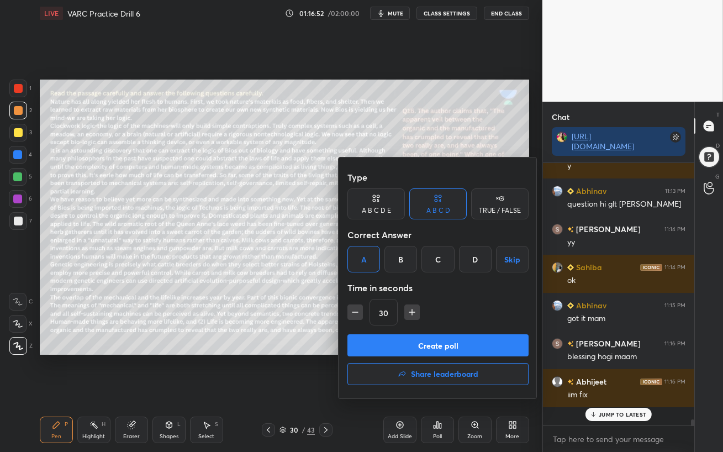
scroll to position [9662, 0]
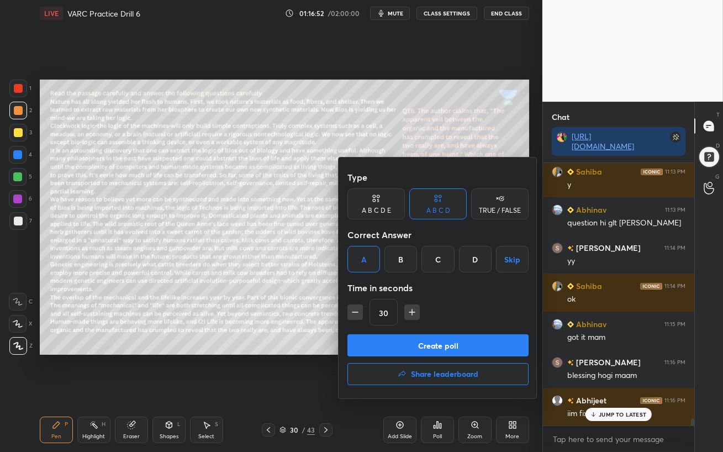
click at [439, 349] on button "Create poll" at bounding box center [437, 345] width 181 height 22
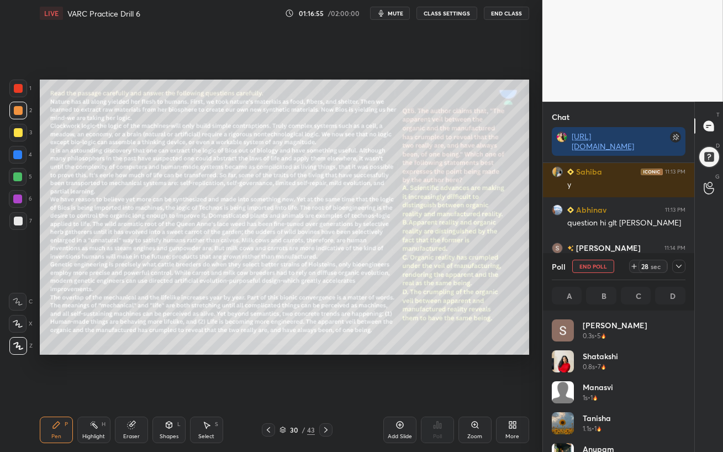
scroll to position [129, 130]
click at [397, 14] on span "mute" at bounding box center [395, 13] width 15 height 8
click at [396, 12] on span "unmute" at bounding box center [394, 13] width 24 height 8
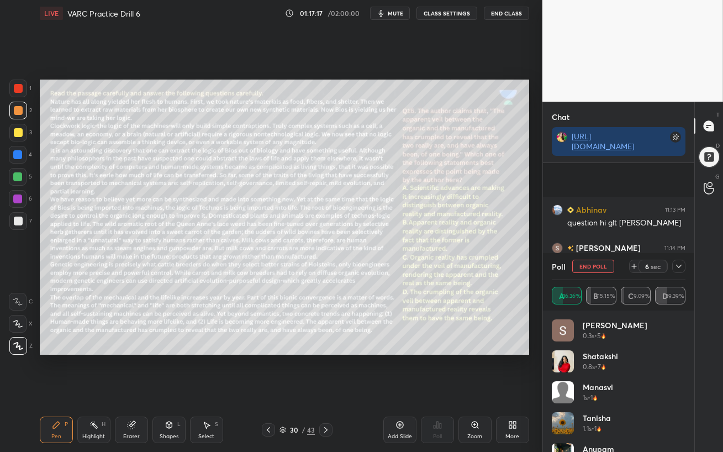
scroll to position [9758, 0]
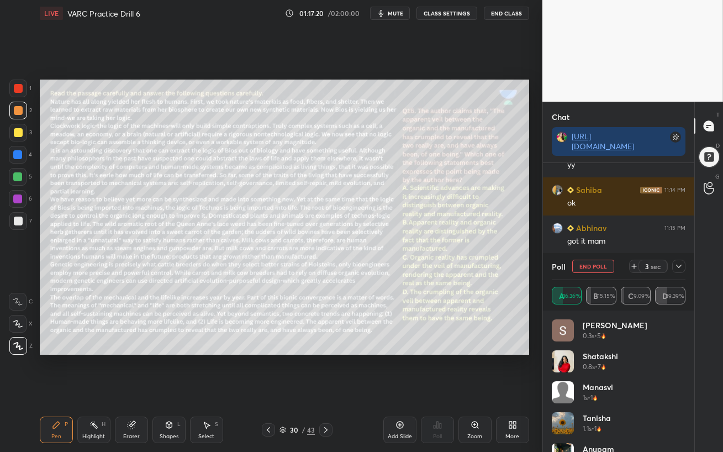
click at [677, 268] on icon at bounding box center [678, 266] width 9 height 9
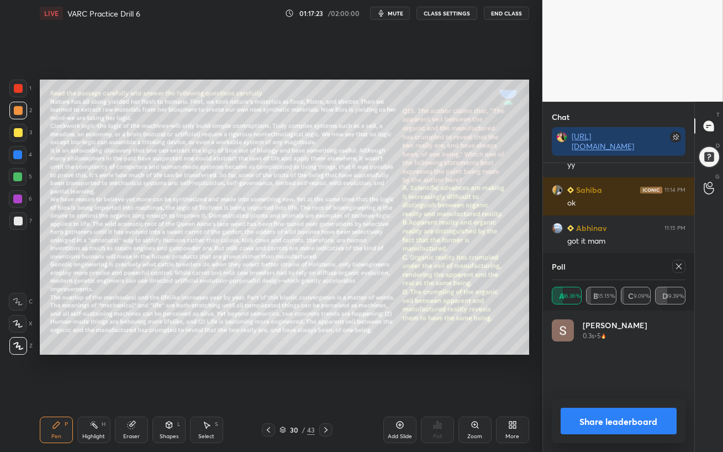
scroll to position [129, 130]
click at [672, 267] on div at bounding box center [678, 265] width 13 height 13
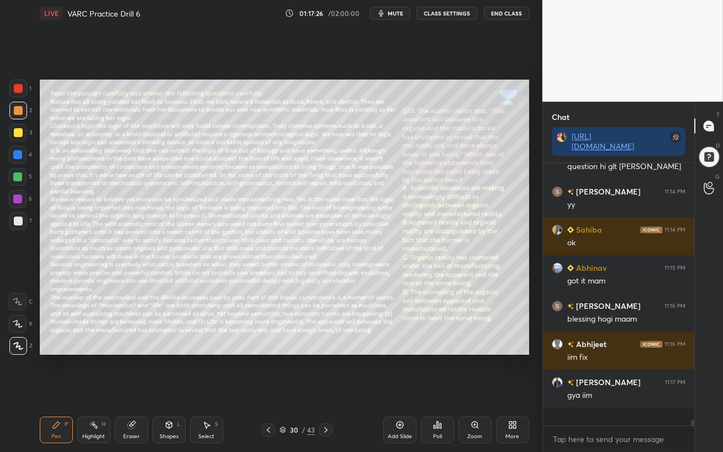
scroll to position [3, 3]
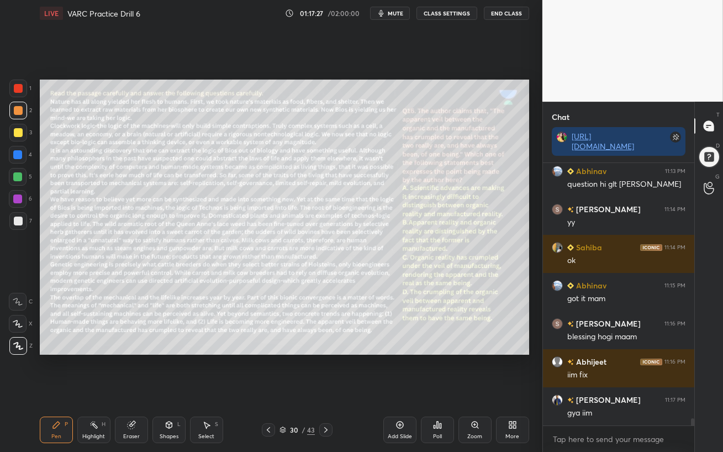
click at [18, 174] on div at bounding box center [17, 176] width 9 height 9
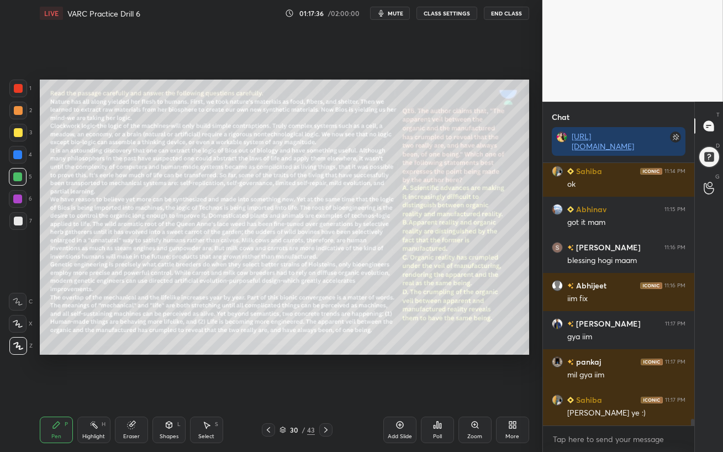
click at [16, 198] on div at bounding box center [17, 198] width 9 height 9
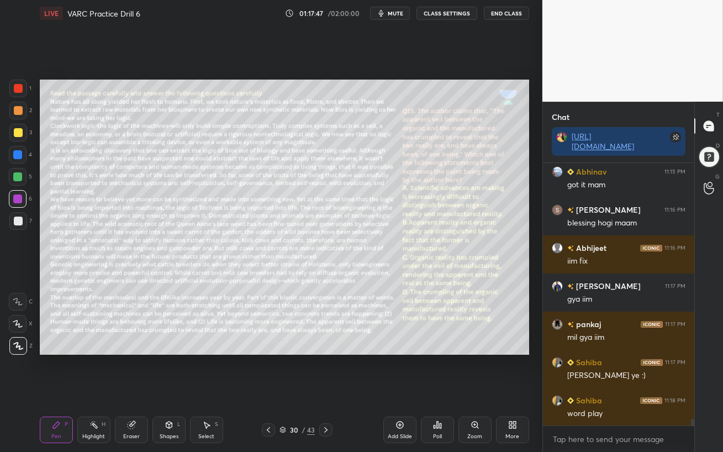
drag, startPoint x: 607, startPoint y: 416, endPoint x: 590, endPoint y: 415, distance: 17.1
click at [607, 390] on div "[PERSON_NAME] 11:15 PM got it mam [PERSON_NAME] 11:16 PM blessing hogi maam [PE…" at bounding box center [618, 294] width 151 height 262
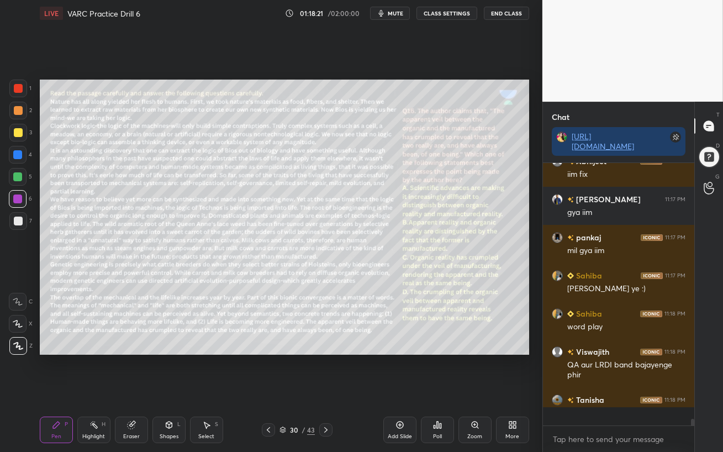
scroll to position [259, 148]
click at [531, 275] on div "Setting up your live class Poll for secs No correct answer Start poll" at bounding box center [284, 217] width 498 height 381
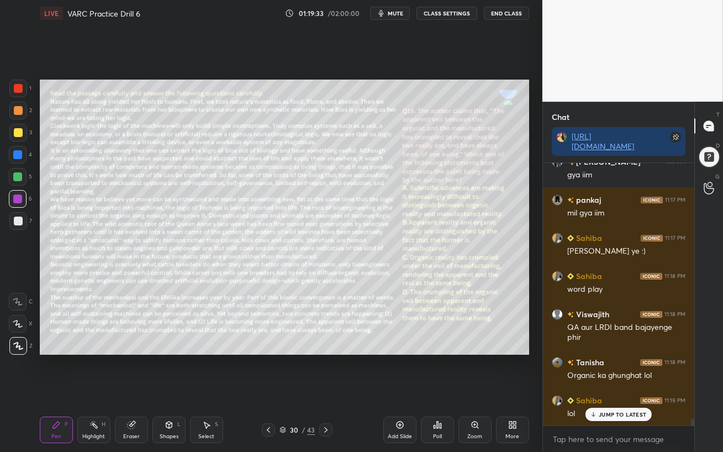
scroll to position [9965, 0]
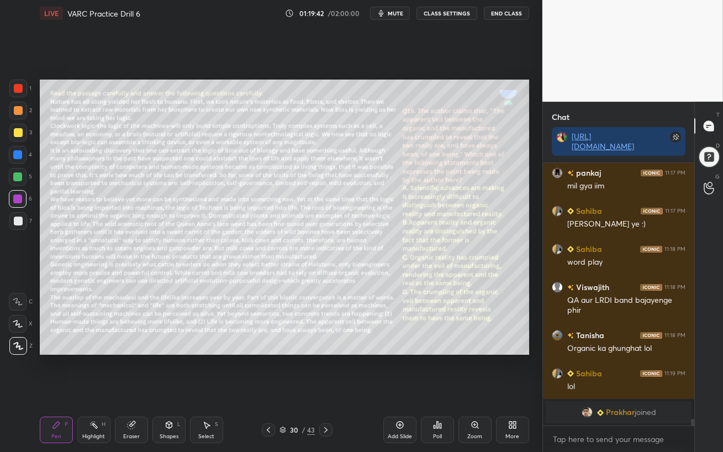
click at [13, 179] on div at bounding box center [17, 176] width 9 height 9
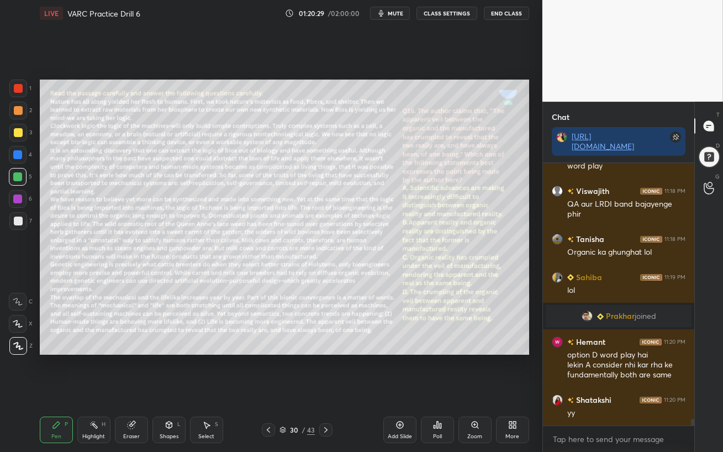
scroll to position [10100, 0]
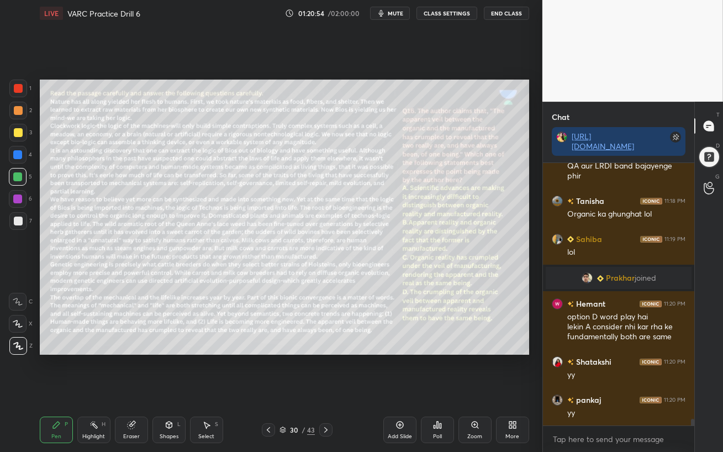
click at [136, 390] on div "Eraser" at bounding box center [131, 429] width 33 height 27
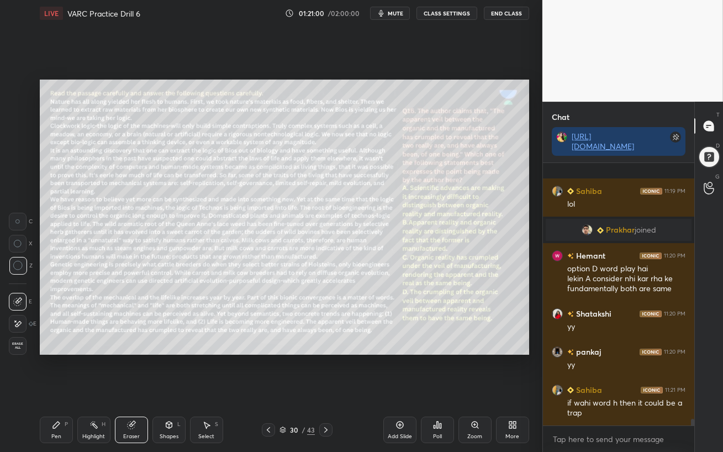
scroll to position [10206, 0]
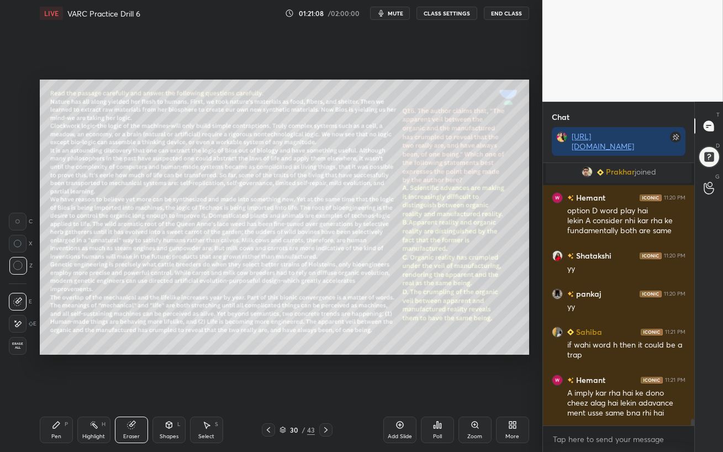
click at [52, 390] on div "Pen" at bounding box center [56, 436] width 10 height 6
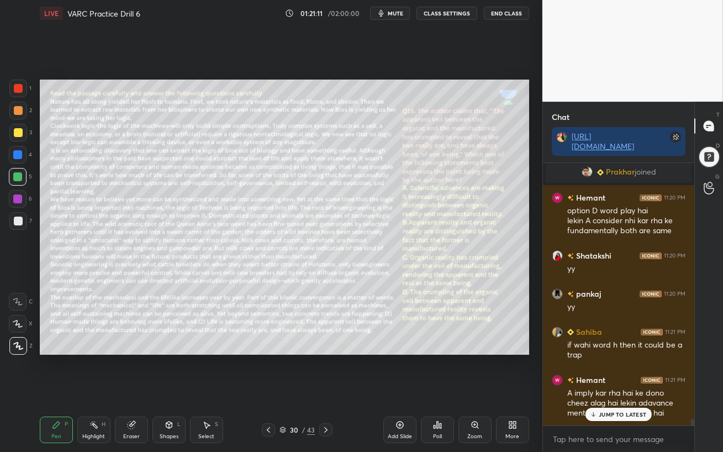
scroll to position [10253, 0]
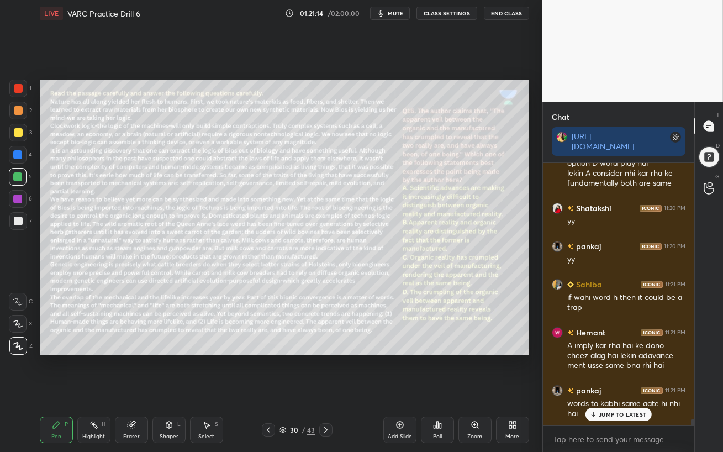
click at [55, 390] on div "Pen" at bounding box center [56, 436] width 10 height 6
click at [616, 390] on div "JUMP TO LATEST" at bounding box center [618, 413] width 66 height 13
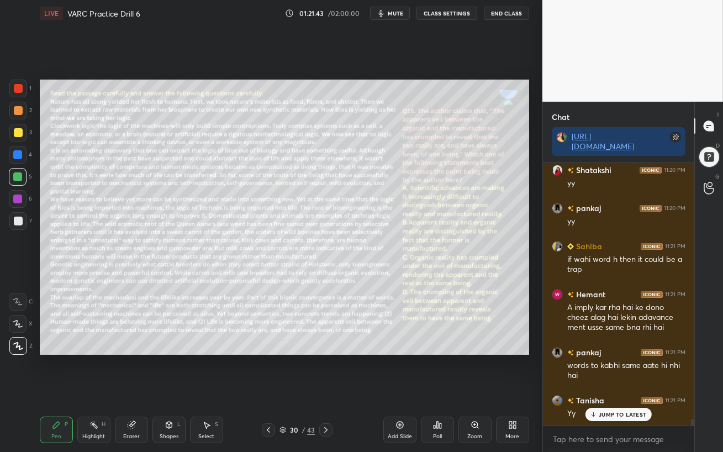
click at [612, 390] on p "JUMP TO LATEST" at bounding box center [621, 414] width 47 height 7
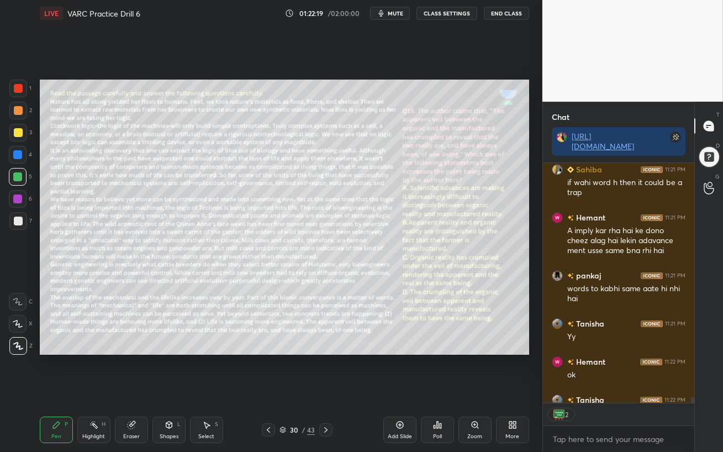
scroll to position [10429, 0]
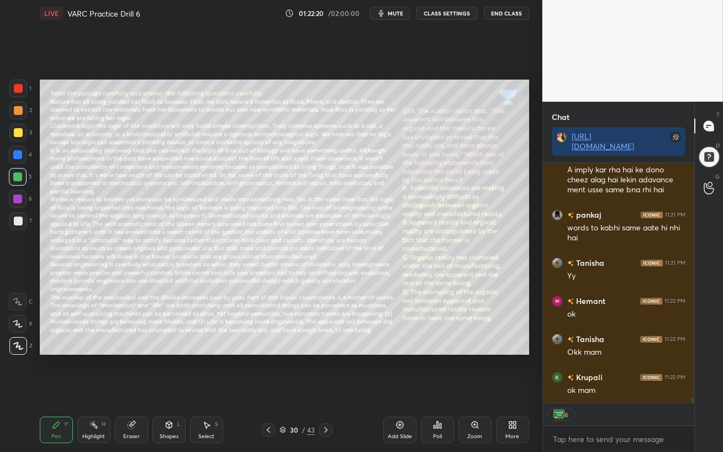
drag, startPoint x: 270, startPoint y: 431, endPoint x: 282, endPoint y: 451, distance: 23.5
click at [279, 390] on div "Pen P Highlight H Eraser Shapes L Select S 30 / 43 Add Slide Poll Zoom More" at bounding box center [284, 429] width 489 height 44
click at [438, 390] on div "Poll" at bounding box center [437, 429] width 33 height 27
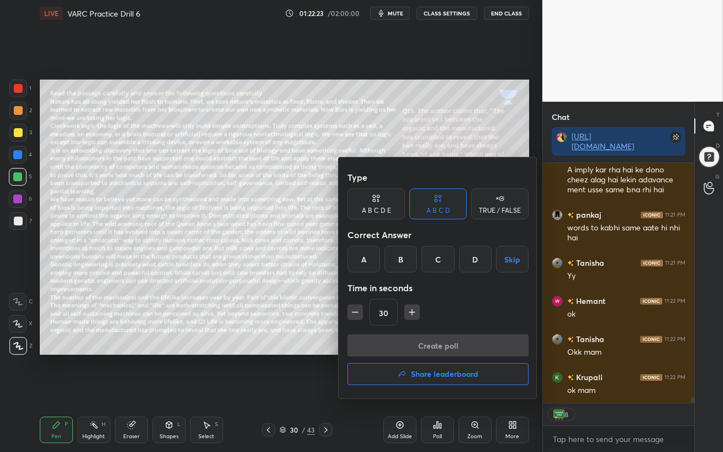
click at [420, 373] on h4 "Share leaderboard" at bounding box center [444, 374] width 67 height 8
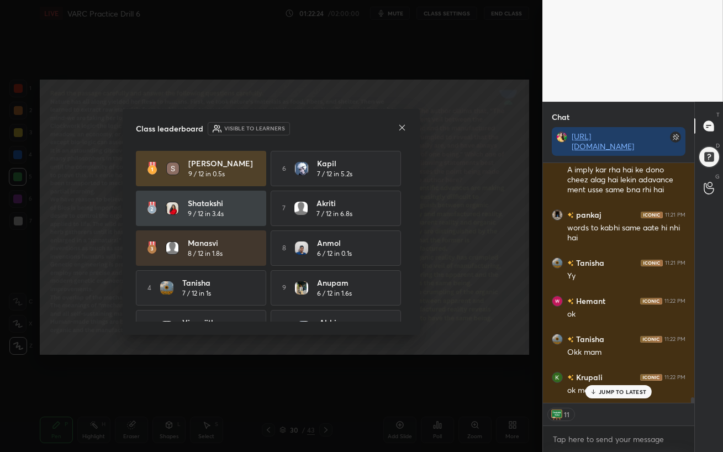
scroll to position [10466, 0]
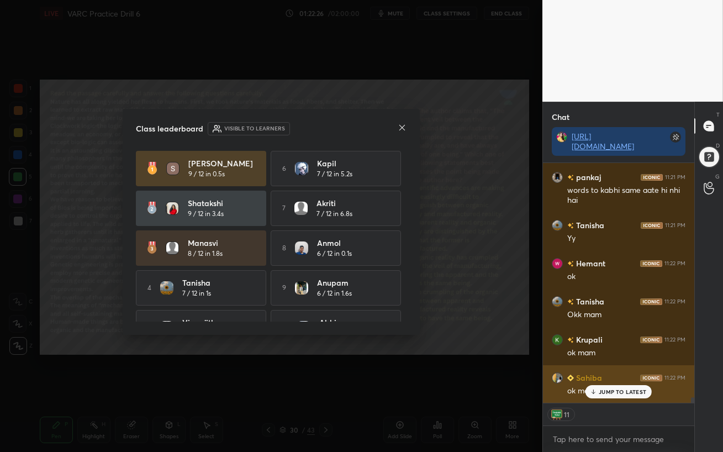
click at [594, 390] on icon at bounding box center [593, 391] width 7 height 7
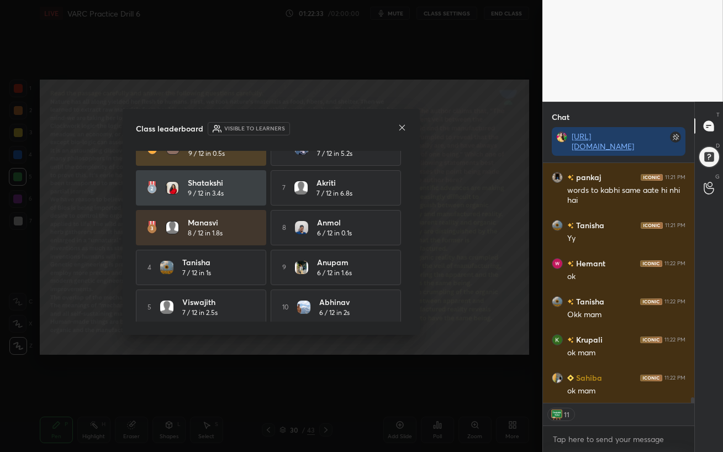
scroll to position [27, 0]
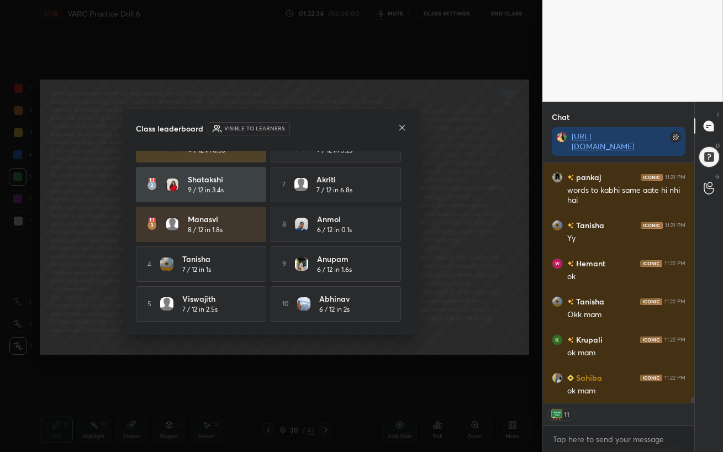
click at [401, 126] on icon at bounding box center [402, 128] width 6 height 6
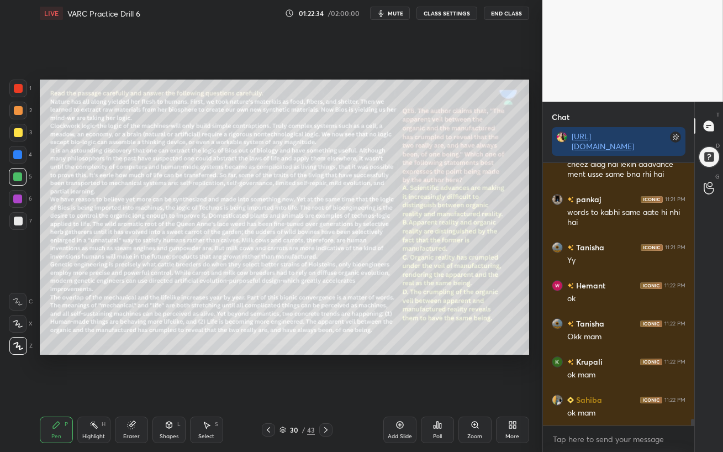
scroll to position [10444, 0]
click at [397, 390] on icon at bounding box center [399, 424] width 9 height 9
click at [17, 132] on div at bounding box center [18, 132] width 9 height 9
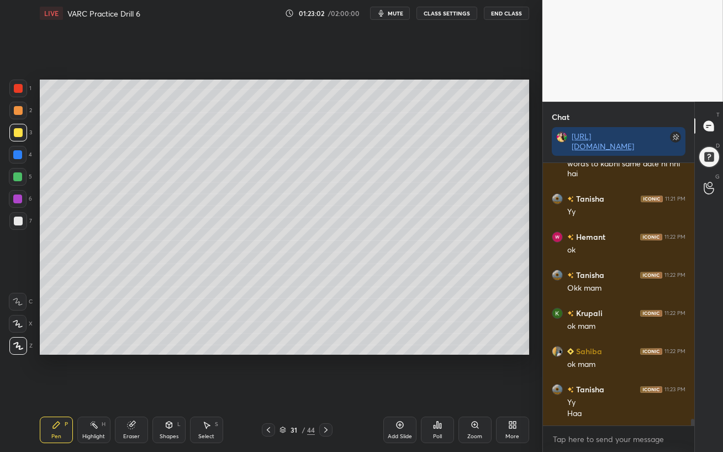
scroll to position [10520, 0]
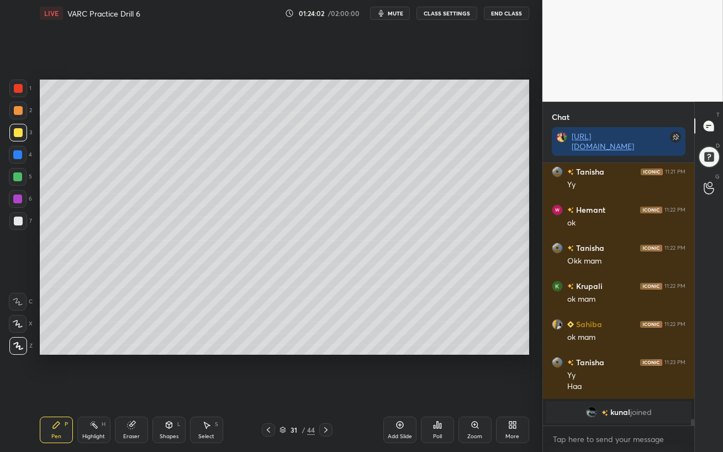
click at [19, 178] on div at bounding box center [17, 176] width 9 height 9
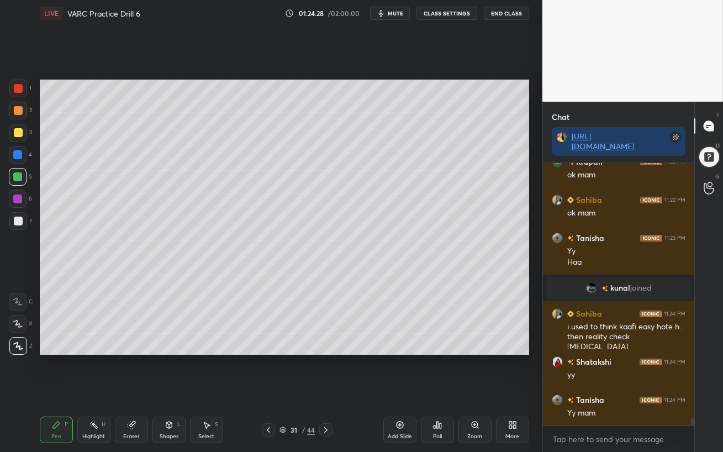
scroll to position [9386, 0]
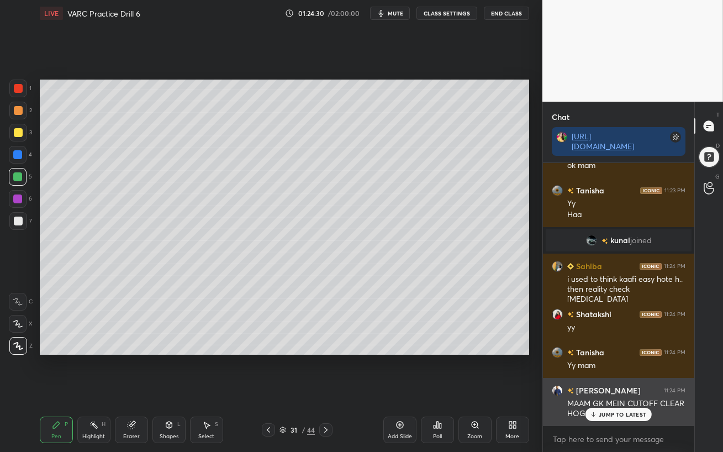
click at [603, 390] on p "JUMP TO LATEST" at bounding box center [621, 414] width 47 height 7
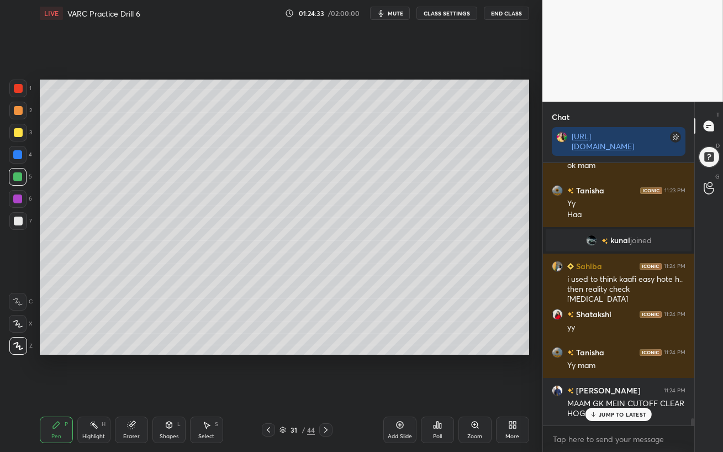
scroll to position [9424, 0]
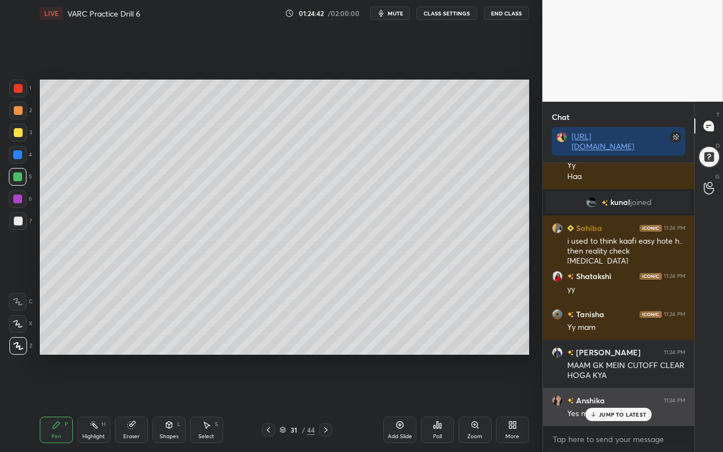
click at [601, 390] on p "JUMP TO LATEST" at bounding box center [621, 414] width 47 height 7
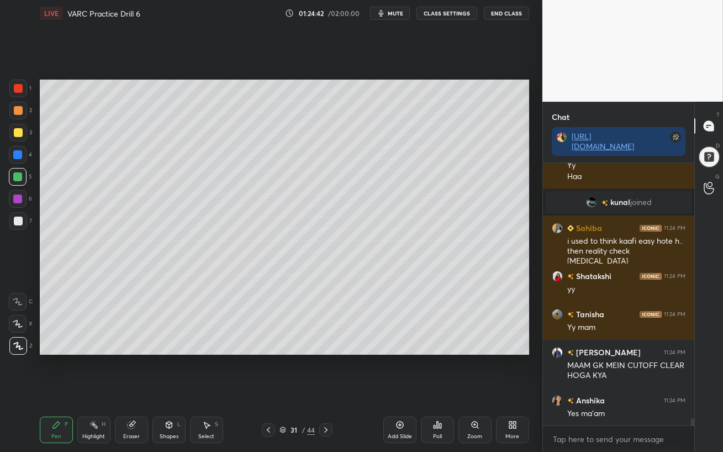
click at [10, 200] on div at bounding box center [18, 199] width 18 height 18
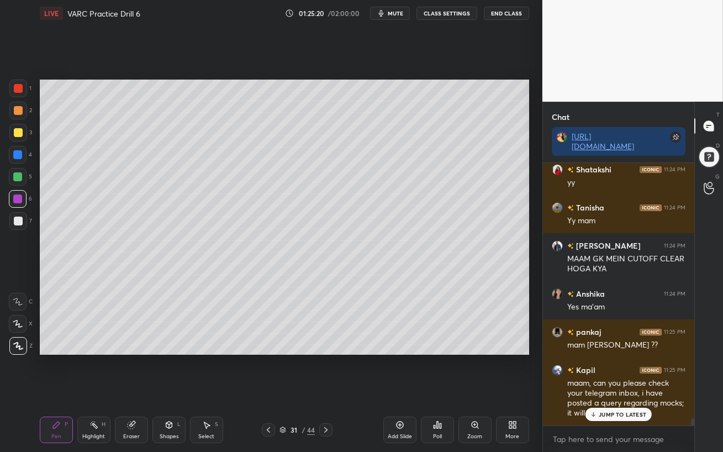
scroll to position [9569, 0]
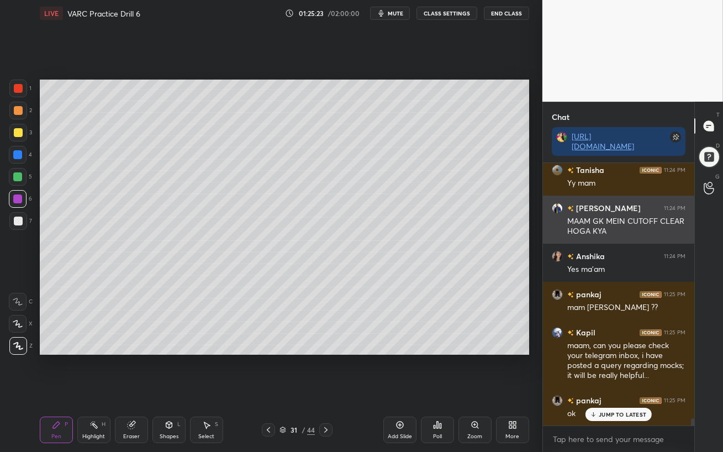
click at [578, 208] on h6 "[PERSON_NAME]" at bounding box center [607, 208] width 67 height 12
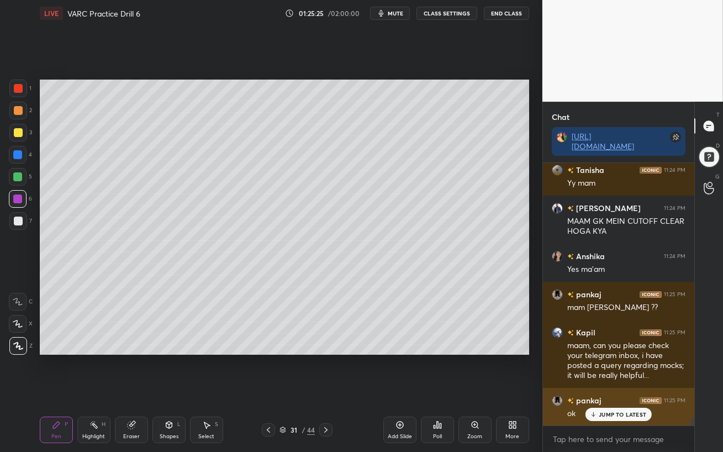
click at [614, 390] on p "JUMP TO LATEST" at bounding box center [621, 414] width 47 height 7
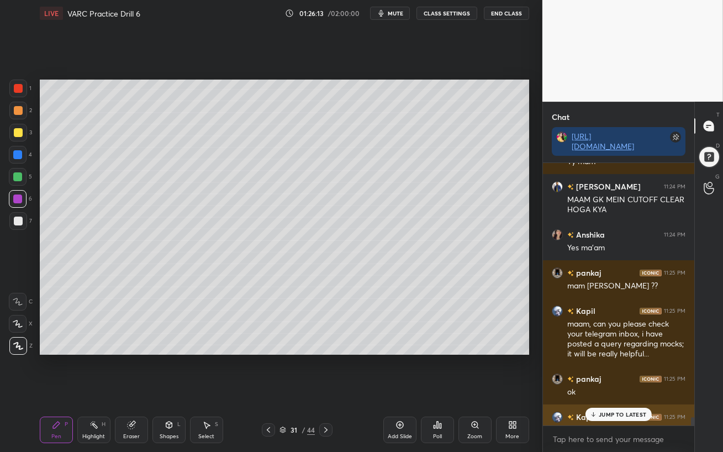
scroll to position [9645, 0]
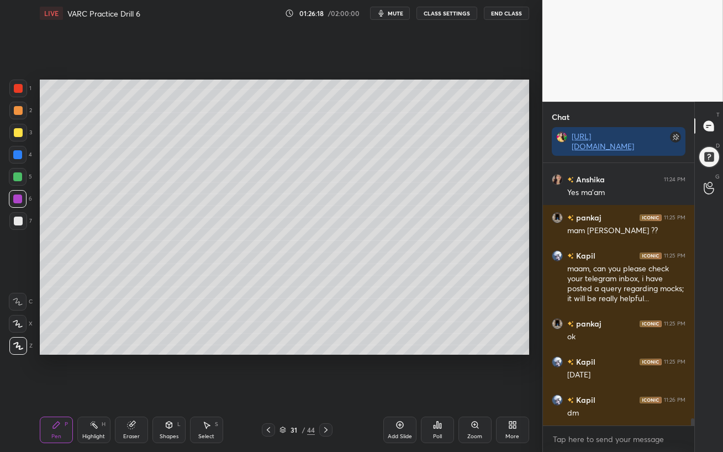
click at [128, 390] on div "Eraser" at bounding box center [131, 429] width 33 height 27
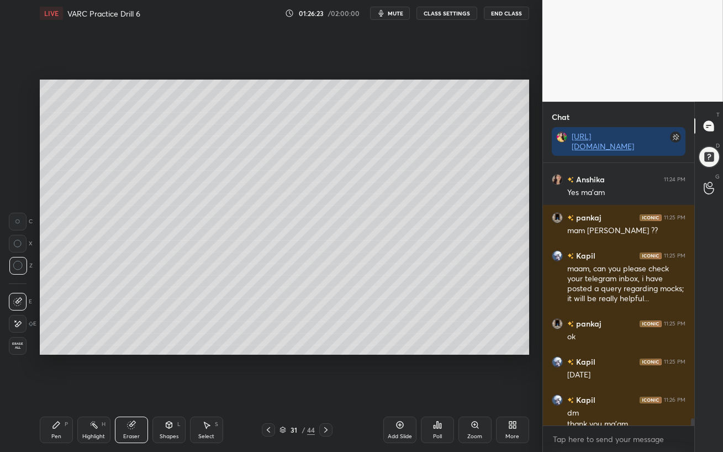
scroll to position [9656, 0]
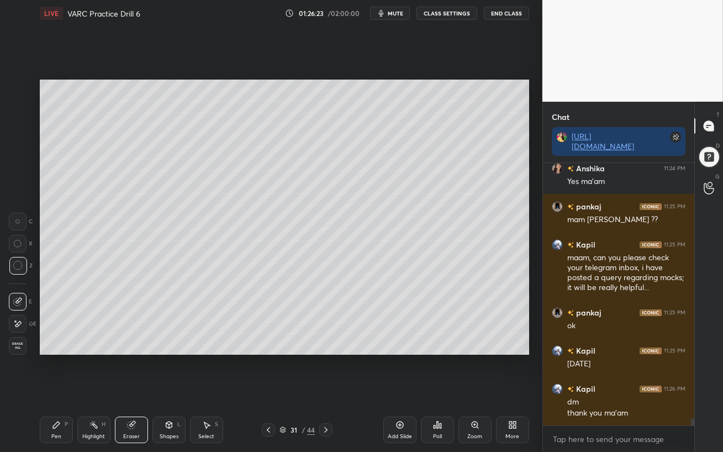
click at [54, 390] on div "Pen P" at bounding box center [56, 429] width 33 height 27
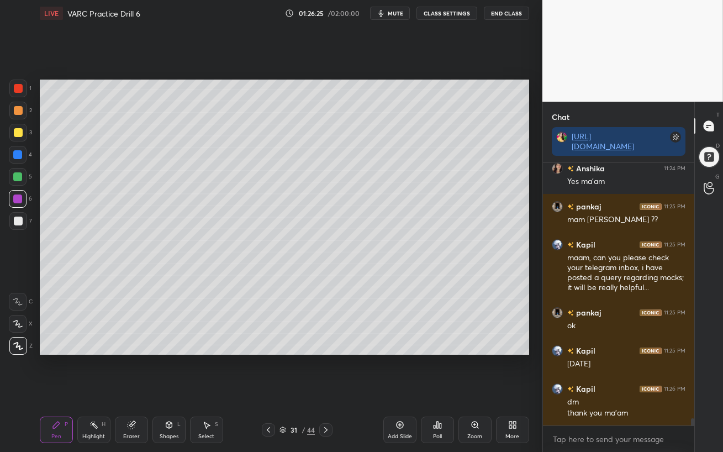
click at [18, 175] on div at bounding box center [17, 176] width 9 height 9
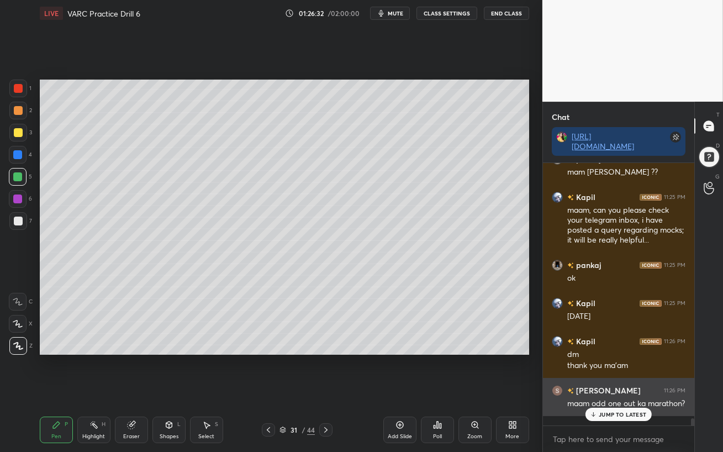
click at [623, 390] on p "JUMP TO LATEST" at bounding box center [621, 414] width 47 height 7
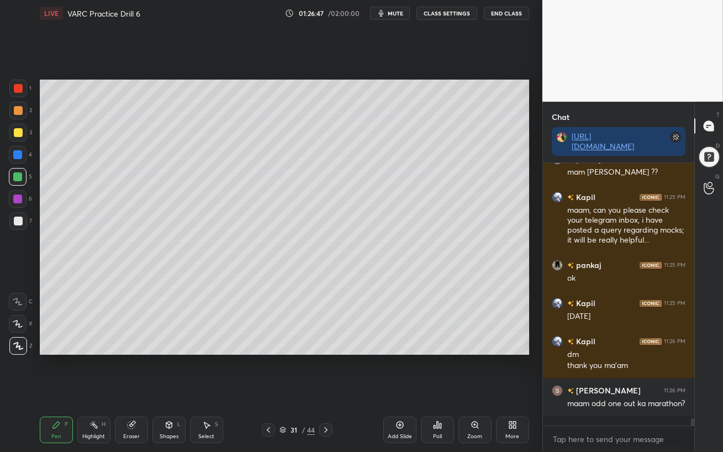
scroll to position [9742, 0]
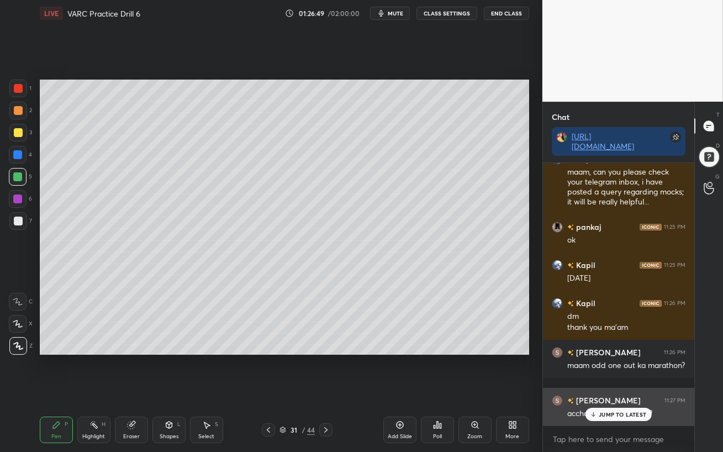
click at [618, 390] on p "JUMP TO LATEST" at bounding box center [621, 414] width 47 height 7
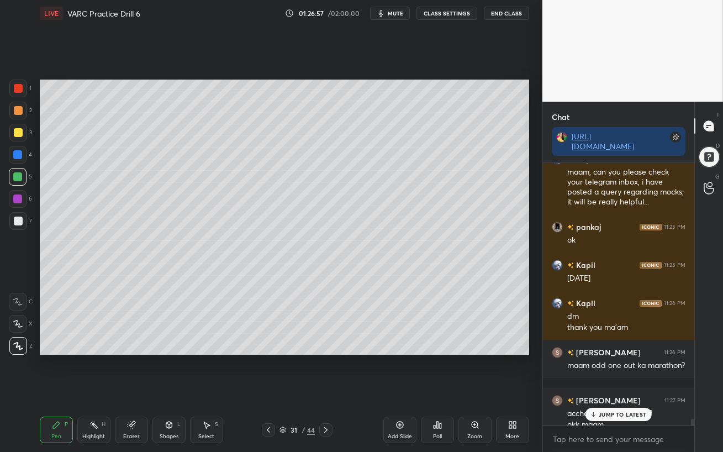
scroll to position [9753, 0]
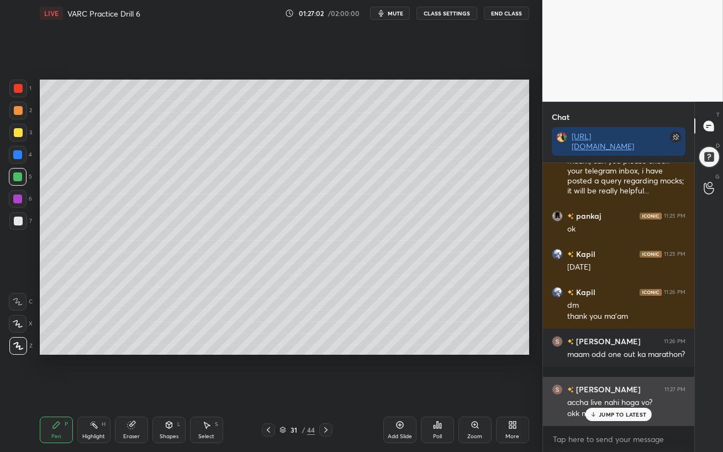
click at [599, 390] on p "JUMP TO LATEST" at bounding box center [621, 414] width 47 height 7
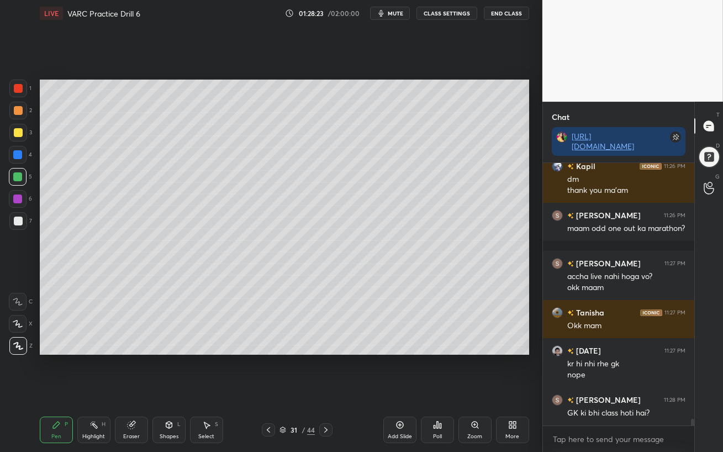
scroll to position [9916, 0]
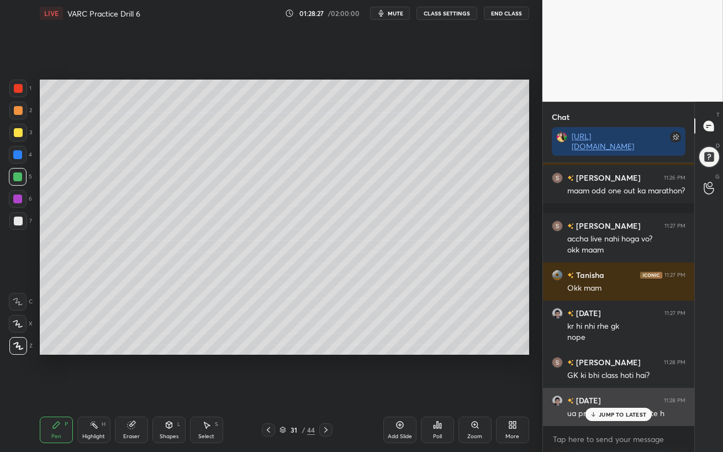
click at [596, 390] on icon at bounding box center [593, 414] width 7 height 7
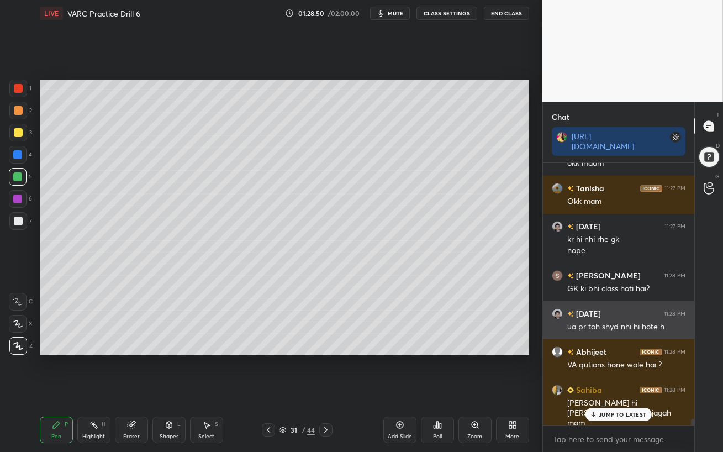
scroll to position [10041, 0]
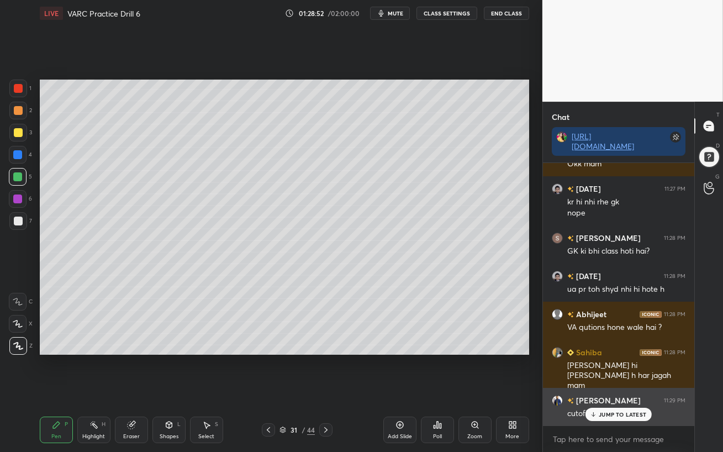
click at [600, 390] on p "JUMP TO LATEST" at bounding box center [621, 414] width 47 height 7
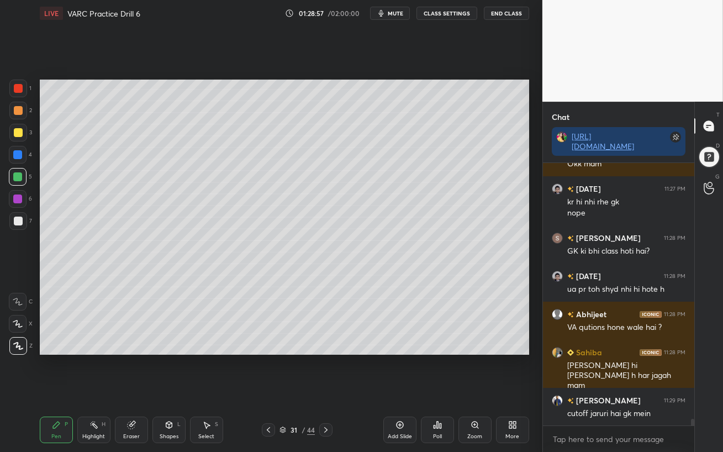
drag, startPoint x: 144, startPoint y: 428, endPoint x: 155, endPoint y: 419, distance: 14.9
click at [141, 390] on div "Eraser" at bounding box center [131, 429] width 33 height 27
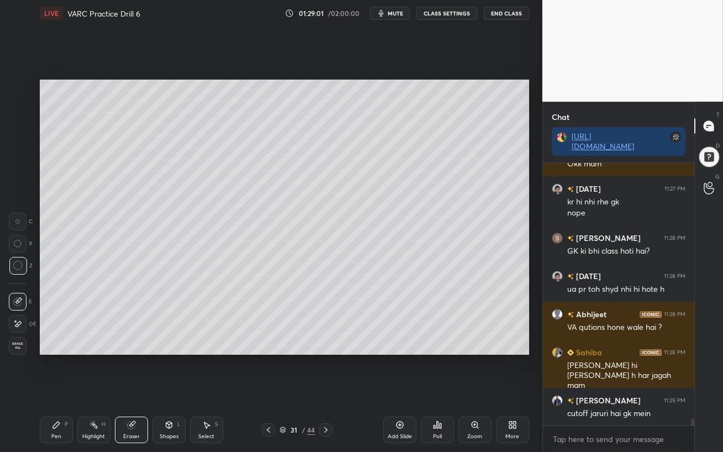
click at [291, 358] on div "Setting up your live class Poll for secs No correct answer Start poll" at bounding box center [284, 217] width 498 height 381
click at [67, 390] on div "Pen P" at bounding box center [56, 429] width 33 height 27
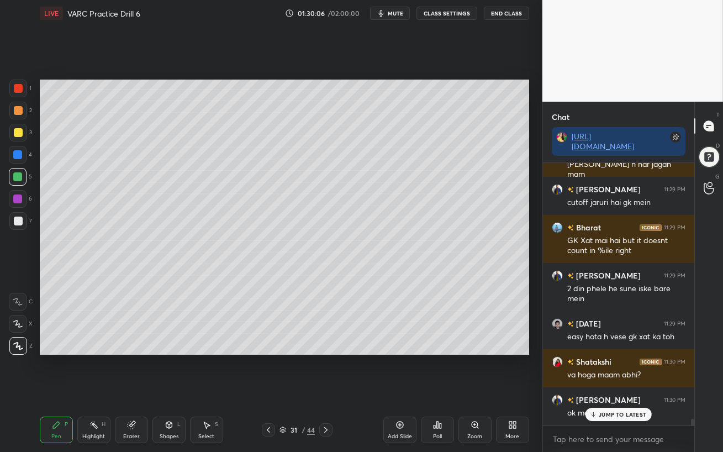
scroll to position [10289, 0]
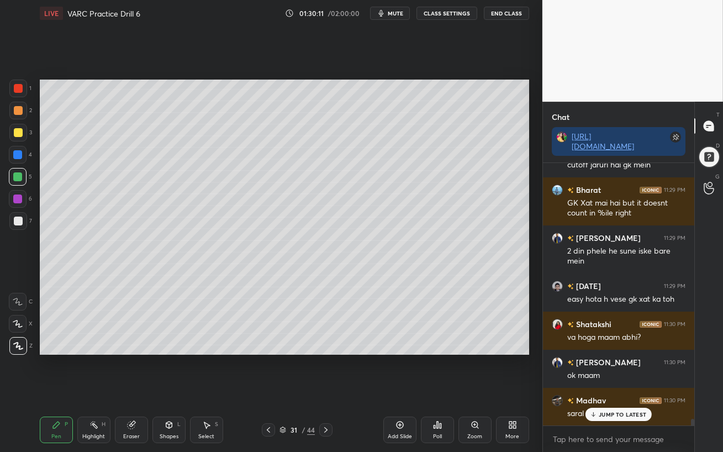
click at [613, 390] on div "JUMP TO LATEST" at bounding box center [618, 413] width 66 height 13
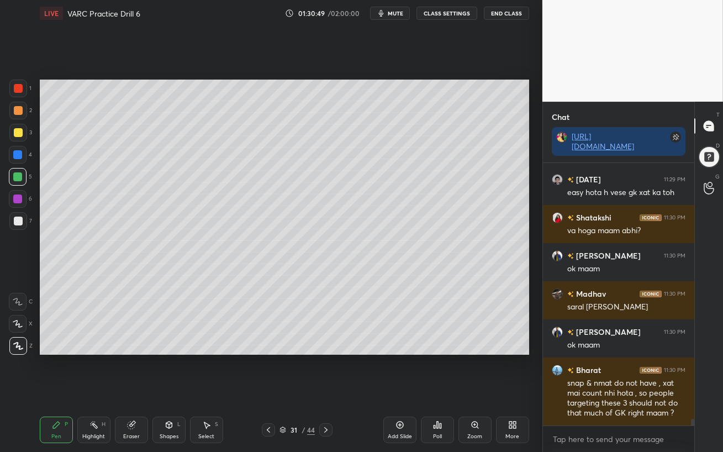
scroll to position [10434, 0]
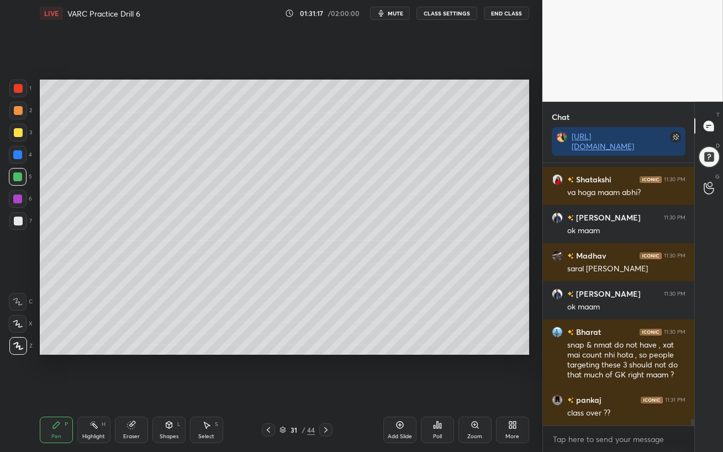
click at [16, 152] on div at bounding box center [17, 154] width 9 height 9
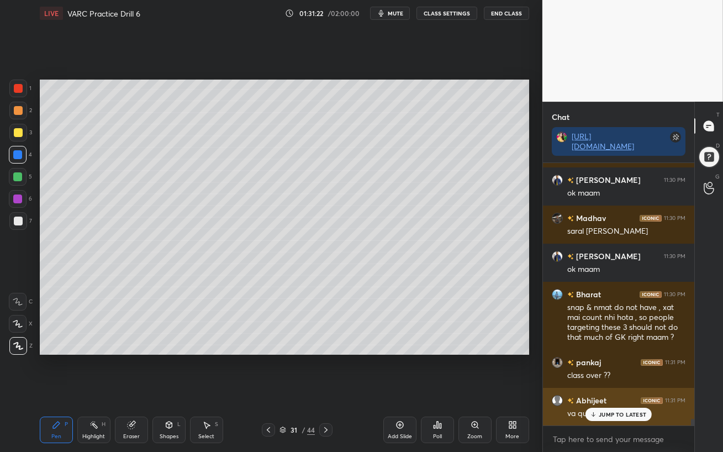
click at [621, 390] on div "JUMP TO LATEST" at bounding box center [618, 413] width 66 height 13
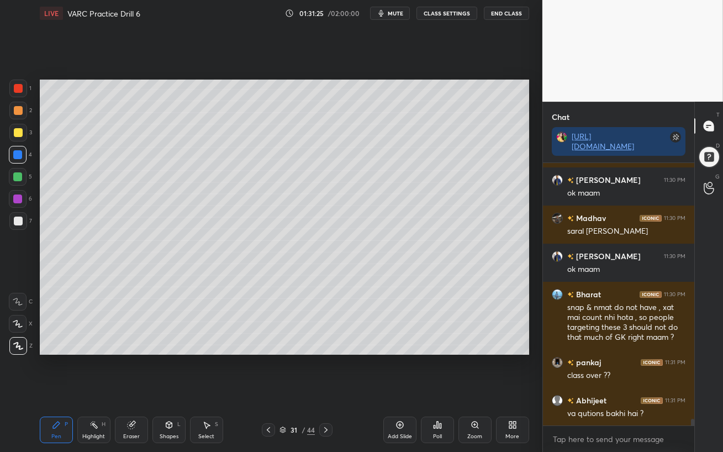
click at [326, 390] on icon at bounding box center [325, 430] width 3 height 6
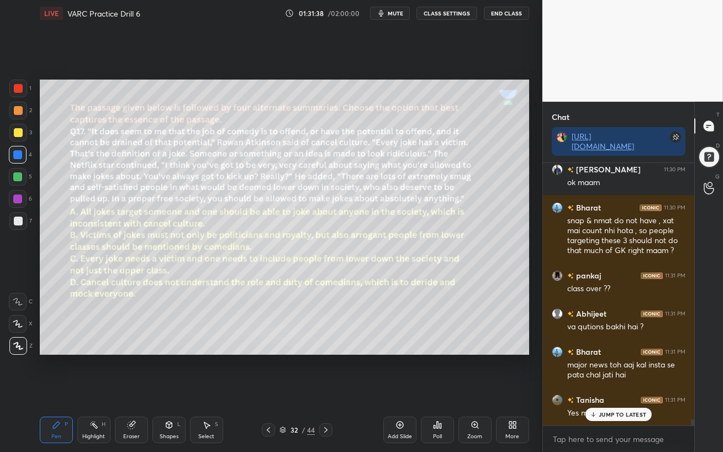
scroll to position [10595, 0]
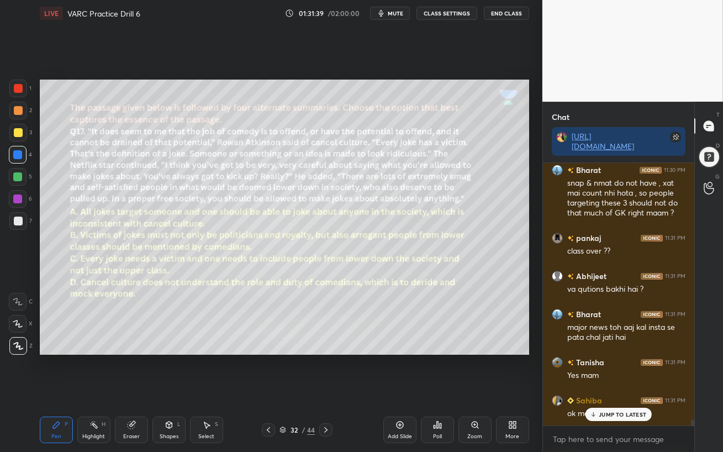
click at [601, 390] on p "JUMP TO LATEST" at bounding box center [621, 414] width 47 height 7
click at [325, 390] on icon at bounding box center [325, 429] width 9 height 9
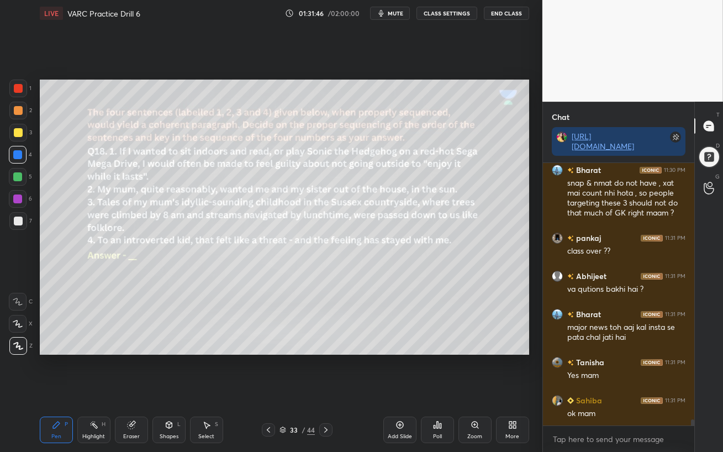
scroll to position [10634, 0]
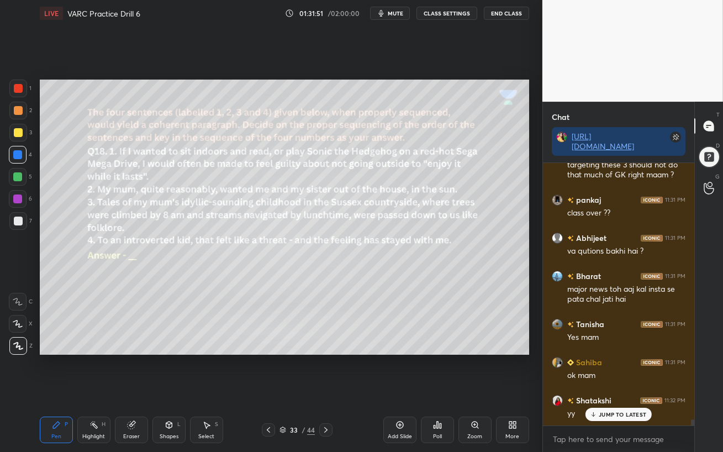
click at [601, 390] on p "JUMP TO LATEST" at bounding box center [621, 414] width 47 height 7
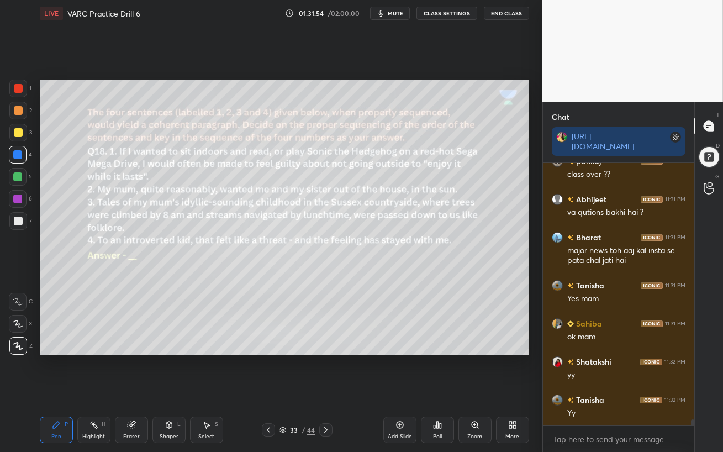
click at [326, 390] on icon at bounding box center [325, 429] width 9 height 9
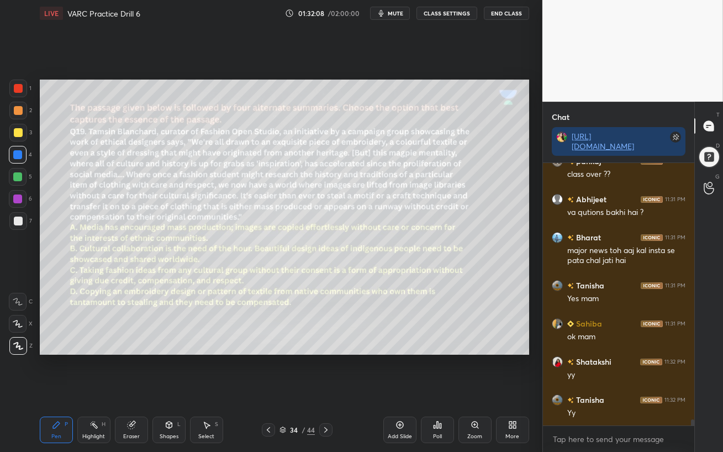
click at [325, 390] on icon at bounding box center [325, 429] width 9 height 9
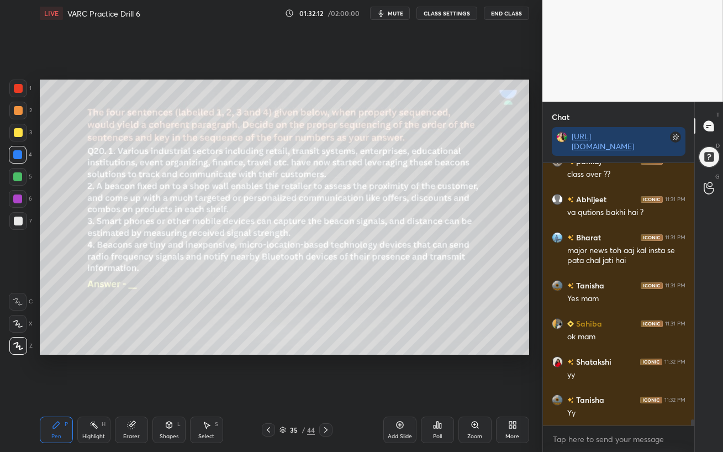
click at [328, 390] on icon at bounding box center [325, 429] width 9 height 9
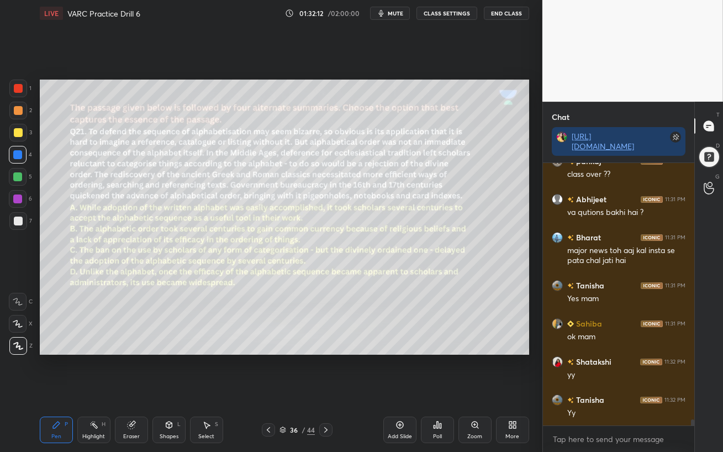
scroll to position [10720, 0]
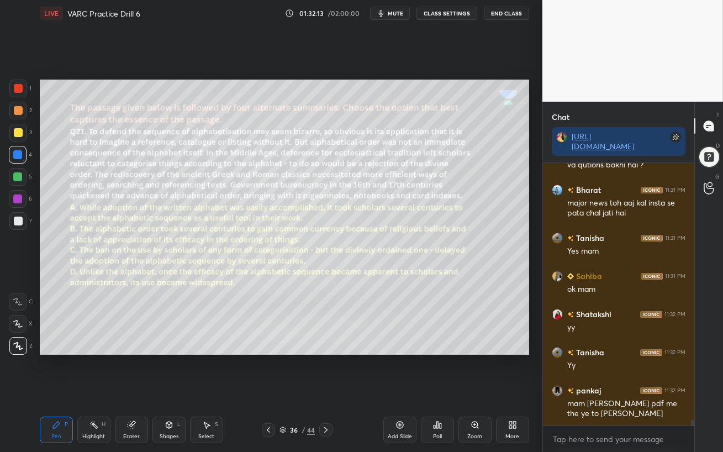
click at [267, 390] on icon at bounding box center [268, 429] width 9 height 9
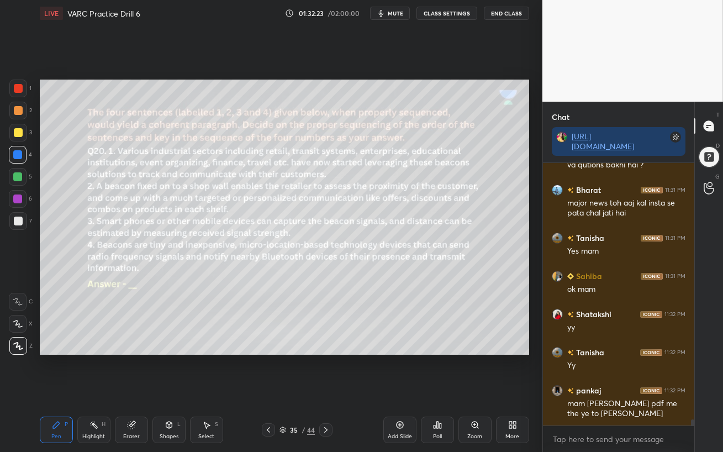
click at [326, 390] on icon at bounding box center [325, 430] width 3 height 6
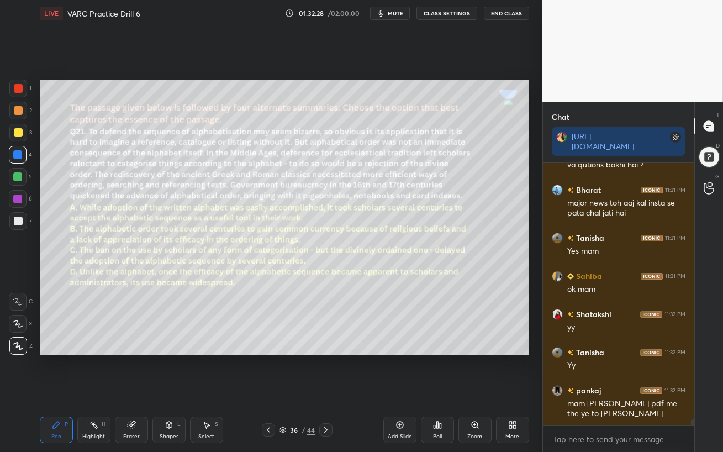
click at [326, 390] on icon at bounding box center [325, 429] width 9 height 9
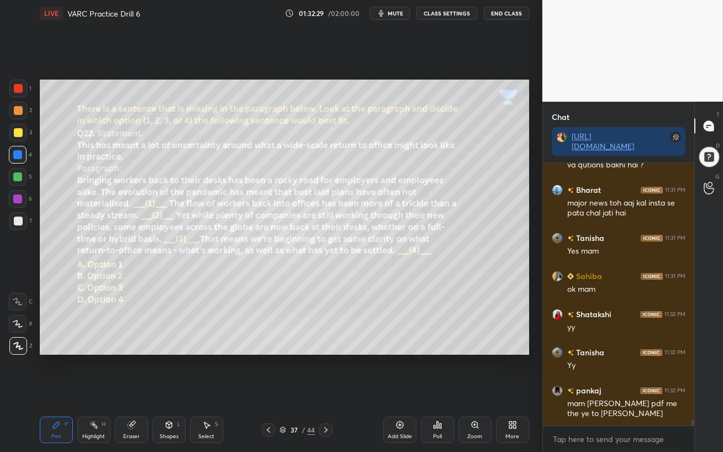
click at [325, 390] on icon at bounding box center [325, 429] width 9 height 9
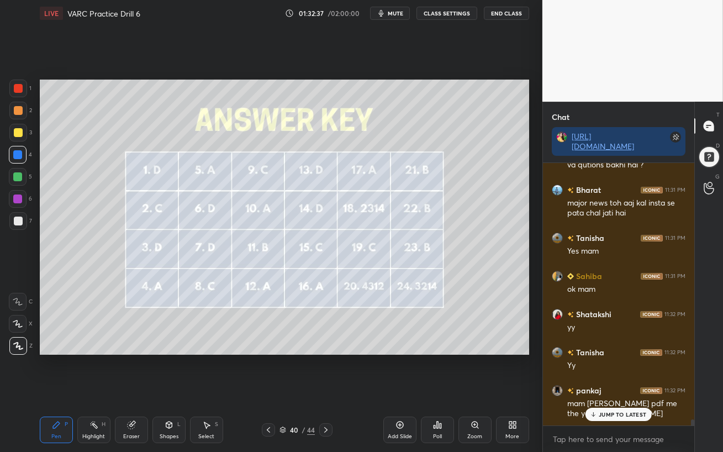
scroll to position [10758, 0]
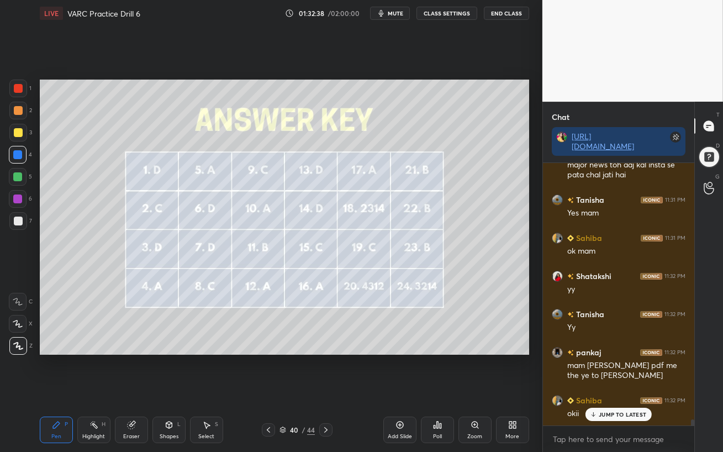
click at [267, 390] on icon at bounding box center [268, 429] width 9 height 9
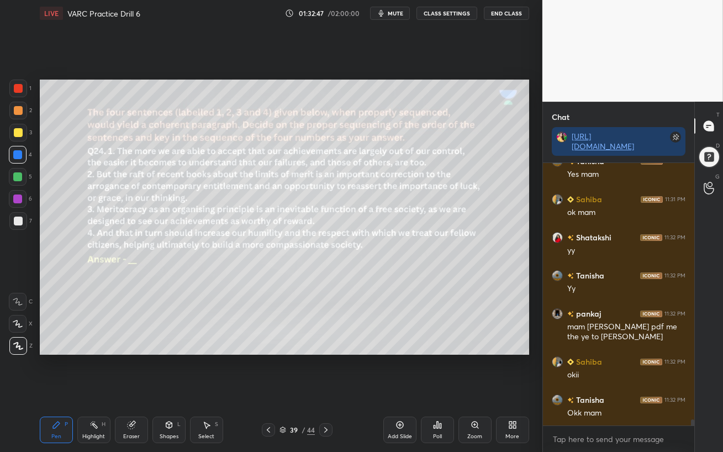
scroll to position [10834, 0]
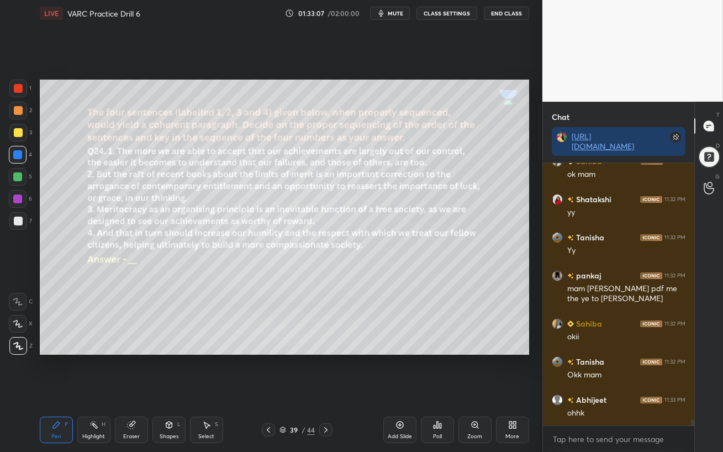
click at [268, 390] on icon at bounding box center [268, 429] width 9 height 9
click at [269, 390] on icon at bounding box center [268, 429] width 9 height 9
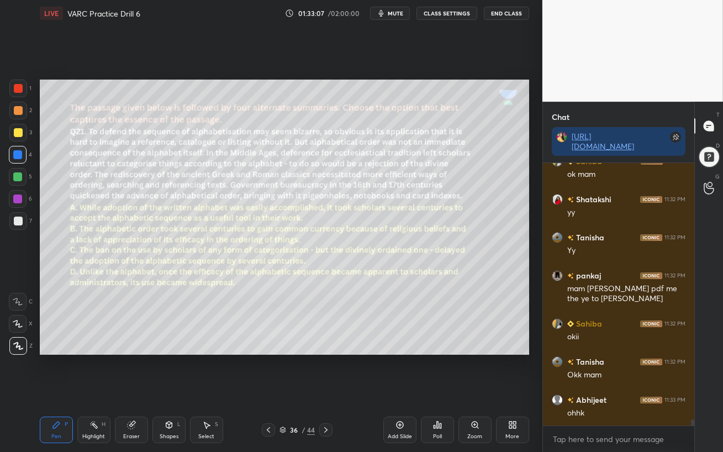
click at [269, 390] on icon at bounding box center [268, 429] width 9 height 9
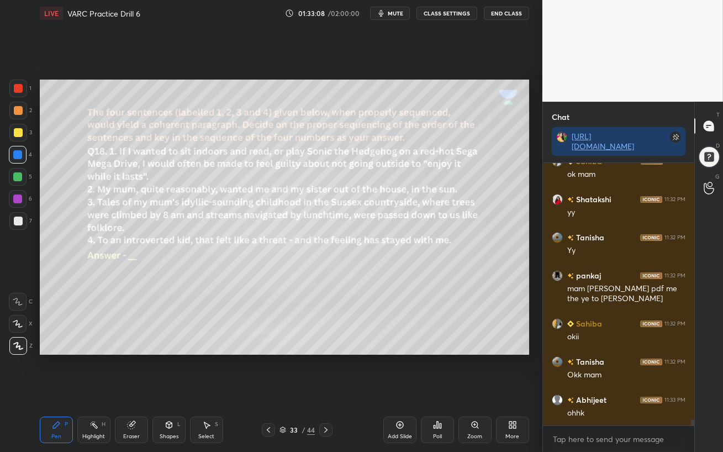
click at [269, 390] on icon at bounding box center [268, 429] width 9 height 9
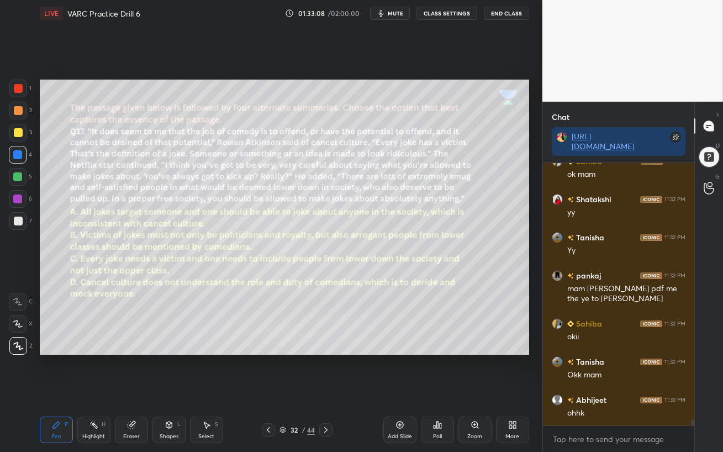
click at [270, 390] on icon at bounding box center [268, 429] width 9 height 9
click at [269, 390] on icon at bounding box center [268, 429] width 9 height 9
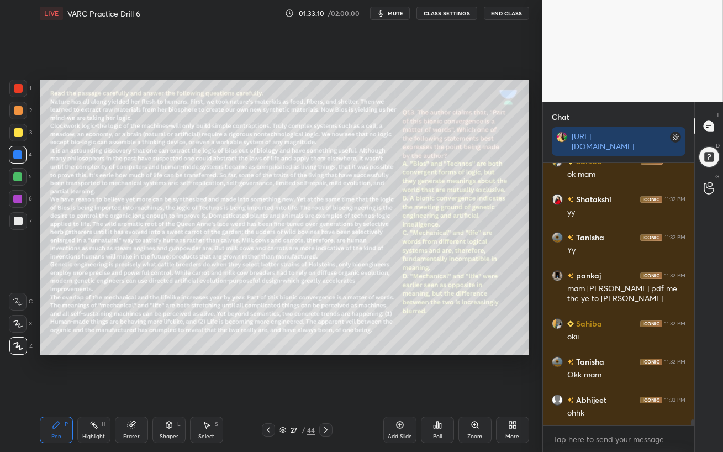
click at [269, 390] on icon at bounding box center [268, 430] width 3 height 6
click at [268, 390] on icon at bounding box center [268, 429] width 9 height 9
click at [269, 390] on icon at bounding box center [268, 429] width 9 height 9
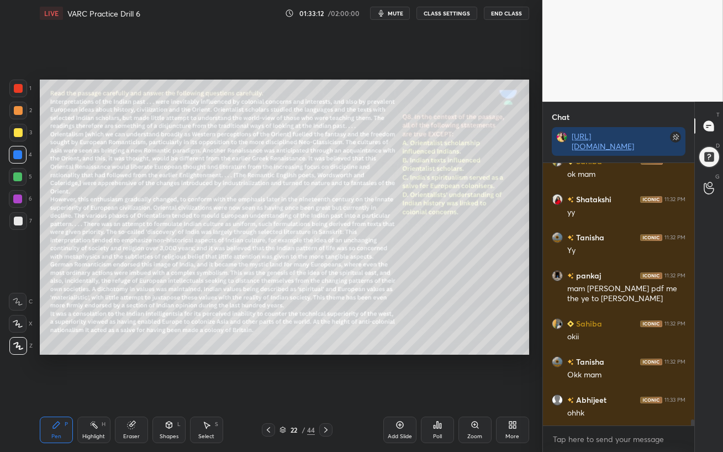
click at [269, 390] on icon at bounding box center [268, 429] width 9 height 9
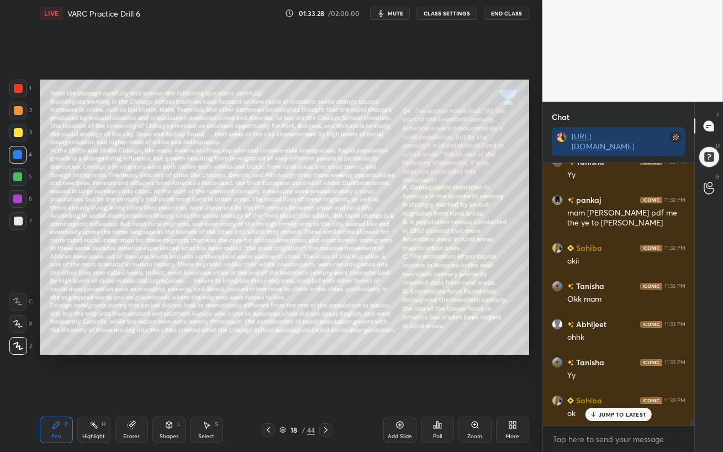
scroll to position [10948, 0]
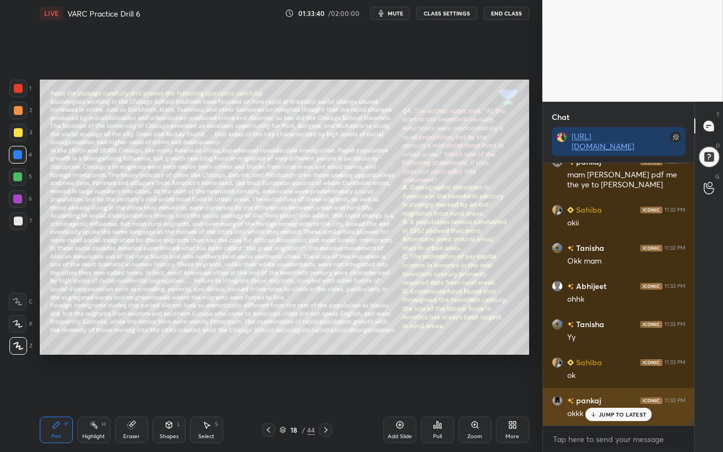
click at [610, 390] on p "JUMP TO LATEST" at bounding box center [621, 414] width 47 height 7
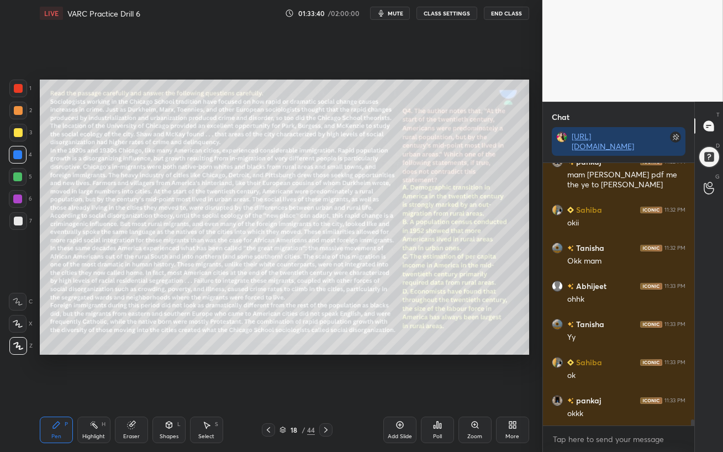
scroll to position [10997, 0]
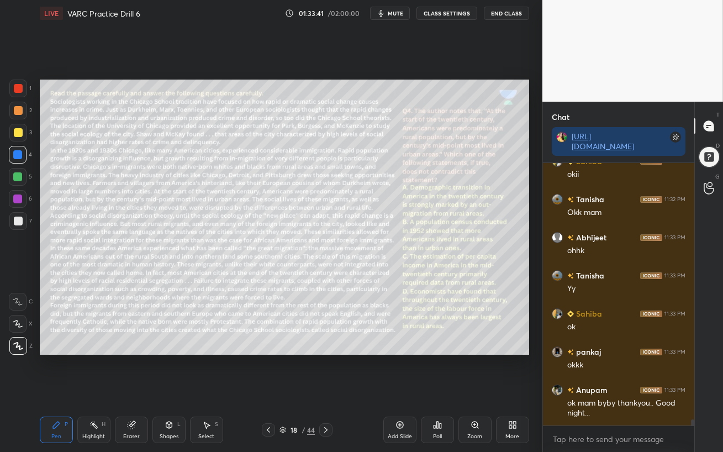
click at [17, 199] on div at bounding box center [17, 198] width 9 height 9
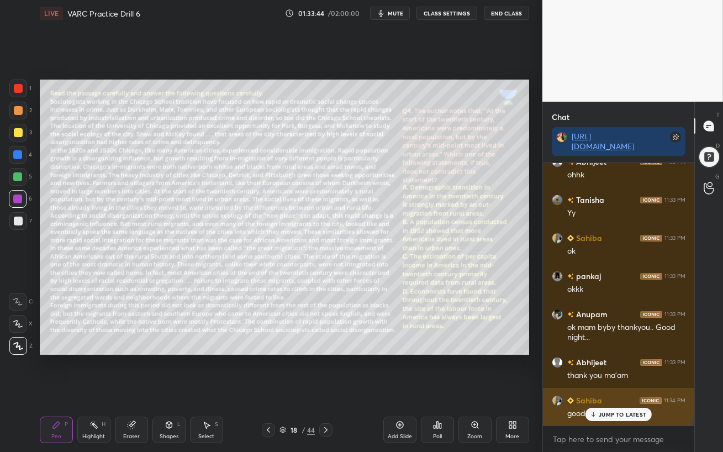
click at [606, 390] on p "JUMP TO LATEST" at bounding box center [621, 414] width 47 height 7
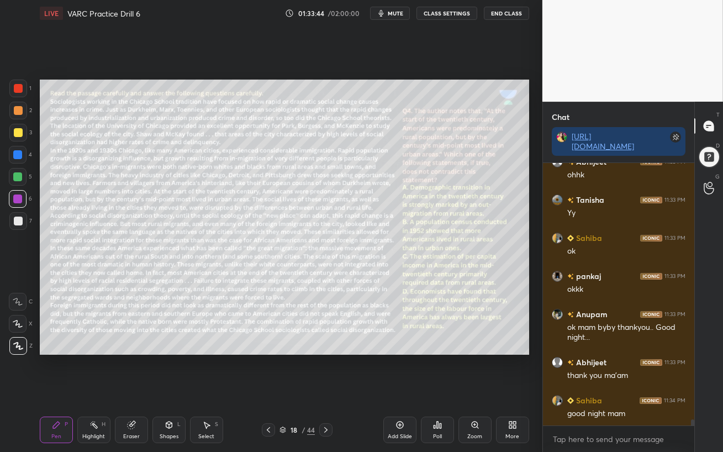
scroll to position [11111, 0]
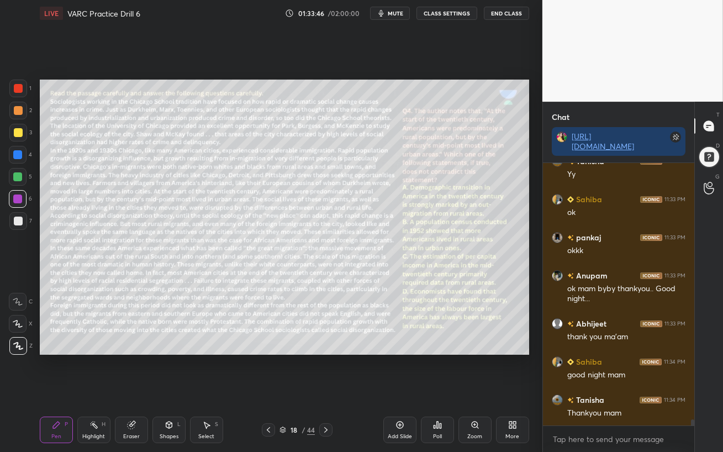
click at [402, 390] on icon at bounding box center [399, 424] width 9 height 9
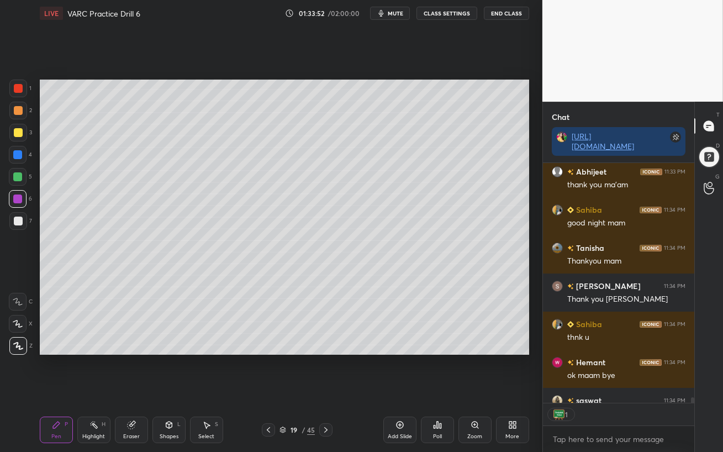
scroll to position [11324, 0]
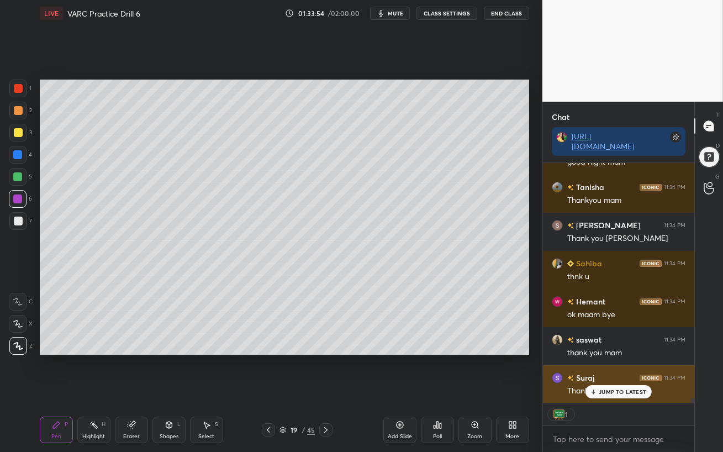
click at [592, 390] on icon at bounding box center [593, 391] width 7 height 7
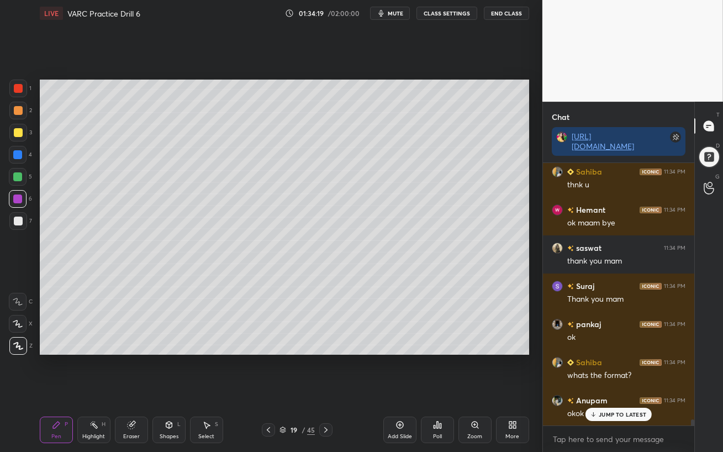
scroll to position [11453, 0]
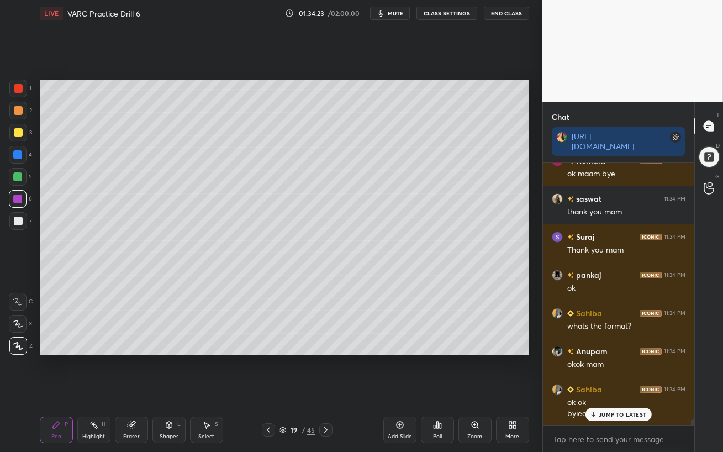
click at [614, 390] on p "JUMP TO LATEST" at bounding box center [621, 414] width 47 height 7
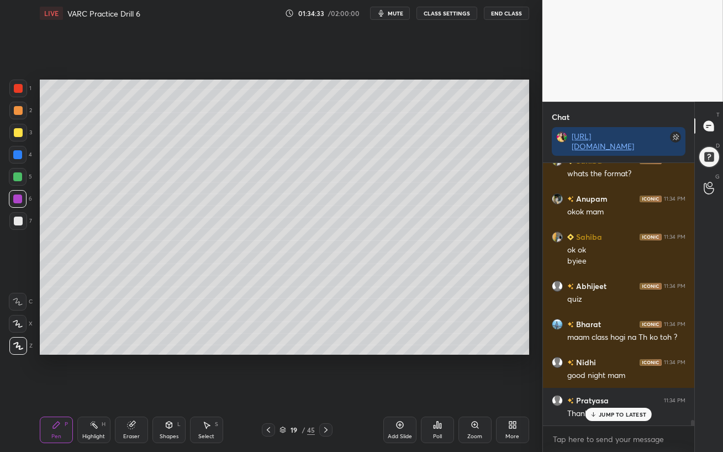
scroll to position [11655, 0]
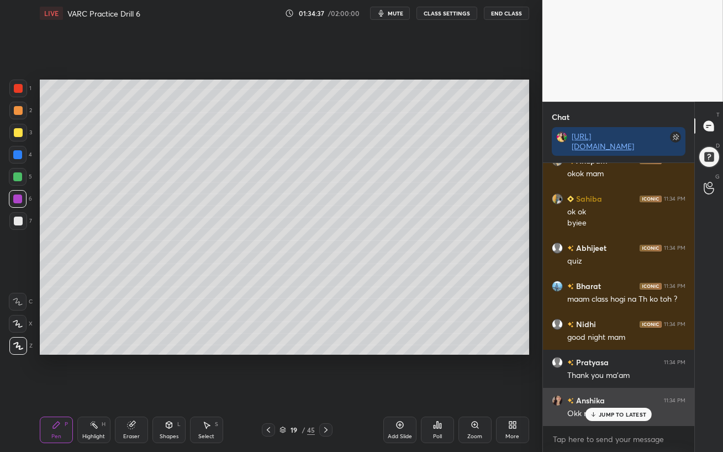
click at [623, 390] on p "JUMP TO LATEST" at bounding box center [621, 414] width 47 height 7
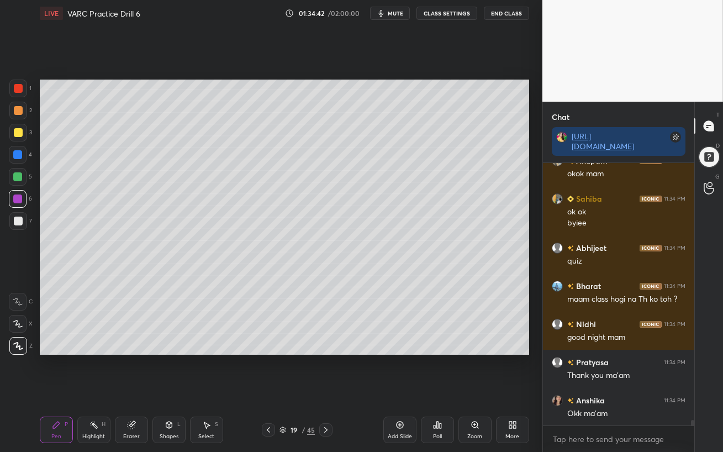
scroll to position [11694, 0]
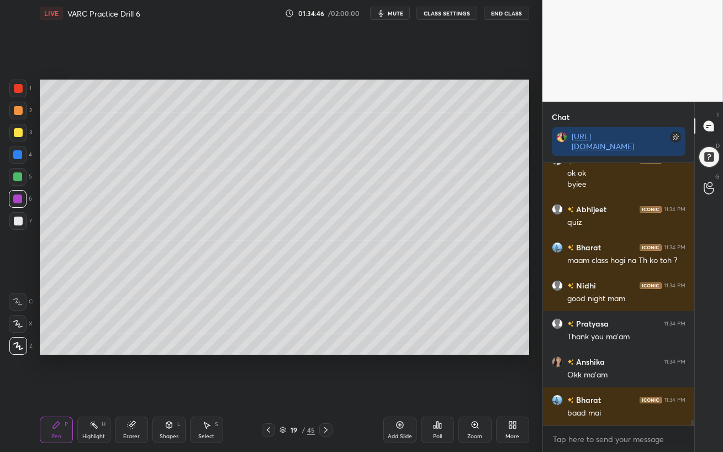
click at [18, 222] on div at bounding box center [18, 220] width 9 height 9
drag, startPoint x: 17, startPoint y: 174, endPoint x: 24, endPoint y: 172, distance: 6.8
click at [18, 174] on div at bounding box center [17, 176] width 9 height 9
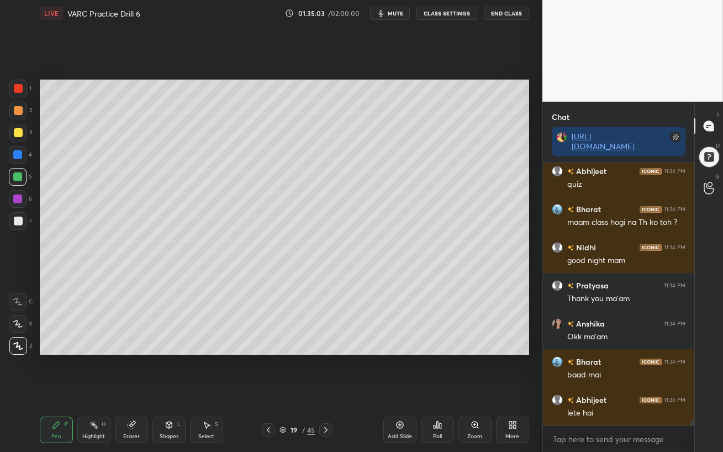
scroll to position [11770, 0]
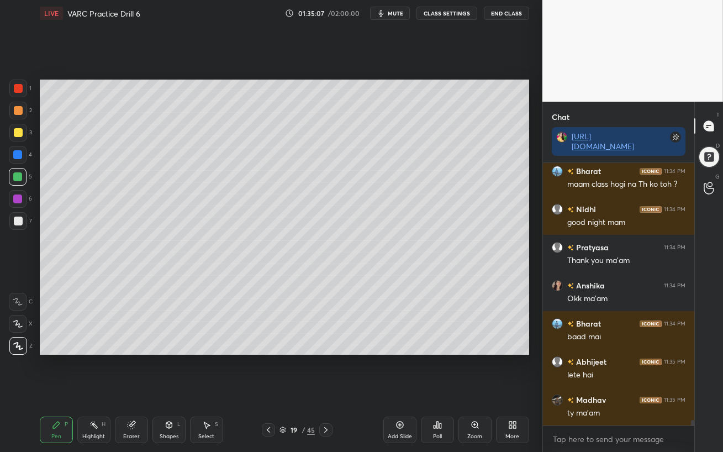
click at [506, 12] on button "End Class" at bounding box center [506, 13] width 45 height 13
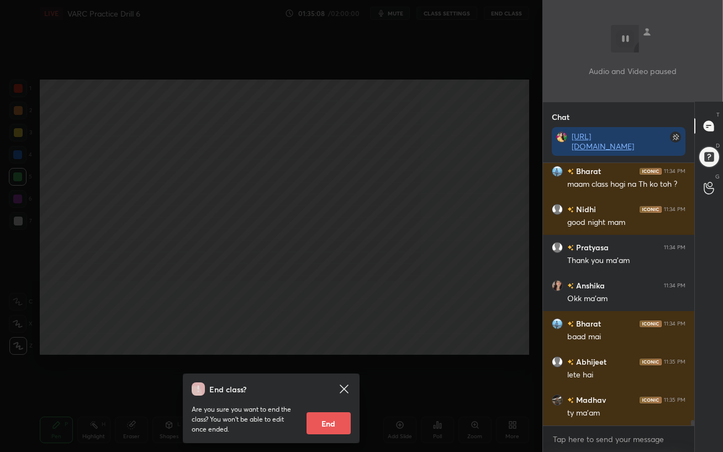
click at [330, 390] on button "End" at bounding box center [328, 423] width 44 height 22
type textarea "x"
